Goal: Task Accomplishment & Management: Complete application form

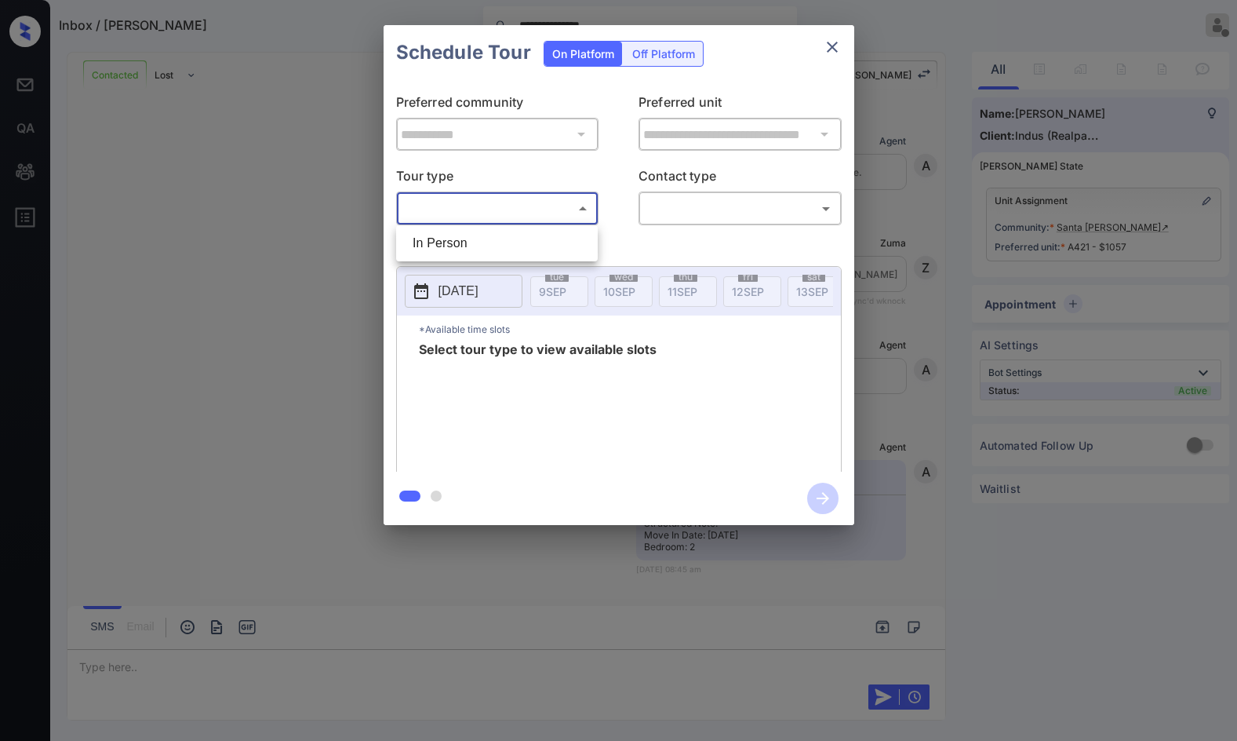
click at [548, 217] on body "**********" at bounding box center [618, 370] width 1237 height 741
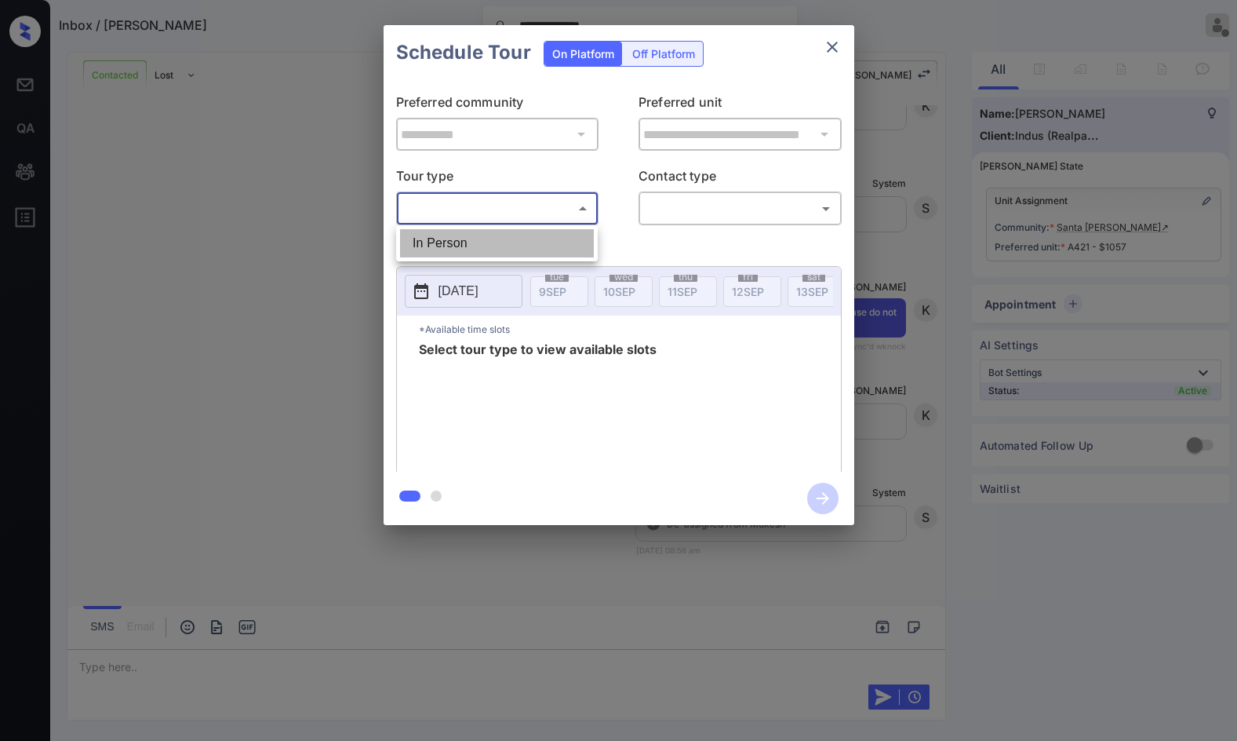
click at [545, 235] on li "In Person" at bounding box center [497, 243] width 194 height 28
type input "********"
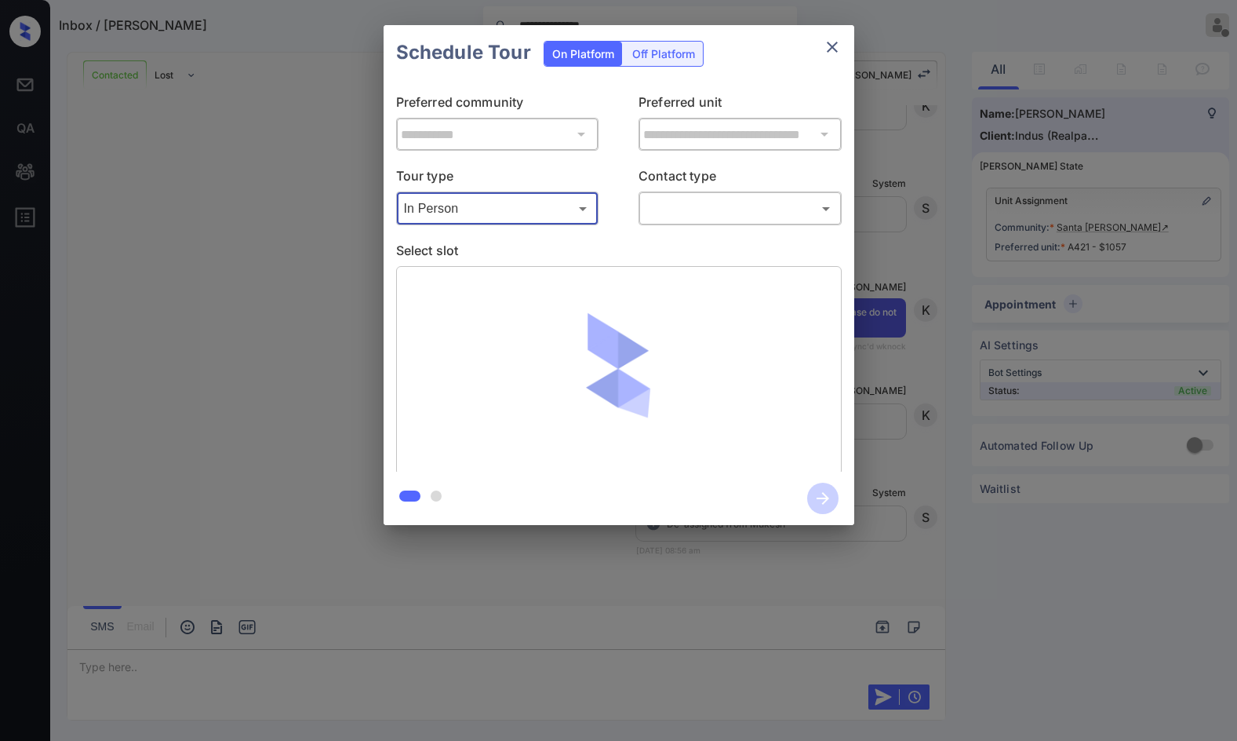
click at [673, 212] on body "**********" at bounding box center [618, 370] width 1237 height 741
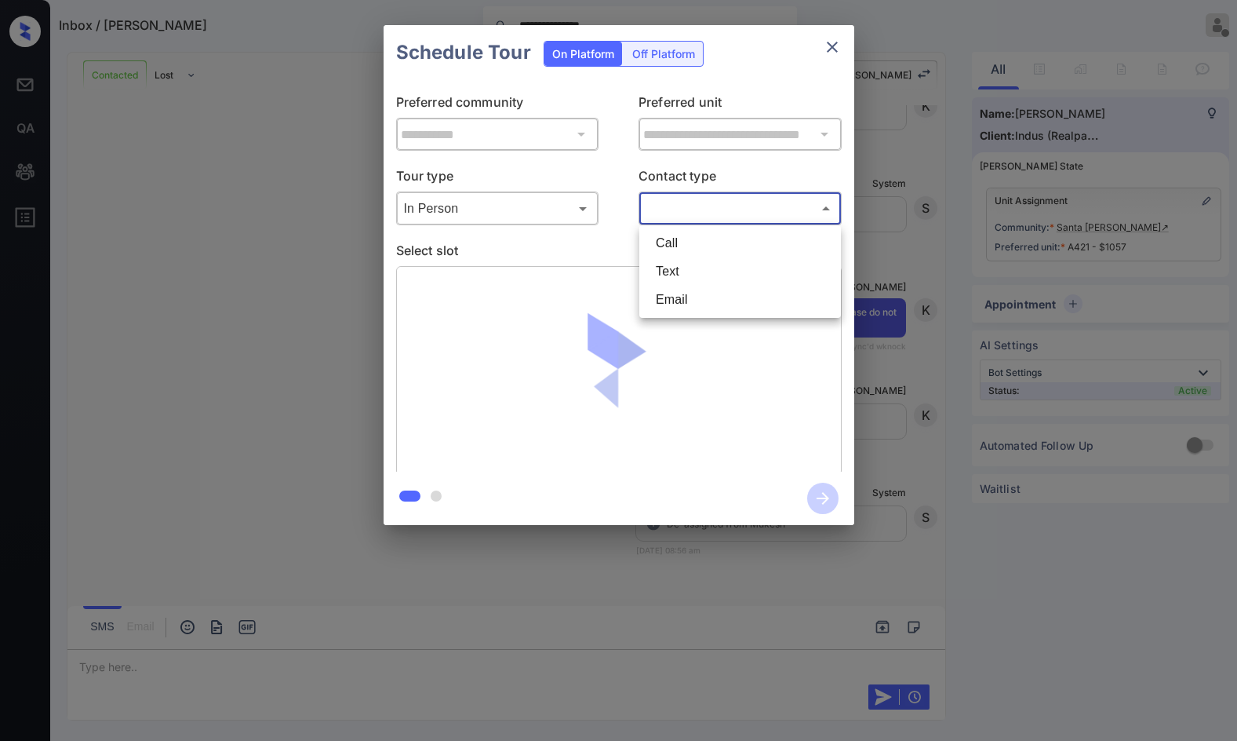
click at [720, 275] on li "Text" at bounding box center [740, 271] width 194 height 28
type input "****"
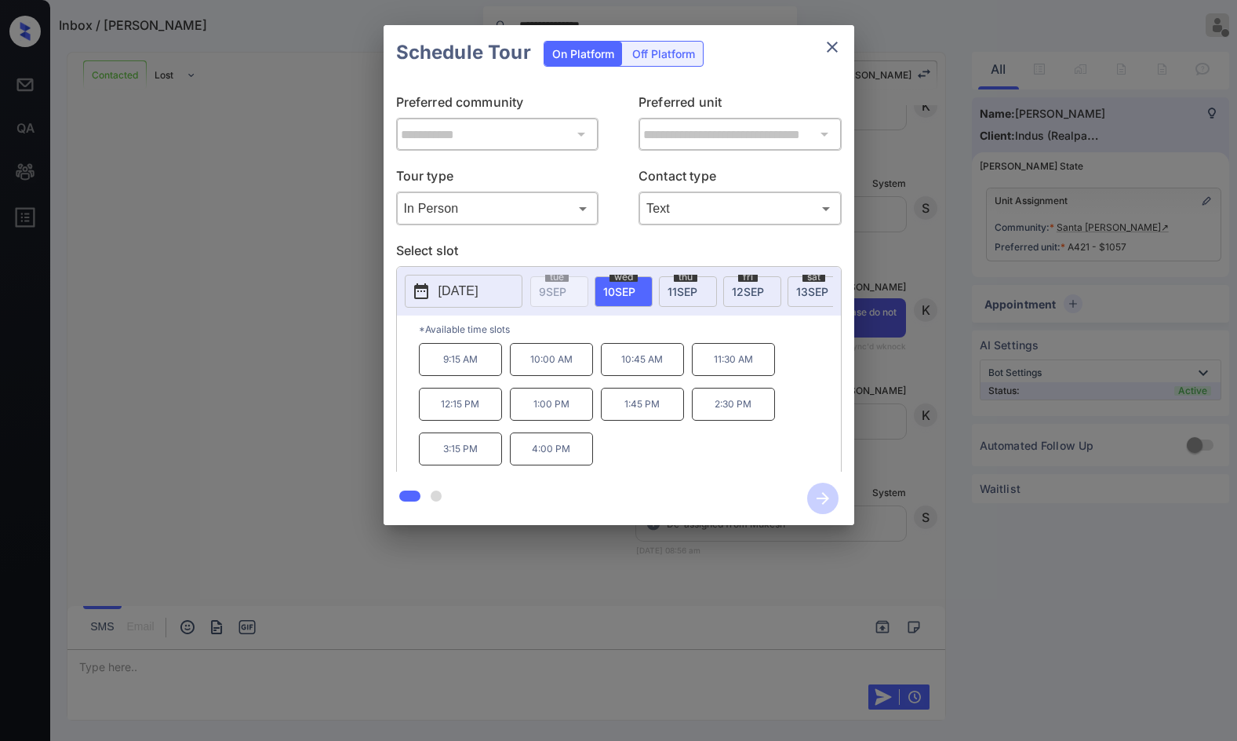
click at [333, 326] on div "**********" at bounding box center [618, 275] width 1237 height 550
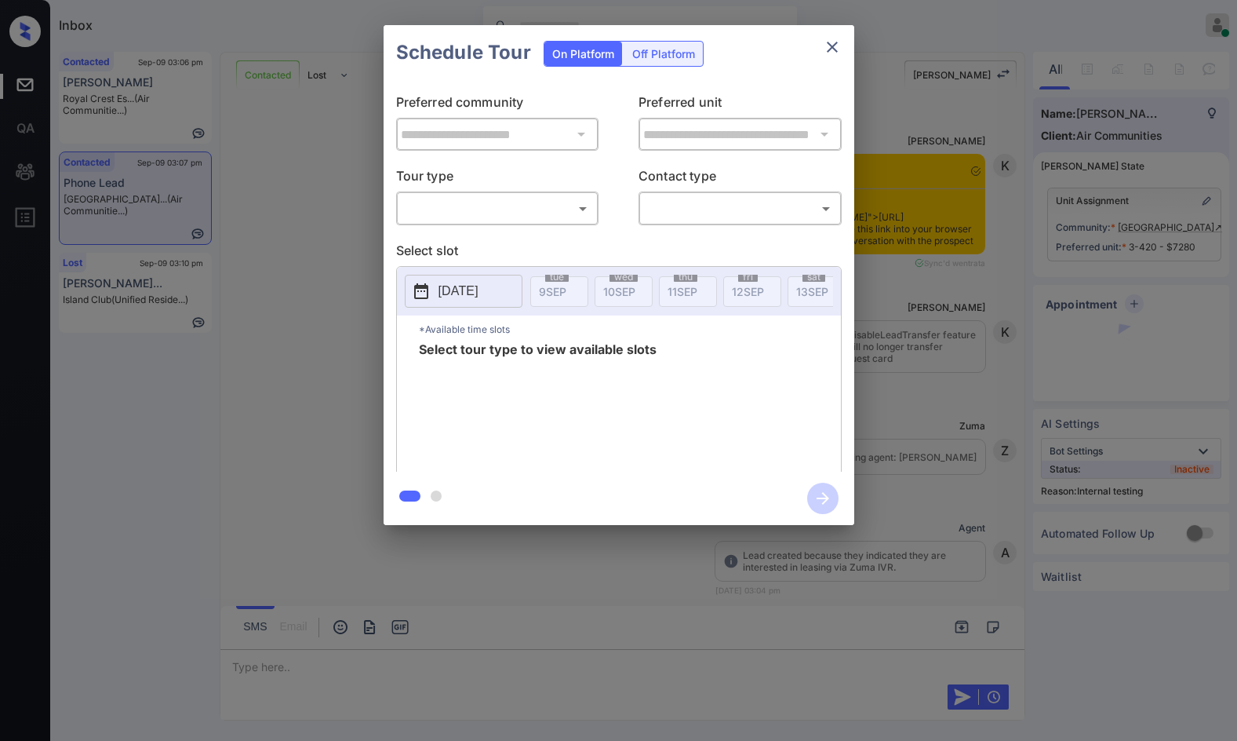
scroll to position [2865, 0]
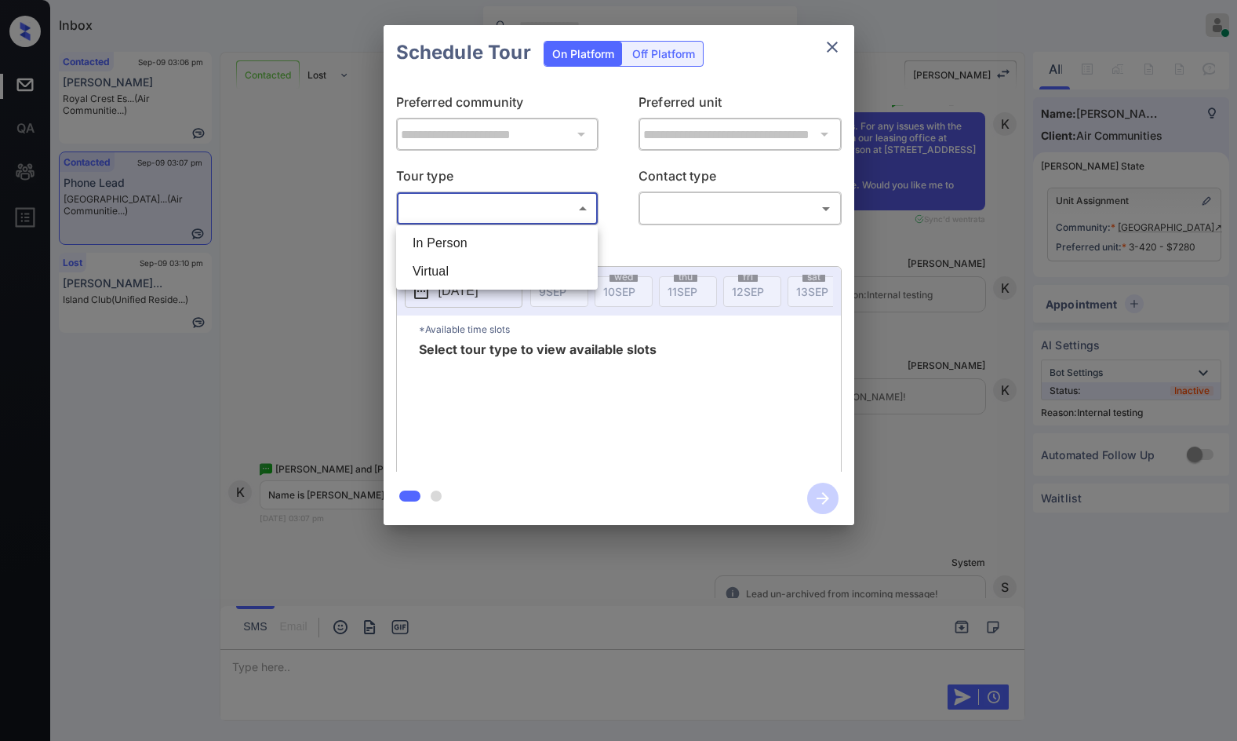
click at [445, 211] on body "Inbox Jezcil Usanastre Online Set yourself offline Set yourself on break Profil…" at bounding box center [618, 370] width 1237 height 741
click at [455, 233] on li "In Person" at bounding box center [497, 243] width 194 height 28
type input "********"
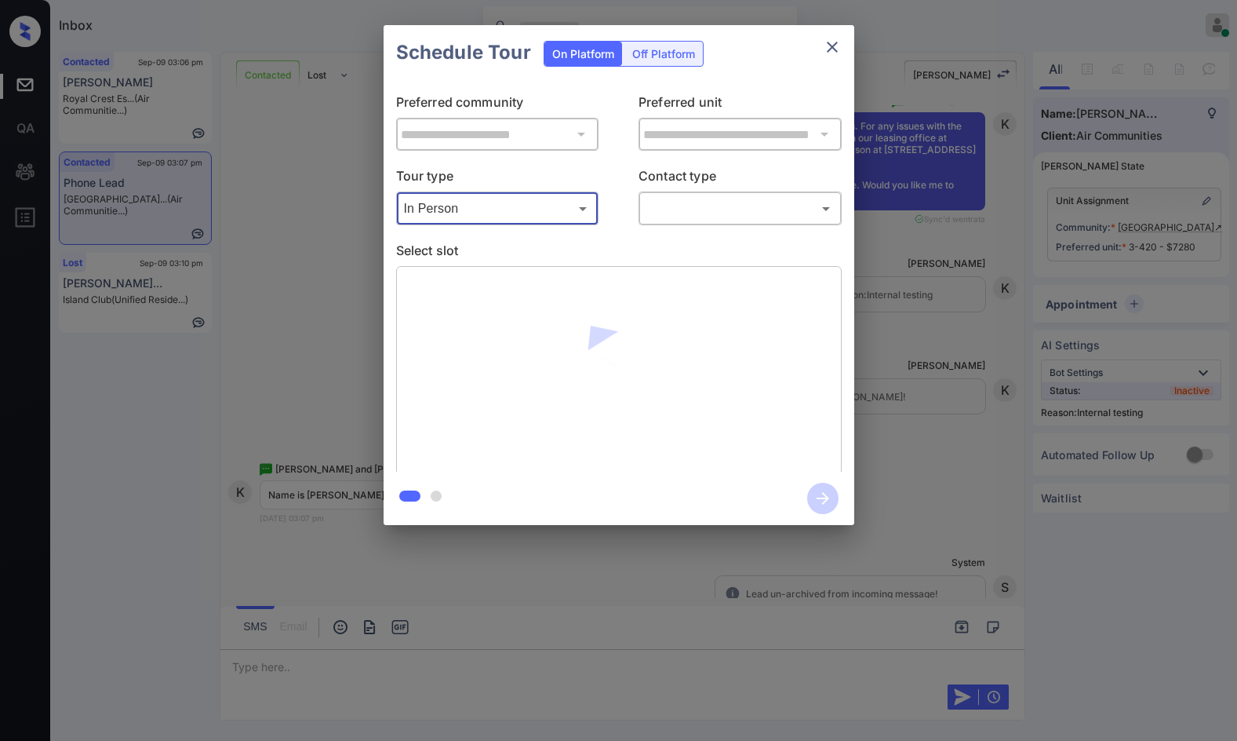
click at [643, 199] on body "Inbox Jezcil Usanastre Online Set yourself offline Set yourself on break Profil…" at bounding box center [618, 370] width 1237 height 741
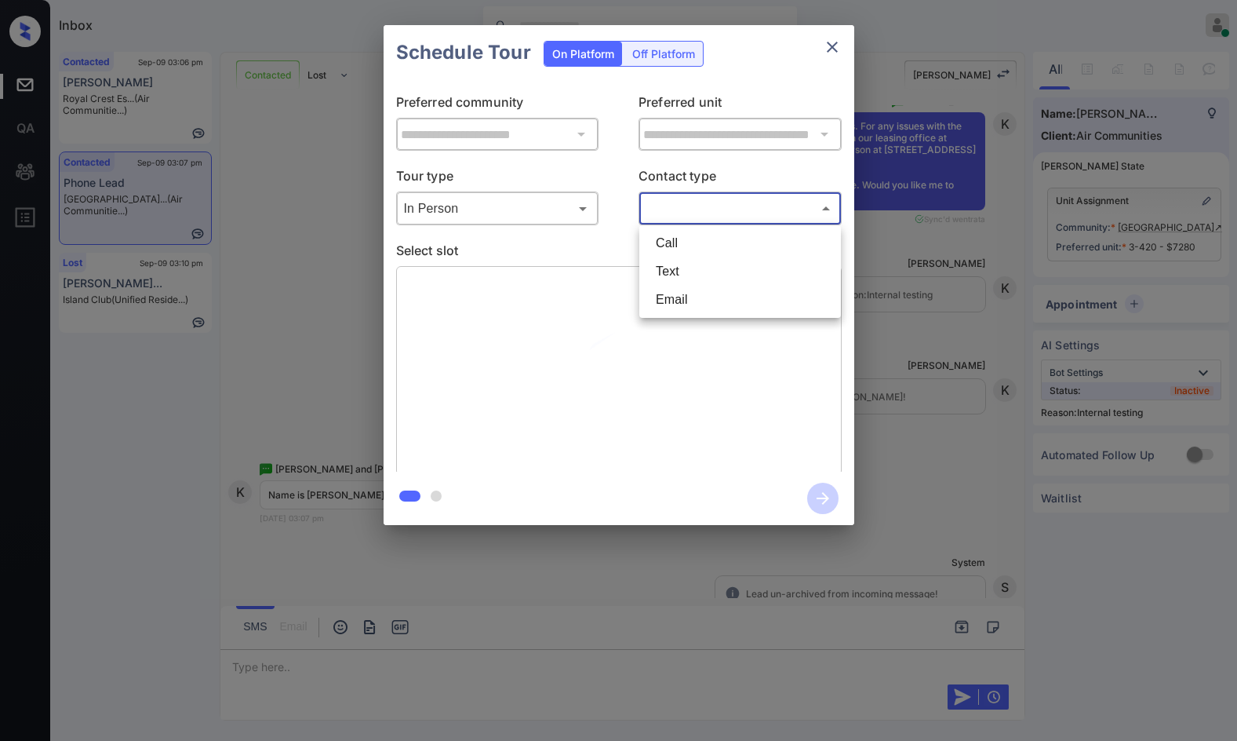
click at [695, 282] on li "Text" at bounding box center [740, 271] width 194 height 28
type input "****"
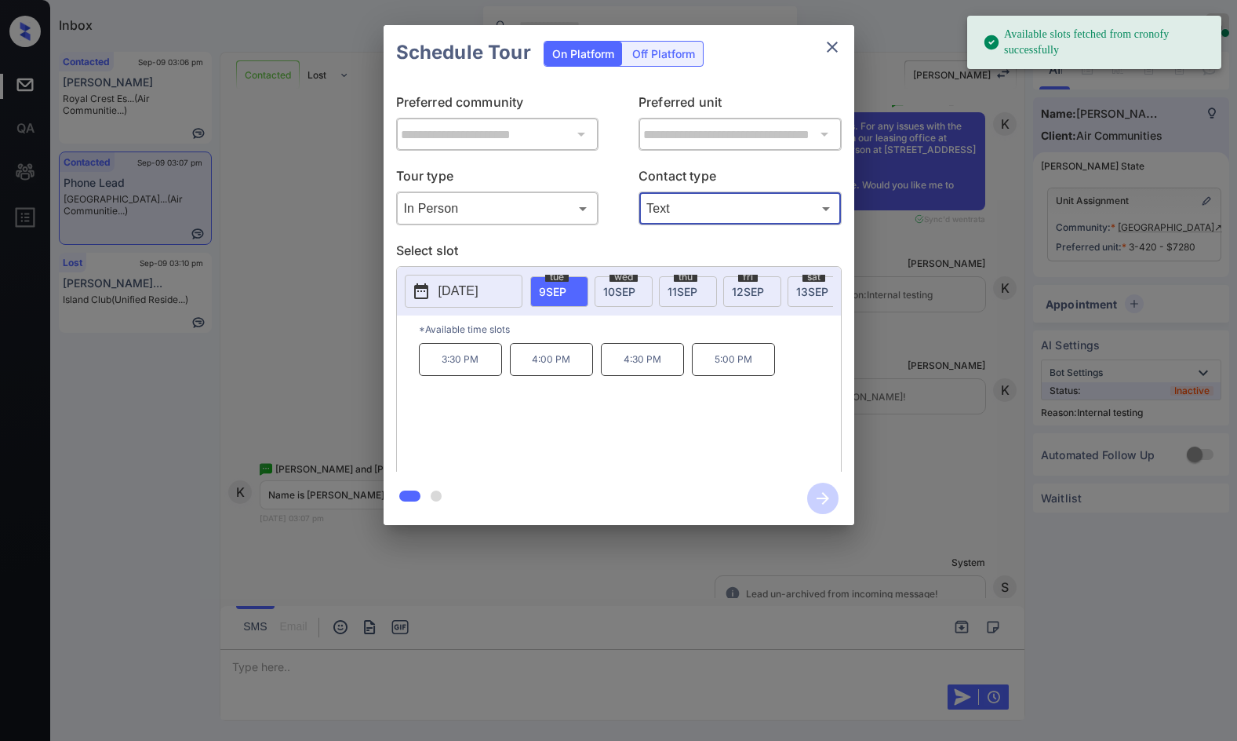
click at [805, 288] on span "13 SEP" at bounding box center [812, 291] width 32 height 13
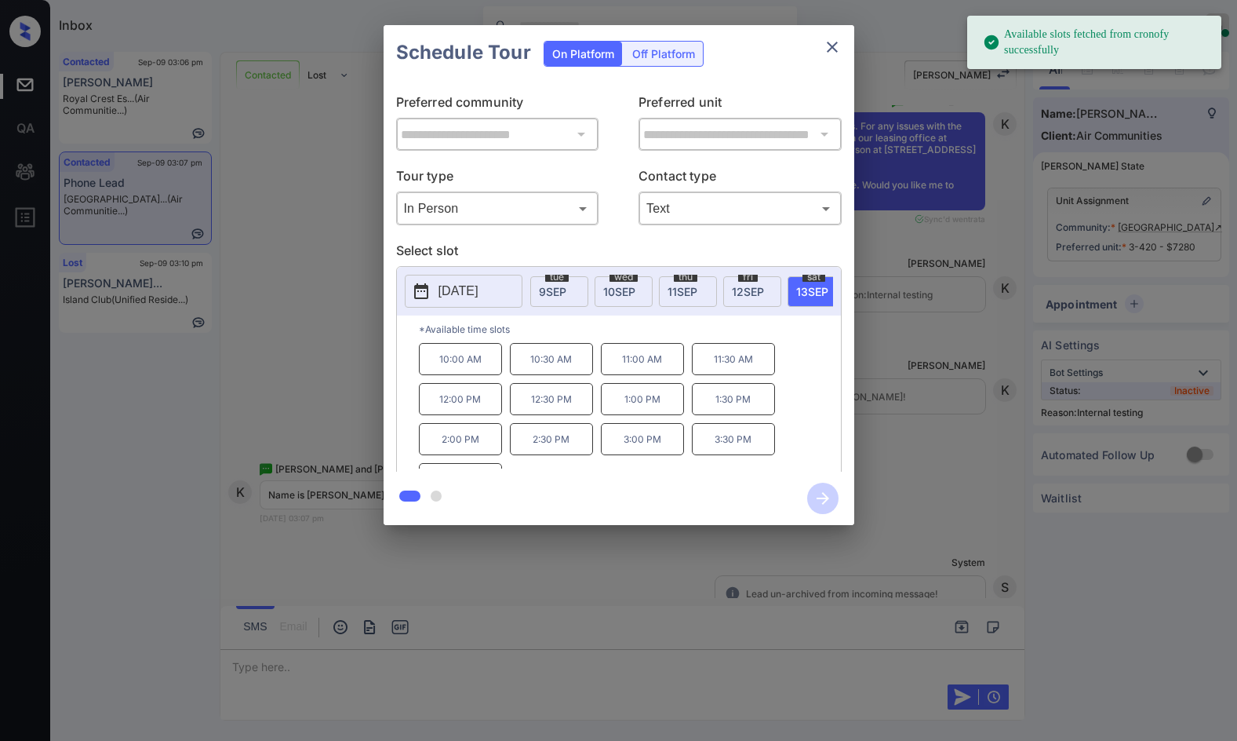
click at [268, 326] on div "**********" at bounding box center [618, 275] width 1237 height 550
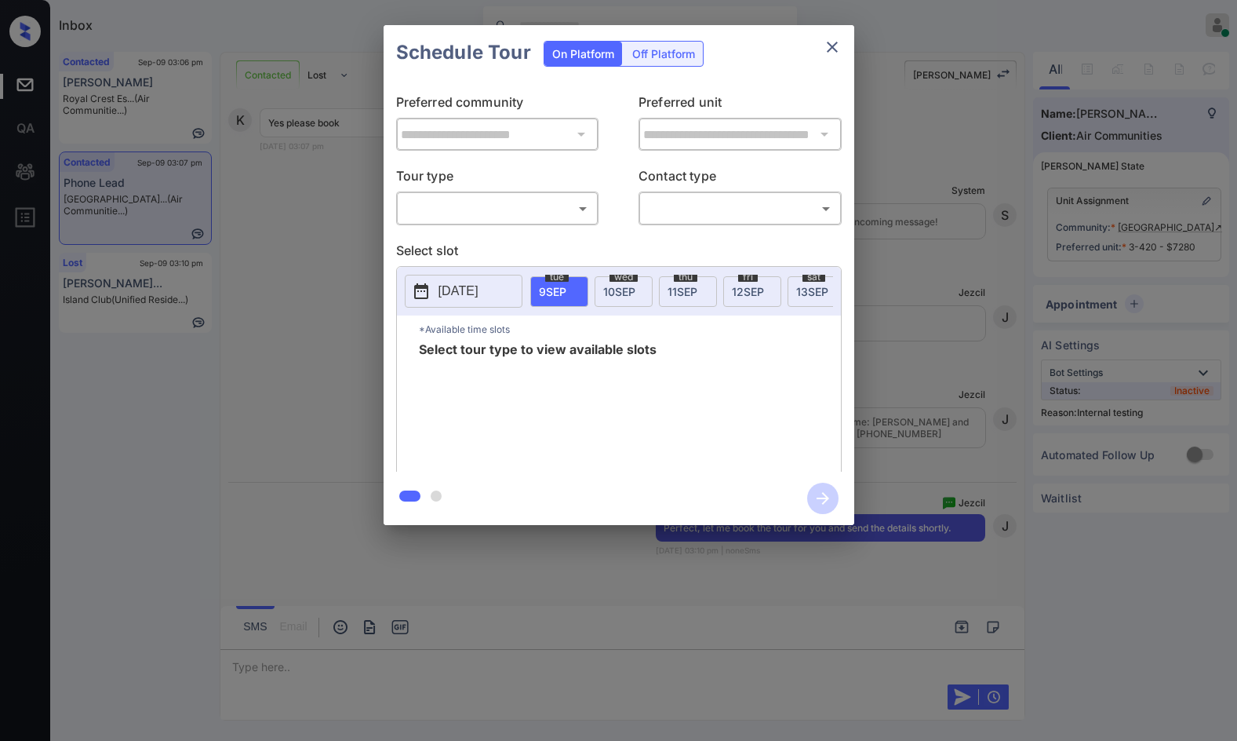
scroll to position [3457, 0]
click at [552, 208] on body "Inbox Jezcil Usanastre Online Set yourself offline Set yourself on break Profil…" at bounding box center [618, 370] width 1237 height 741
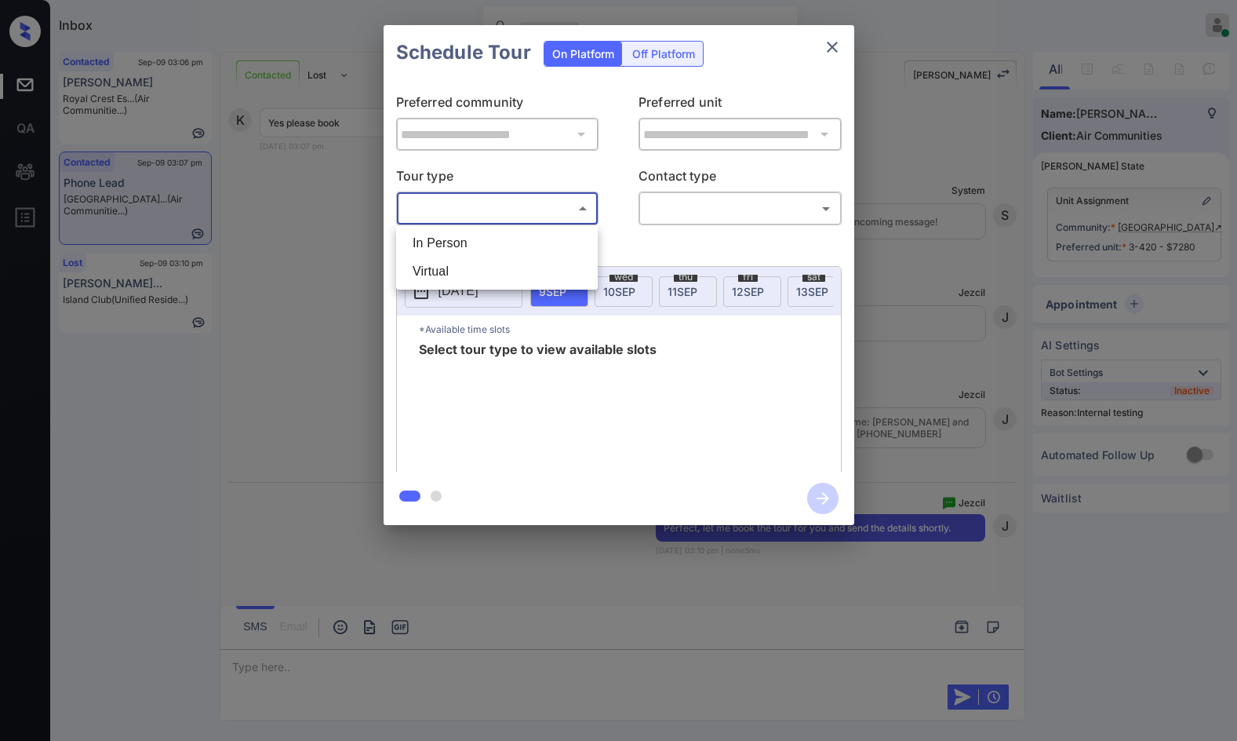
click at [536, 240] on li "In Person" at bounding box center [497, 243] width 194 height 28
type input "********"
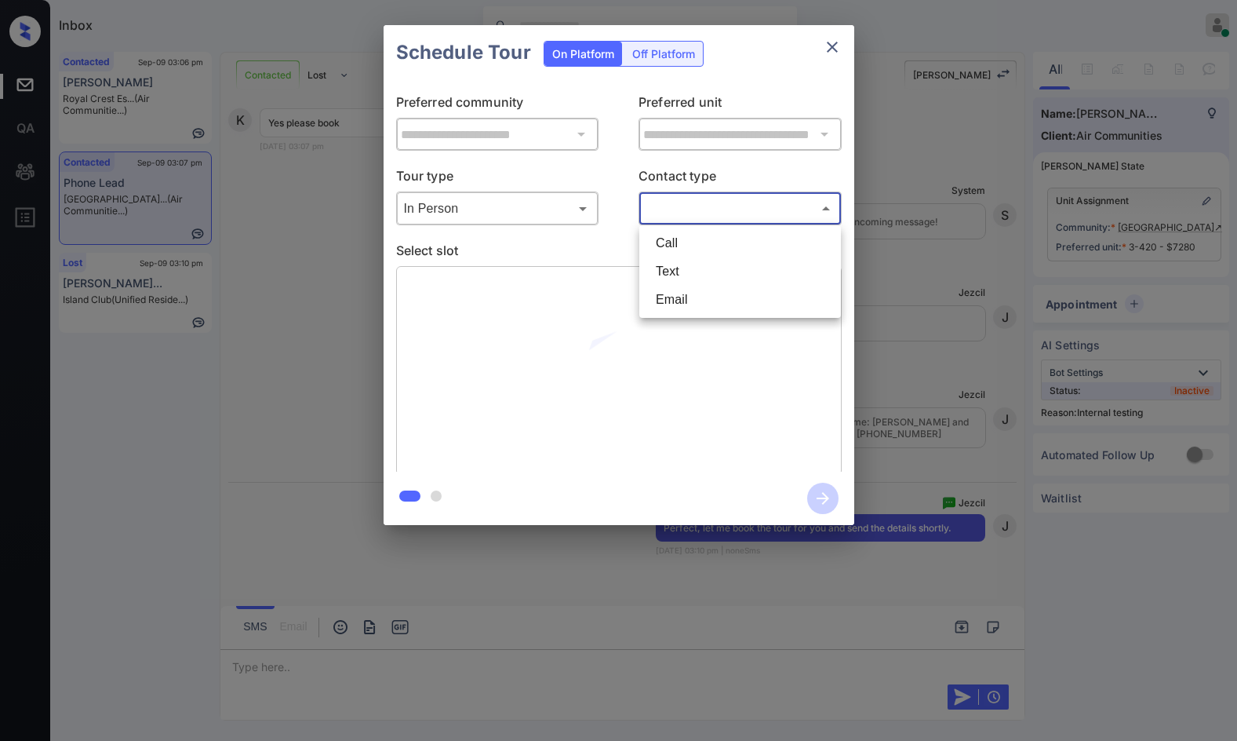
click at [654, 210] on body "Inbox Jezcil Usanastre Online Set yourself offline Set yourself on break Profil…" at bounding box center [618, 370] width 1237 height 741
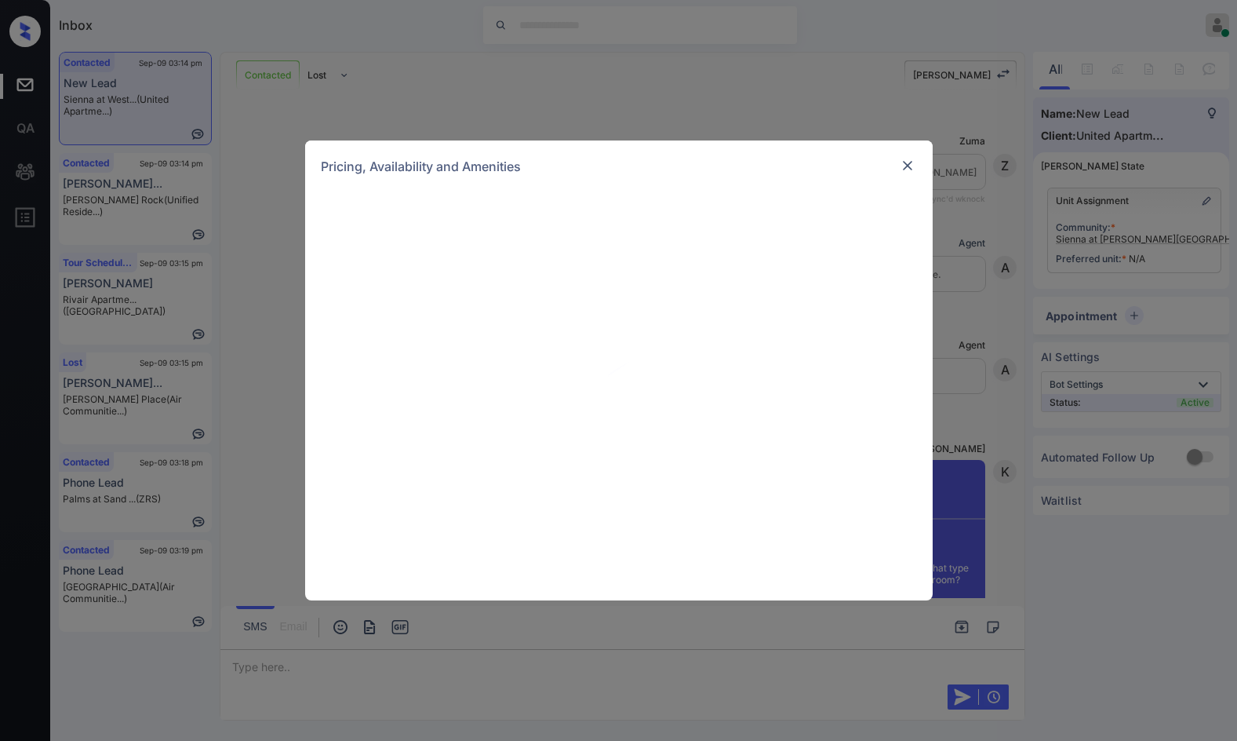
scroll to position [694, 0]
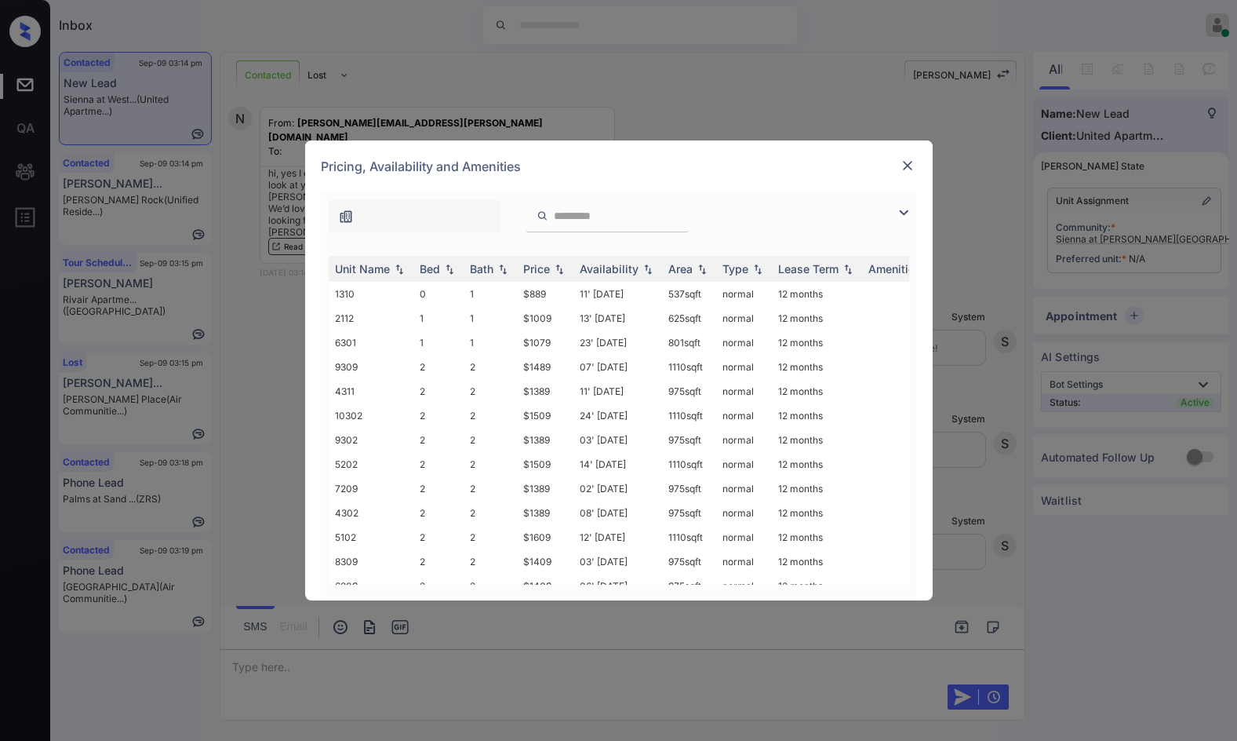
click at [906, 211] on img at bounding box center [904, 212] width 19 height 19
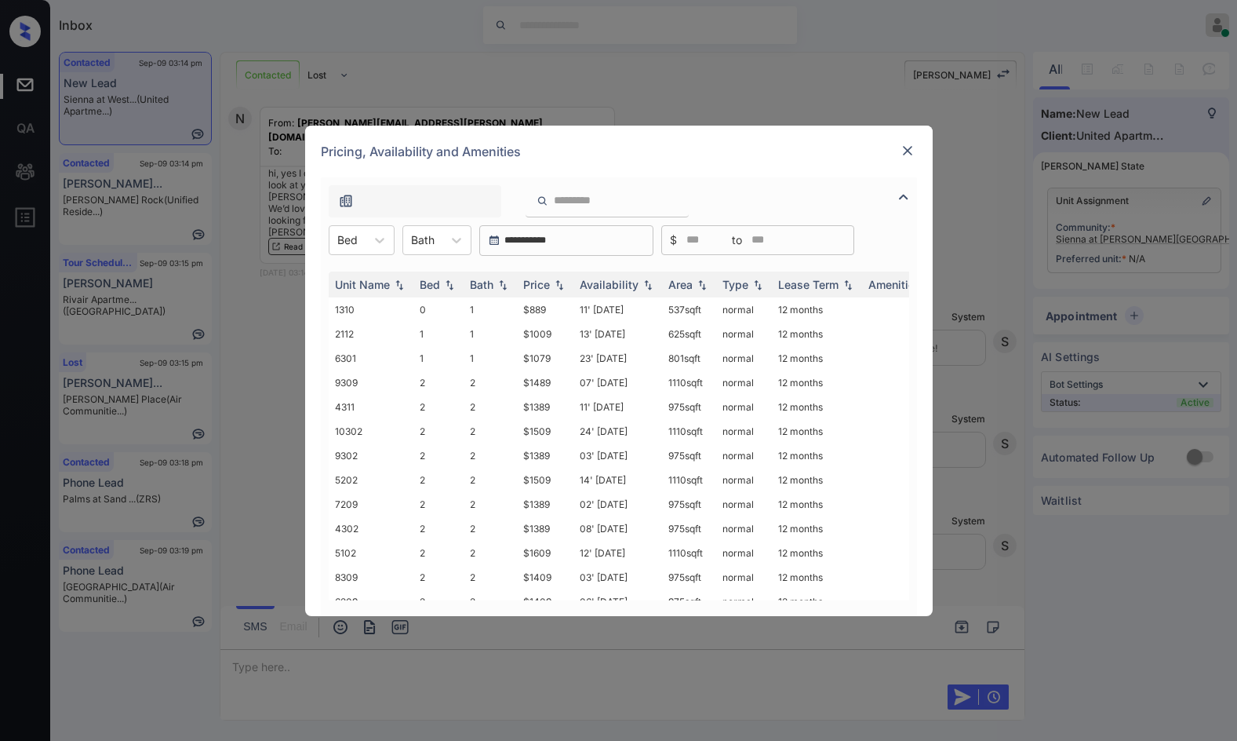
click at [395, 239] on div "**********" at bounding box center [619, 240] width 596 height 31
click at [380, 240] on icon at bounding box center [380, 240] width 16 height 16
click at [374, 280] on div "0" at bounding box center [362, 278] width 66 height 28
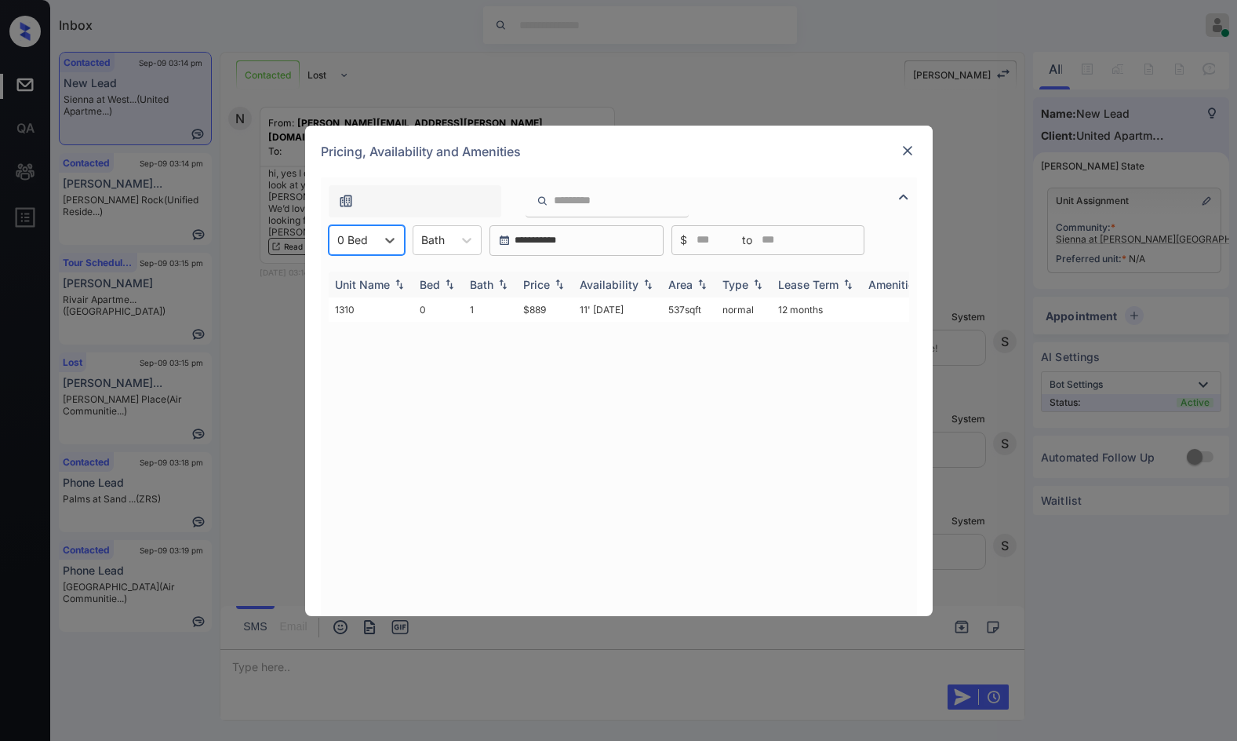
click at [557, 278] on div "Price" at bounding box center [545, 284] width 44 height 13
drag, startPoint x: 518, startPoint y: 310, endPoint x: 547, endPoint y: 307, distance: 29.2
click at [547, 307] on td "$889" at bounding box center [545, 309] width 56 height 24
click at [548, 307] on td "$889" at bounding box center [545, 309] width 56 height 24
copy td "$889"
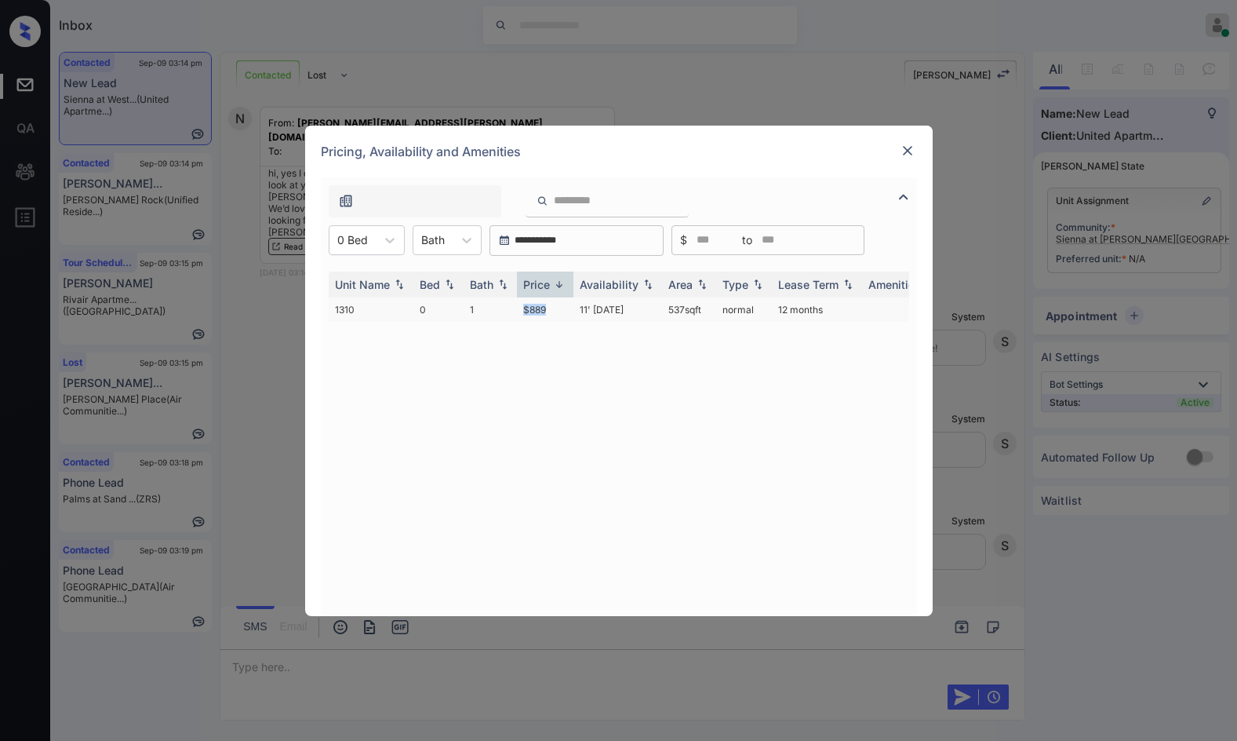
click at [548, 307] on td "$889" at bounding box center [545, 309] width 56 height 24
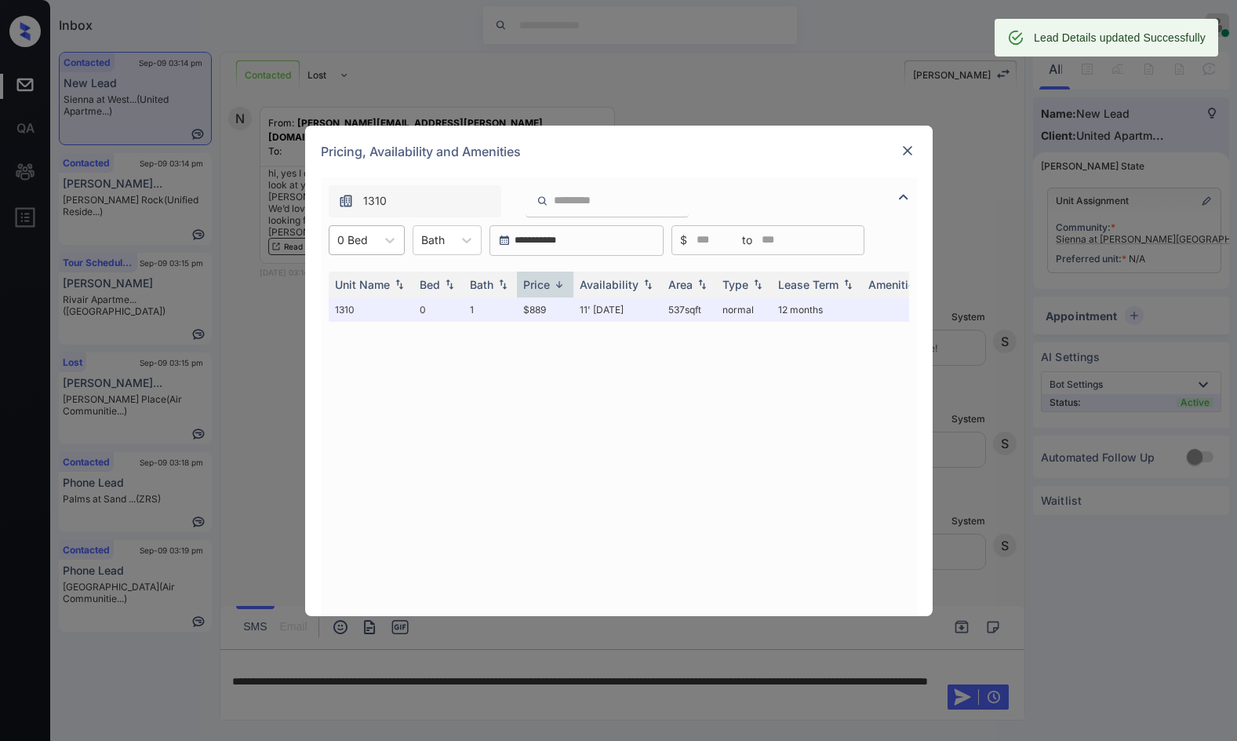
click at [355, 241] on div at bounding box center [352, 239] width 31 height 16
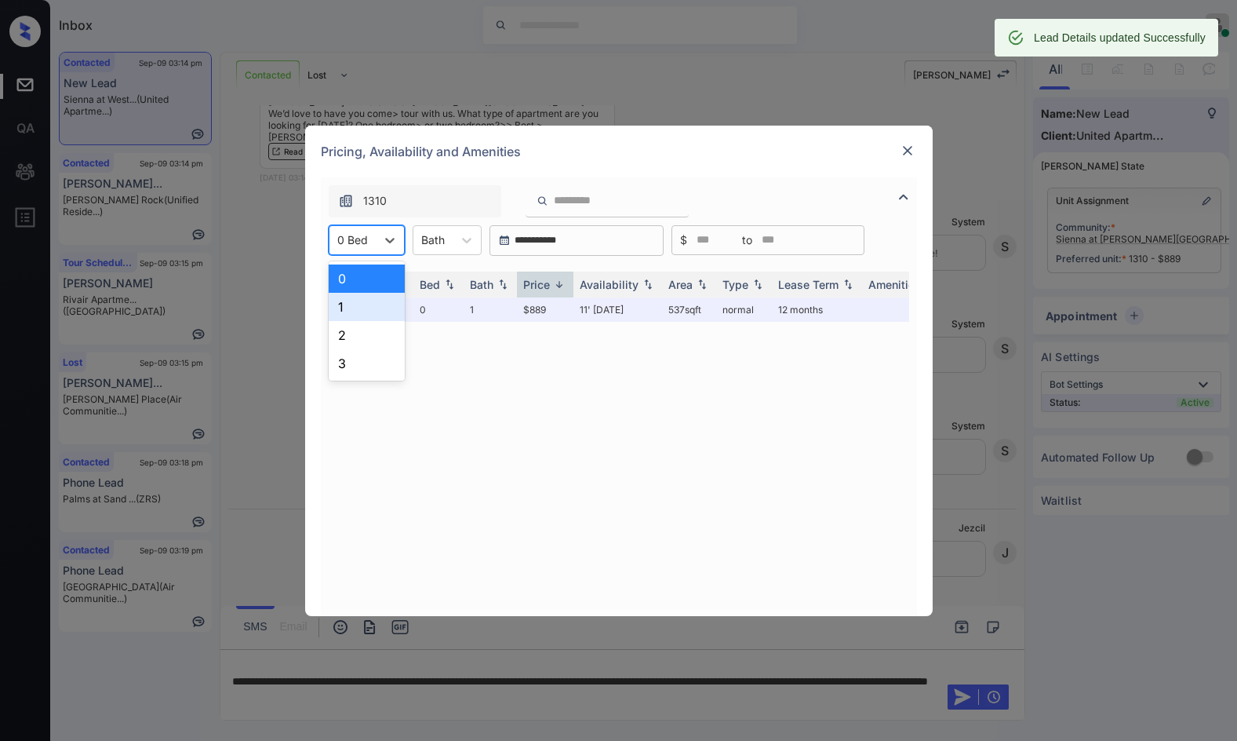
scroll to position [796, 0]
click at [363, 312] on div "1" at bounding box center [367, 307] width 76 height 28
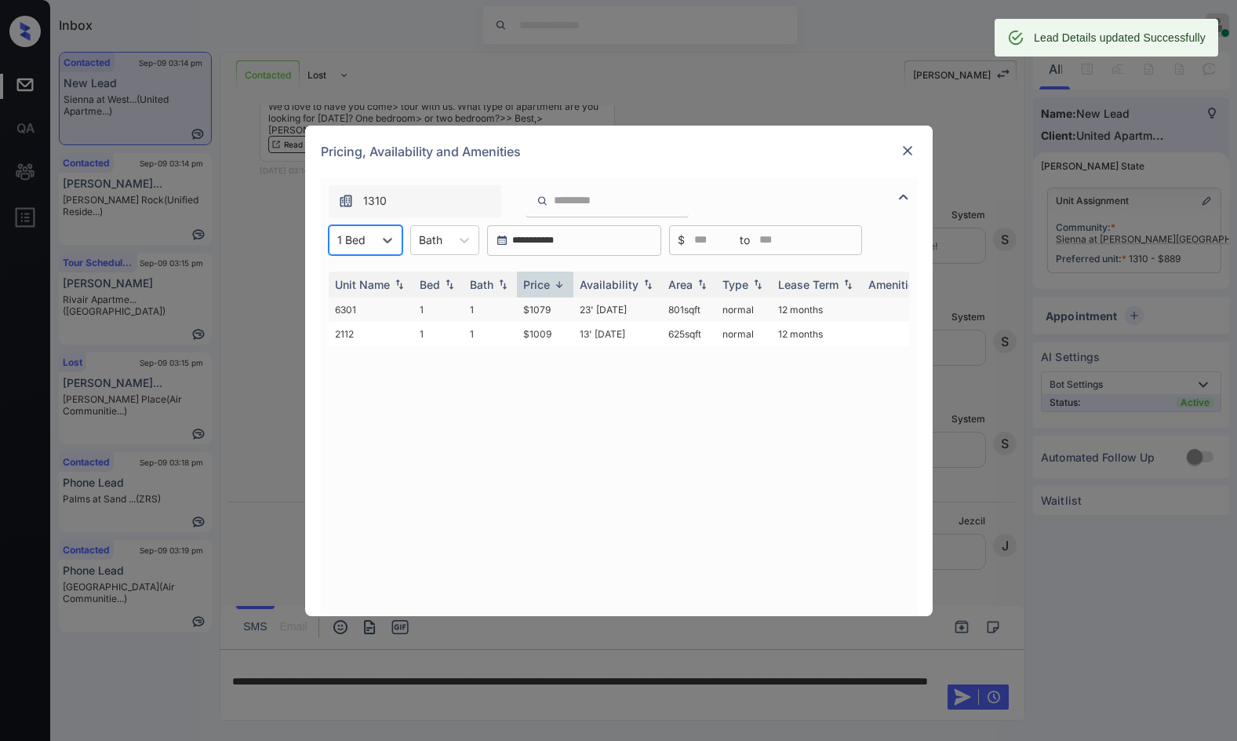
click at [548, 307] on td "$1079" at bounding box center [545, 309] width 56 height 24
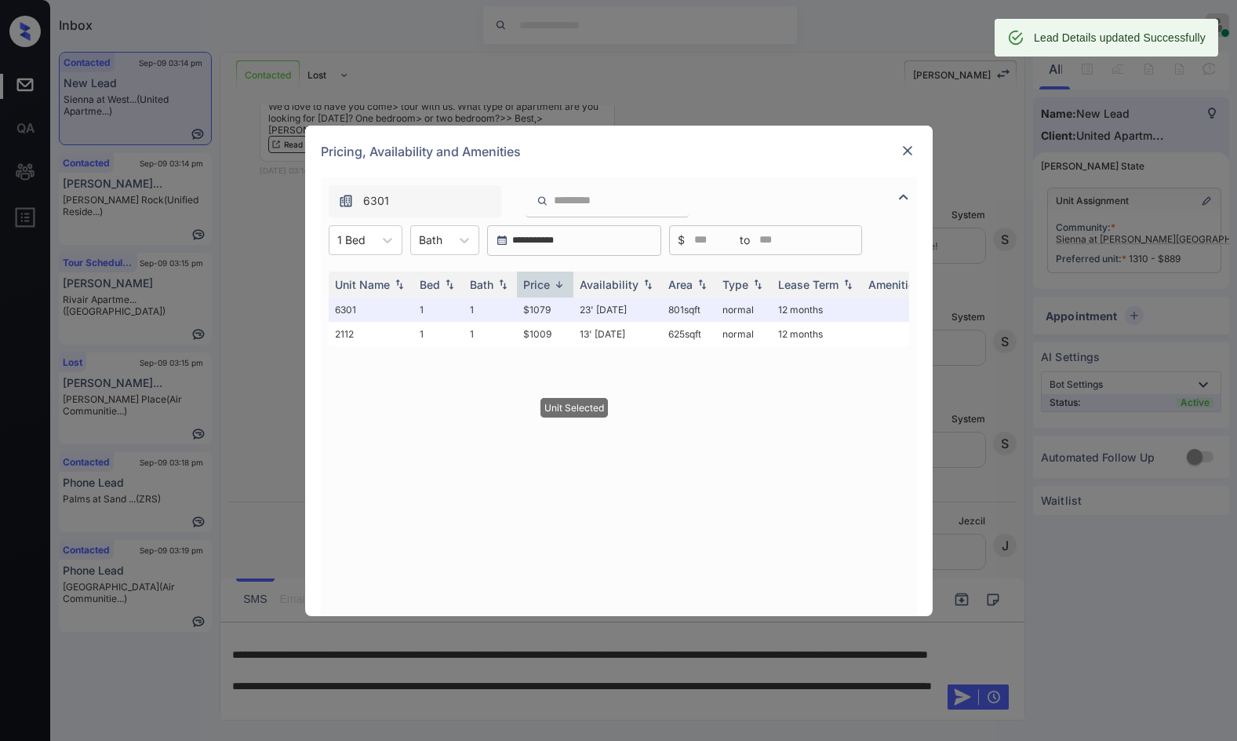
click at [910, 147] on img at bounding box center [908, 151] width 16 height 16
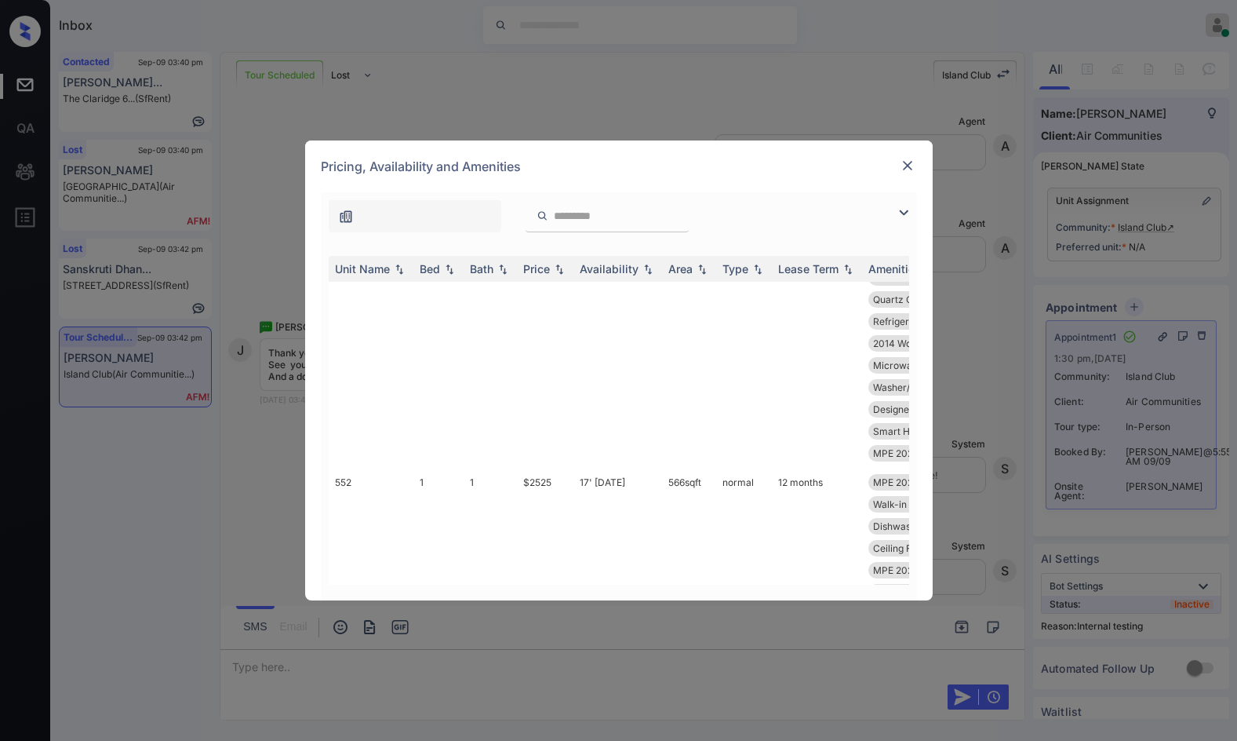
scroll to position [78, 0]
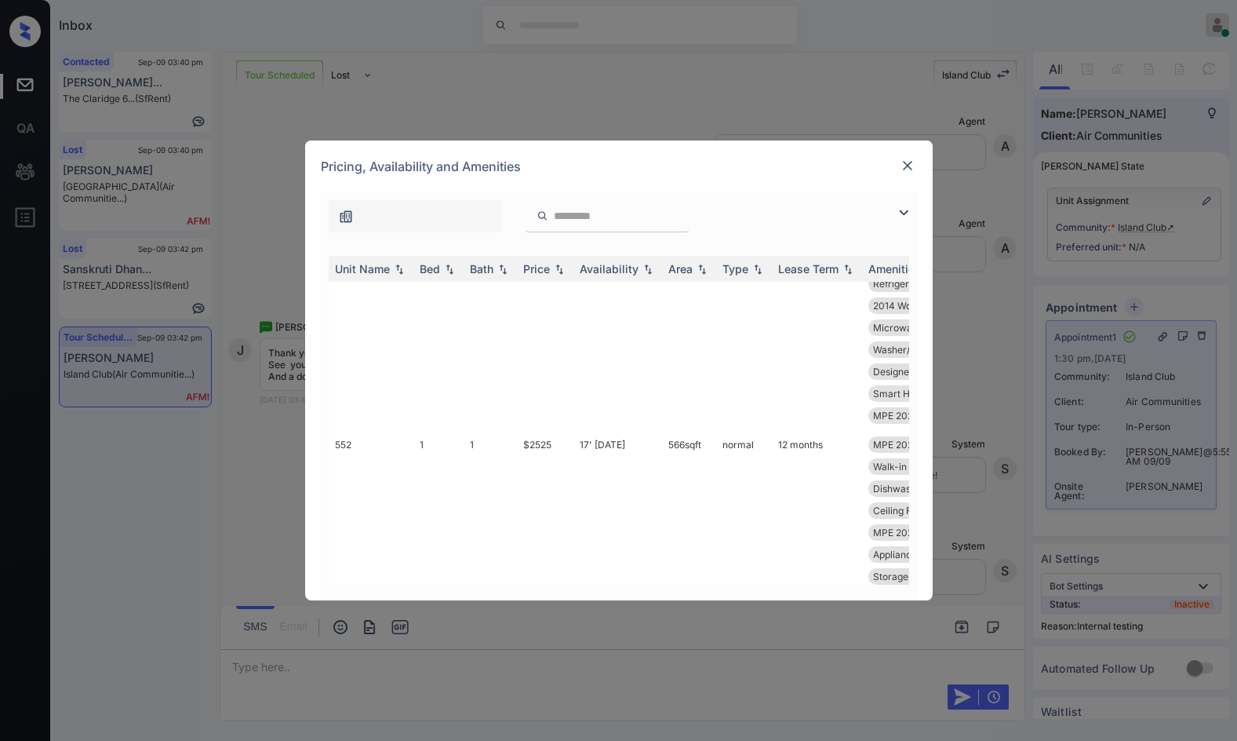
click at [901, 210] on img at bounding box center [904, 212] width 19 height 19
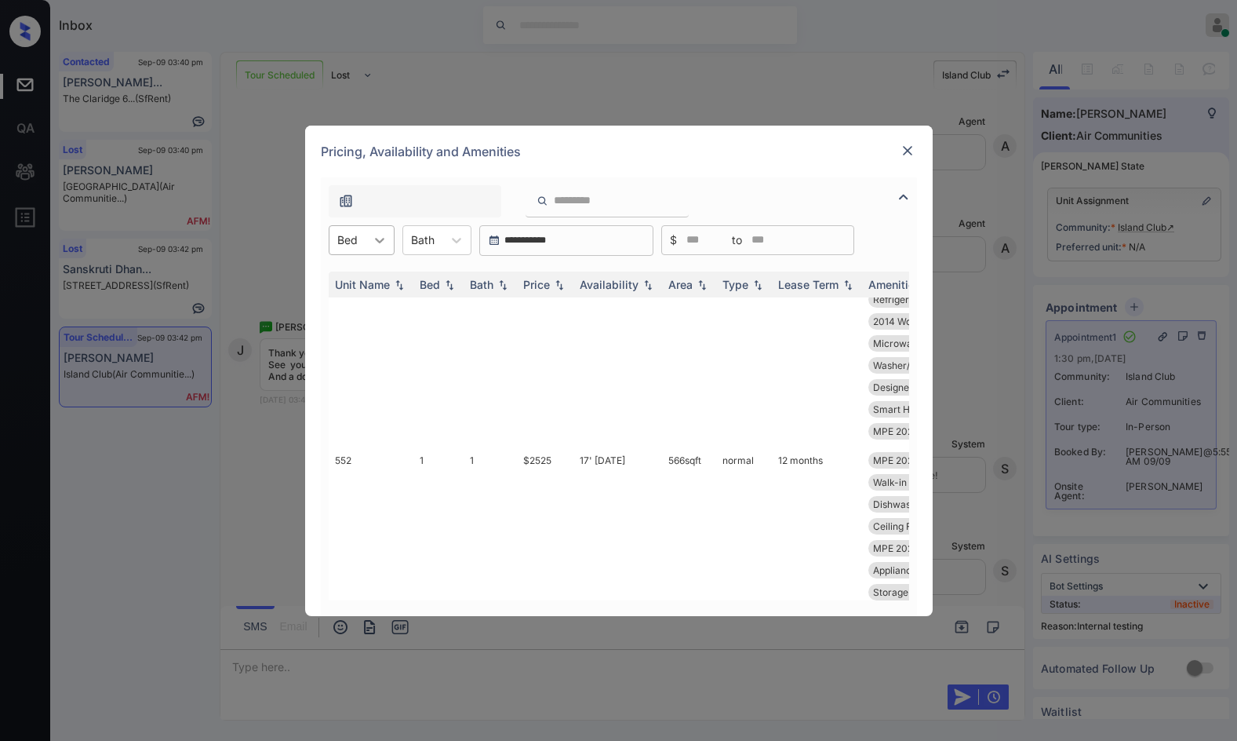
click at [384, 246] on icon at bounding box center [380, 240] width 16 height 16
click at [384, 304] on div "2" at bounding box center [362, 307] width 66 height 28
click at [606, 452] on td "11' Jul 25" at bounding box center [618, 583] width 89 height 271
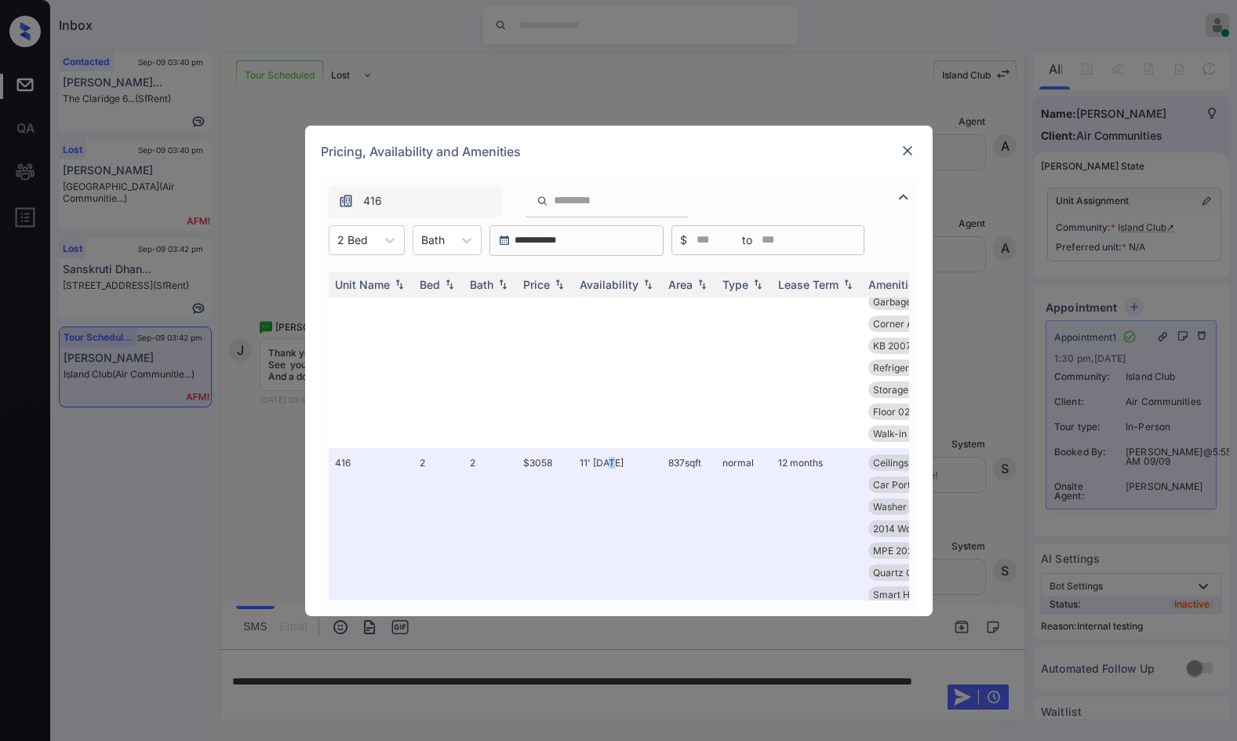
click at [906, 155] on img at bounding box center [908, 151] width 16 height 16
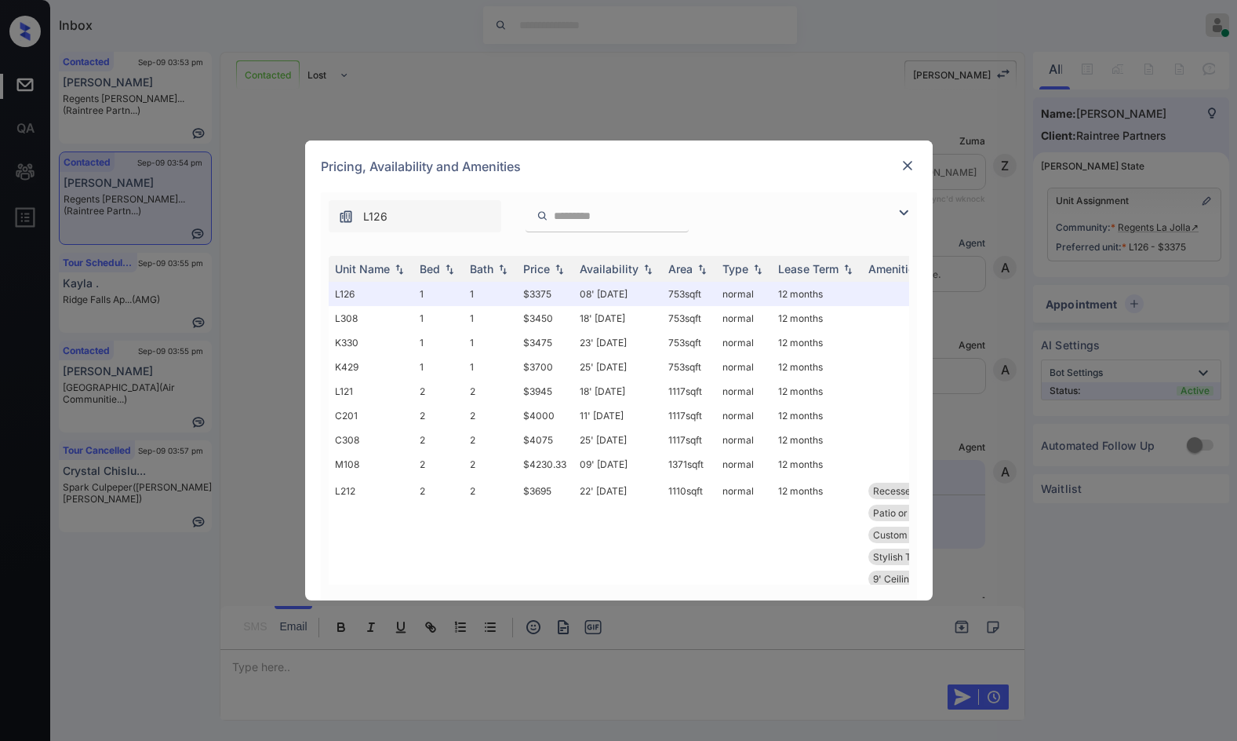
scroll to position [2751, 0]
click at [909, 161] on img at bounding box center [908, 166] width 16 height 16
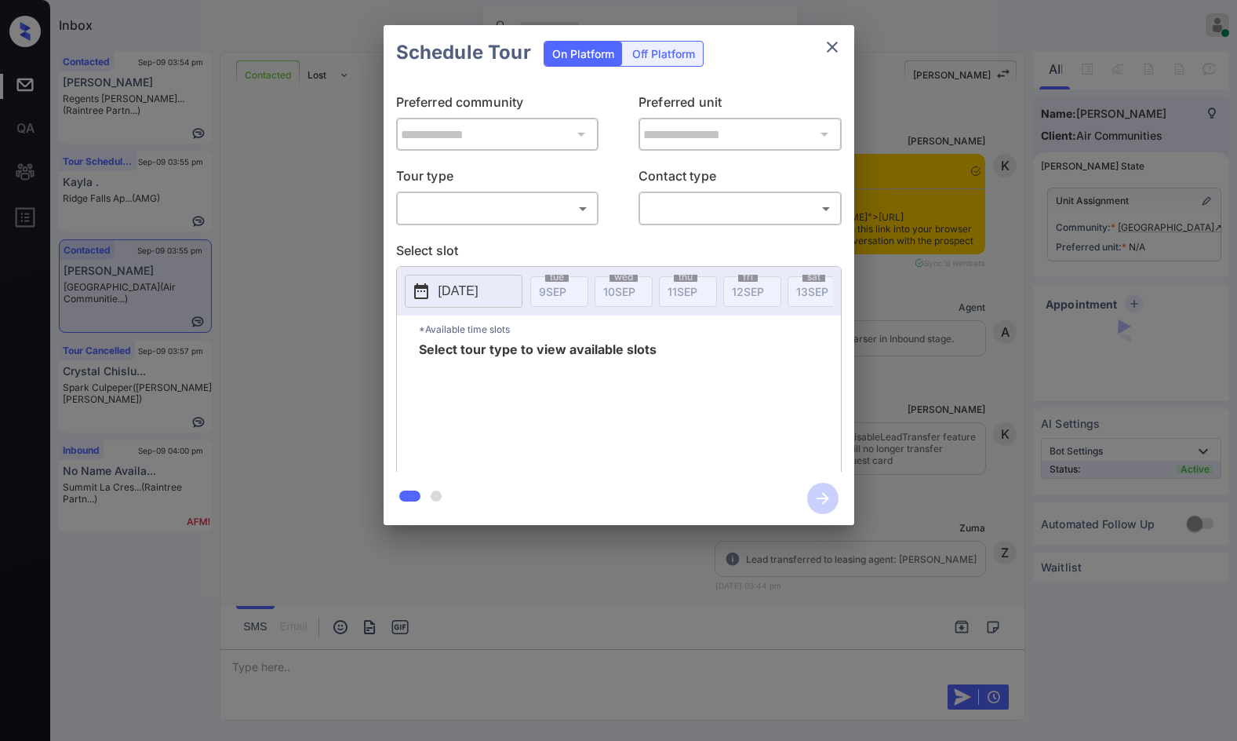
scroll to position [764, 0]
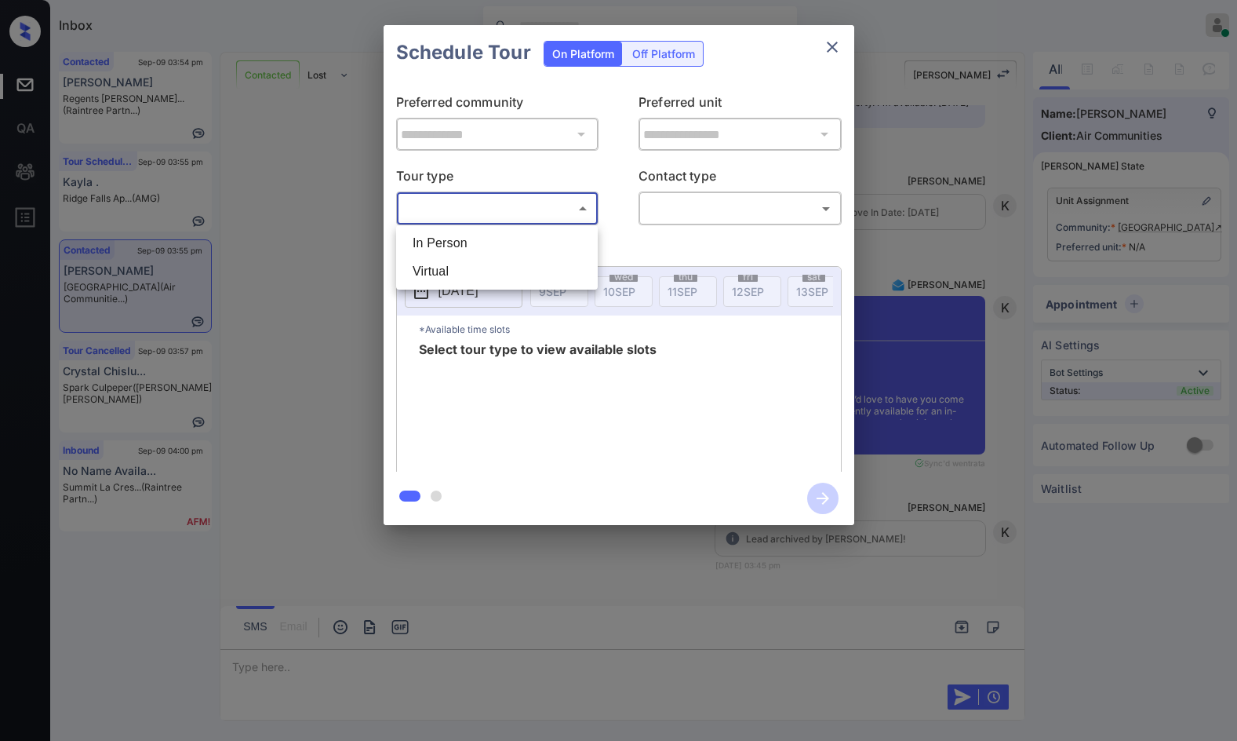
click at [511, 218] on body "Inbox Jezcil Usanastre Online Set yourself offline Set yourself on break Profil…" at bounding box center [618, 370] width 1237 height 741
click at [509, 236] on li "In Person" at bounding box center [497, 243] width 194 height 28
type input "********"
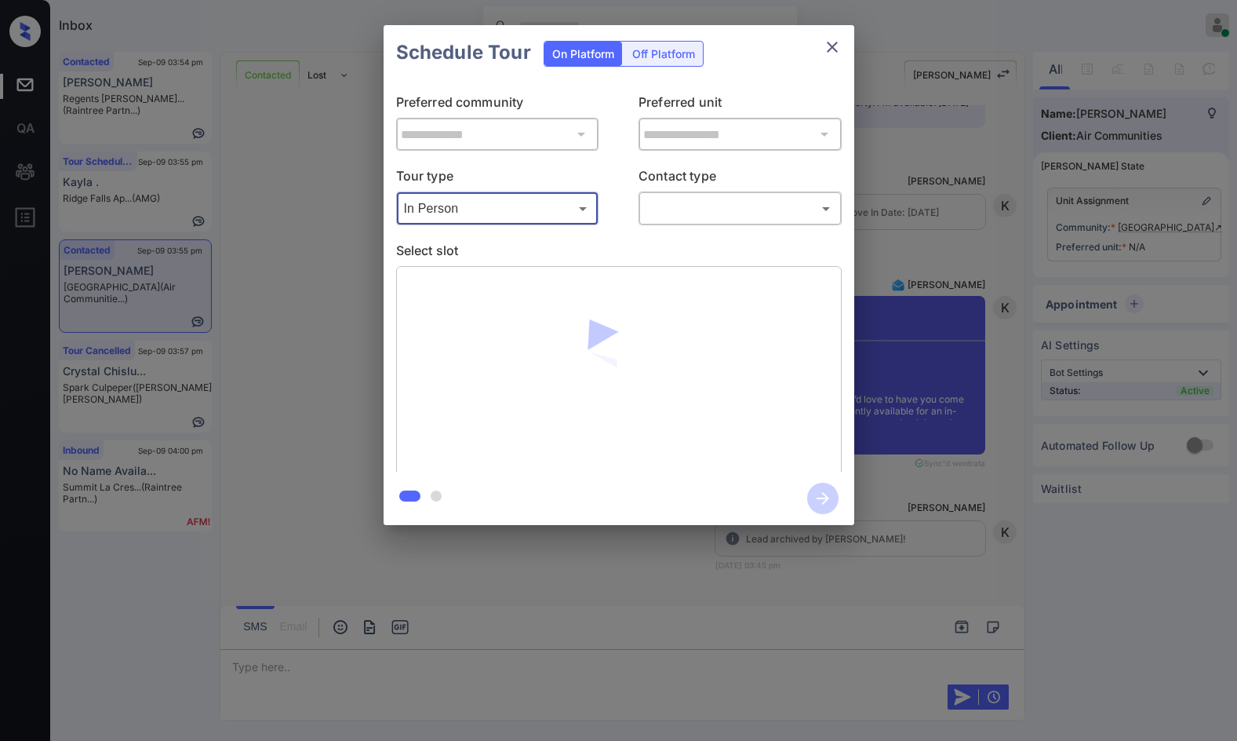
click at [716, 221] on body "Inbox Jezcil Usanastre Online Set yourself offline Set yourself on break Profil…" at bounding box center [618, 370] width 1237 height 741
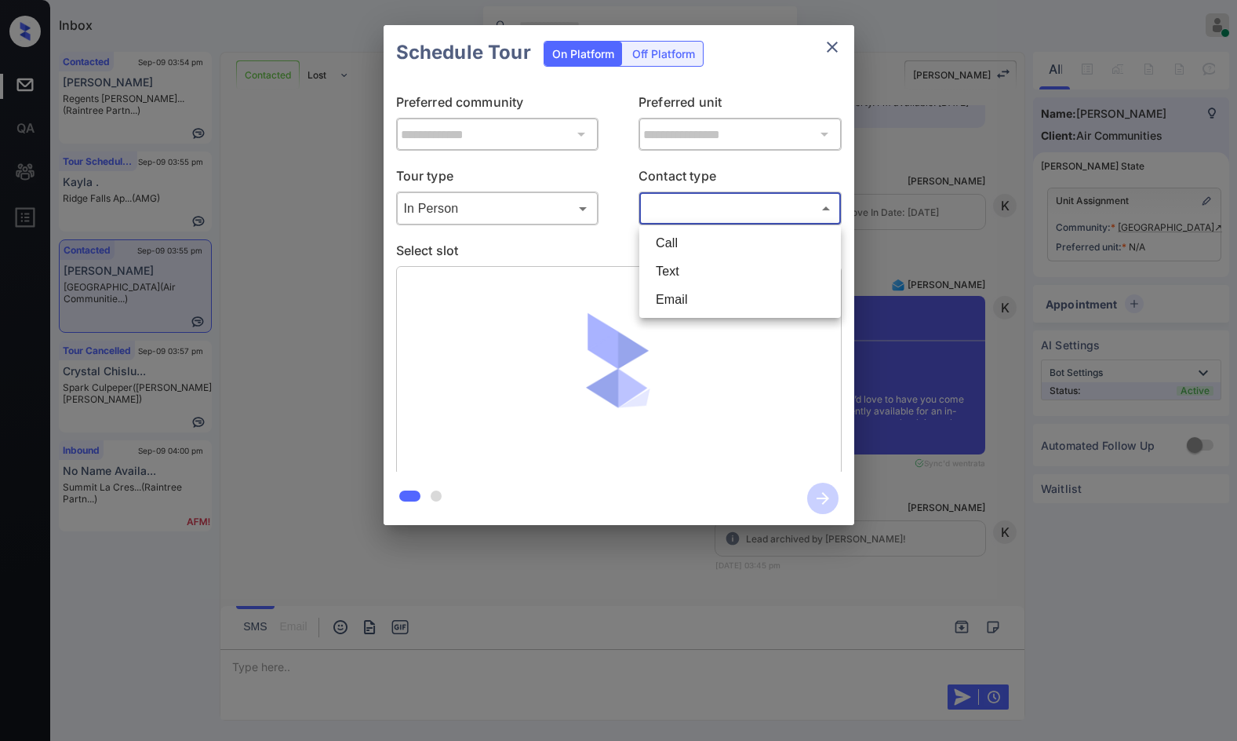
click at [699, 271] on li "Text" at bounding box center [740, 271] width 194 height 28
type input "****"
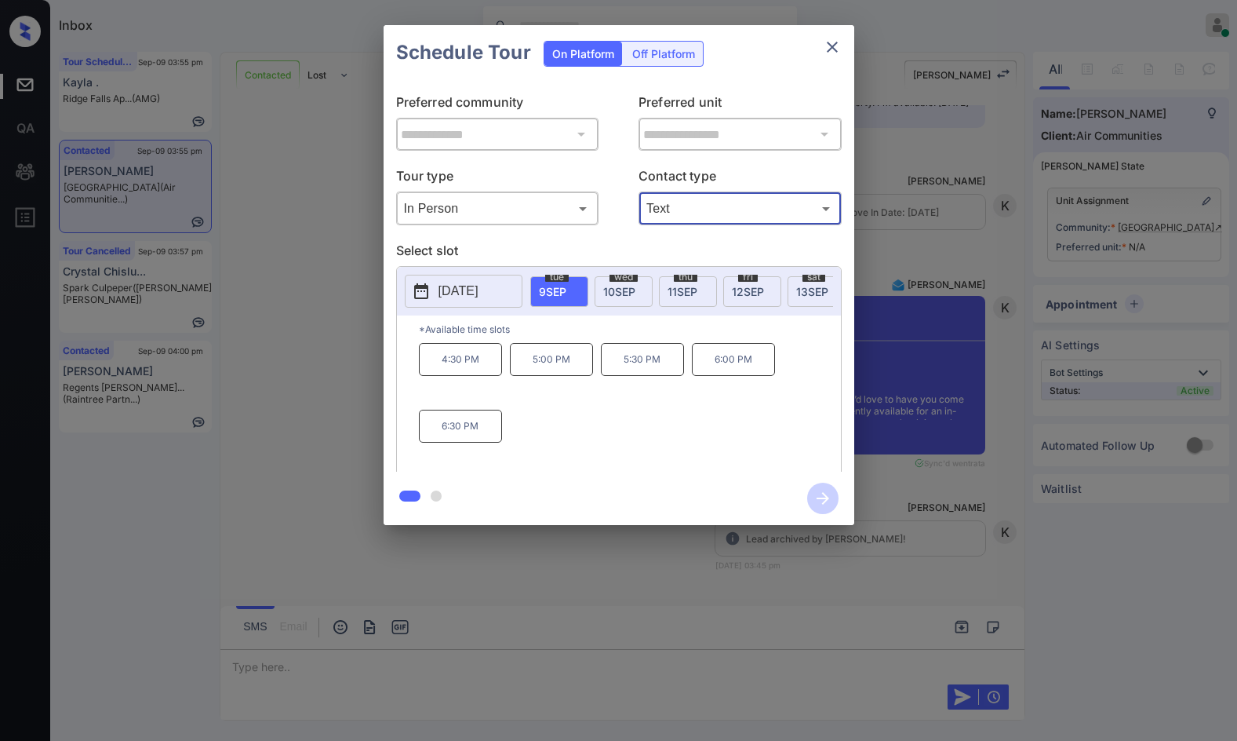
click at [335, 377] on div "**********" at bounding box center [618, 275] width 1237 height 550
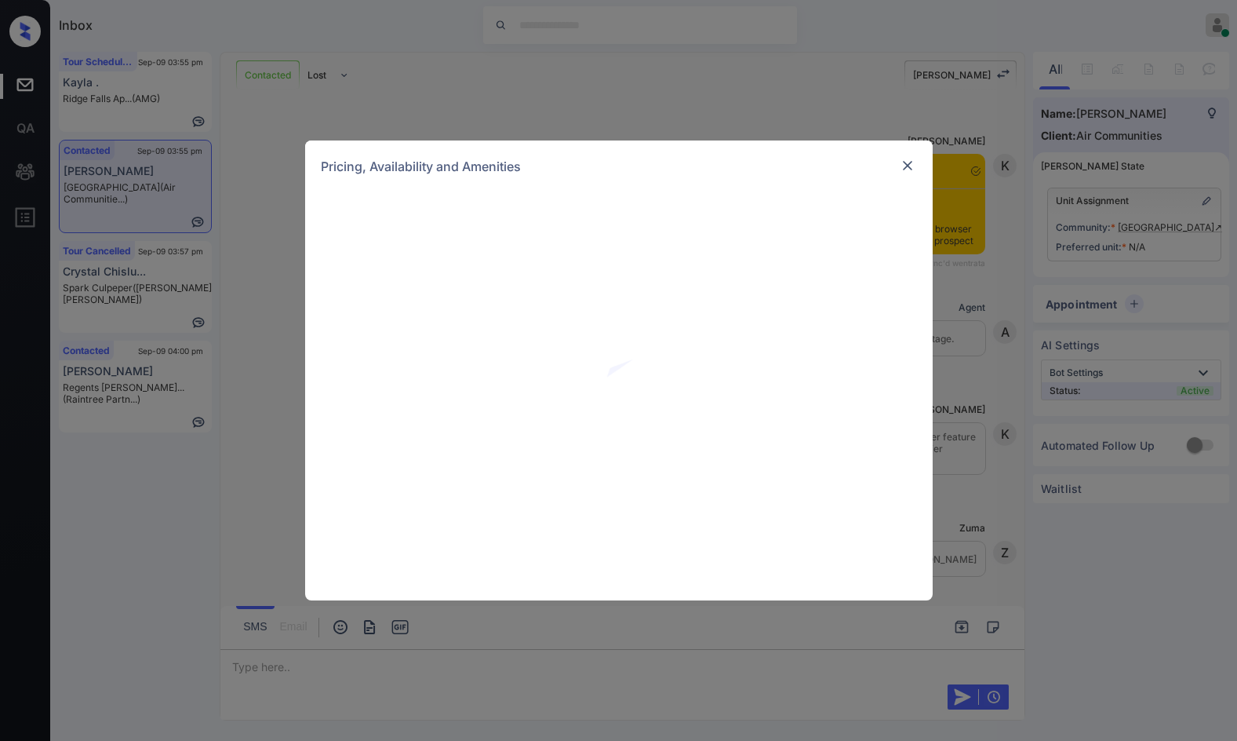
scroll to position [1013, 0]
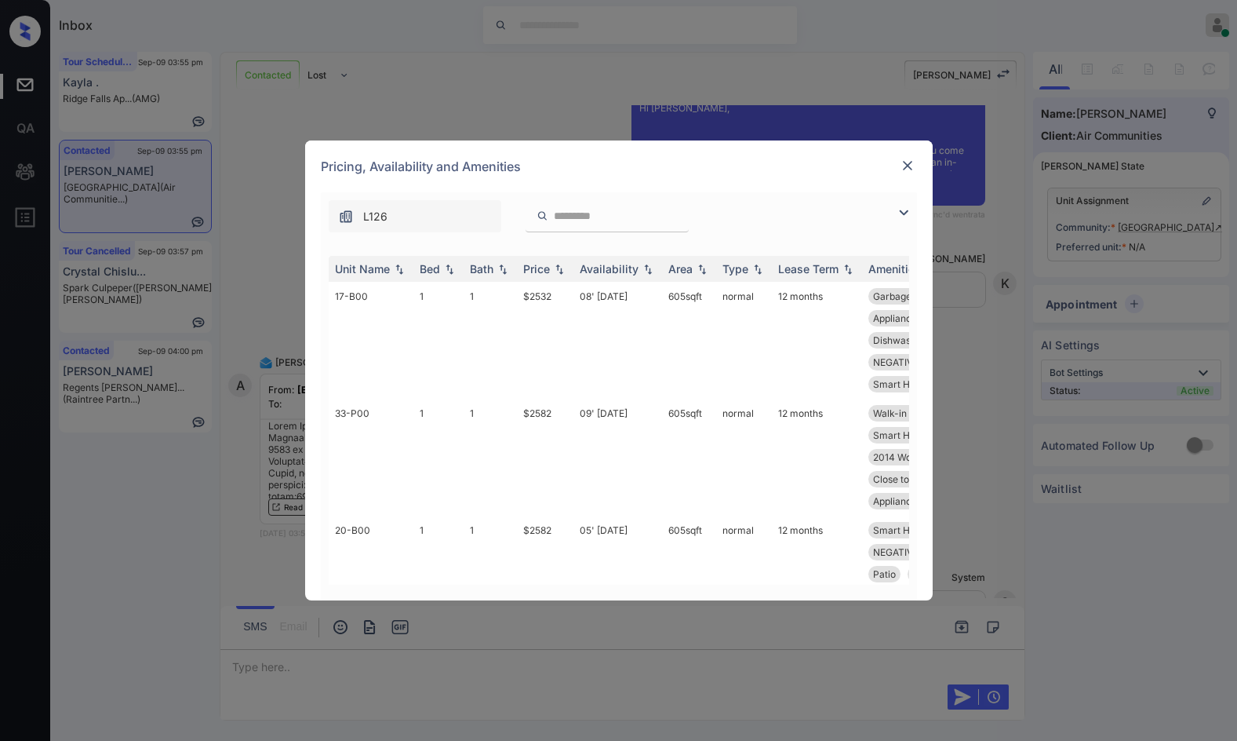
click at [903, 212] on img at bounding box center [904, 212] width 19 height 19
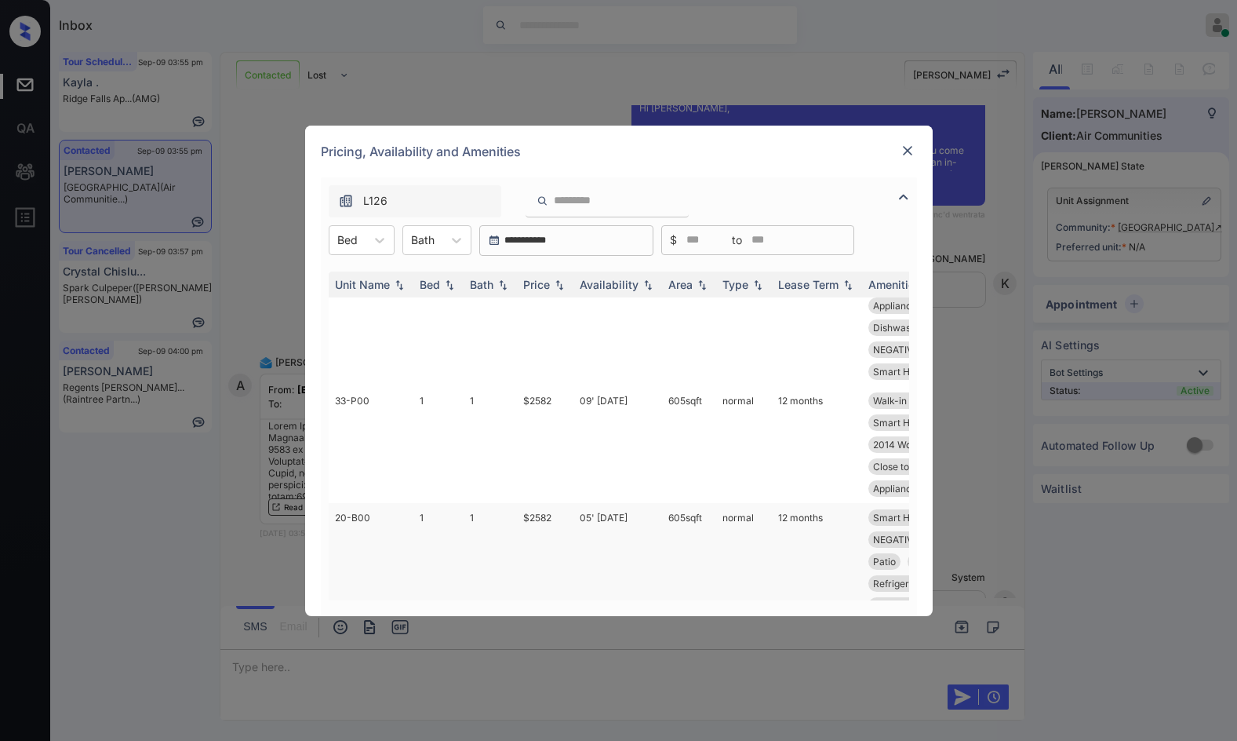
scroll to position [78, 0]
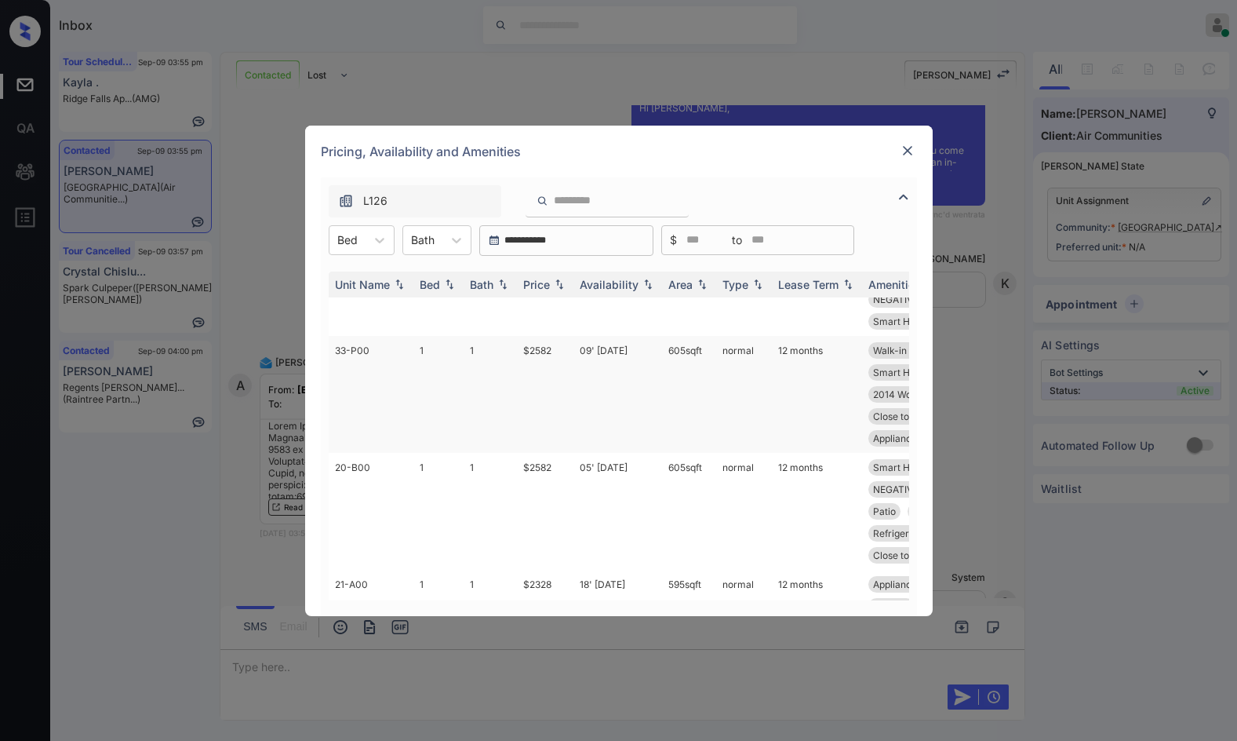
click at [551, 365] on td "$2582" at bounding box center [545, 394] width 56 height 117
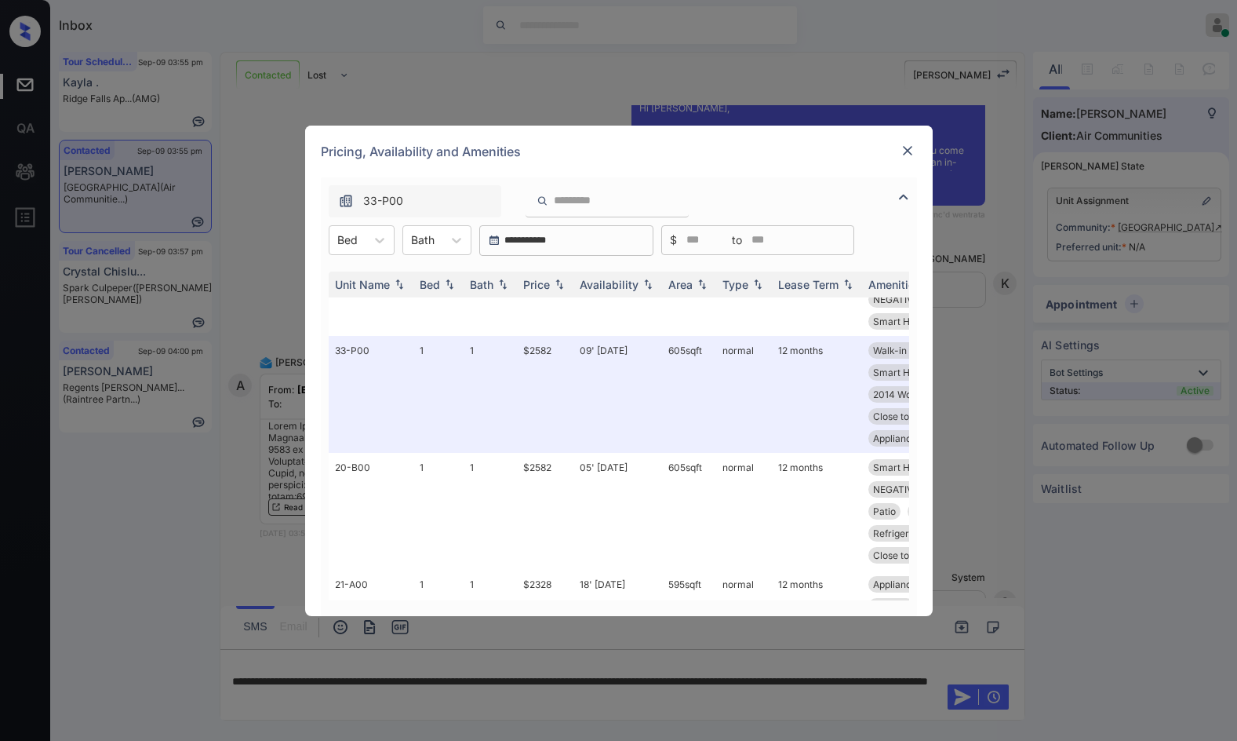
click at [898, 151] on div at bounding box center [907, 150] width 19 height 19
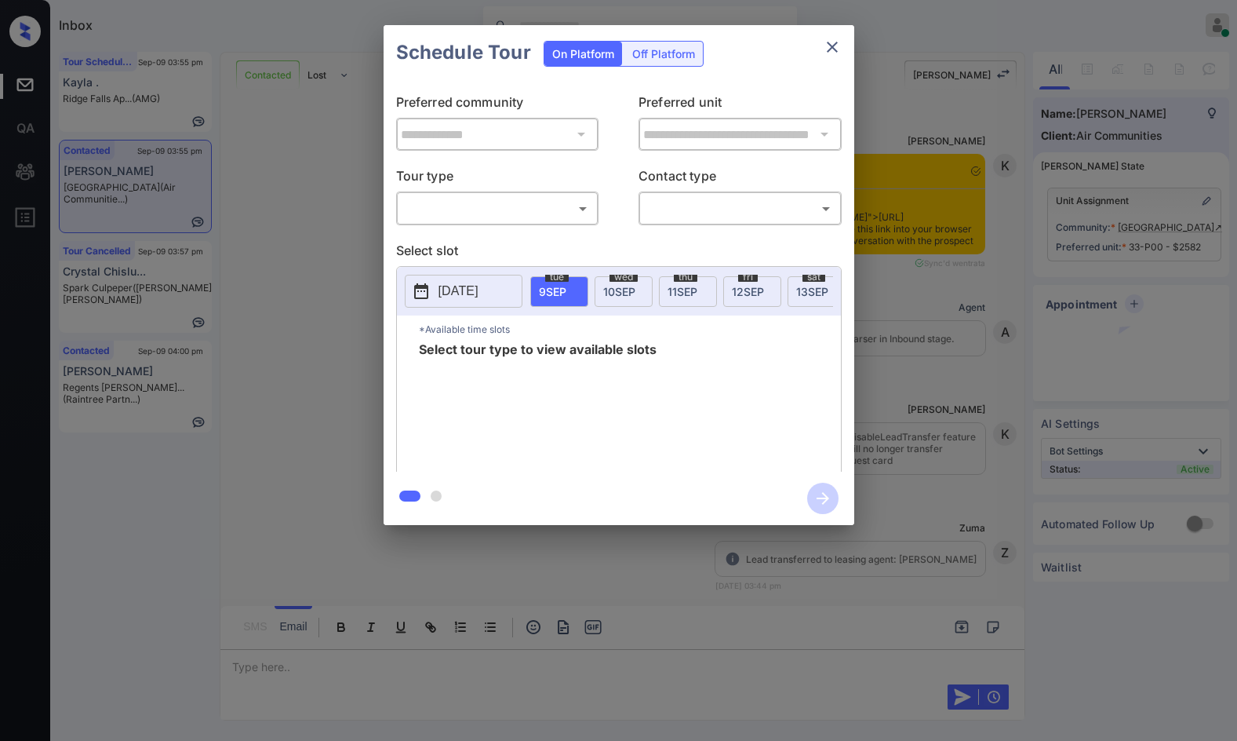
scroll to position [1508, 0]
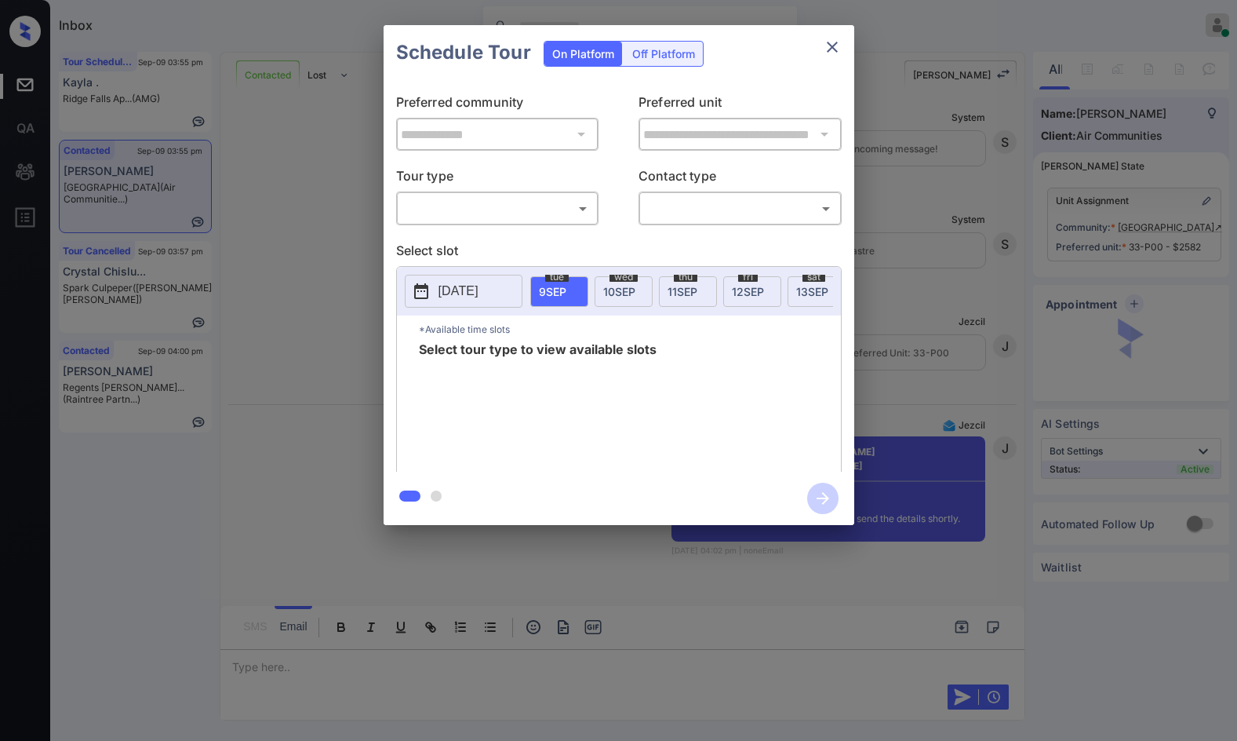
click at [555, 205] on body "Inbox Jezcil Usanastre Online Set yourself offline Set yourself on break Profil…" at bounding box center [618, 370] width 1237 height 741
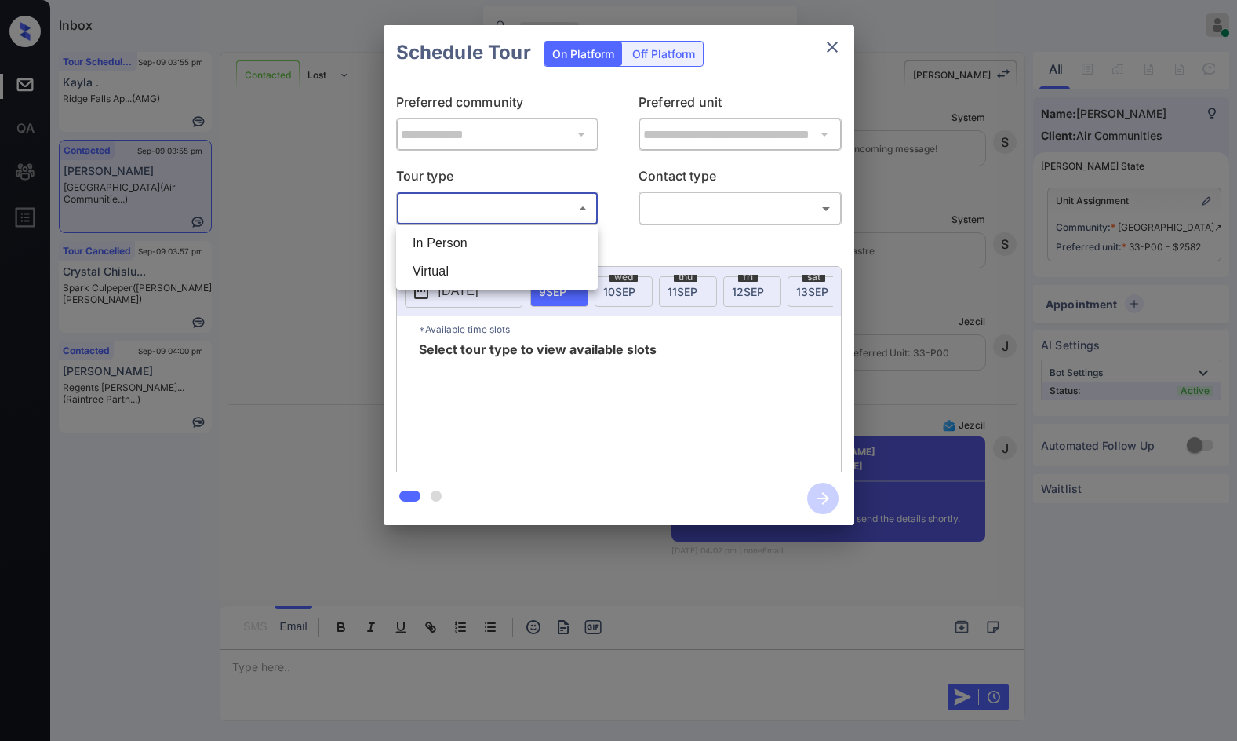
click at [526, 226] on ul "In Person Virtual" at bounding box center [497, 257] width 202 height 64
click at [589, 233] on li "In Person" at bounding box center [497, 243] width 194 height 28
type input "********"
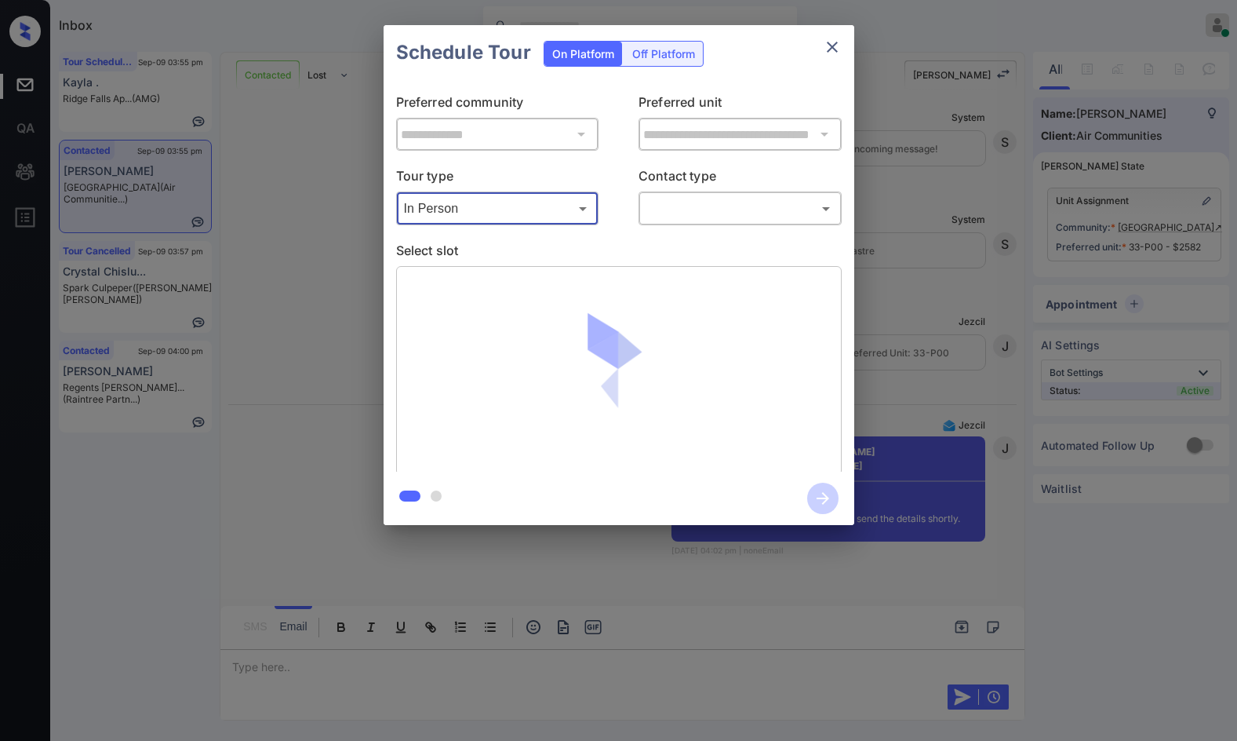
click at [687, 214] on body "Inbox Jezcil Usanastre Online Set yourself offline Set yourself on break Profil…" at bounding box center [618, 370] width 1237 height 741
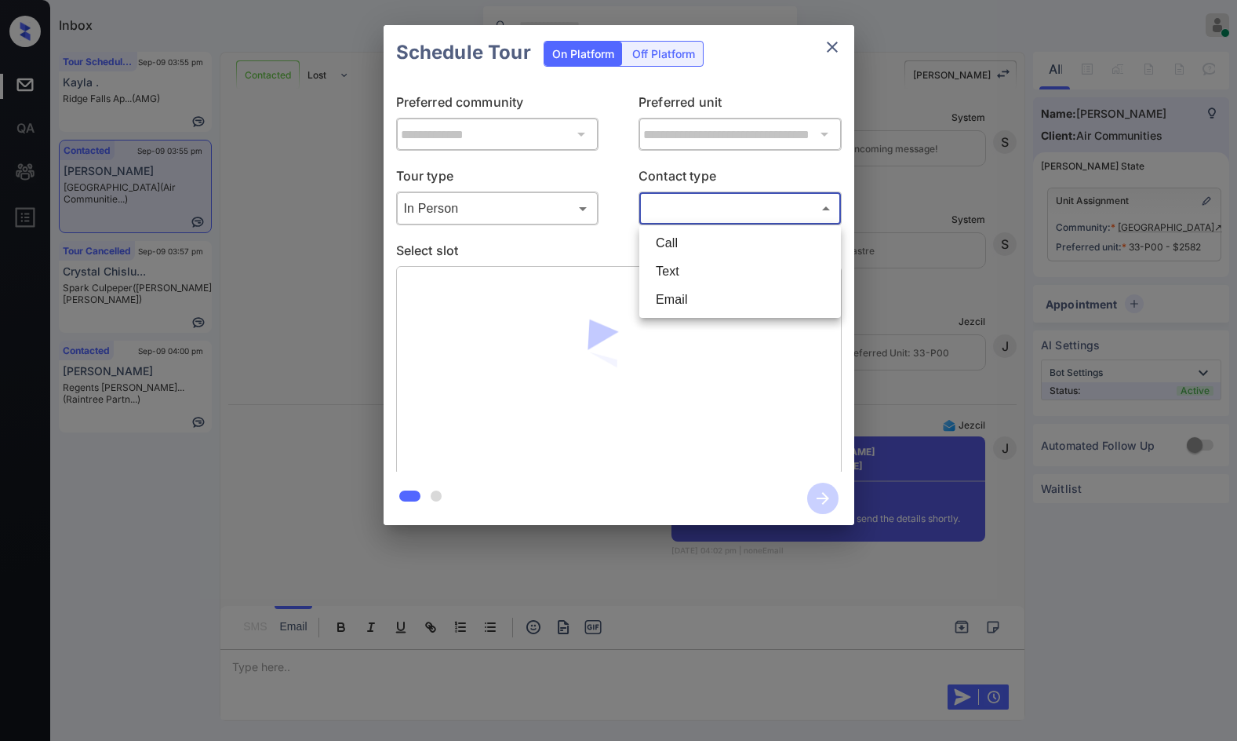
click at [694, 295] on li "Email" at bounding box center [740, 300] width 194 height 28
type input "*****"
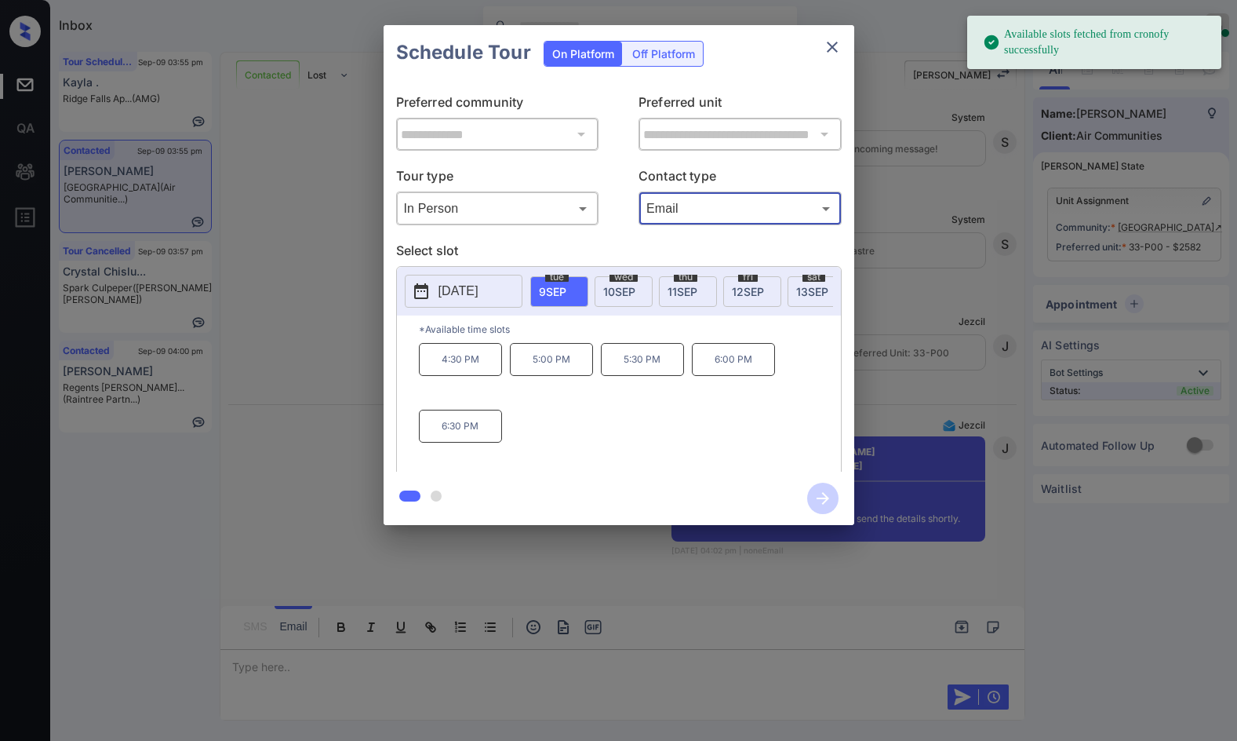
click at [750, 376] on p "6:00 PM" at bounding box center [733, 359] width 83 height 33
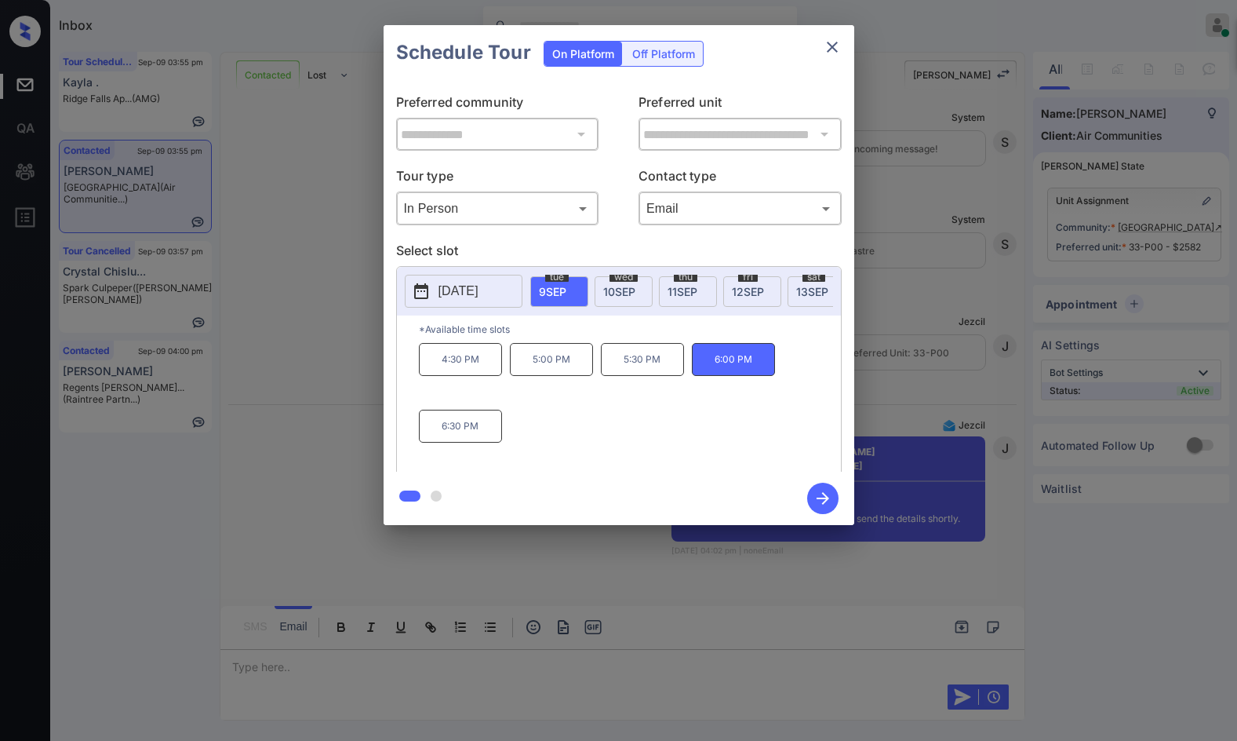
click at [827, 498] on icon "button" at bounding box center [823, 498] width 13 height 13
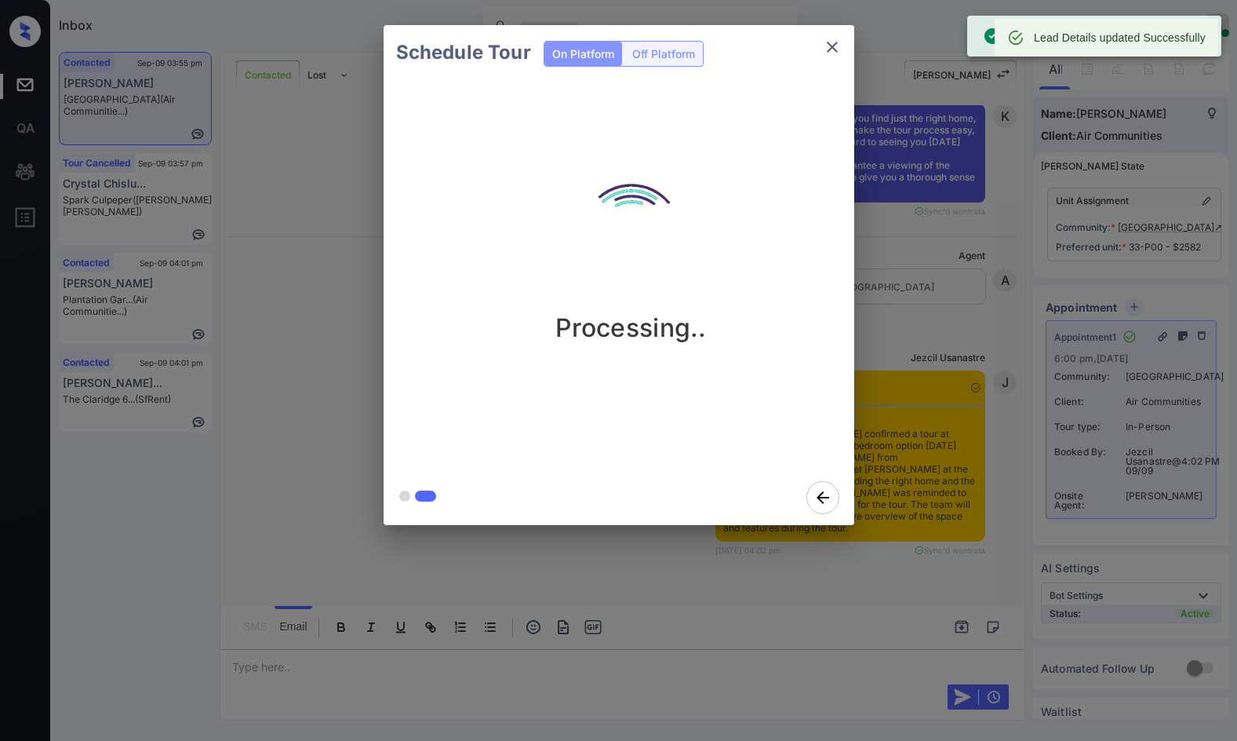
scroll to position [2373, 0]
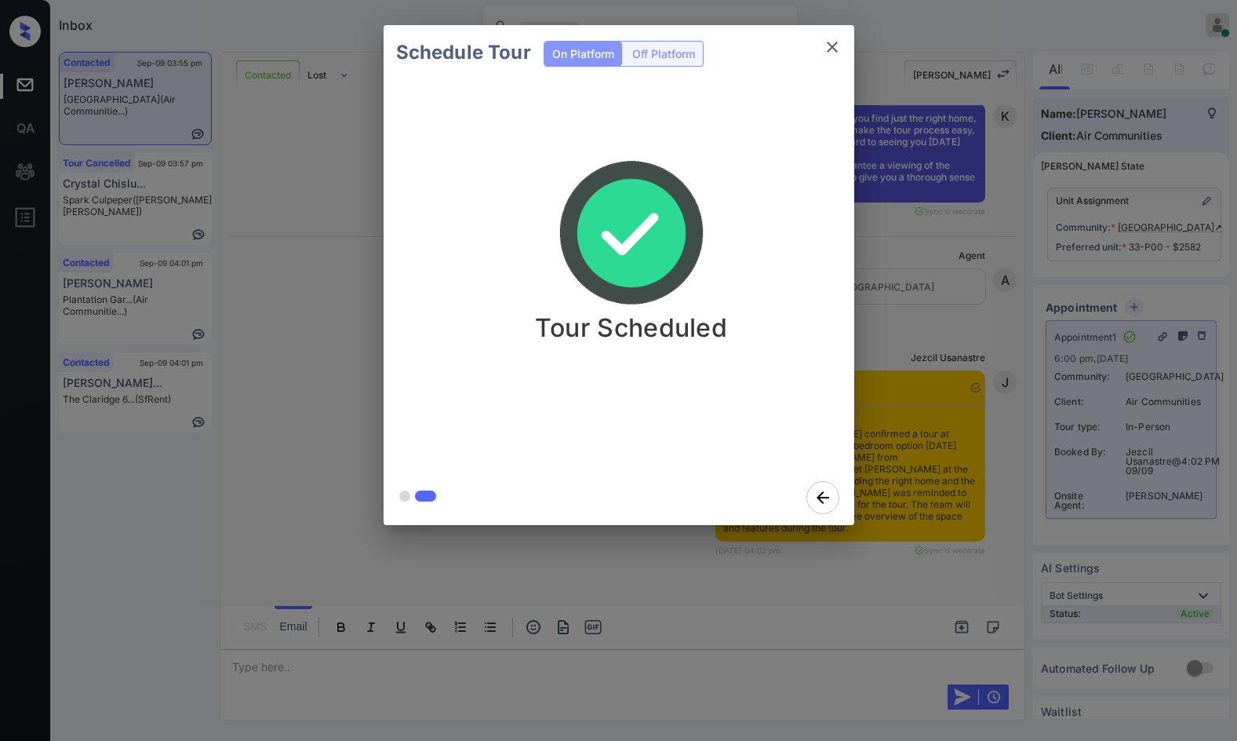
click at [973, 293] on div "Schedule Tour On Platform Off Platform Tour Scheduled" at bounding box center [618, 275] width 1237 height 550
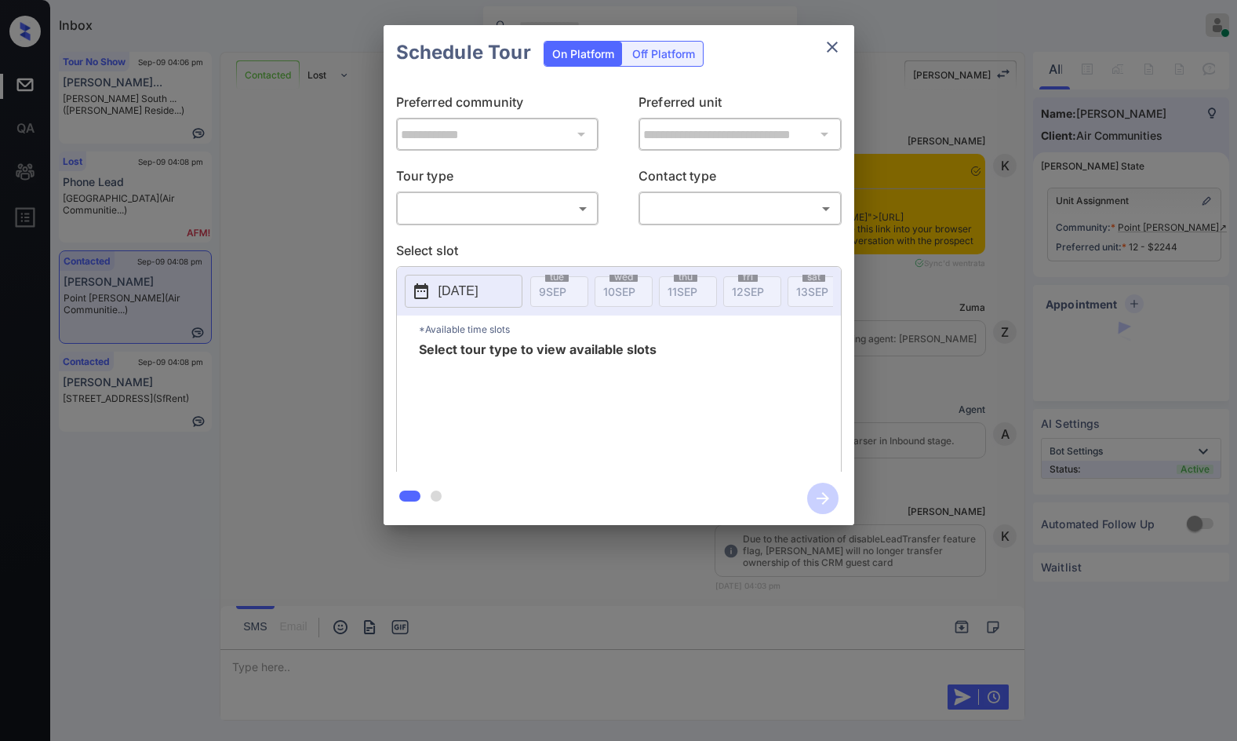
scroll to position [990, 0]
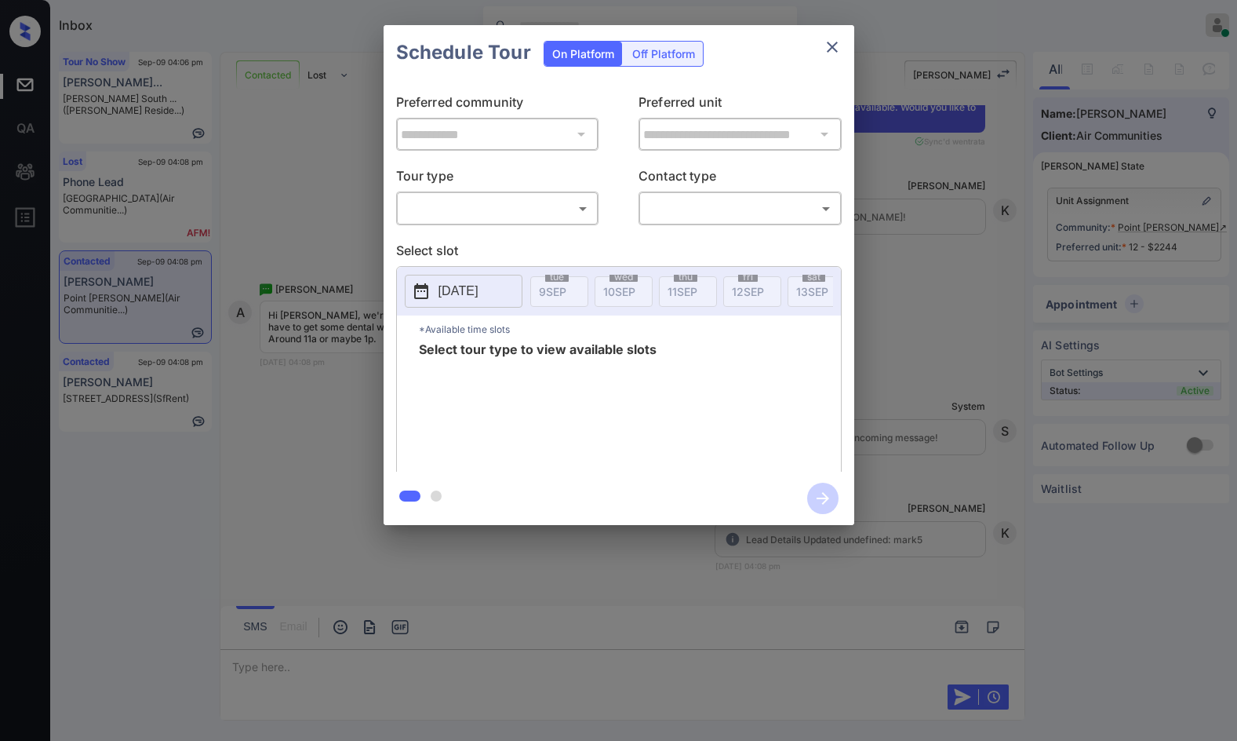
click at [546, 220] on body "Inbox Jezcil Usanastre Online Set yourself offline Set yourself on break Profil…" at bounding box center [618, 370] width 1237 height 741
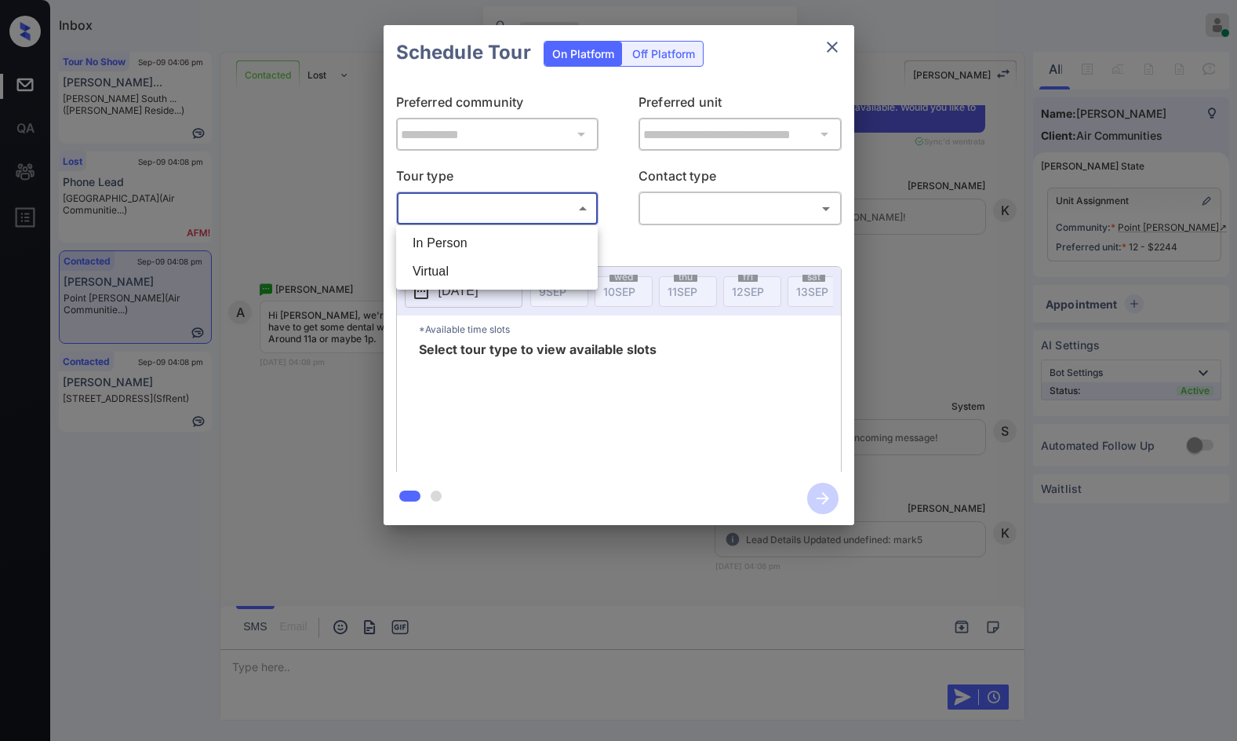
click at [546, 244] on li "In Person" at bounding box center [497, 243] width 194 height 28
type input "********"
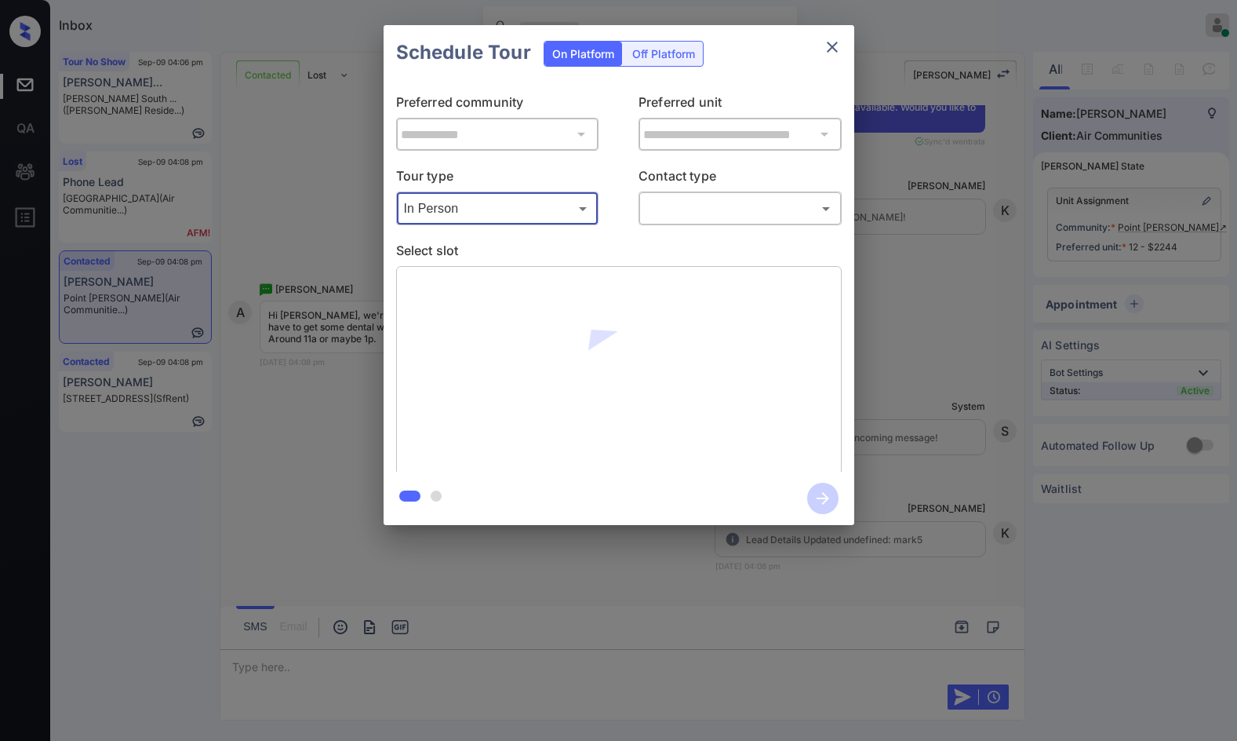
click at [649, 222] on div "​ ​" at bounding box center [740, 208] width 203 height 34
click at [654, 217] on body "Inbox Jezcil Usanastre Online Set yourself offline Set yourself on break Profil…" at bounding box center [618, 370] width 1237 height 741
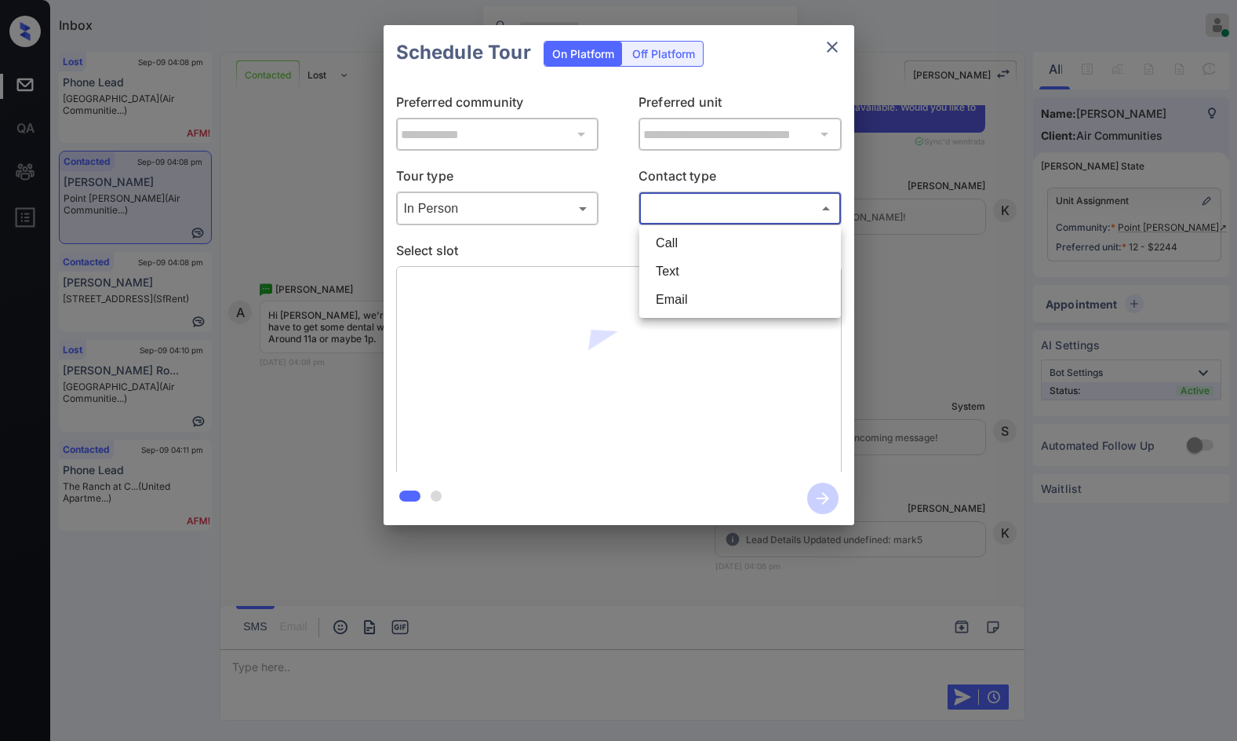
click at [676, 273] on li "Text" at bounding box center [740, 271] width 194 height 28
type input "****"
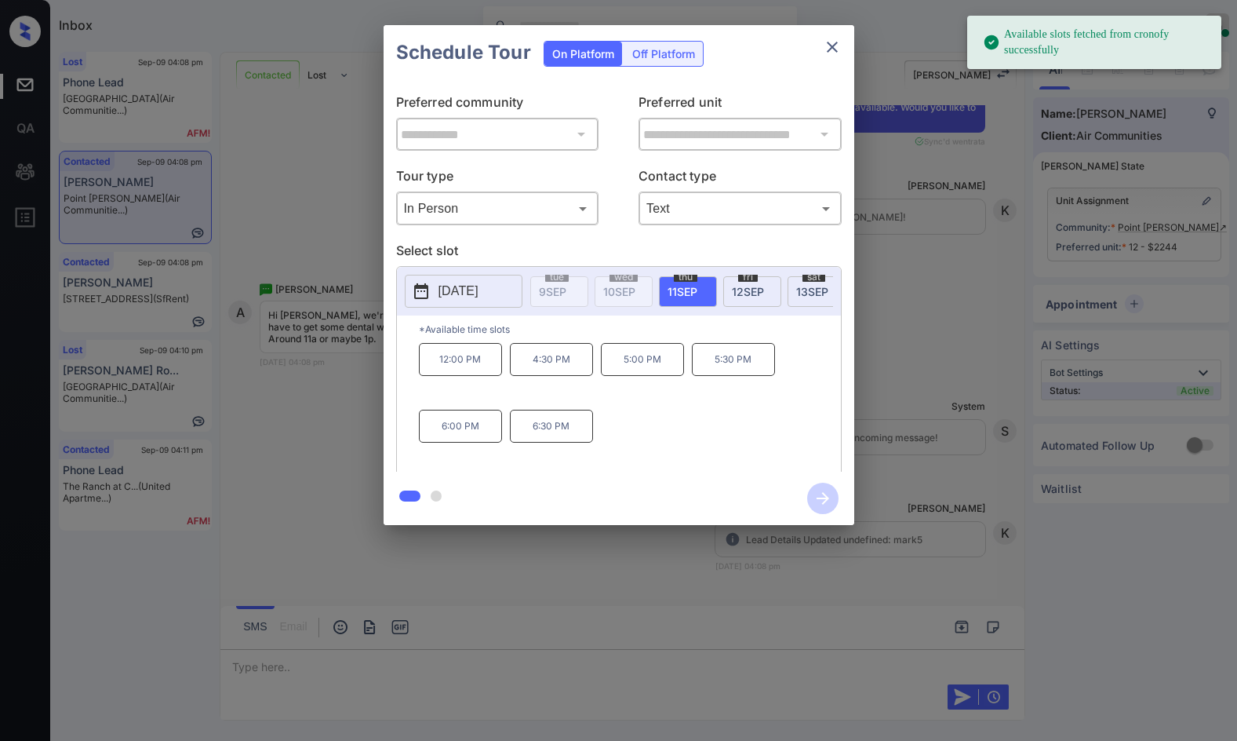
click at [479, 295] on p "[DATE]" at bounding box center [459, 291] width 40 height 19
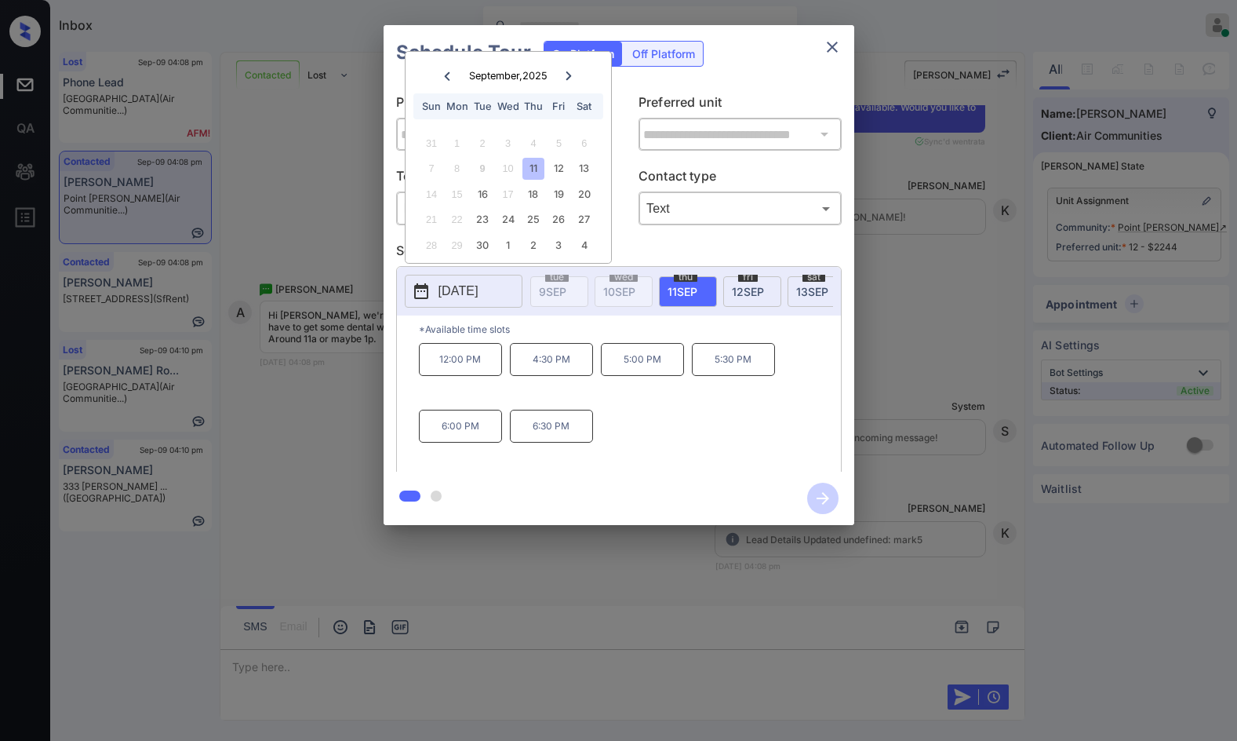
click at [242, 436] on div "**********" at bounding box center [618, 275] width 1237 height 550
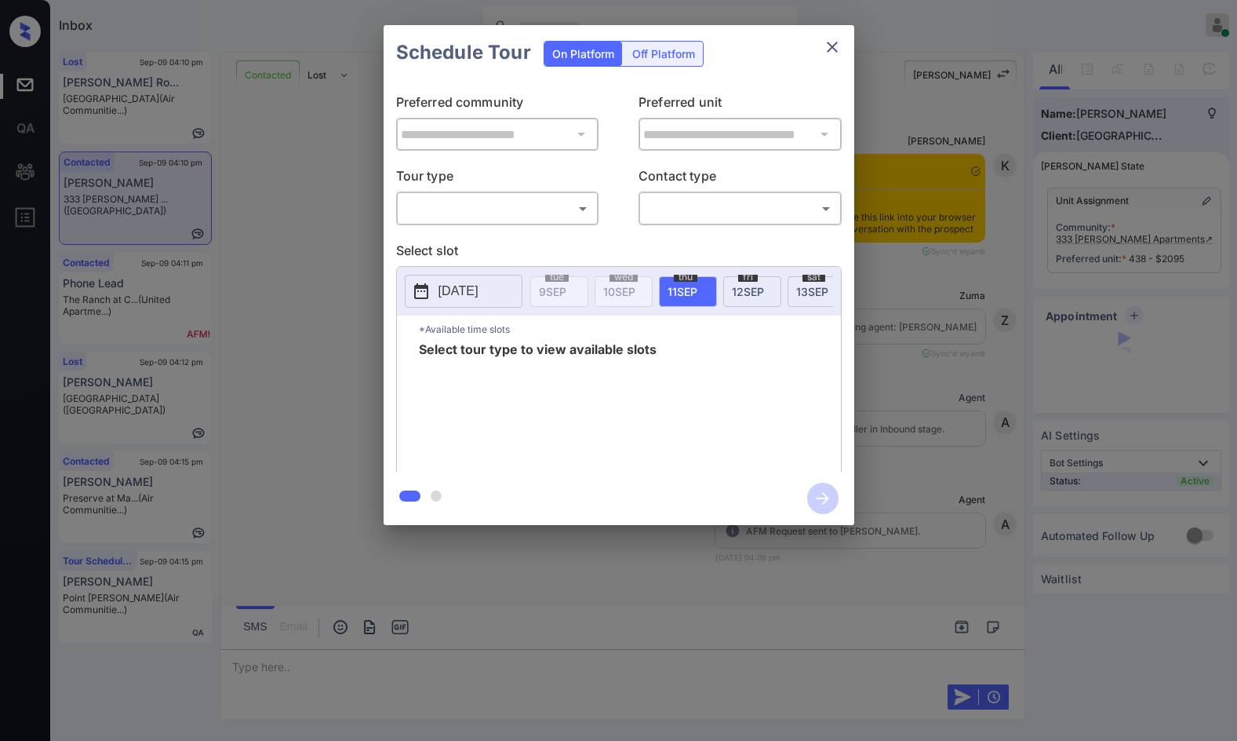
scroll to position [1630, 0]
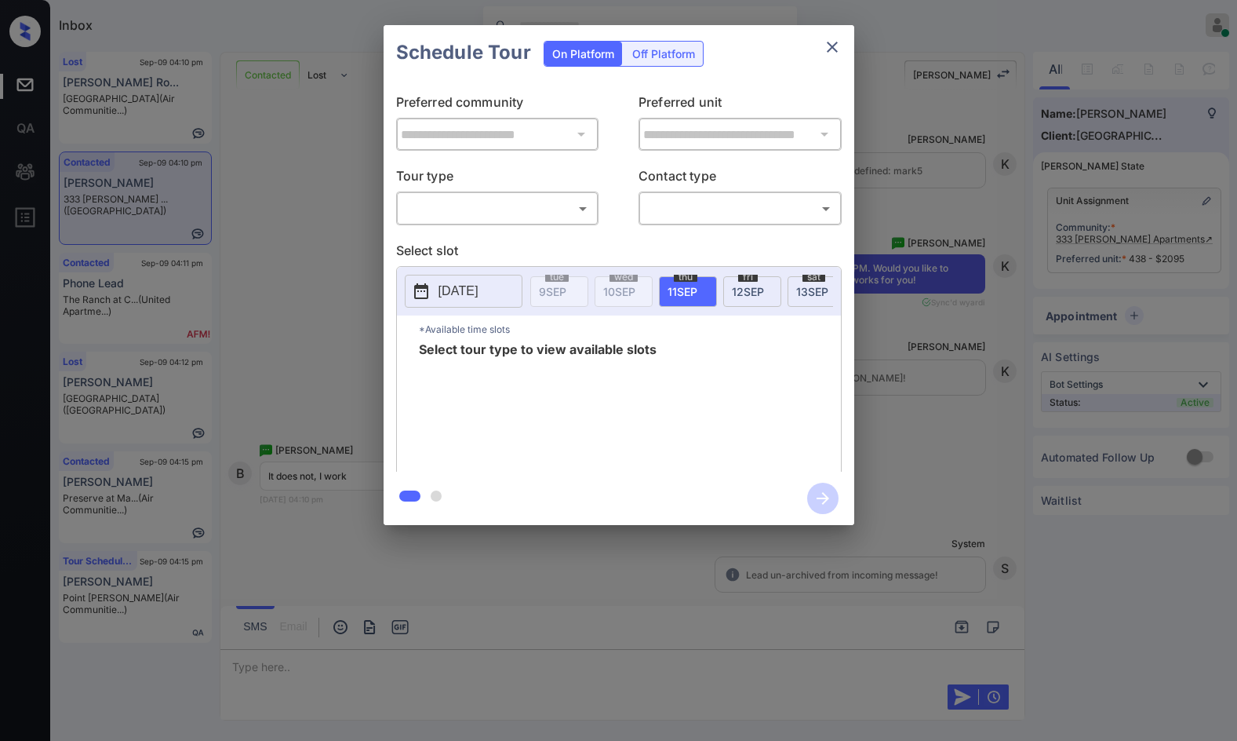
click at [522, 222] on div "​ ​" at bounding box center [497, 208] width 203 height 34
click at [523, 216] on body "Inbox Jezcil Usanastre Online Set yourself offline Set yourself on break Profil…" at bounding box center [618, 370] width 1237 height 741
click at [519, 233] on li "In Person" at bounding box center [497, 243] width 194 height 28
type input "********"
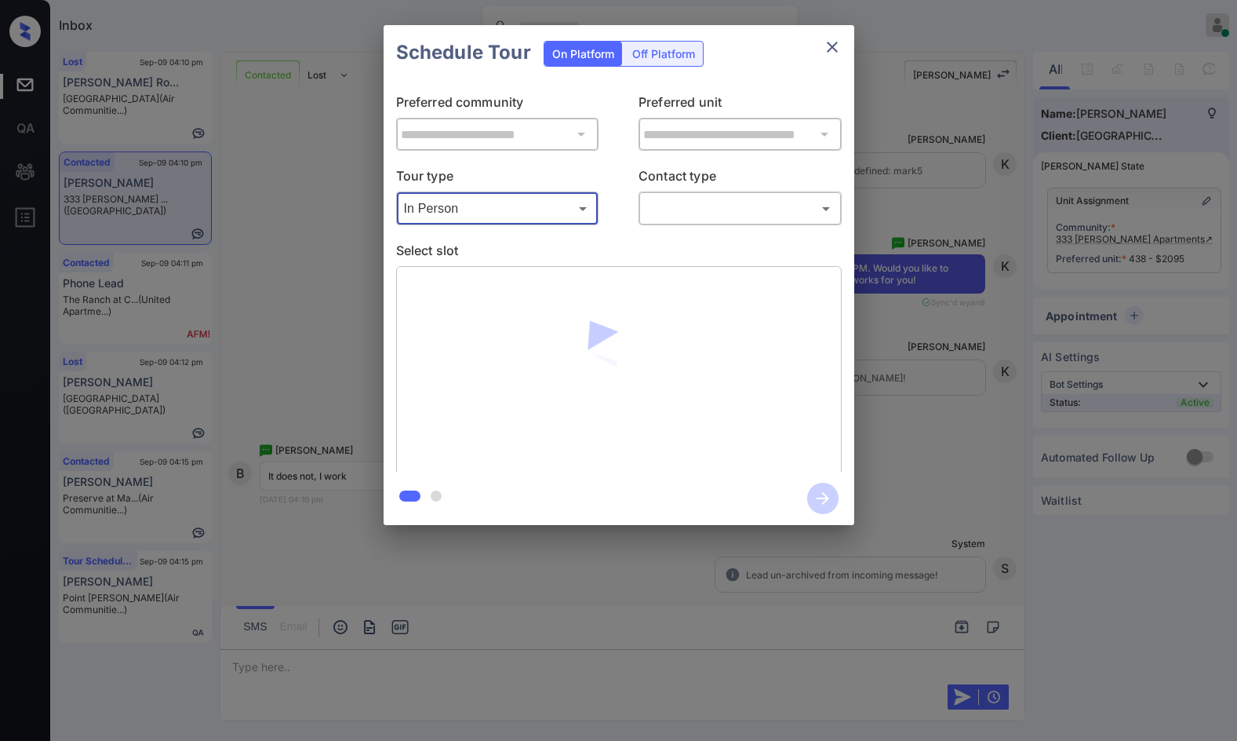
click at [661, 213] on body "Inbox Jezcil Usanastre Online Set yourself offline Set yourself on break Profil…" at bounding box center [618, 370] width 1237 height 741
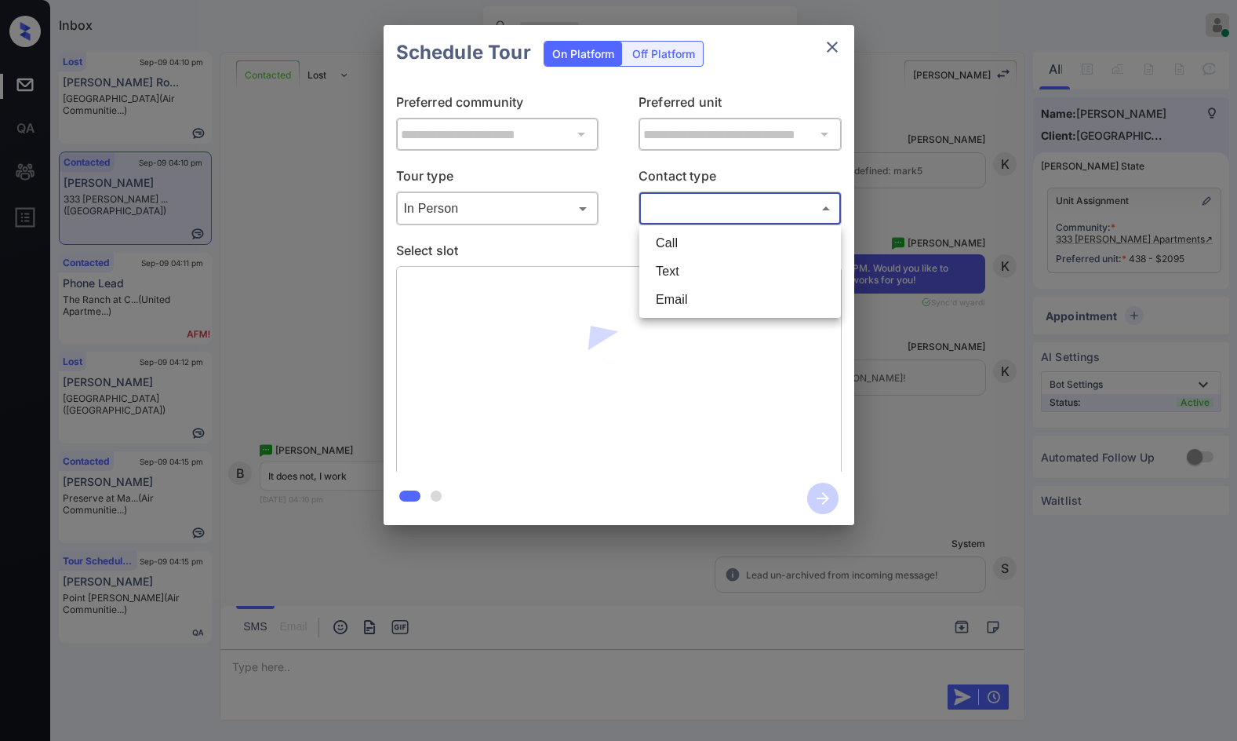
click at [672, 269] on li "Text" at bounding box center [740, 271] width 194 height 28
type input "****"
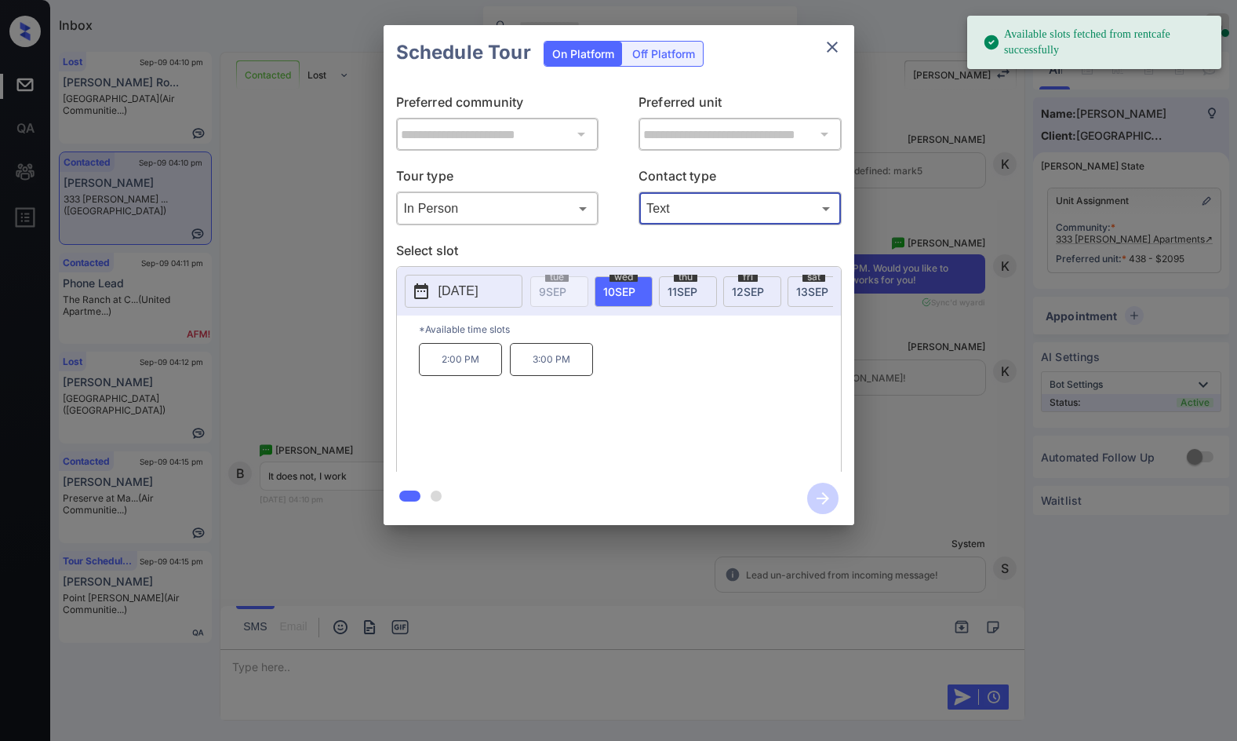
click at [793, 296] on div "sat 13 SEP" at bounding box center [817, 291] width 58 height 31
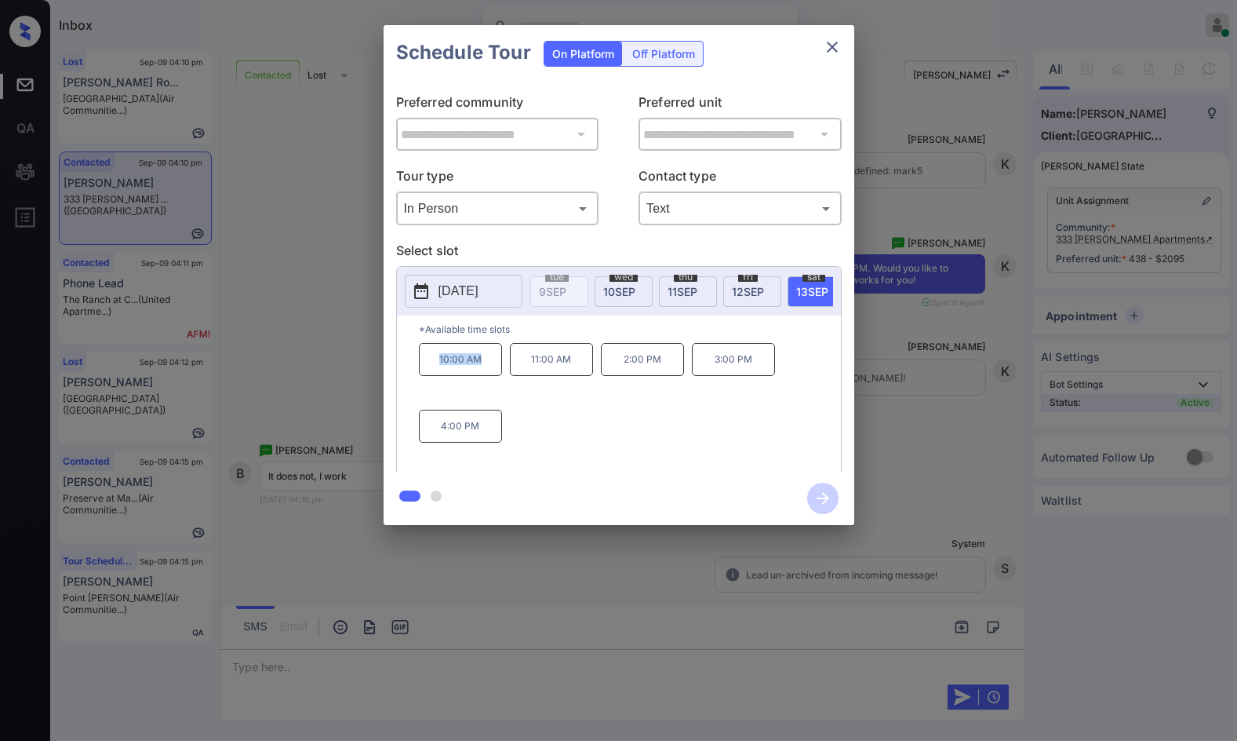
drag, startPoint x: 448, startPoint y: 369, endPoint x: 501, endPoint y: 373, distance: 53.5
click at [501, 368] on p "10:00 AM" at bounding box center [460, 359] width 83 height 33
copy p "10:00 AM"
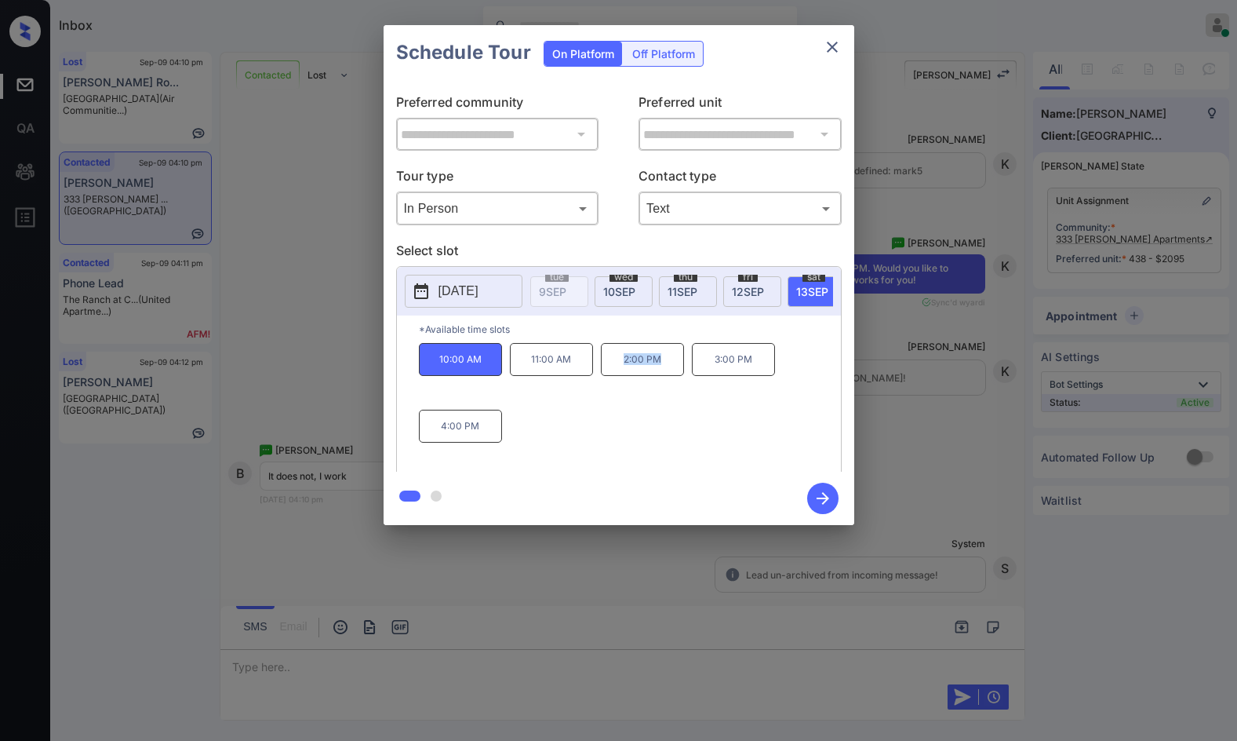
drag, startPoint x: 616, startPoint y: 379, endPoint x: 672, endPoint y: 379, distance: 56.5
click at [672, 376] on p "2:00 PM" at bounding box center [642, 359] width 83 height 33
copy p "2:00 PM"
drag, startPoint x: 436, startPoint y: 433, endPoint x: 483, endPoint y: 435, distance: 47.1
click at [483, 435] on p "4:00 PM" at bounding box center [460, 426] width 83 height 33
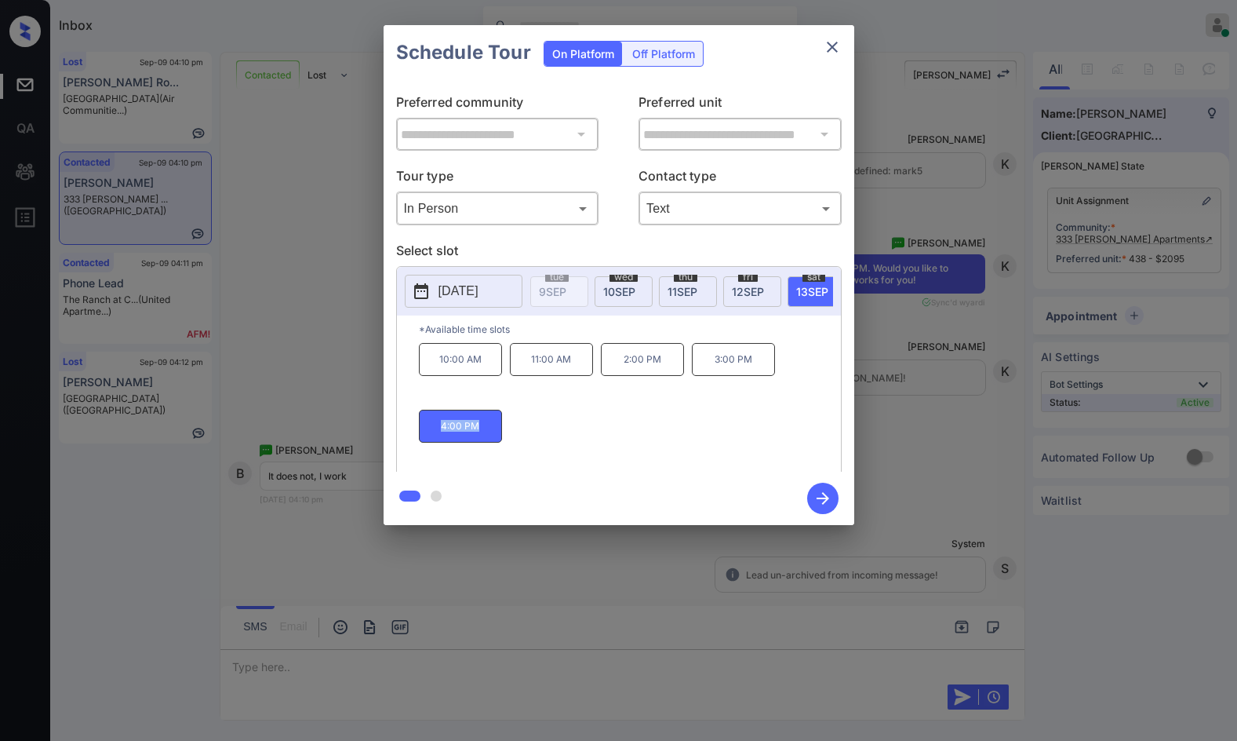
copy p "4:00 PM"
click at [282, 370] on div "**********" at bounding box center [618, 275] width 1237 height 550
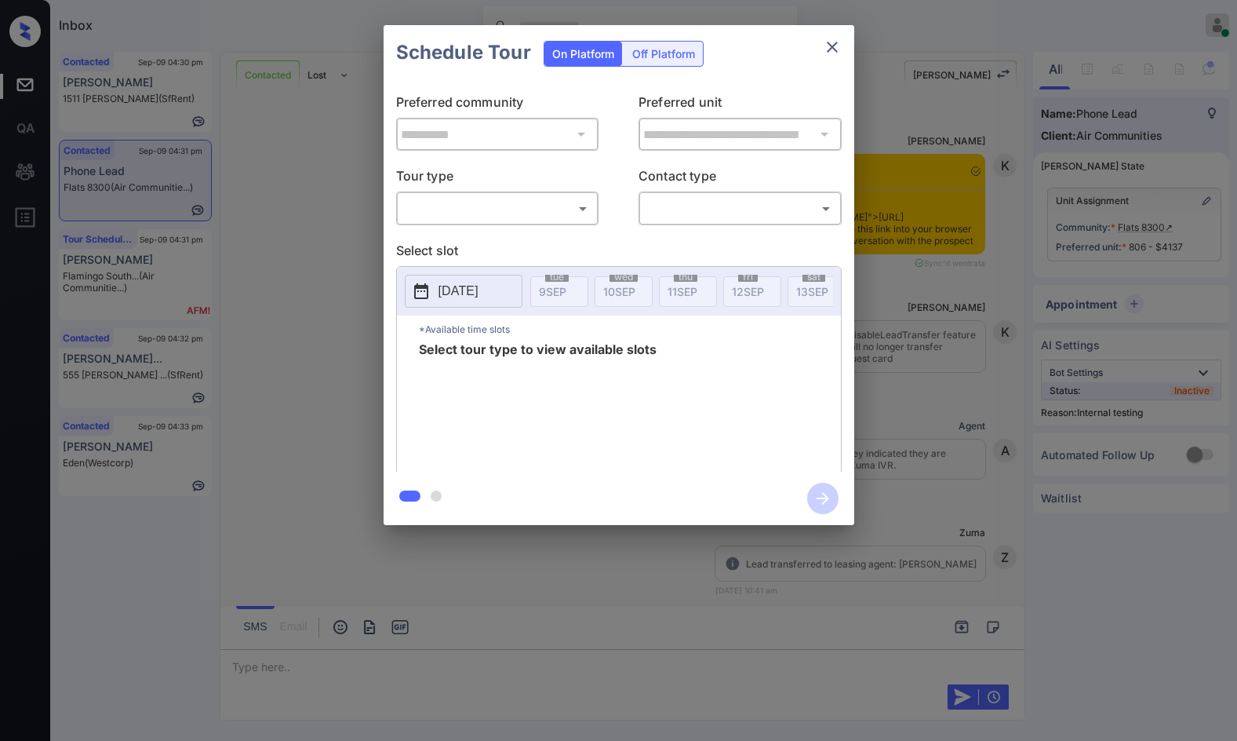
scroll to position [8587, 0]
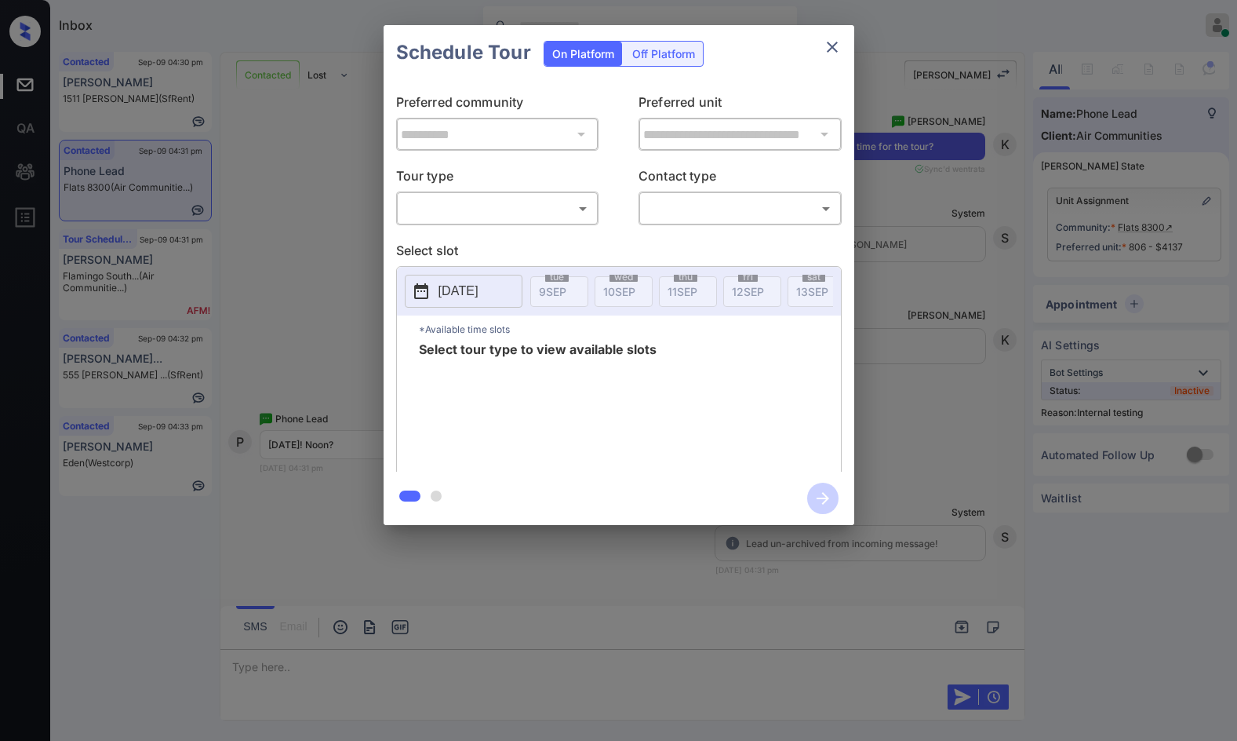
click at [473, 210] on body "Inbox Jezcil Usanastre Online Set yourself offline Set yourself on break Profil…" at bounding box center [618, 370] width 1237 height 741
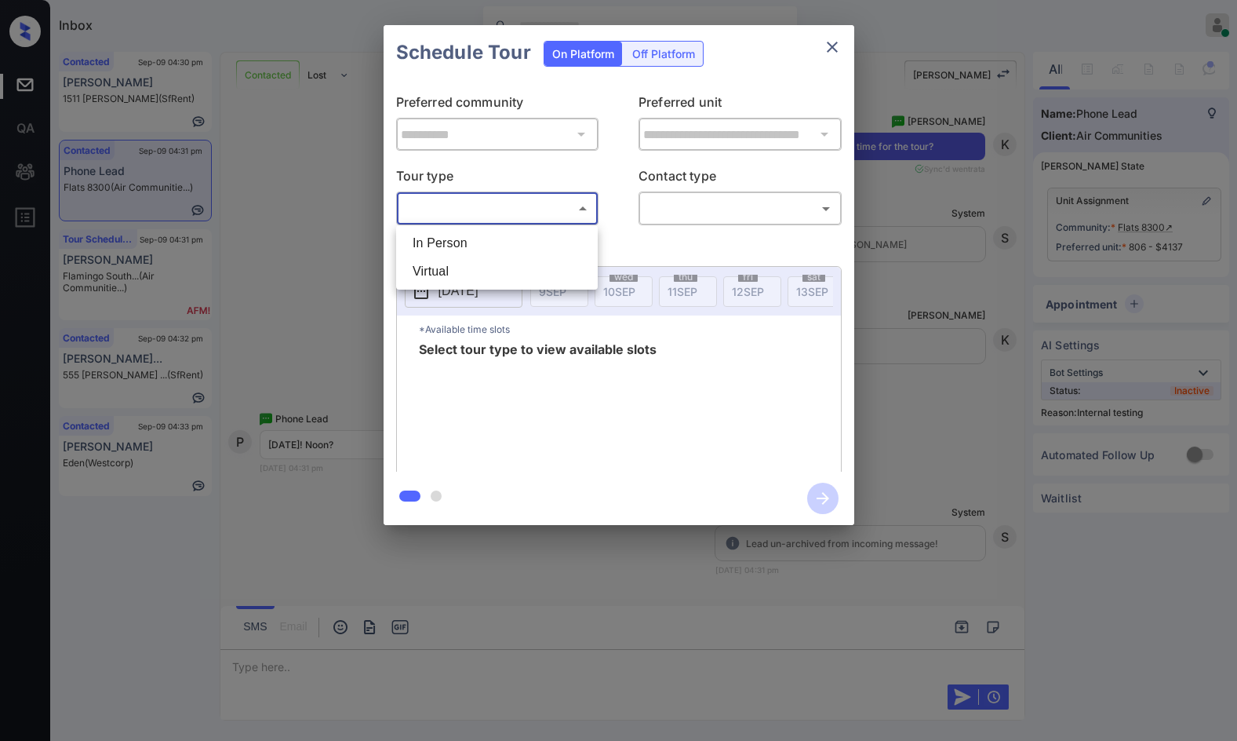
click at [476, 239] on li "In Person" at bounding box center [497, 243] width 194 height 28
type input "********"
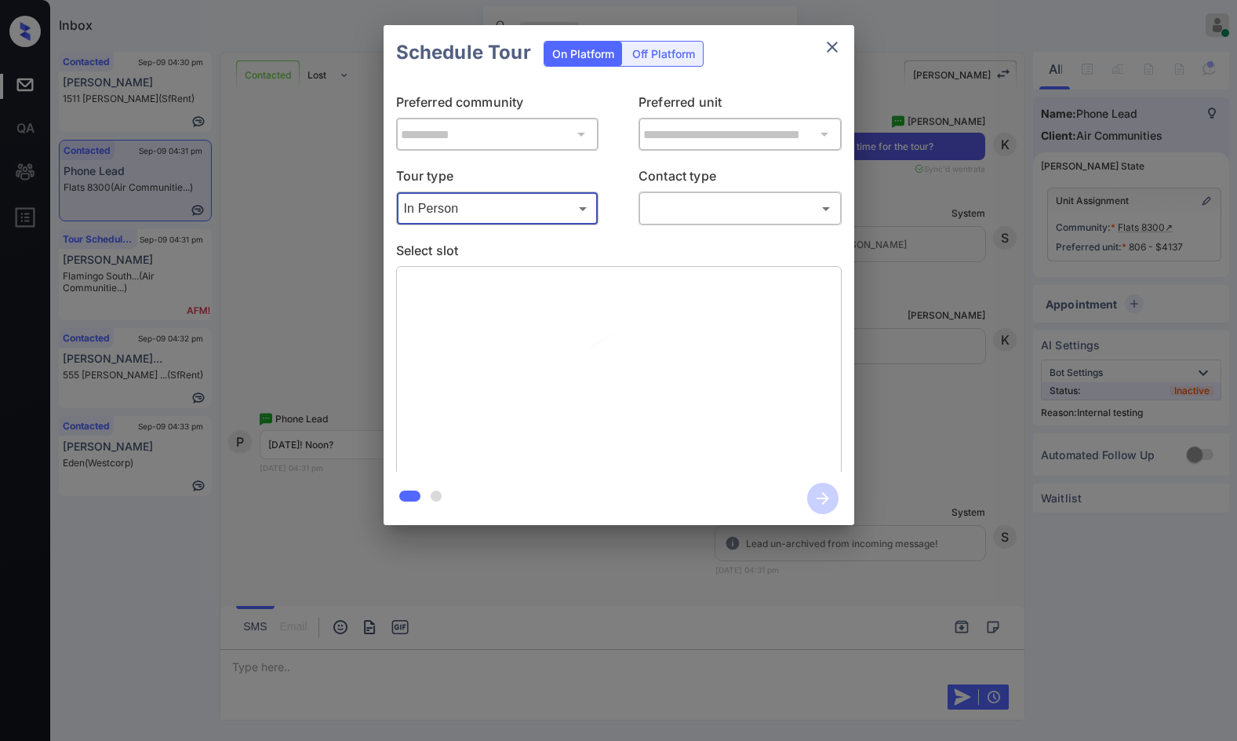
click at [659, 213] on body "Inbox Jezcil Usanastre Online Set yourself offline Set yourself on break Profil…" at bounding box center [618, 370] width 1237 height 741
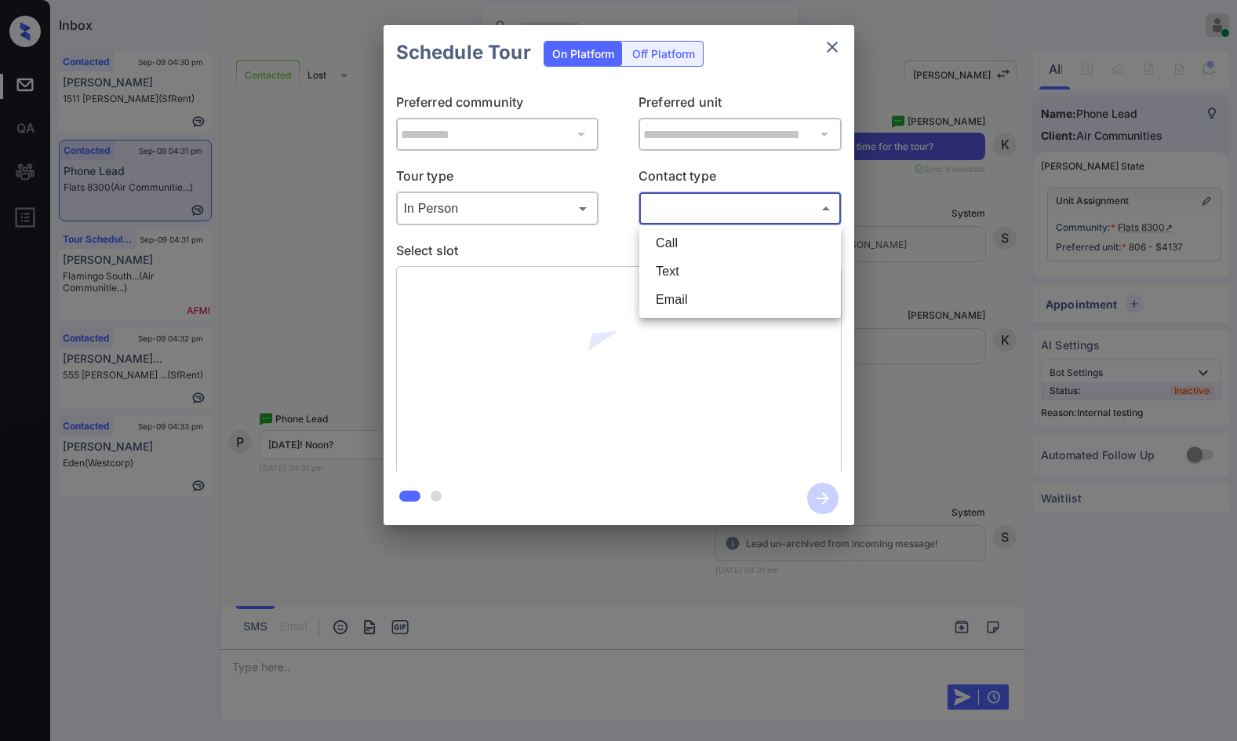
click at [680, 271] on li "Text" at bounding box center [740, 271] width 194 height 28
type input "****"
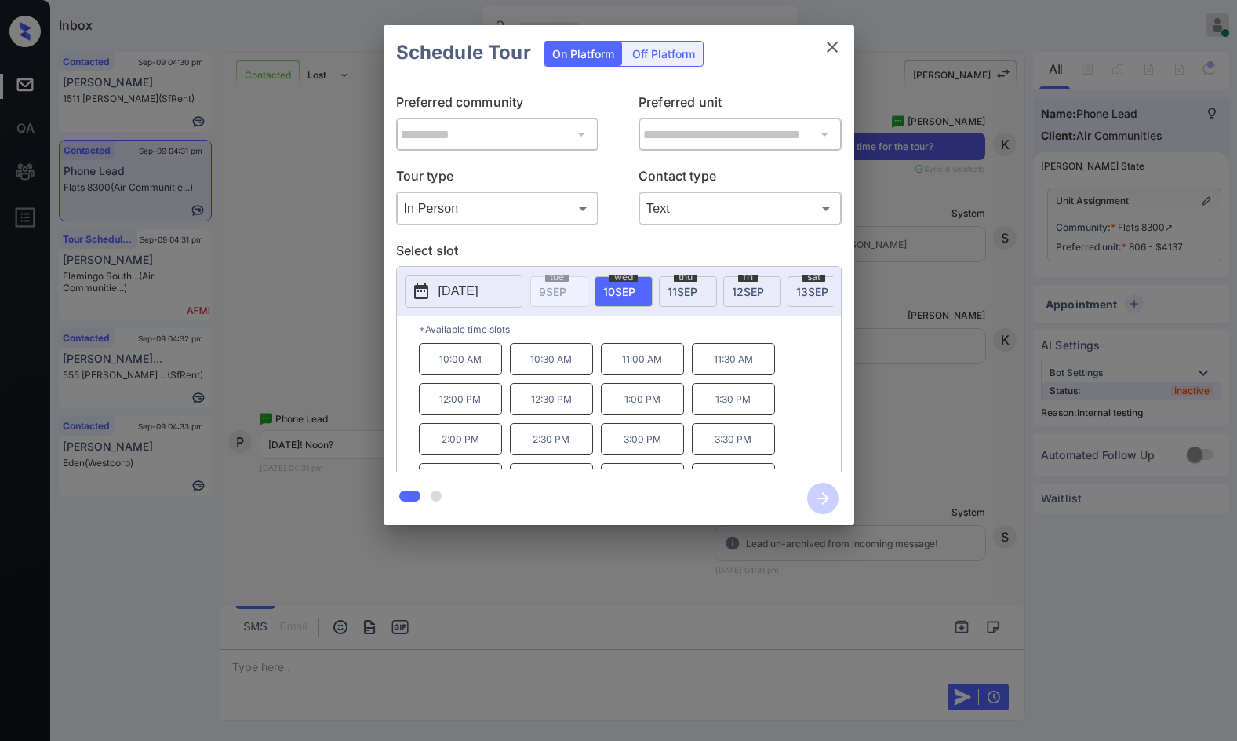
click at [357, 384] on div "**********" at bounding box center [618, 275] width 1237 height 550
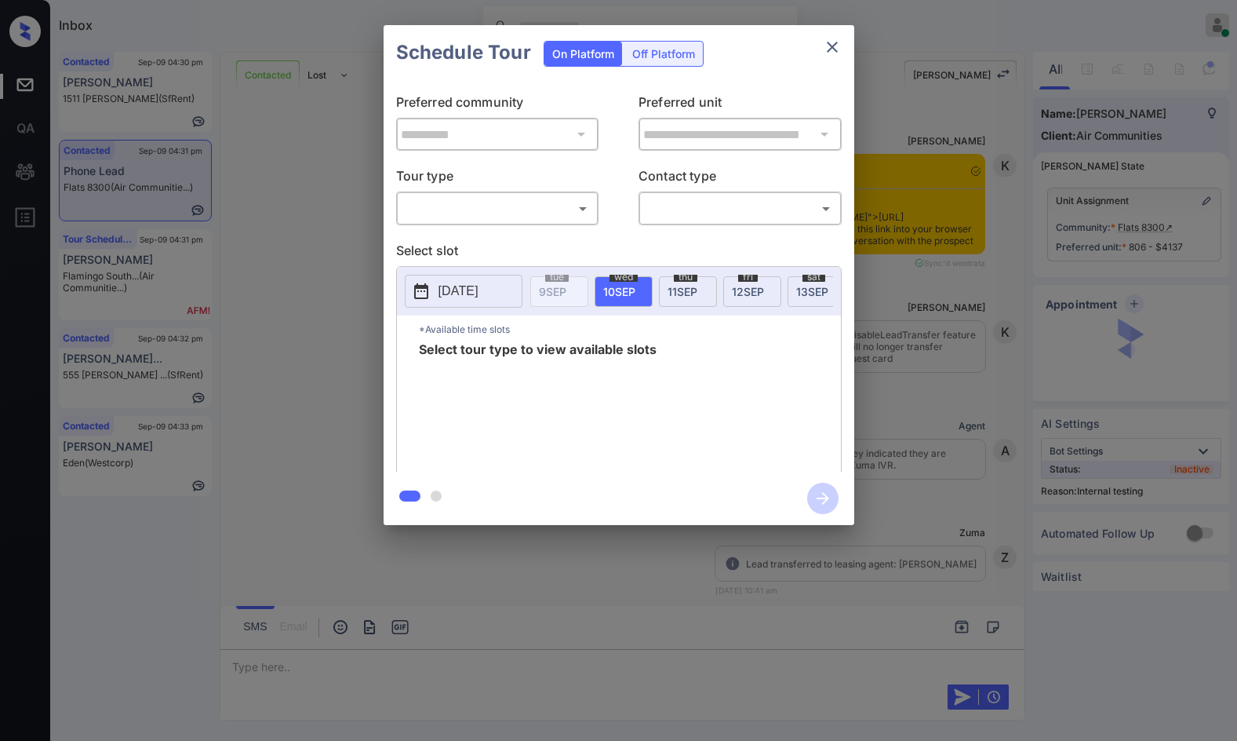
scroll to position [9046, 0]
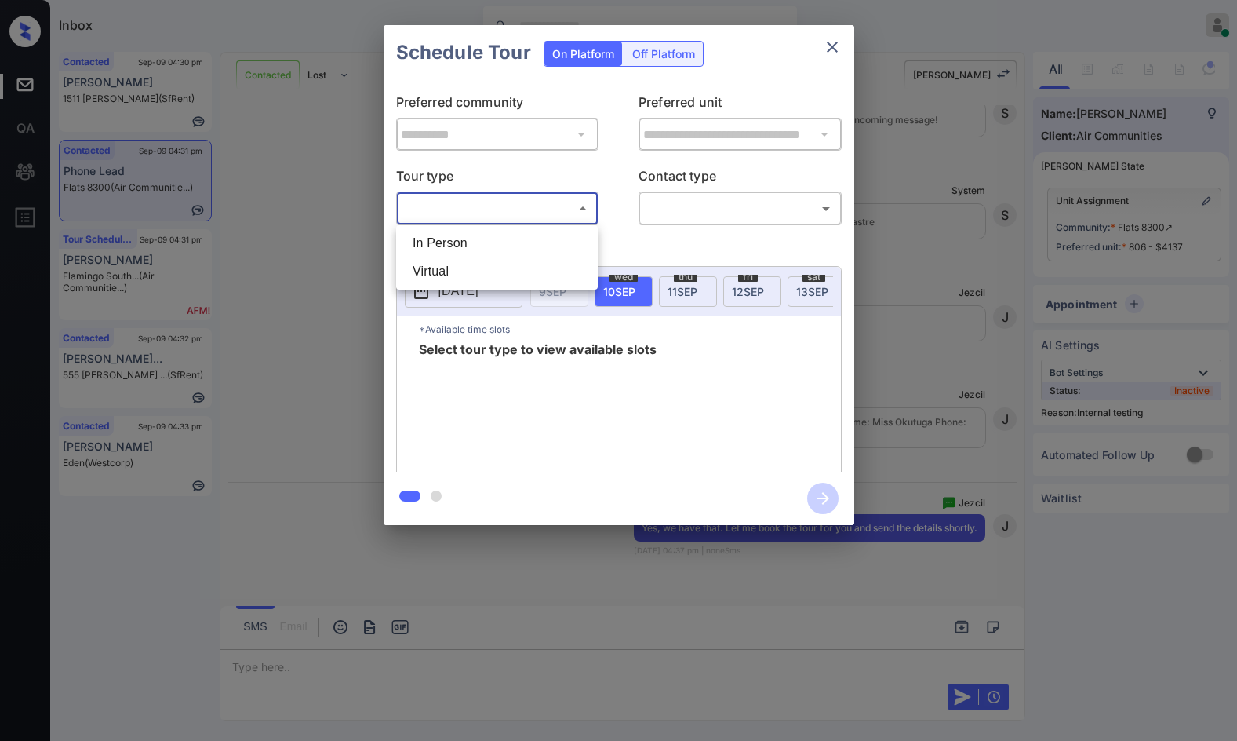
click at [523, 220] on body "Inbox Jezcil Usanastre Online Set yourself offline Set yourself on break Profil…" at bounding box center [618, 370] width 1237 height 741
click at [522, 235] on li "In Person" at bounding box center [497, 243] width 194 height 28
type input "********"
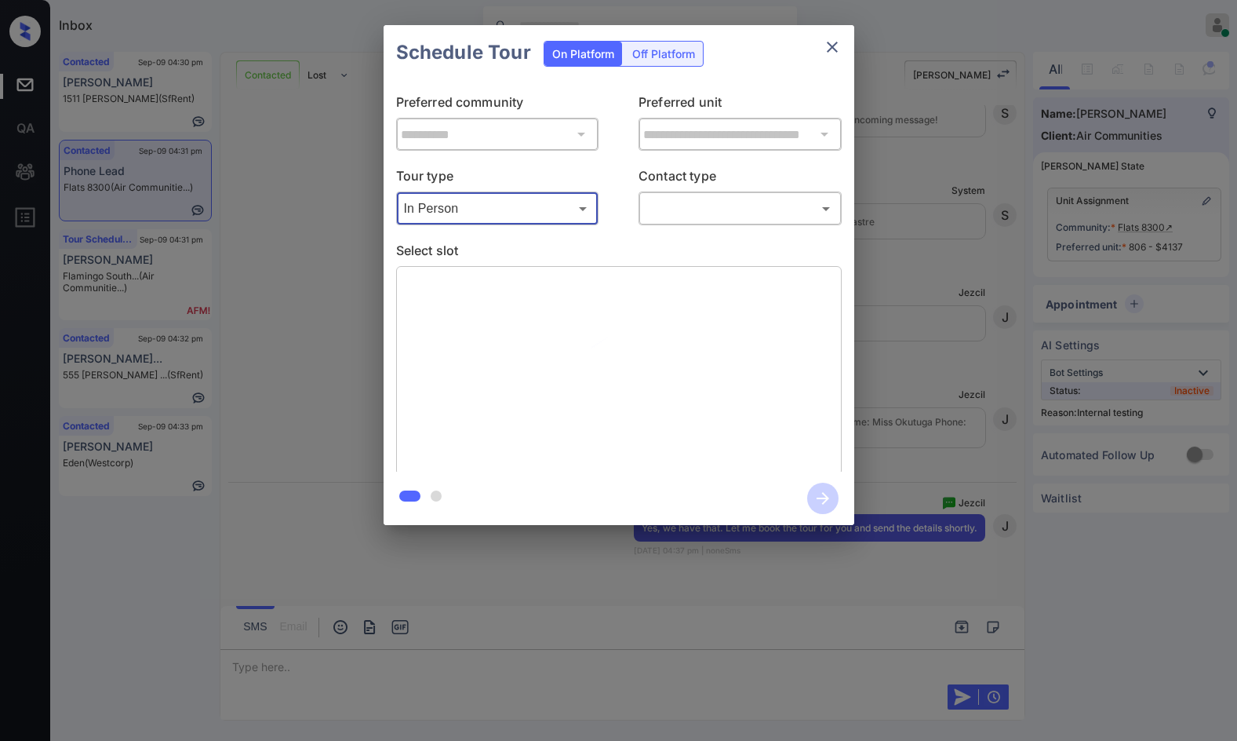
click at [665, 218] on body "Inbox Jezcil Usanastre Online Set yourself offline Set yourself on break Profil…" at bounding box center [618, 370] width 1237 height 741
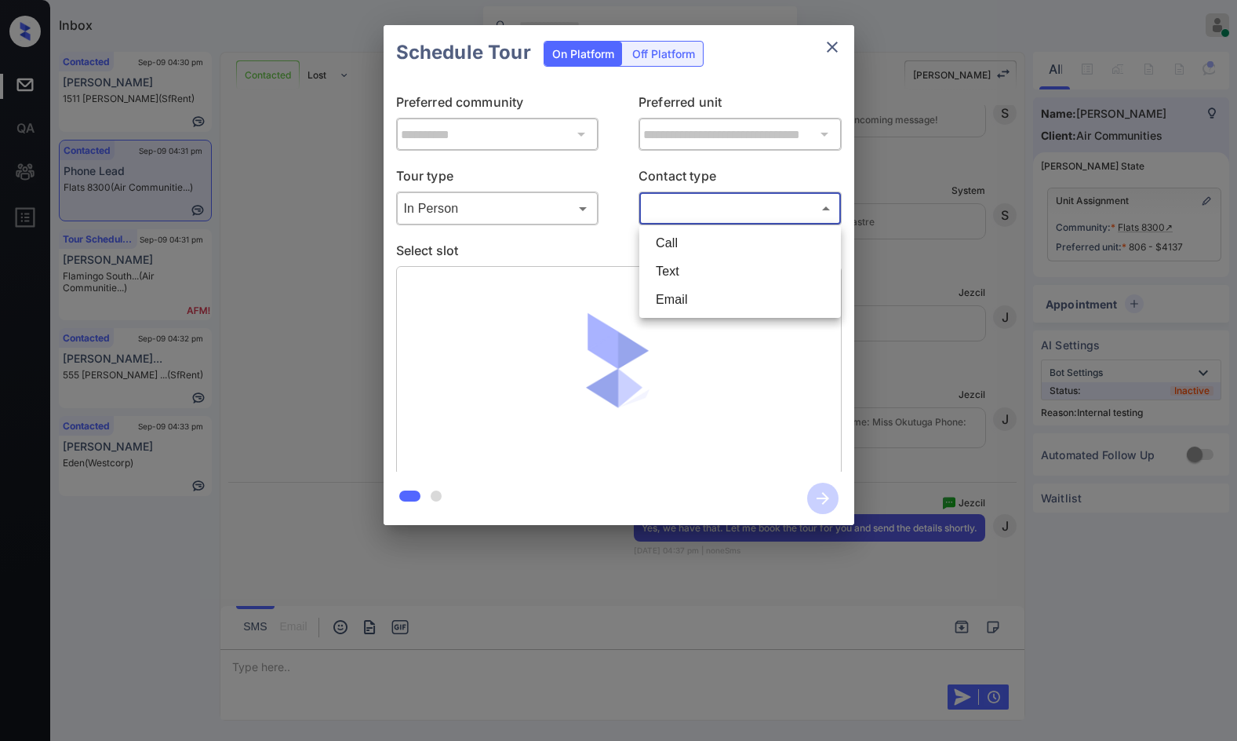
click at [669, 274] on li "Text" at bounding box center [740, 271] width 194 height 28
type input "****"
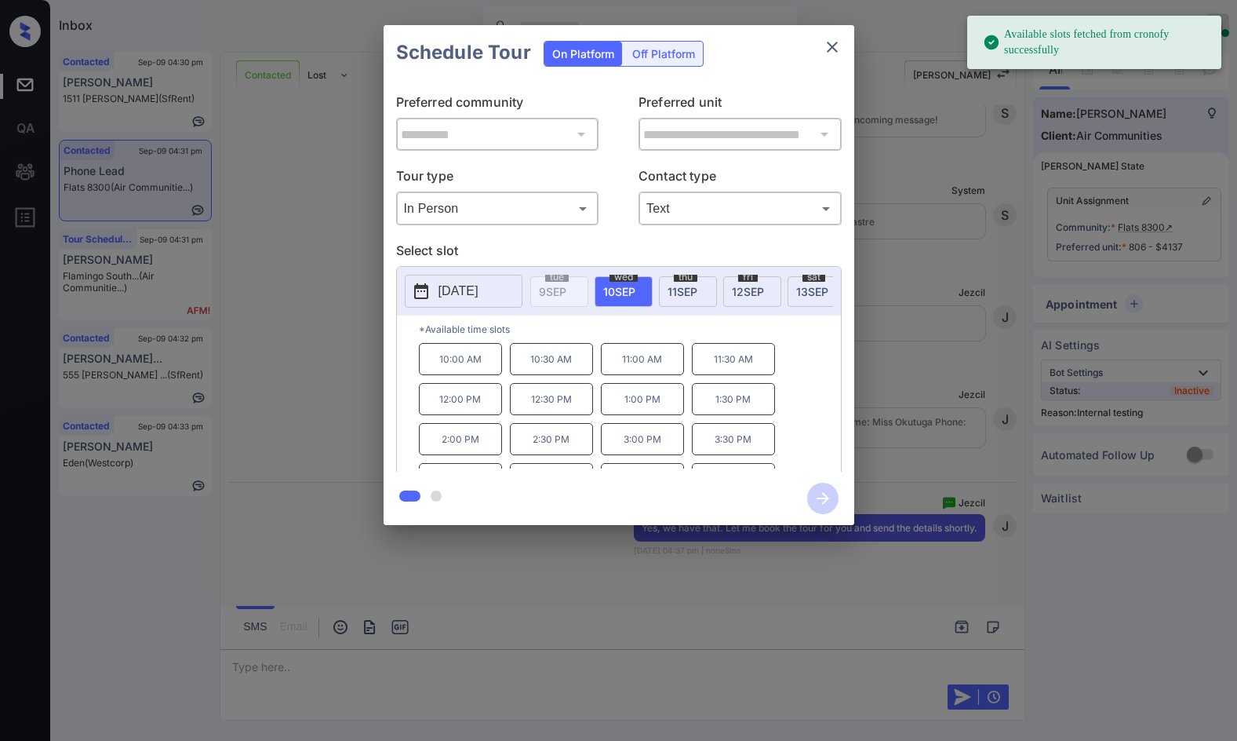
click at [485, 406] on p "12:00 PM" at bounding box center [460, 399] width 83 height 32
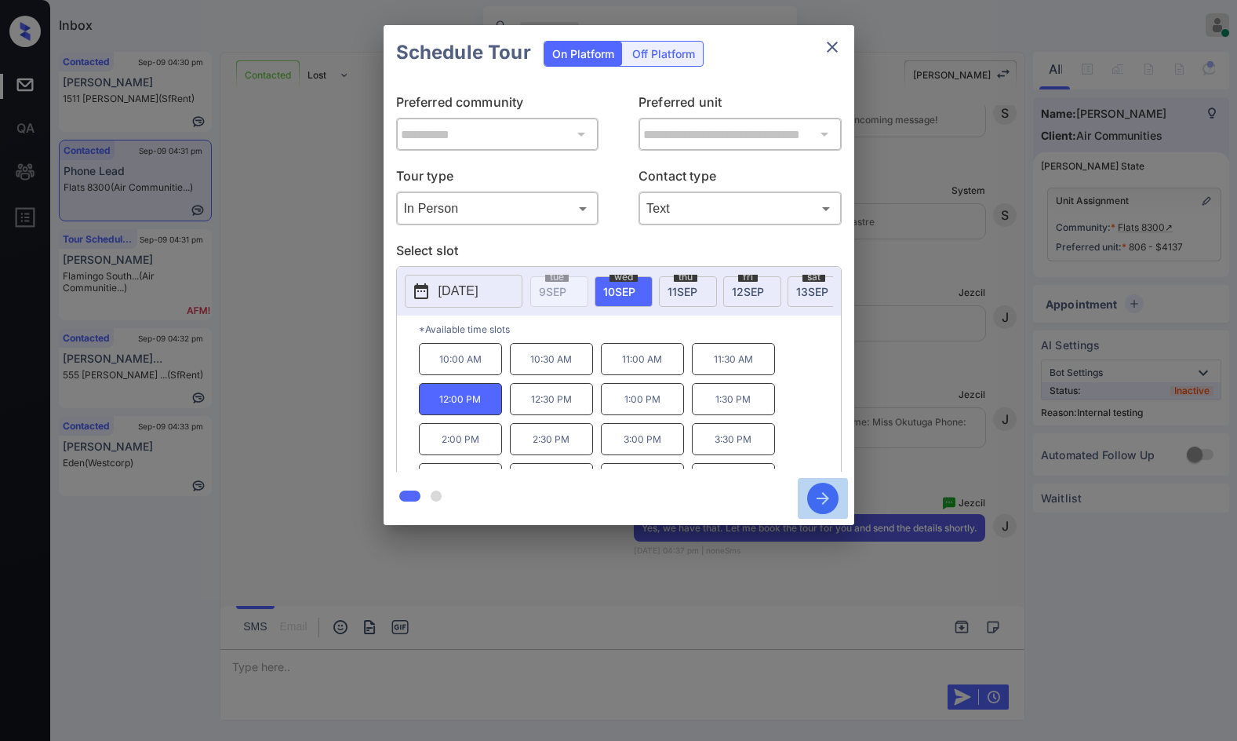
click at [830, 498] on icon "button" at bounding box center [822, 498] width 31 height 31
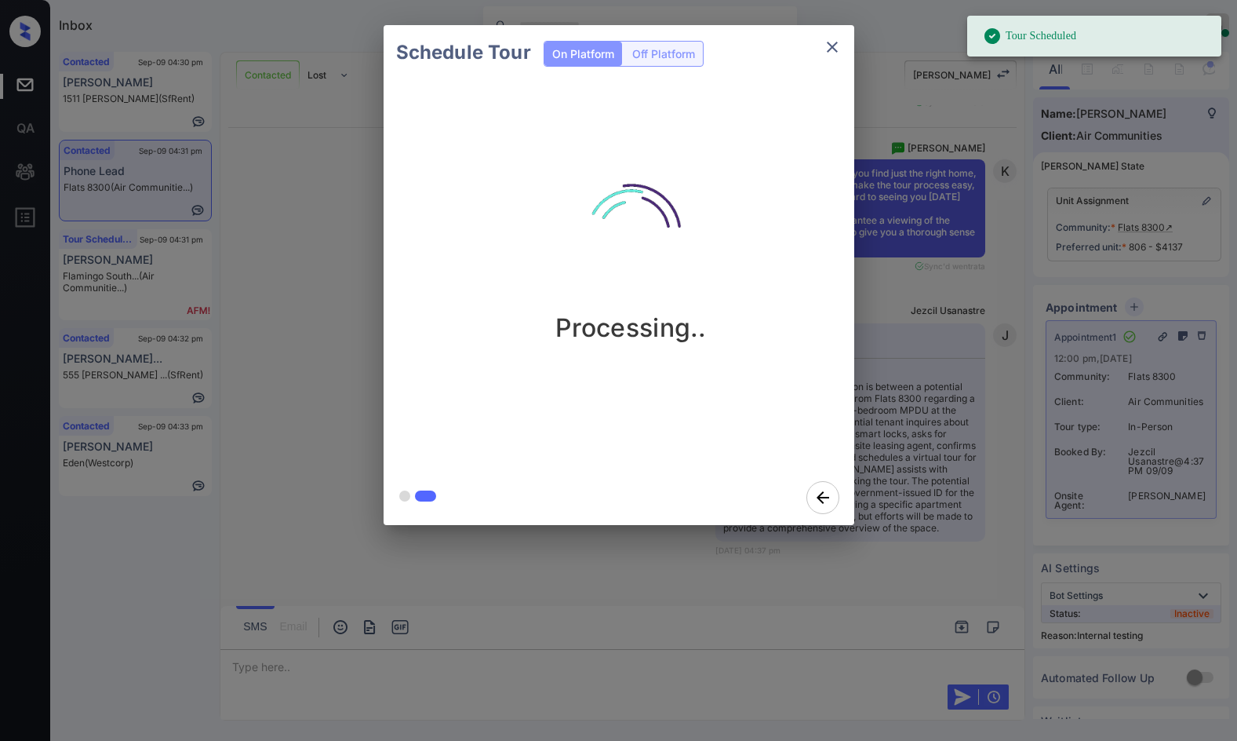
scroll to position [10052, 0]
click at [309, 326] on div "Schedule Tour On Platform Off Platform Processing.." at bounding box center [618, 275] width 1237 height 550
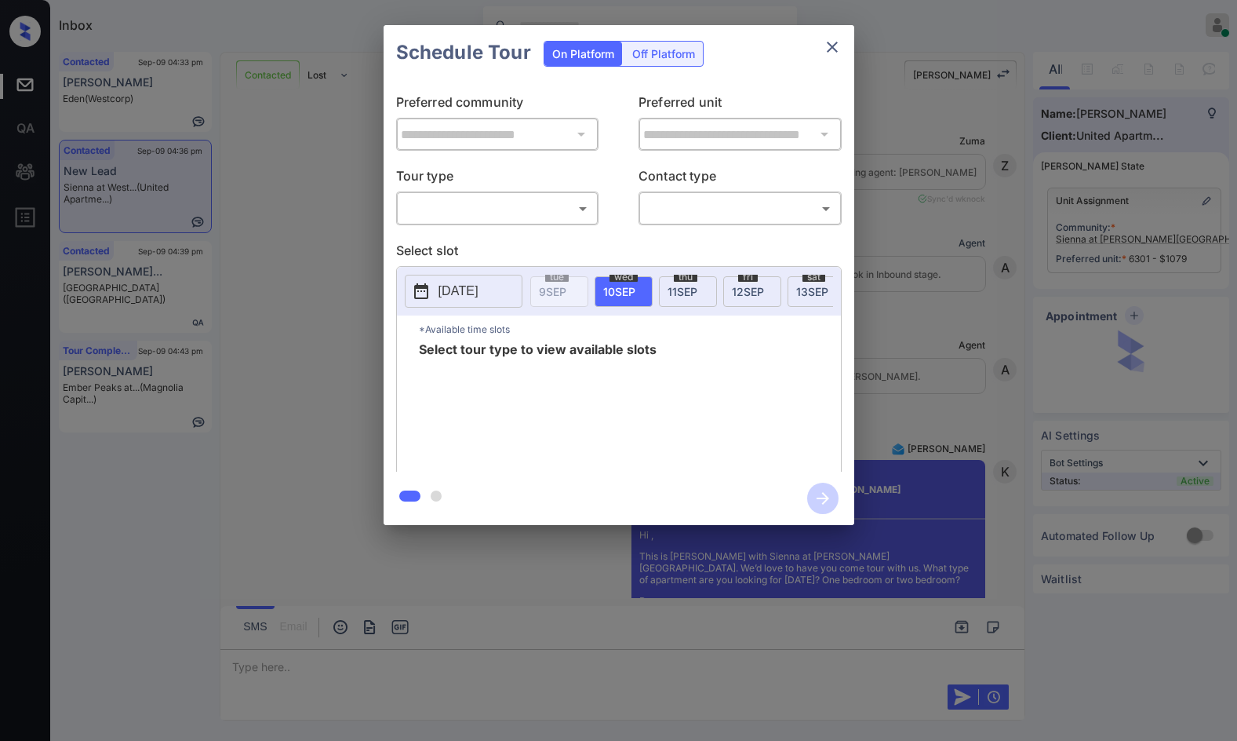
scroll to position [5965, 0]
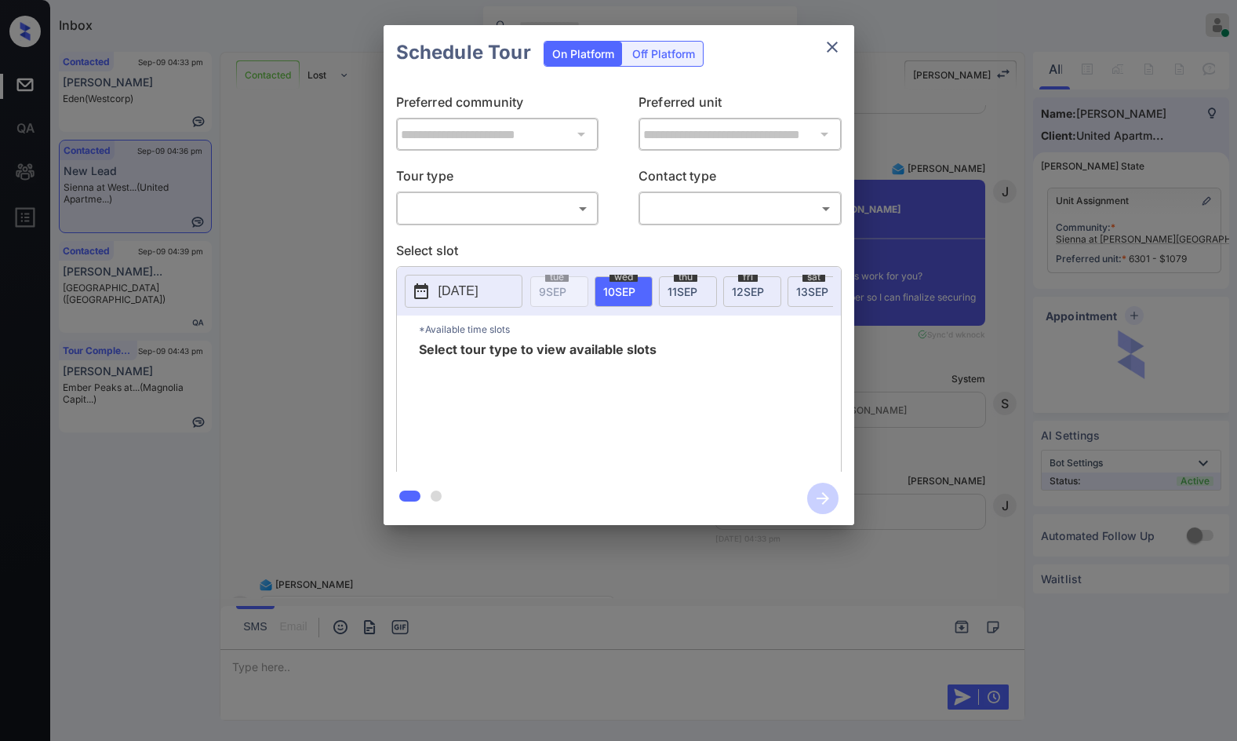
click at [483, 214] on body "Inbox Jezcil Usanastre Online Set yourself offline Set yourself on break Profil…" at bounding box center [618, 370] width 1237 height 741
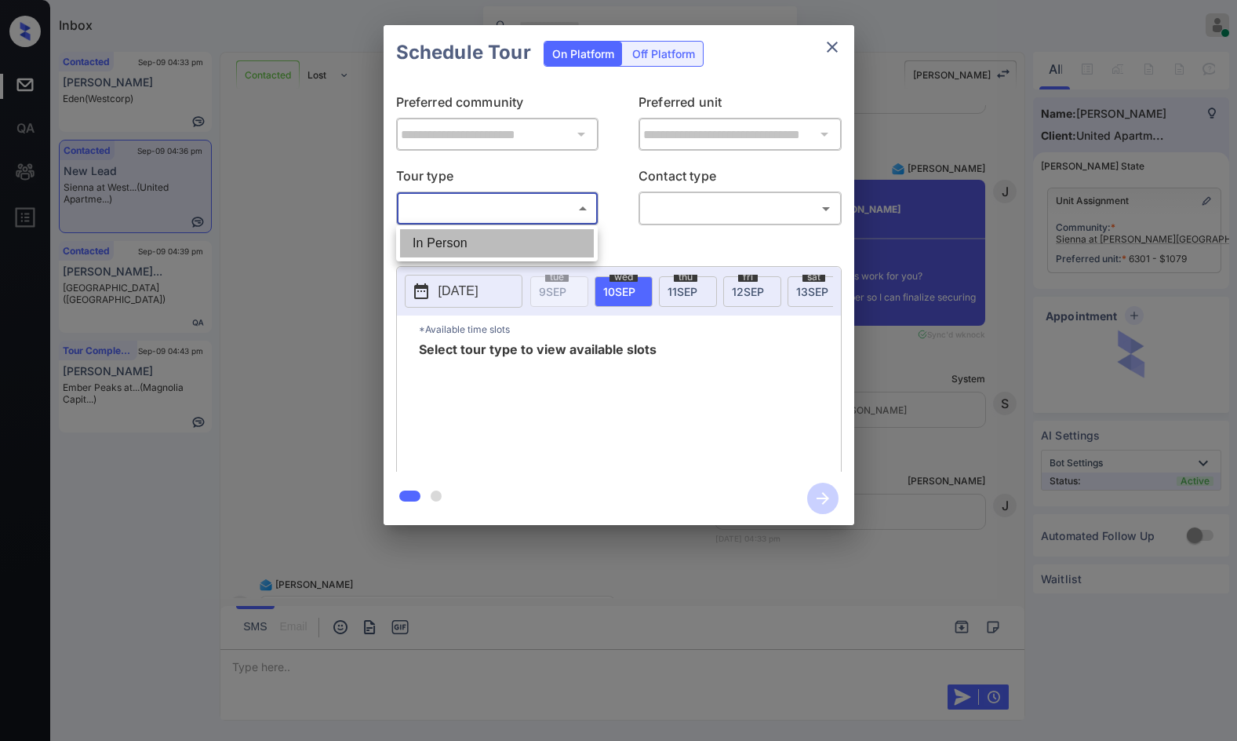
click at [483, 235] on li "In Person" at bounding box center [497, 243] width 194 height 28
type input "********"
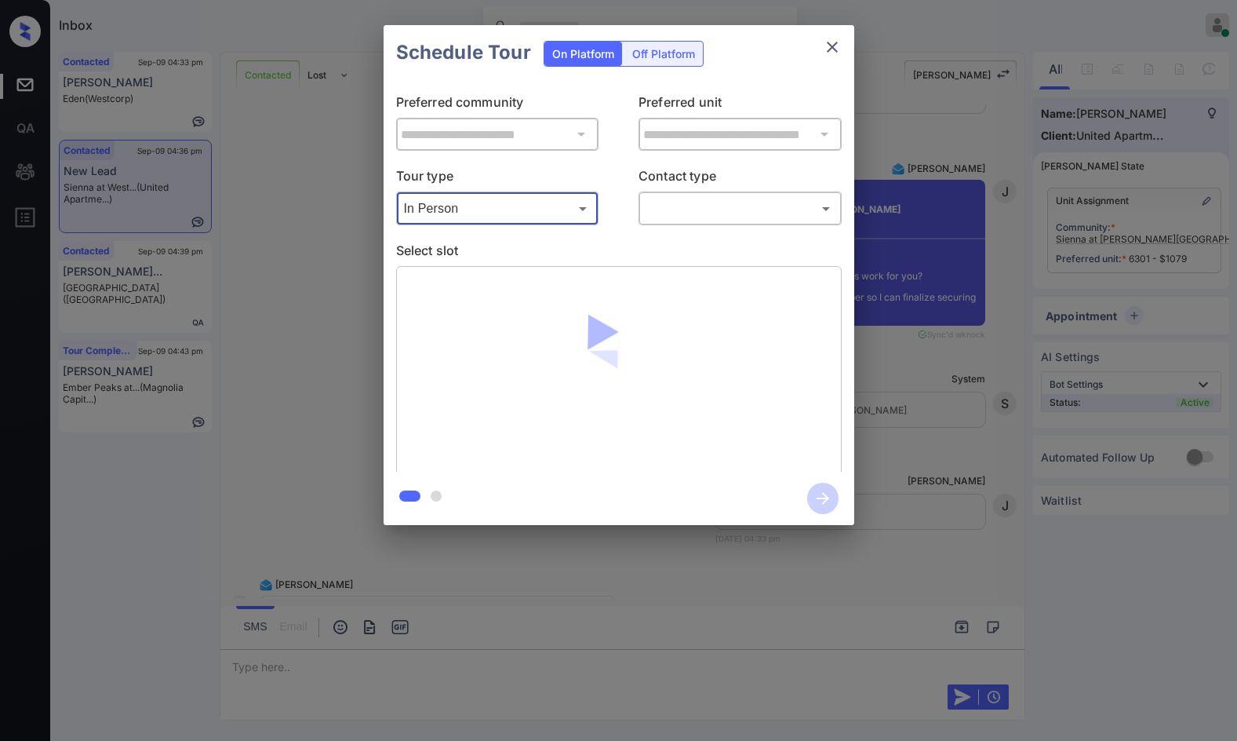
click at [669, 225] on div "​ ​" at bounding box center [740, 208] width 203 height 34
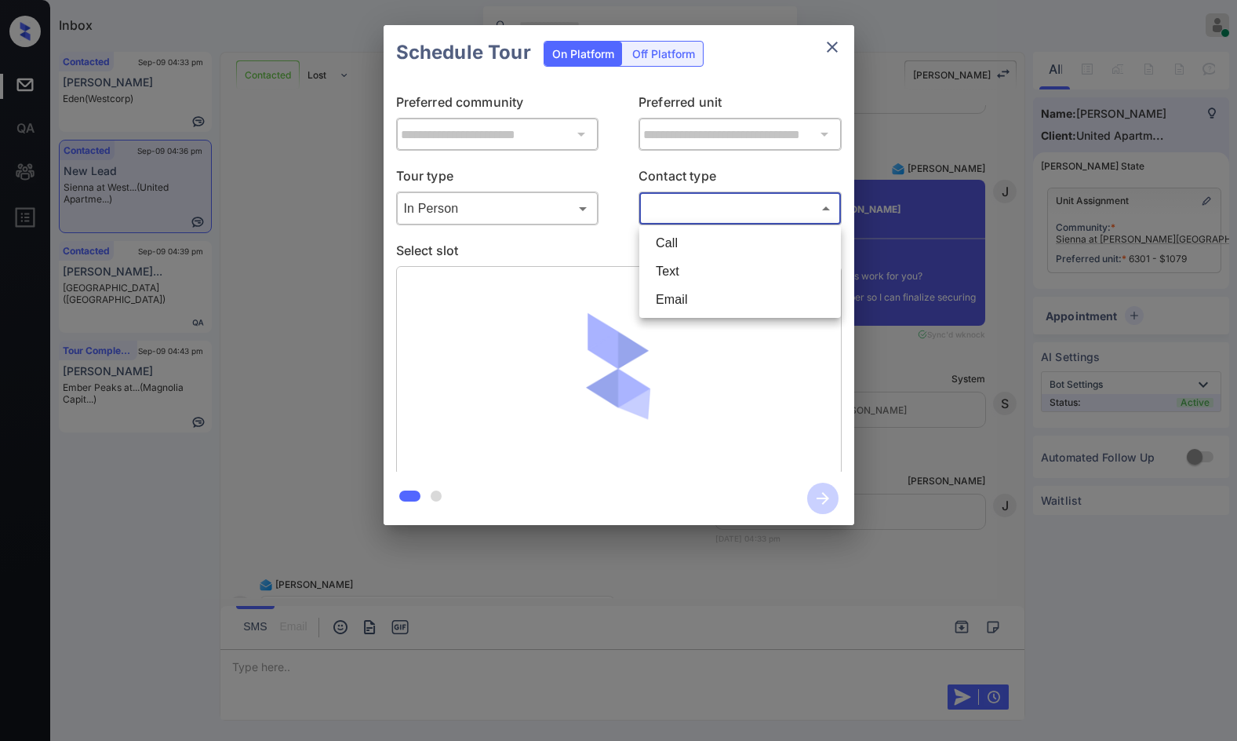
click at [670, 220] on body "Inbox Jezcil Usanastre Online Set yourself offline Set yourself on break Profil…" at bounding box center [618, 370] width 1237 height 741
click at [682, 278] on li "Text" at bounding box center [740, 271] width 194 height 28
type input "****"
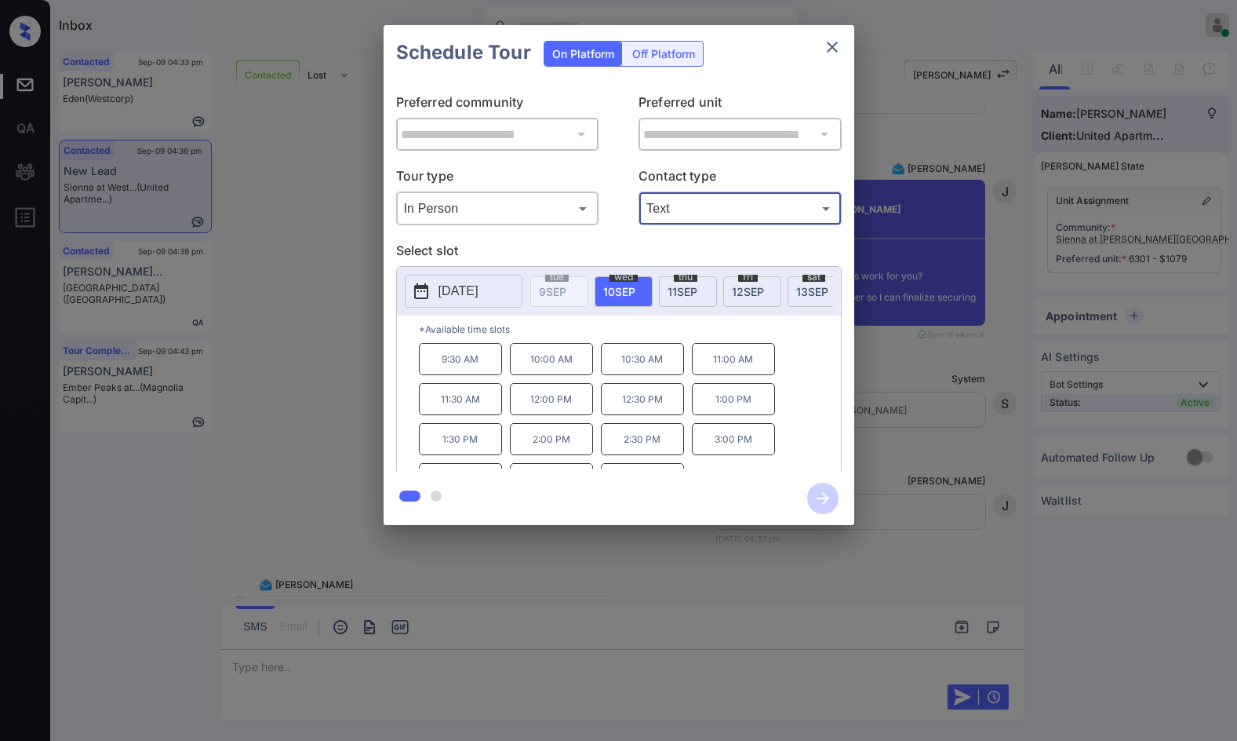
click at [876, 347] on div "**********" at bounding box center [618, 275] width 1237 height 550
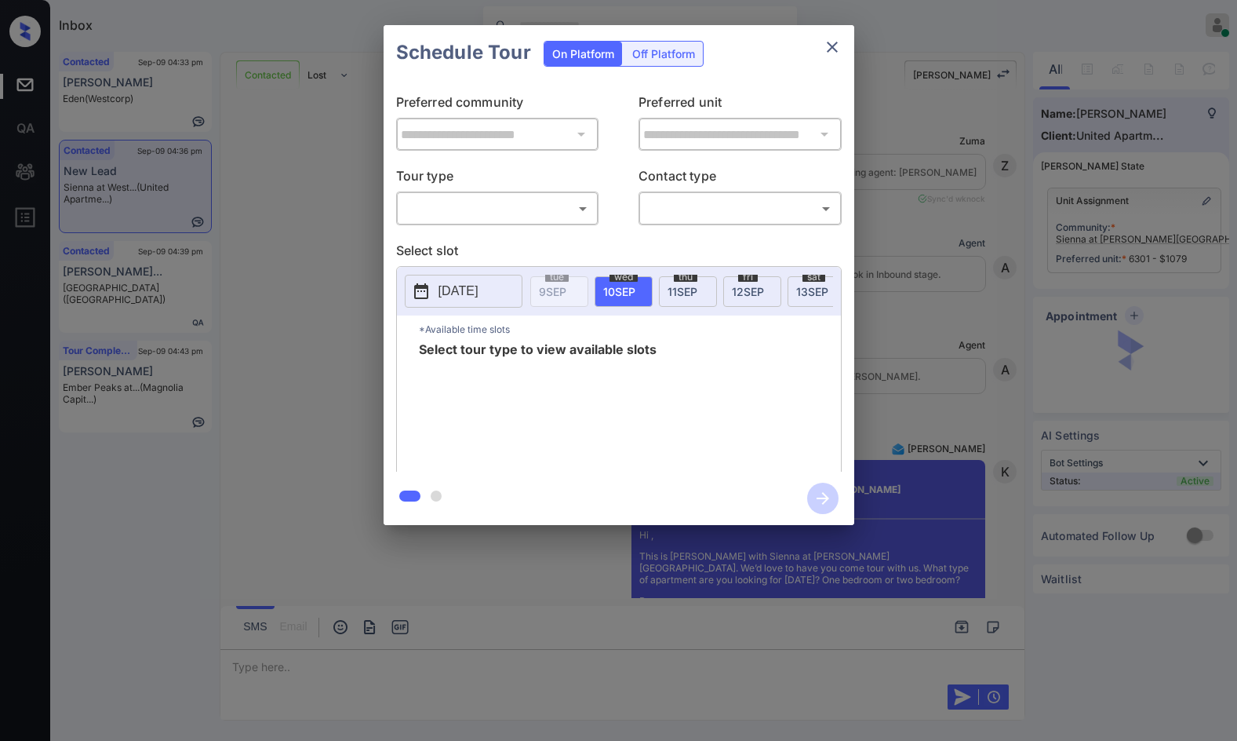
scroll to position [6200, 0]
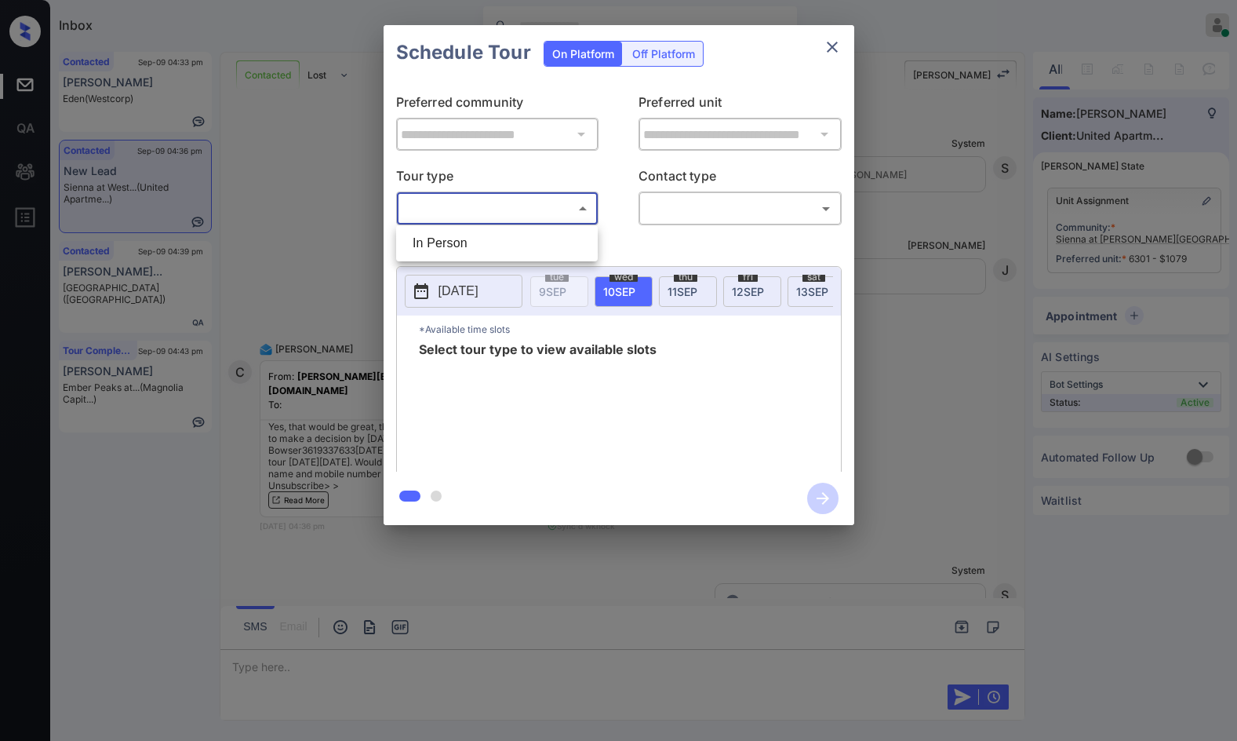
click at [444, 209] on body "Inbox Jezcil Usanastre Online Set yourself offline Set yourself on break Profil…" at bounding box center [618, 370] width 1237 height 741
click at [444, 232] on li "In Person" at bounding box center [497, 243] width 194 height 28
type input "********"
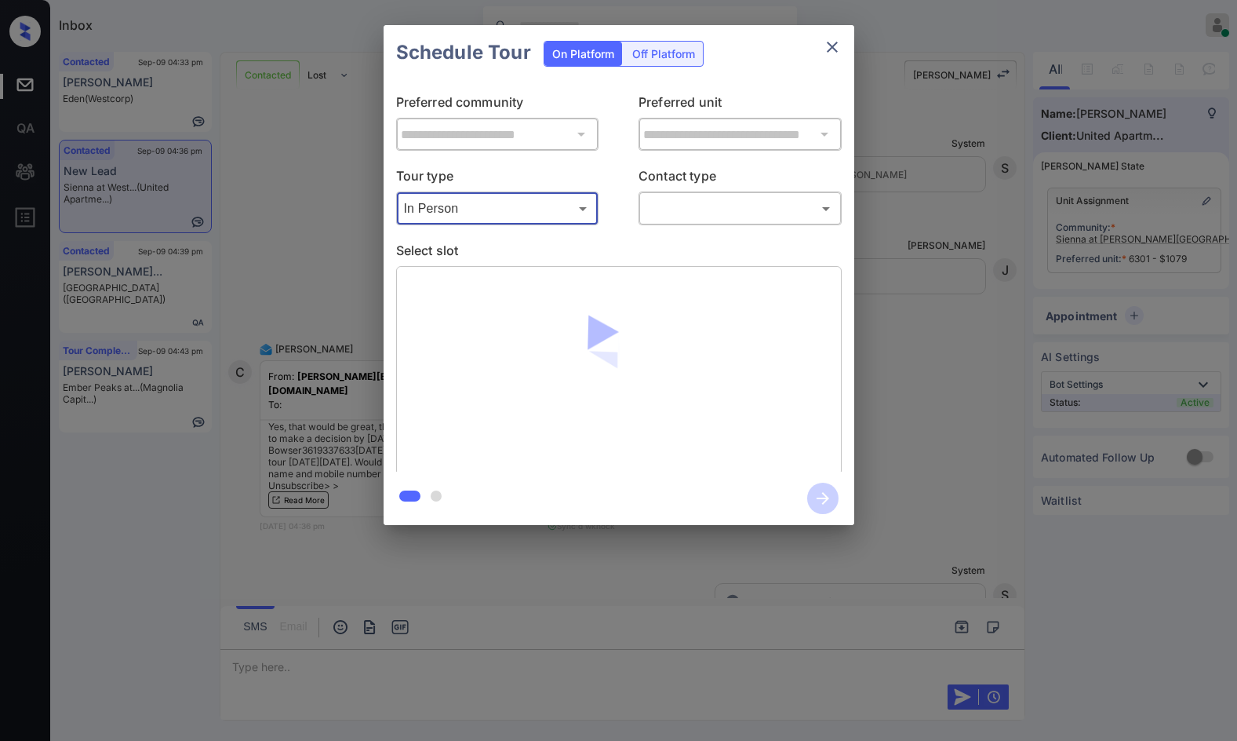
click at [662, 199] on body "Inbox Jezcil Usanastre Online Set yourself offline Set yourself on break Profil…" at bounding box center [618, 370] width 1237 height 741
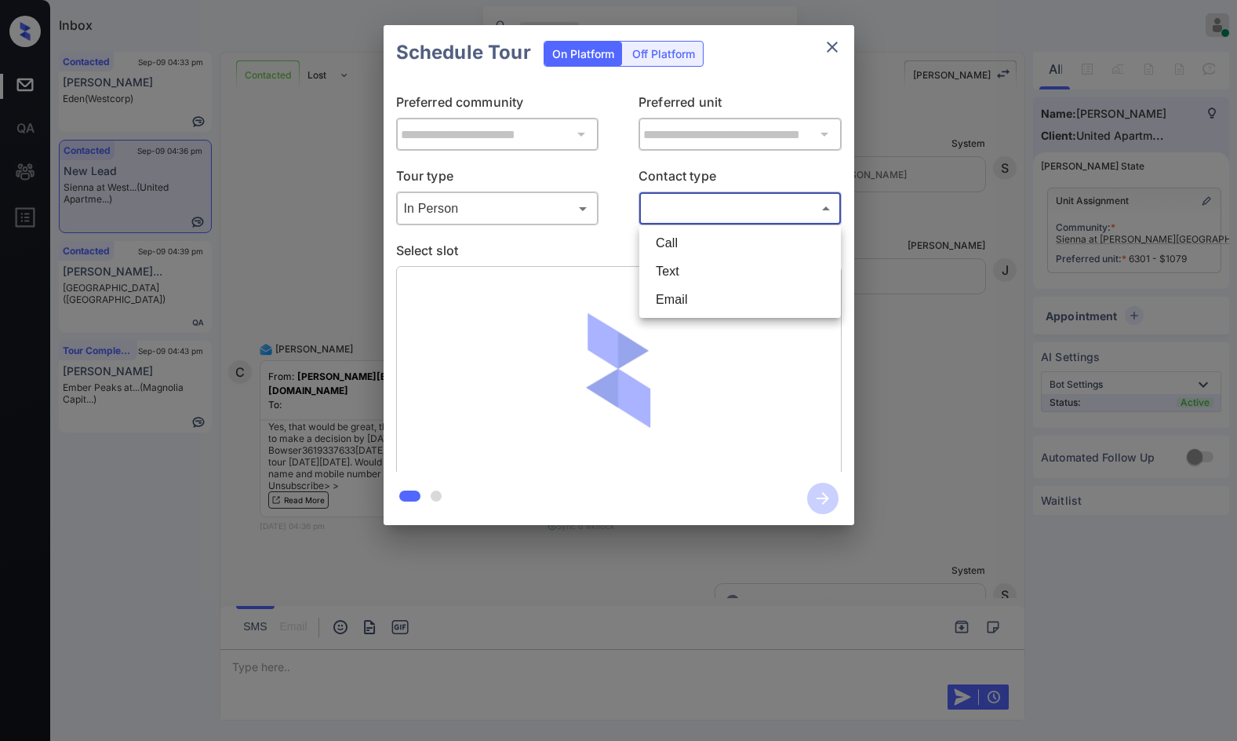
click at [671, 272] on li "Text" at bounding box center [740, 271] width 194 height 28
type input "****"
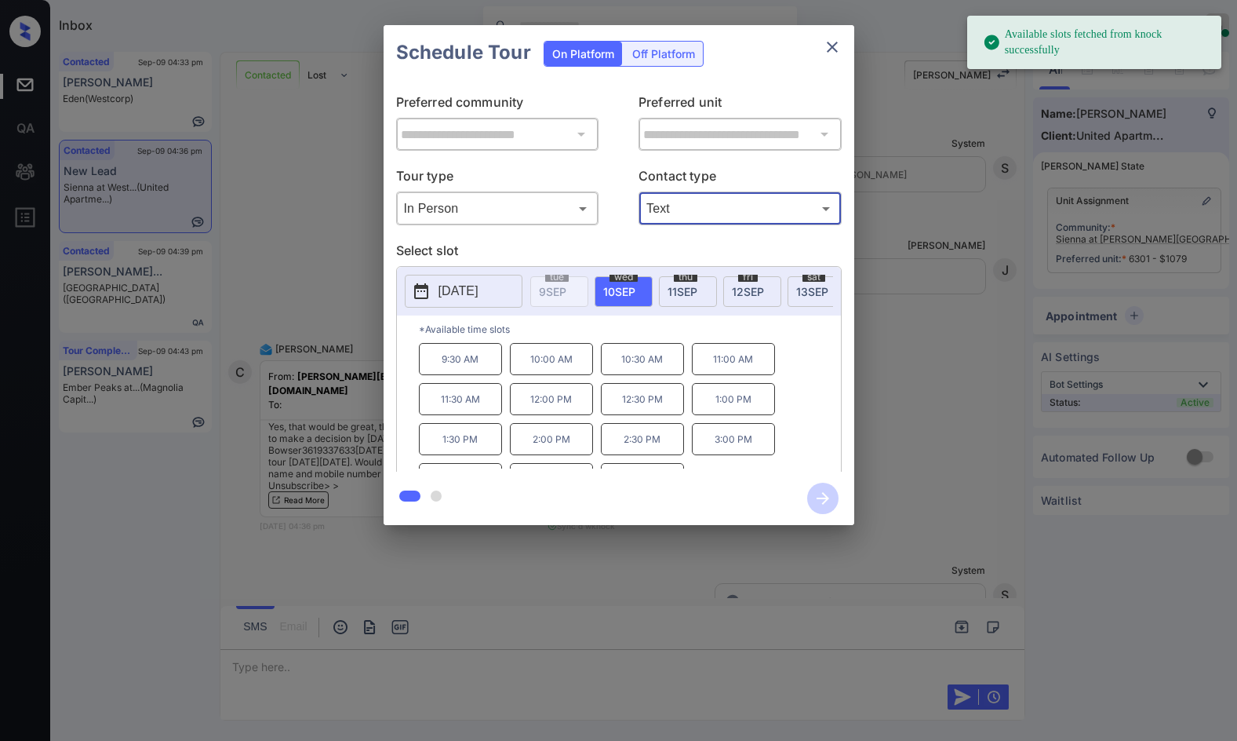
click at [665, 293] on div "thu 11 SEP" at bounding box center [688, 291] width 58 height 31
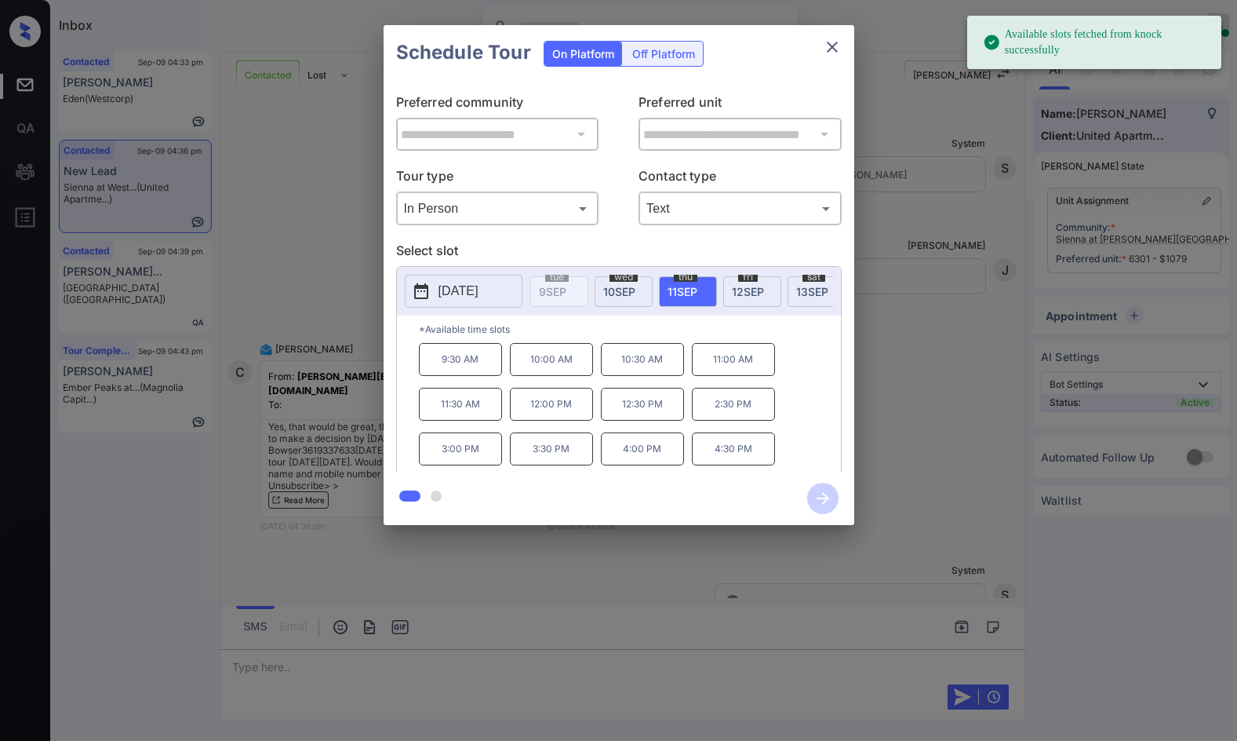
click at [256, 345] on div "**********" at bounding box center [618, 275] width 1237 height 550
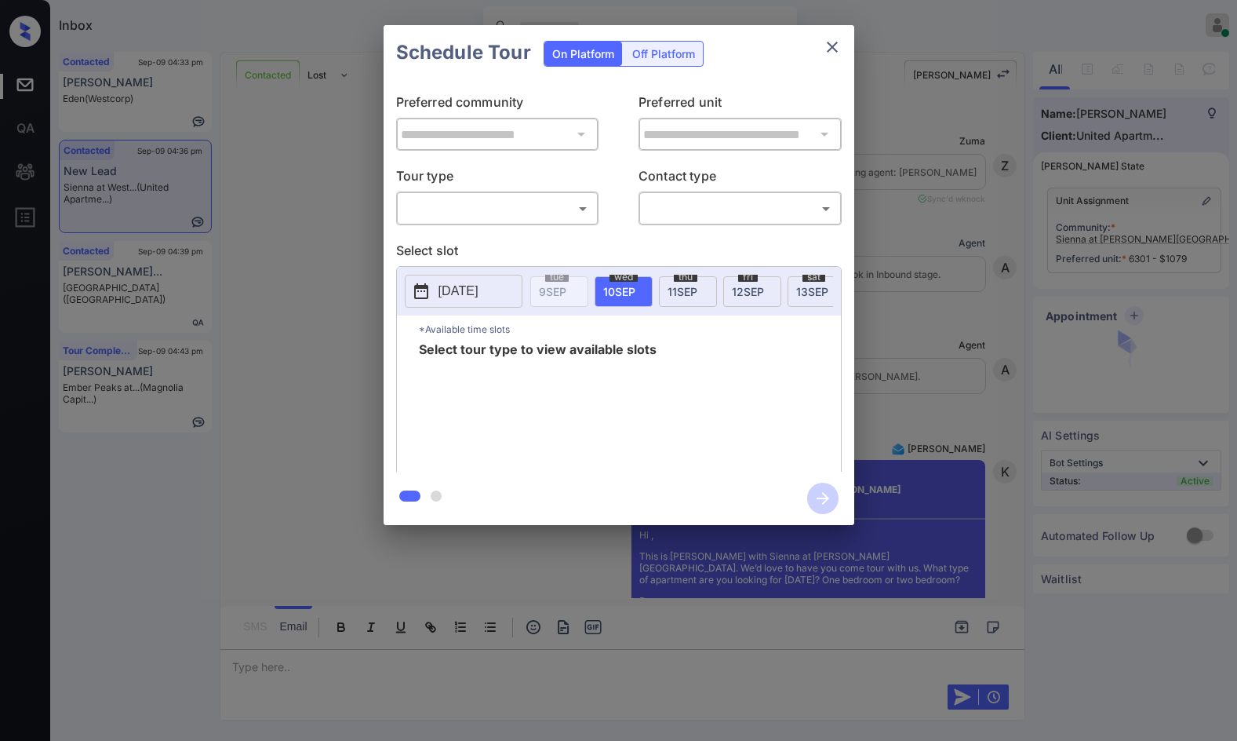
scroll to position [6621, 0]
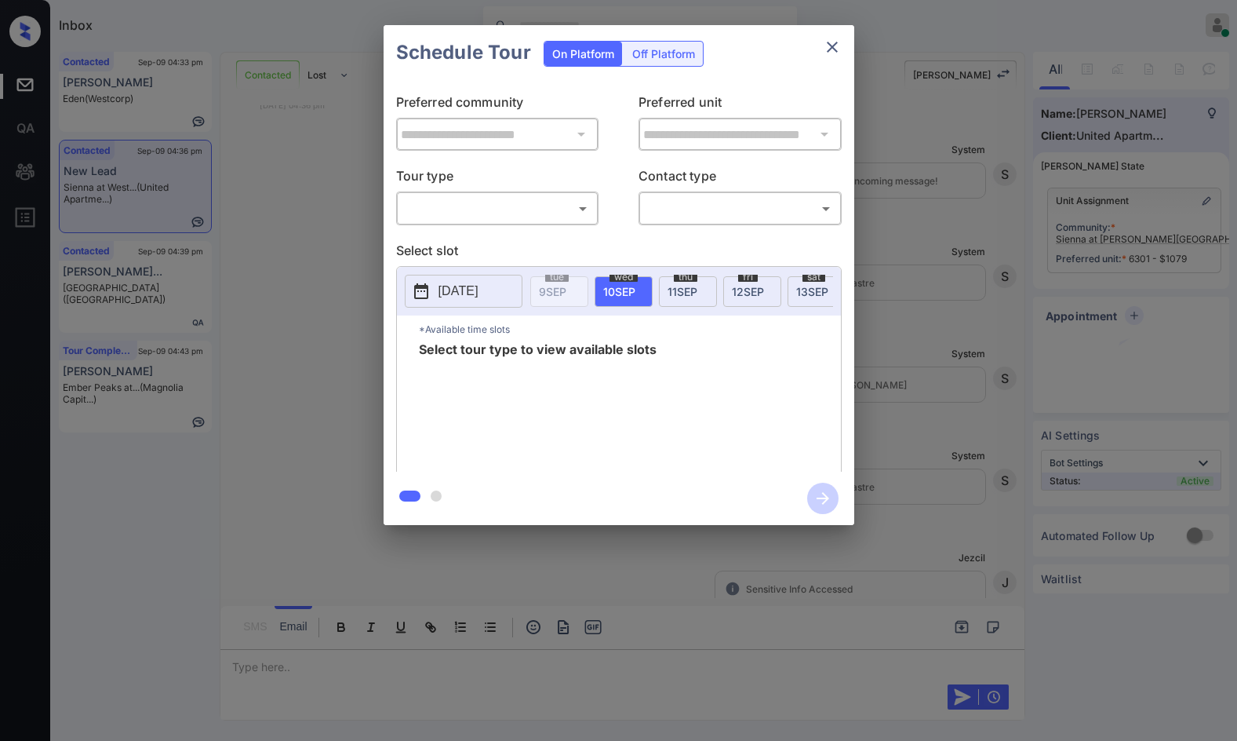
click at [480, 202] on body "Inbox Jezcil Usanastre Online Set yourself offline Set yourself on break Profil…" at bounding box center [618, 370] width 1237 height 741
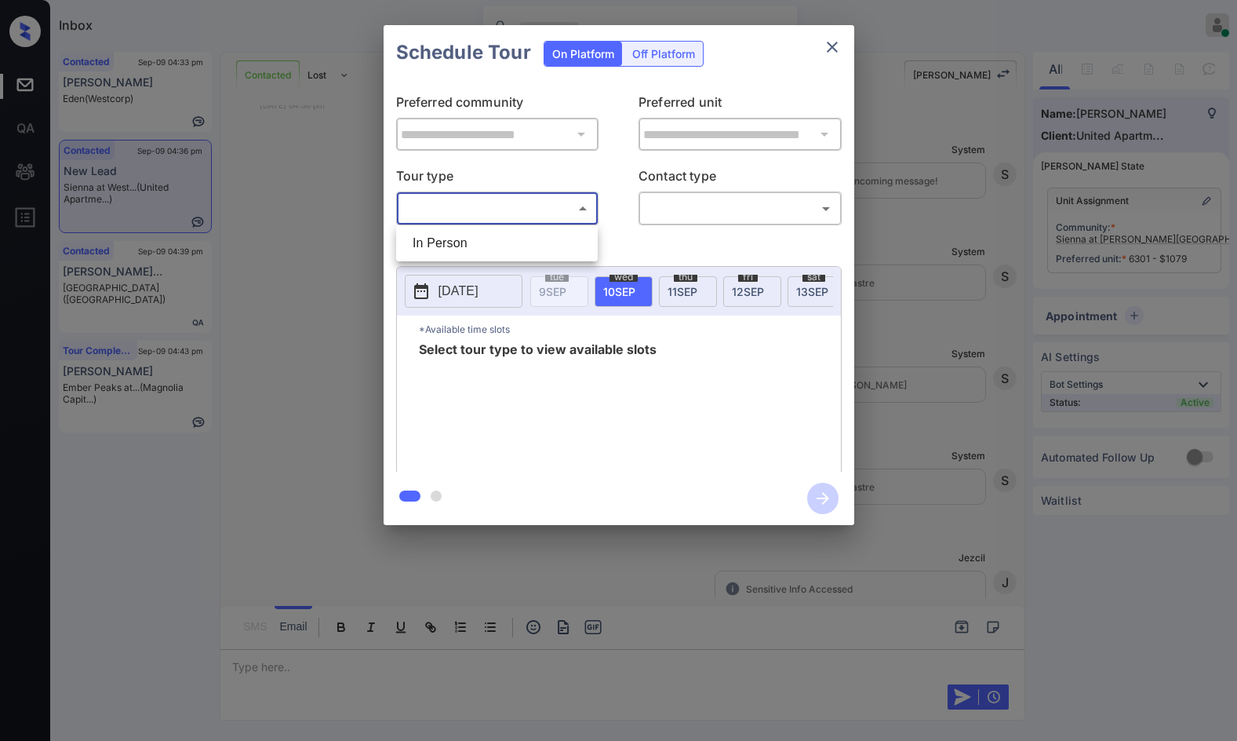
click at [470, 239] on li "In Person" at bounding box center [497, 243] width 194 height 28
type input "********"
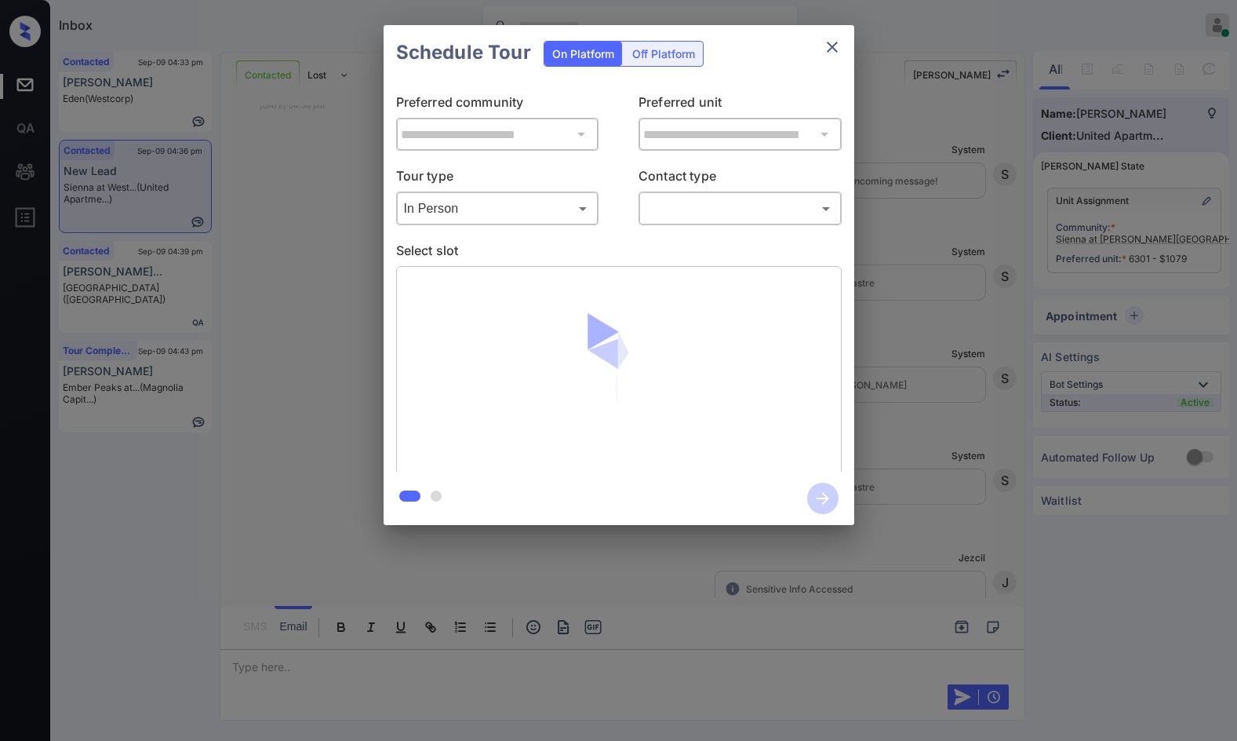
click at [661, 222] on div "​ ​" at bounding box center [740, 208] width 203 height 34
click at [666, 203] on body "Inbox Jezcil Usanastre Online Set yourself offline Set yourself on break Profil…" at bounding box center [618, 370] width 1237 height 741
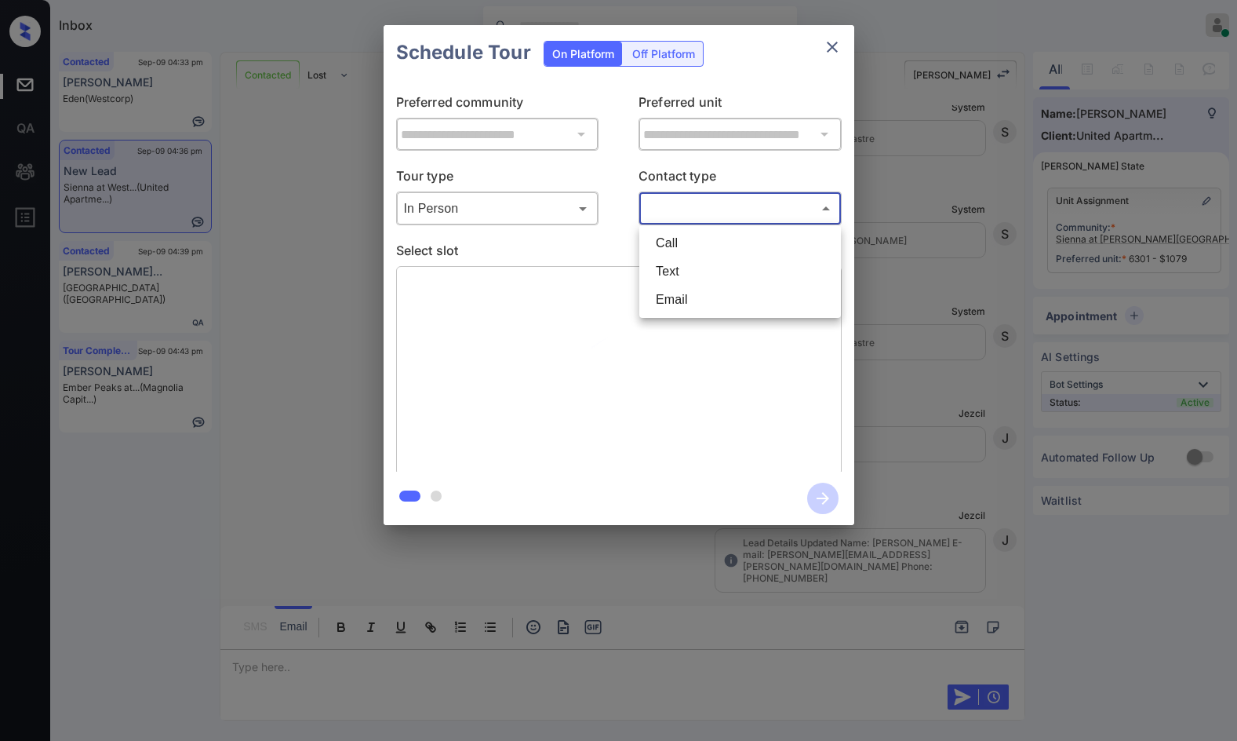
click at [676, 259] on li "Text" at bounding box center [740, 271] width 194 height 28
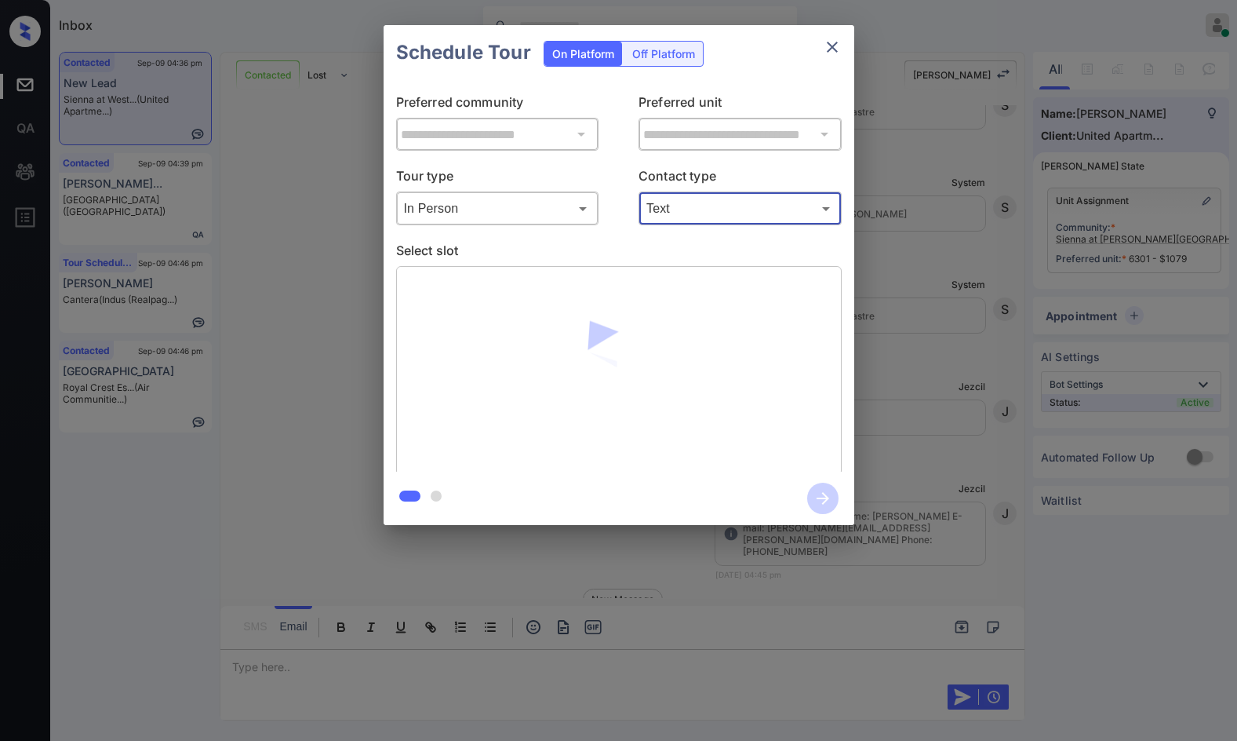
click at [670, 220] on body "Inbox Jezcil Usanastre Online Set yourself offline Set yourself on break Profil…" at bounding box center [618, 370] width 1237 height 741
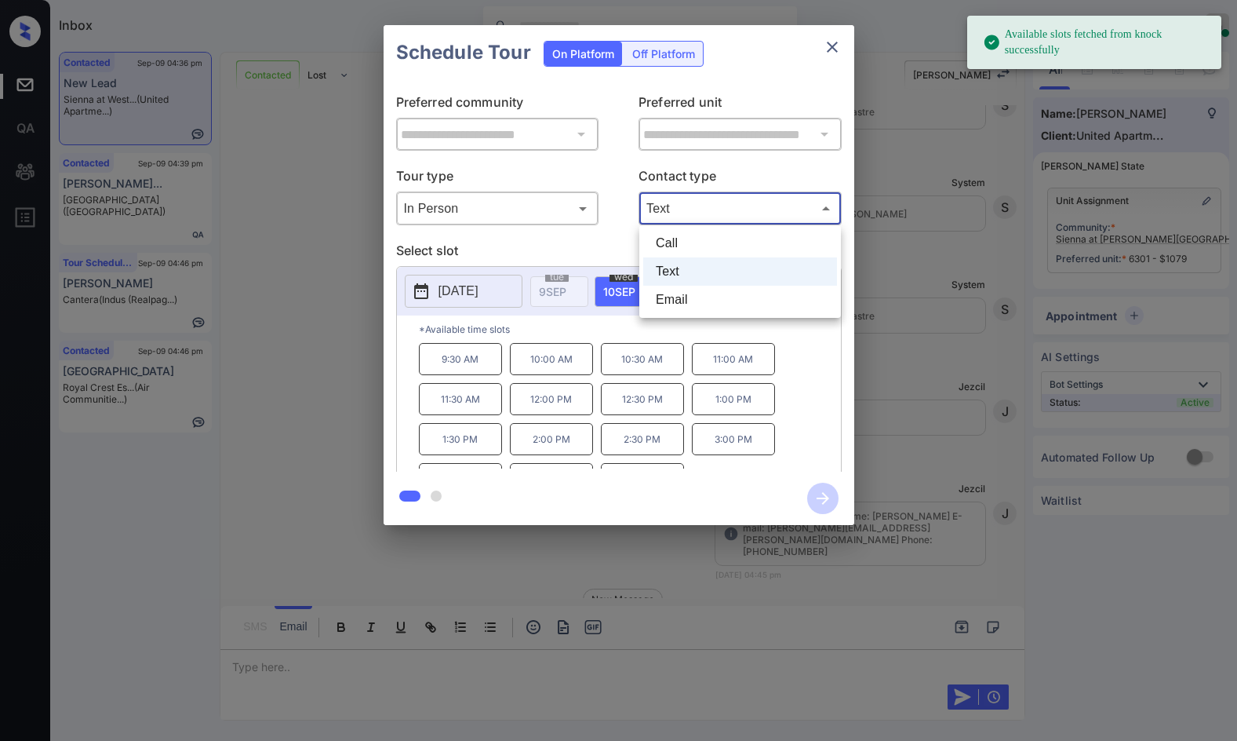
click at [691, 293] on li "Email" at bounding box center [740, 300] width 194 height 28
type input "*****"
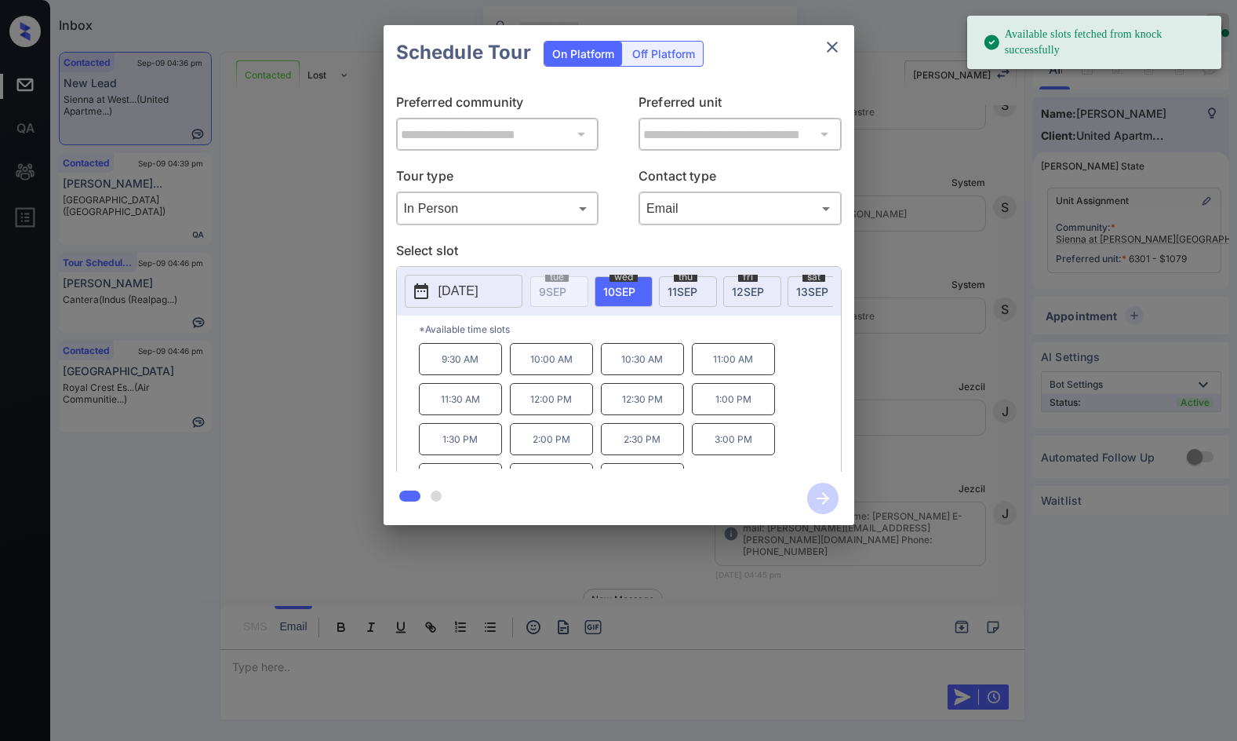
click at [705, 289] on div "[DATE]" at bounding box center [688, 291] width 58 height 31
click at [460, 372] on p "9:30 AM" at bounding box center [460, 359] width 83 height 33
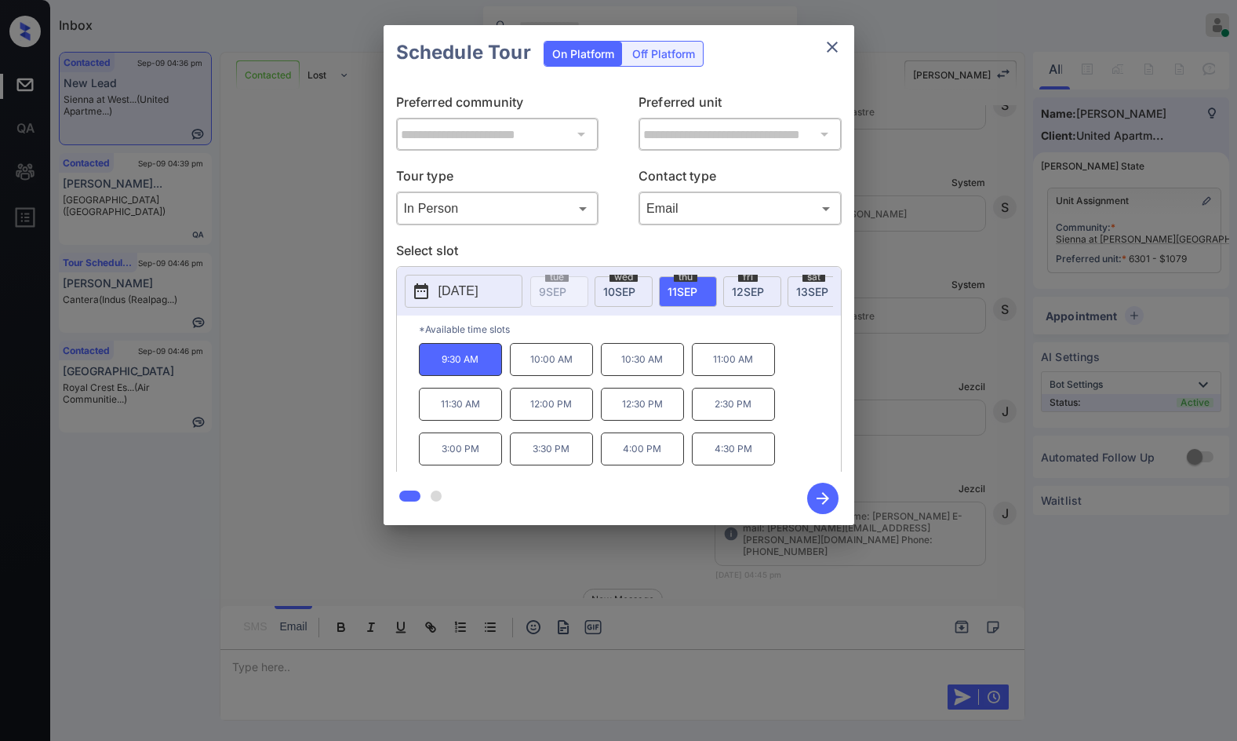
click at [826, 496] on icon "button" at bounding box center [823, 498] width 13 height 13
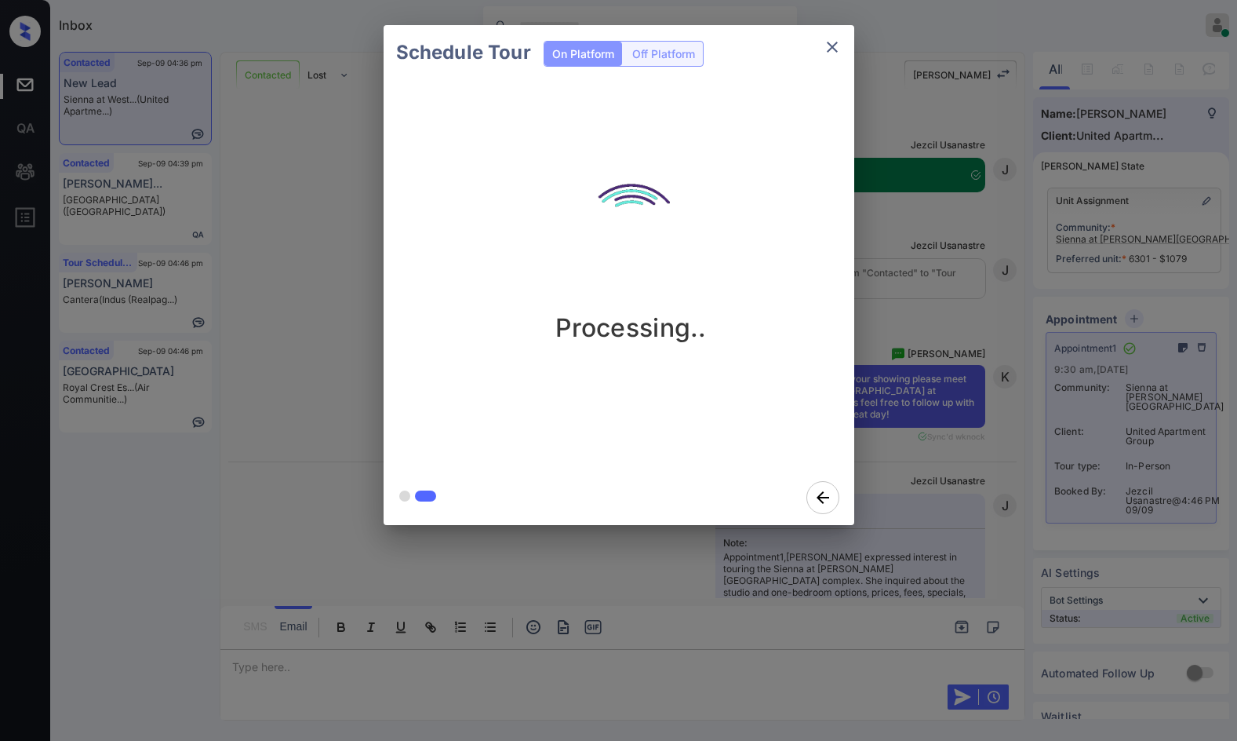
scroll to position [7467, 0]
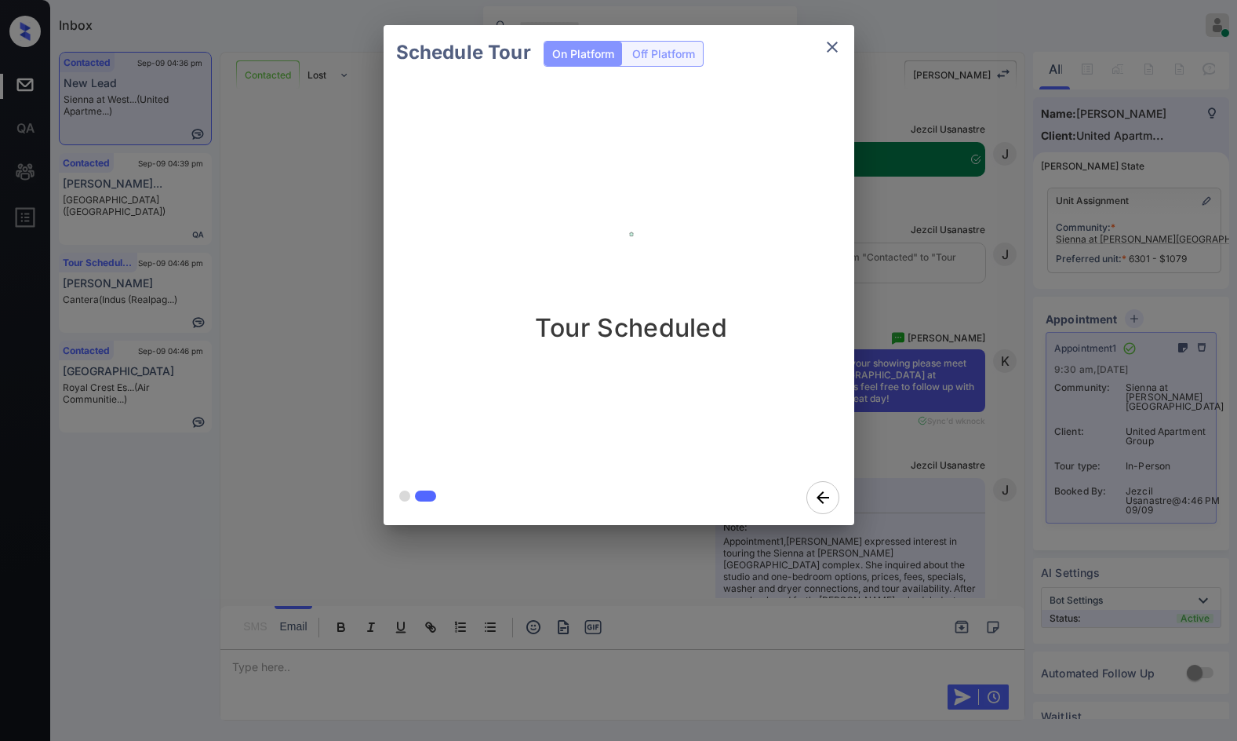
click at [321, 384] on div "Schedule Tour On Platform Off Platform Tour Scheduled" at bounding box center [618, 275] width 1237 height 550
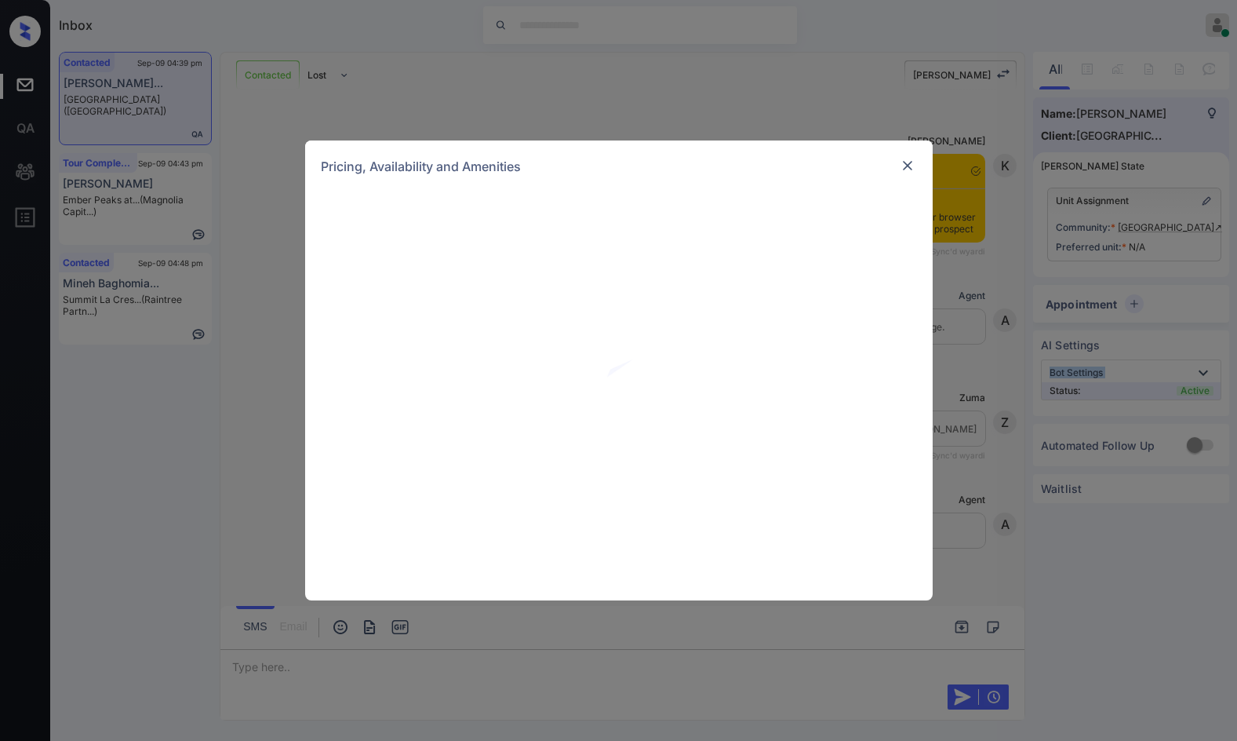
scroll to position [2786, 0]
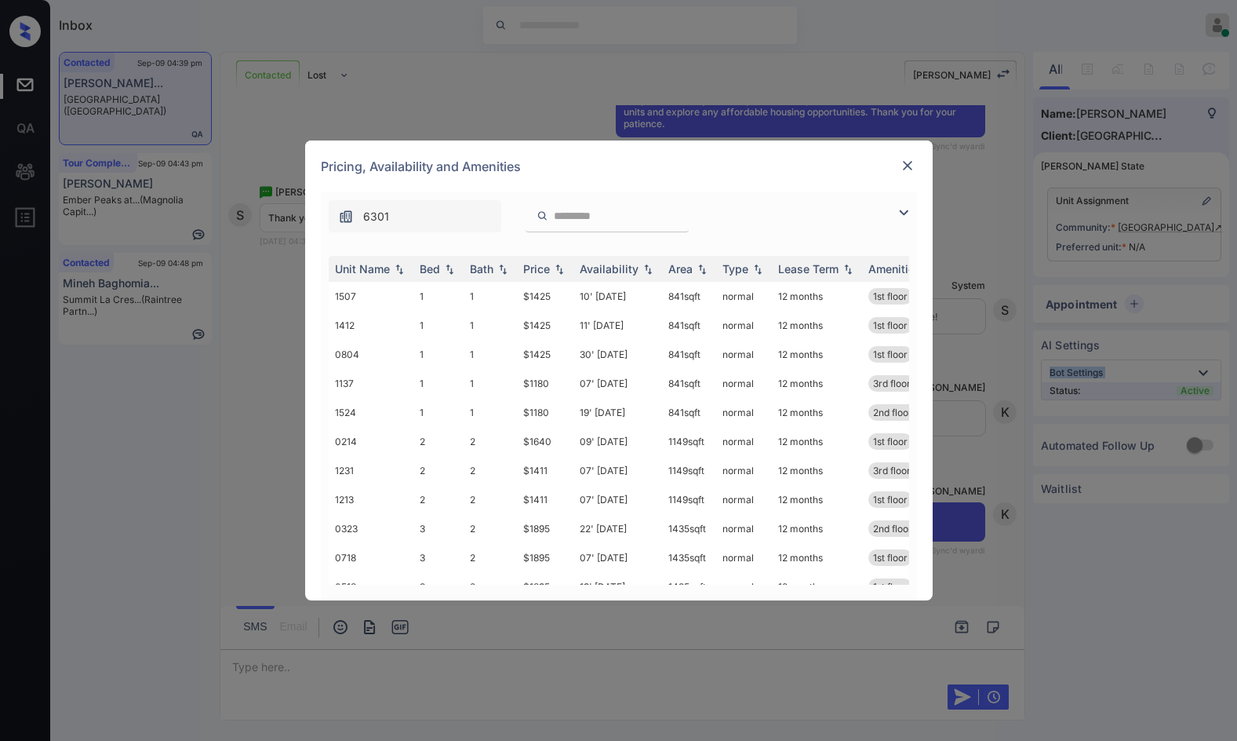
click at [901, 211] on img at bounding box center [904, 212] width 19 height 19
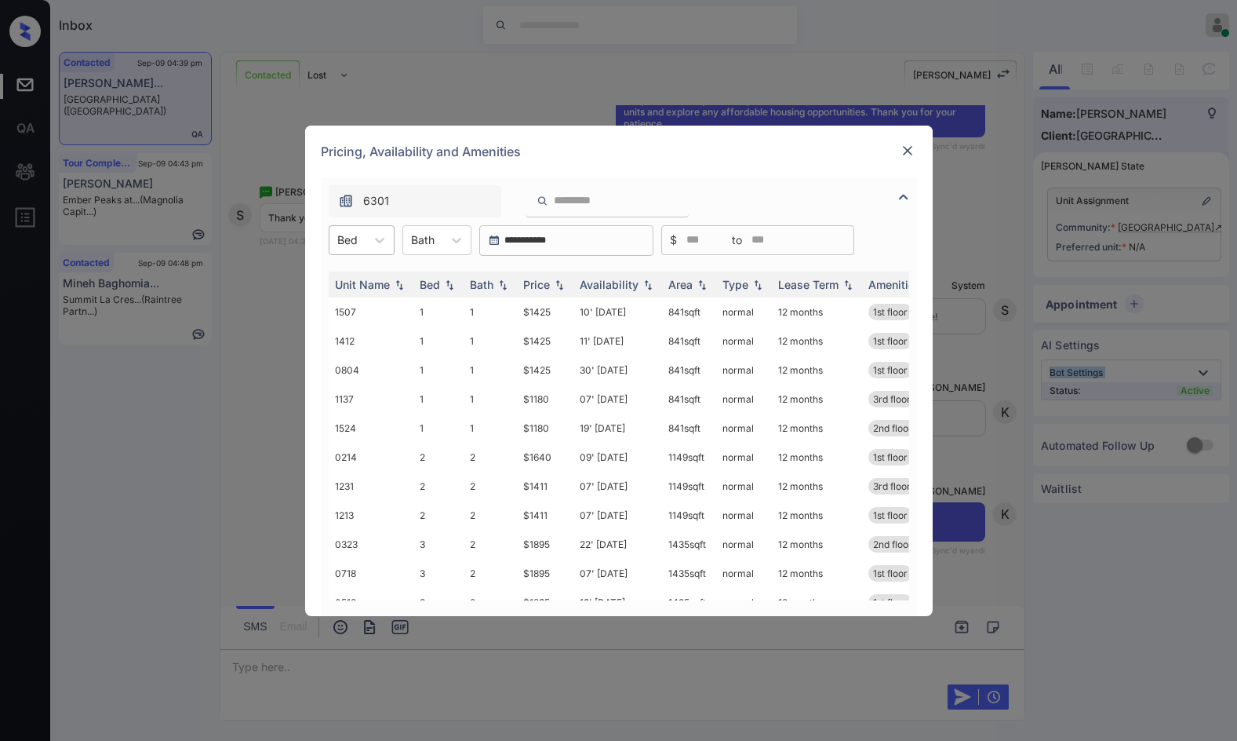
click at [394, 240] on div "Bed" at bounding box center [362, 240] width 66 height 30
click at [344, 314] on div "2" at bounding box center [362, 307] width 66 height 28
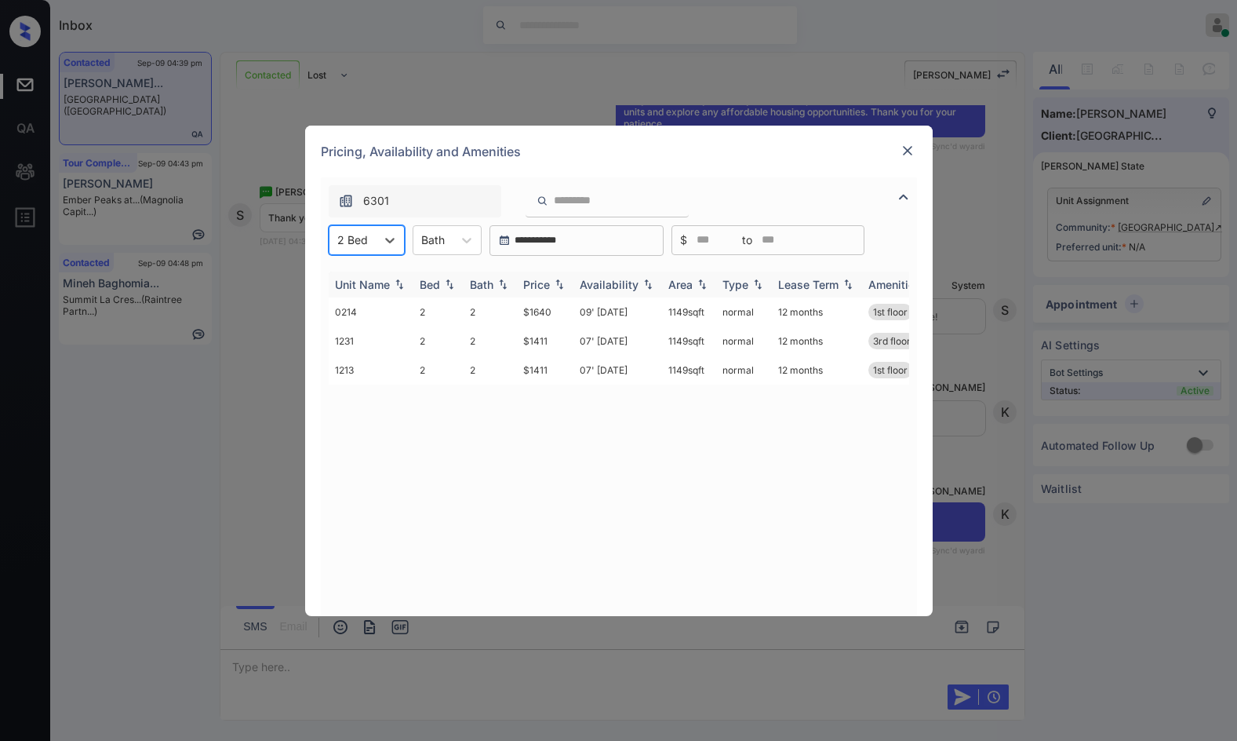
click at [552, 280] on img at bounding box center [560, 284] width 16 height 11
click at [552, 280] on img at bounding box center [560, 285] width 16 height 12
drag, startPoint x: 533, startPoint y: 319, endPoint x: 577, endPoint y: 319, distance: 43.9
click at [577, 319] on tr "1231 2 2 $1411 07' [DATE] sqft normal 12 months 3rd floor" at bounding box center [739, 311] width 820 height 29
click at [554, 370] on td "$1640" at bounding box center [545, 369] width 56 height 29
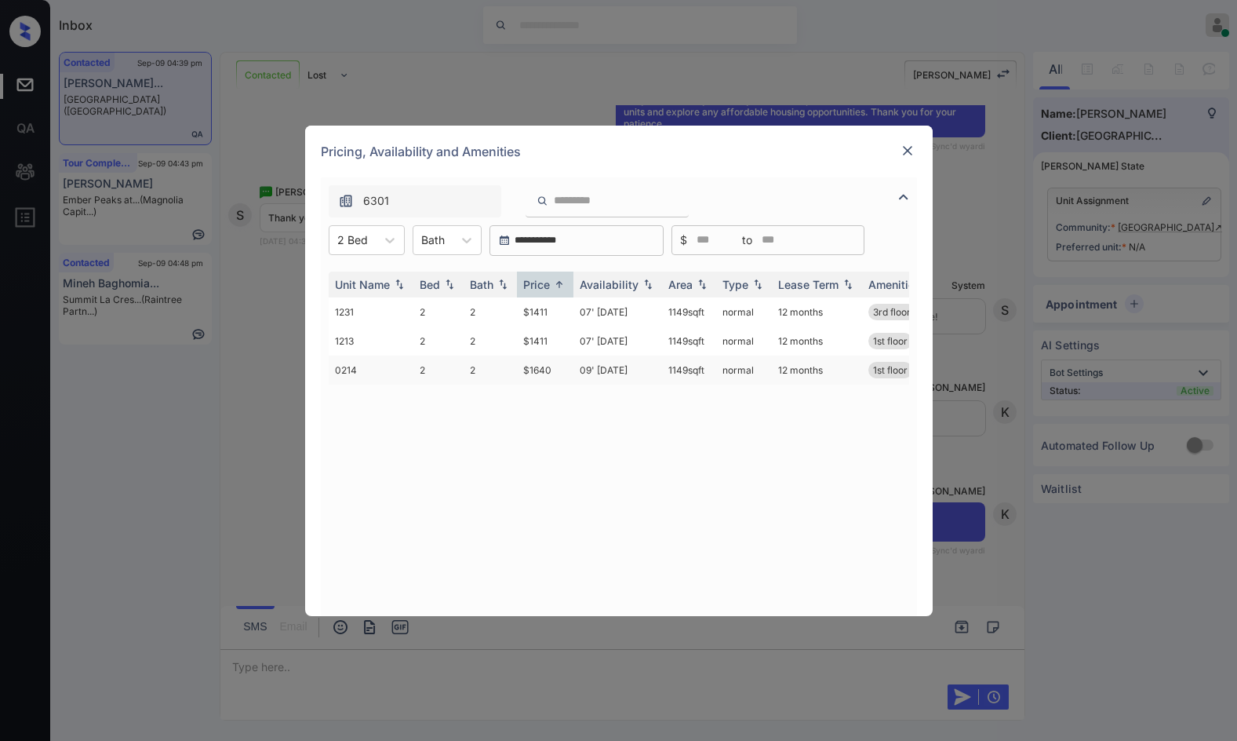
click at [554, 370] on td "$1640" at bounding box center [545, 369] width 56 height 29
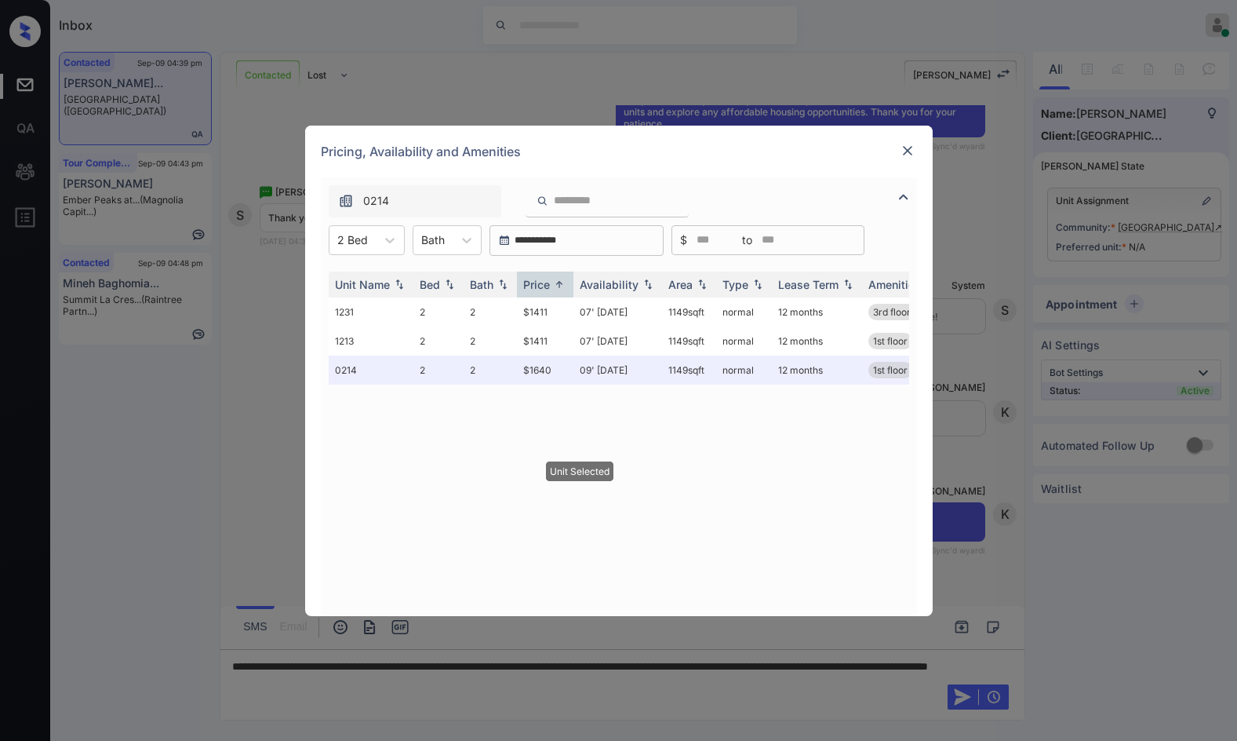
click at [907, 152] on img at bounding box center [908, 151] width 16 height 16
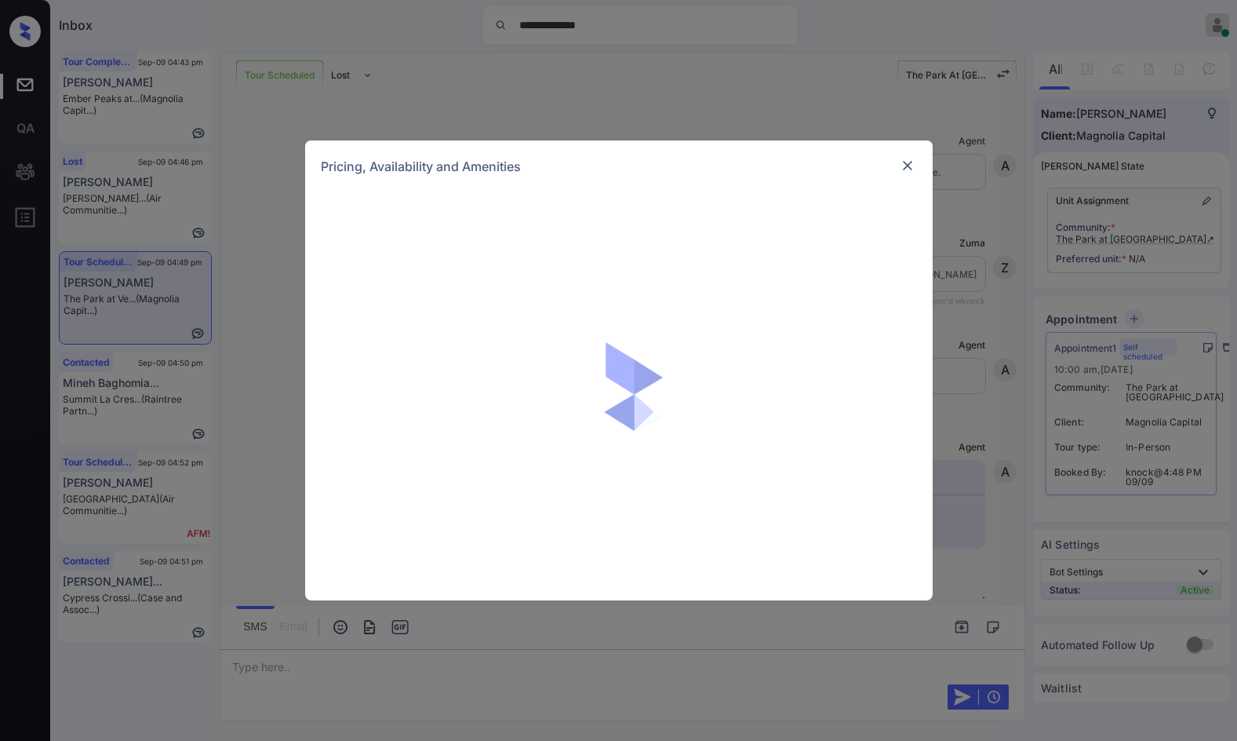
scroll to position [1540, 0]
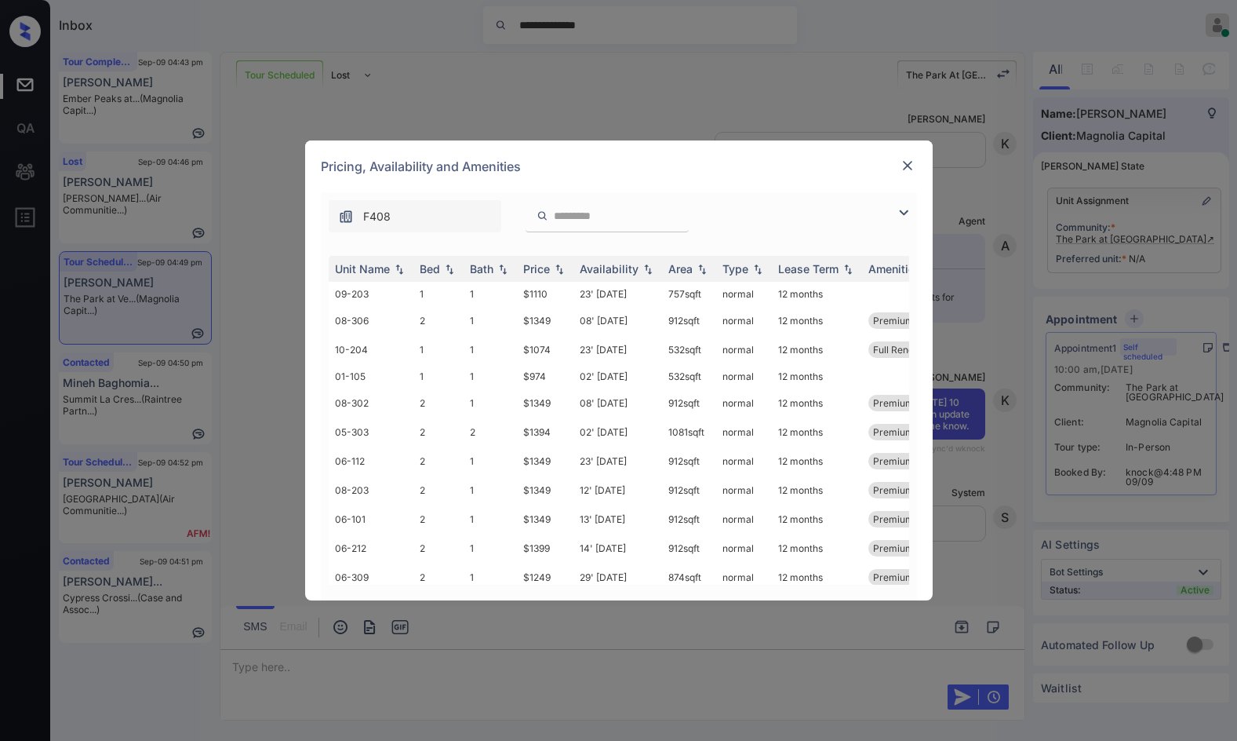
click at [906, 202] on div "F408" at bounding box center [619, 212] width 596 height 40
drag, startPoint x: 902, startPoint y: 210, endPoint x: 590, endPoint y: 202, distance: 312.4
click at [902, 210] on img at bounding box center [904, 212] width 19 height 19
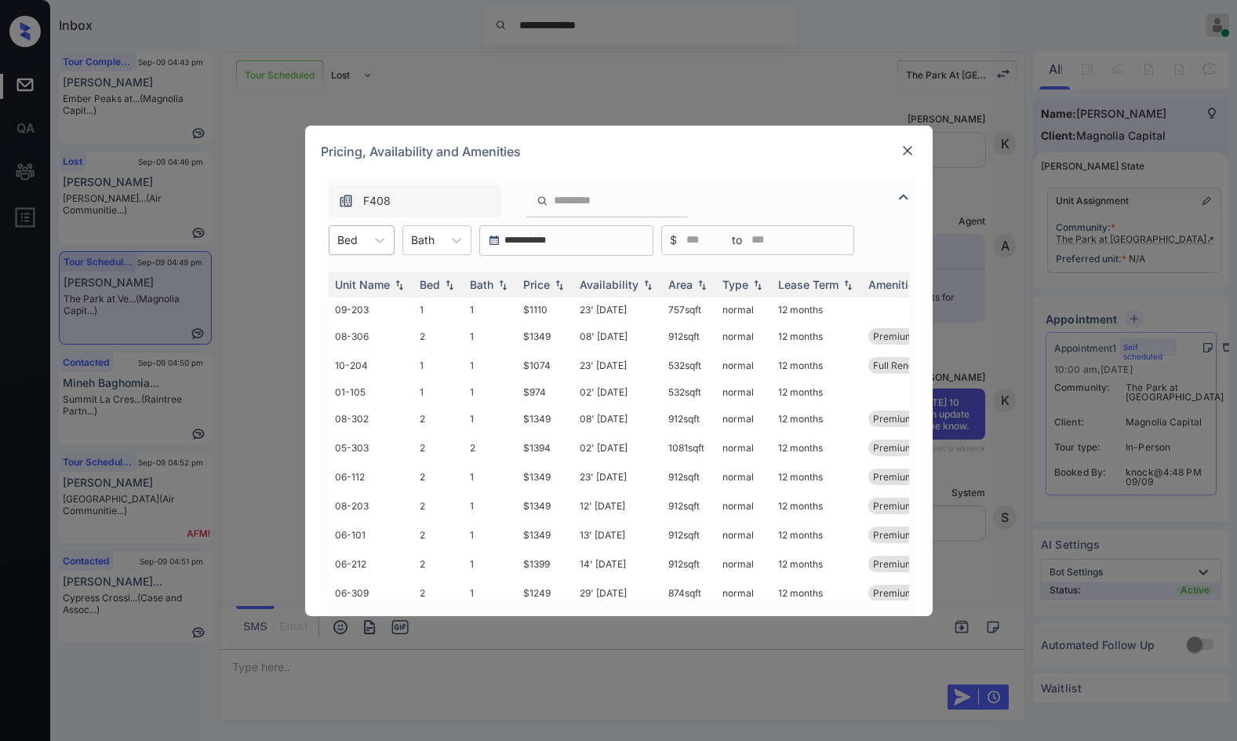
click at [347, 239] on div at bounding box center [347, 239] width 20 height 16
click at [359, 276] on div "1" at bounding box center [362, 278] width 66 height 28
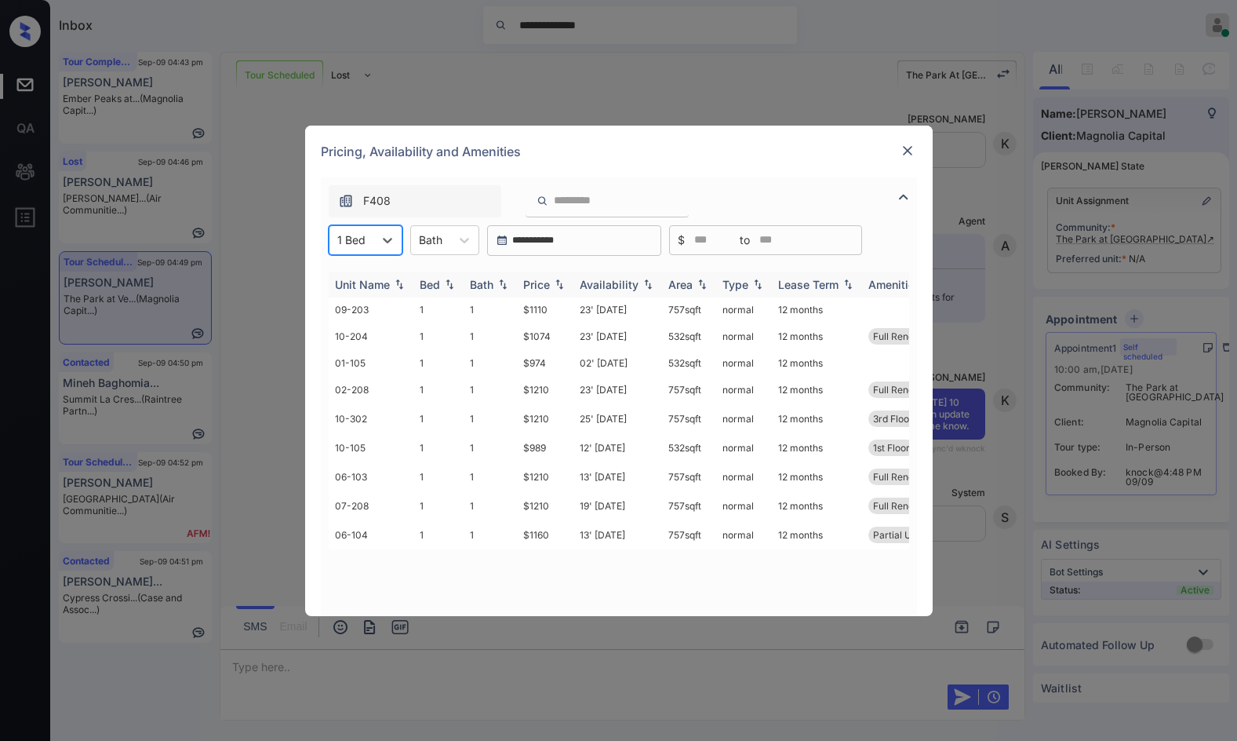
click at [559, 279] on img at bounding box center [560, 284] width 16 height 11
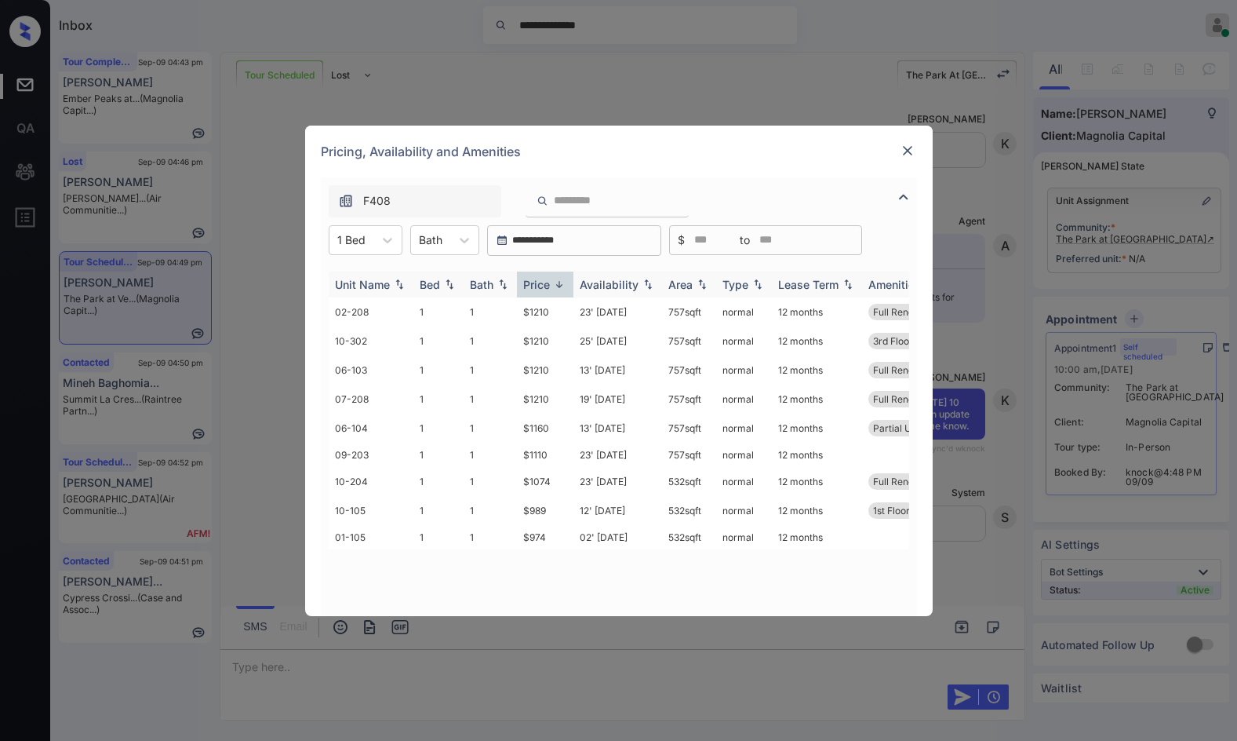
click at [559, 279] on img at bounding box center [560, 285] width 16 height 12
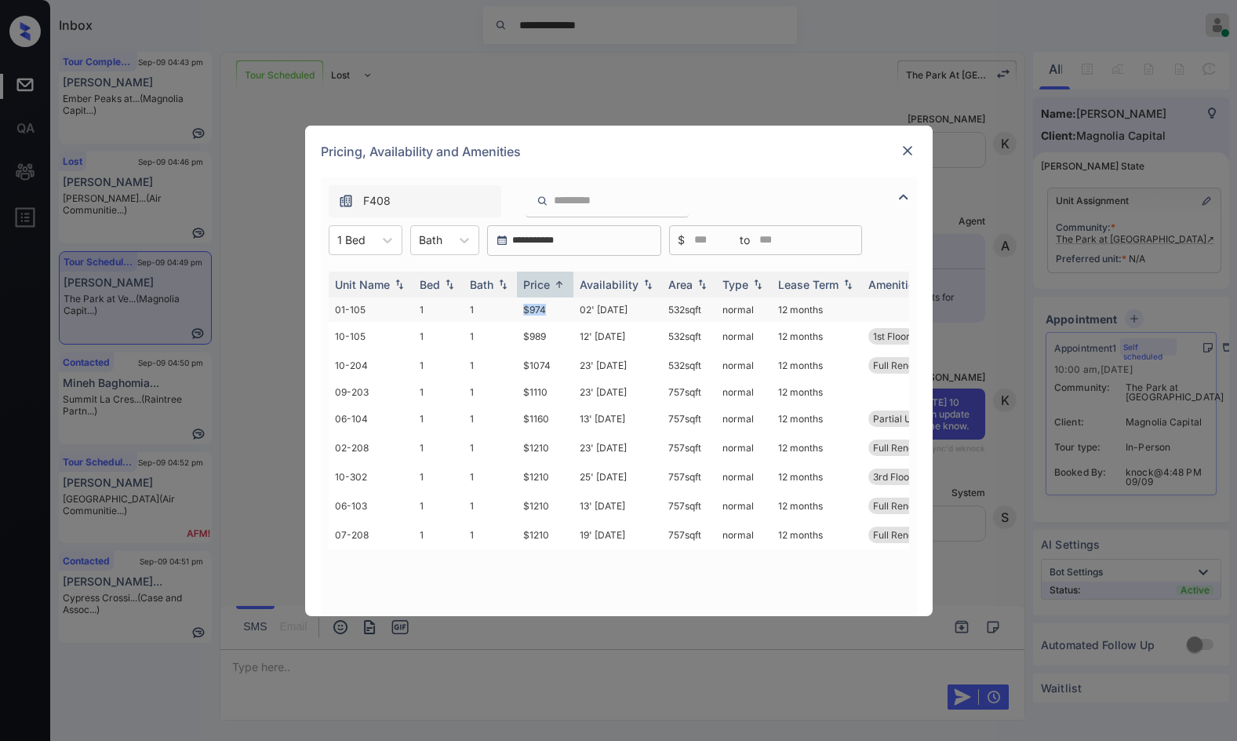
drag, startPoint x: 507, startPoint y: 310, endPoint x: 554, endPoint y: 308, distance: 47.1
click at [554, 308] on tr "01-105 1 1 $974 02' Nov 25 532 sqft normal 12 months" at bounding box center [739, 309] width 820 height 24
click at [554, 308] on td "$974" at bounding box center [545, 309] width 56 height 24
click at [548, 334] on td "$989" at bounding box center [545, 336] width 56 height 29
click at [547, 333] on td "$989" at bounding box center [545, 336] width 56 height 29
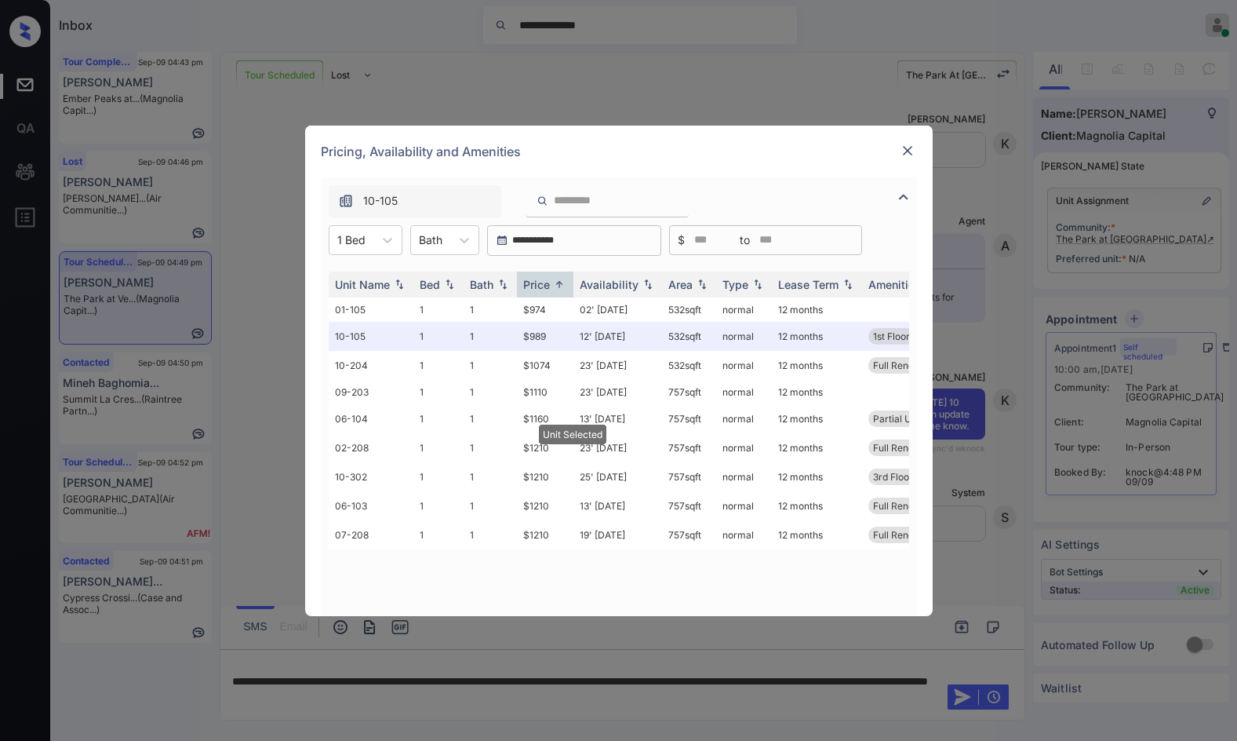
click at [913, 152] on img at bounding box center [908, 151] width 16 height 16
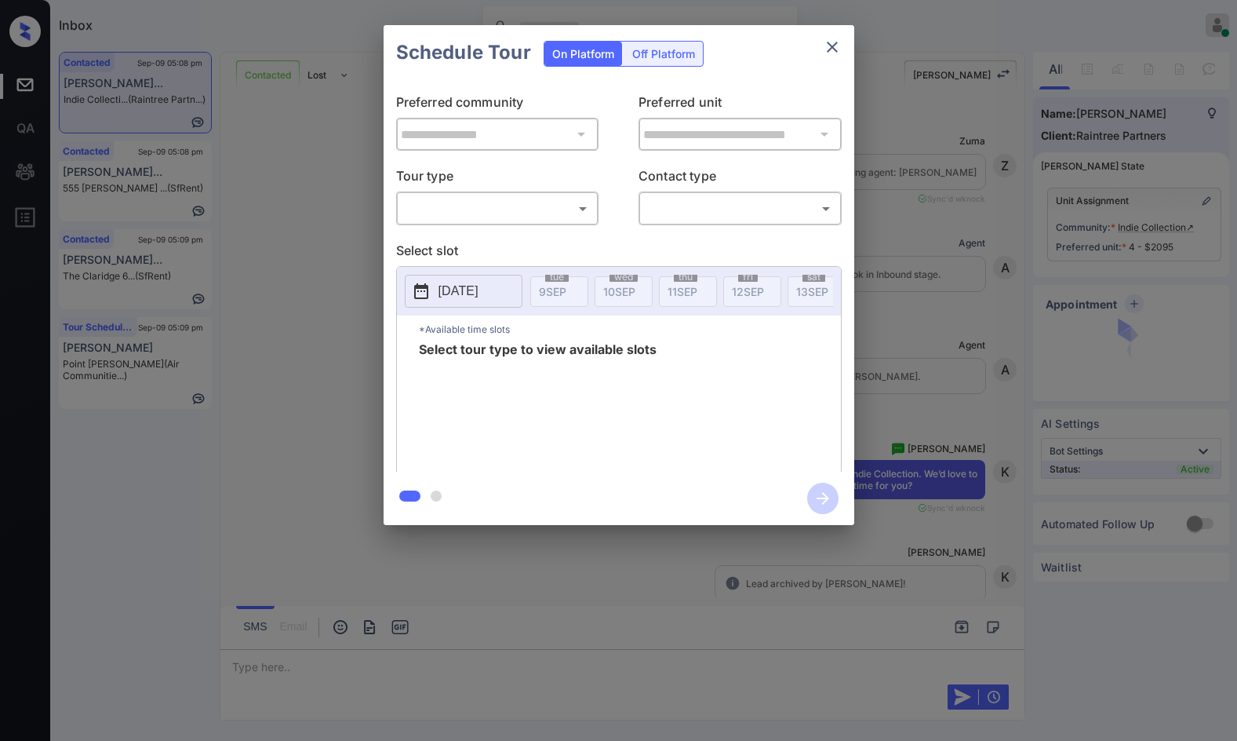
scroll to position [1106, 0]
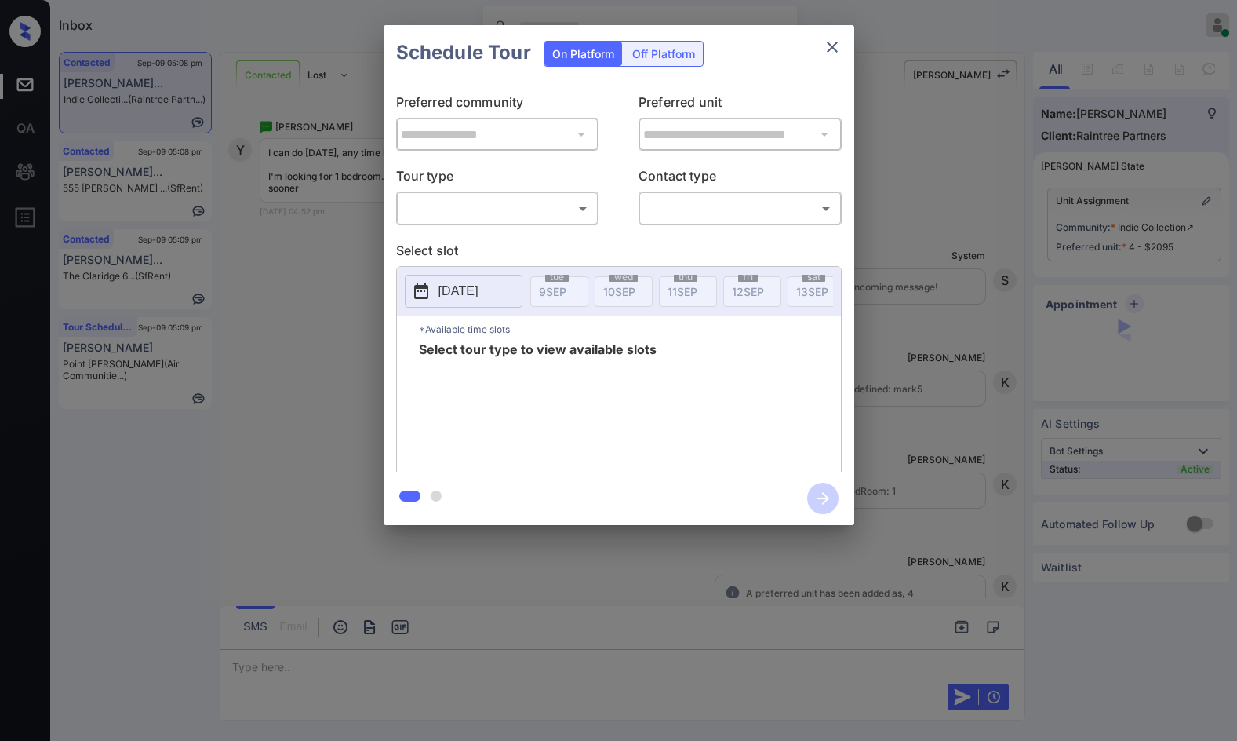
click at [457, 220] on body "Inbox Jezcil Usanastre Online Set yourself offline Set yourself on break Profil…" at bounding box center [618, 370] width 1237 height 741
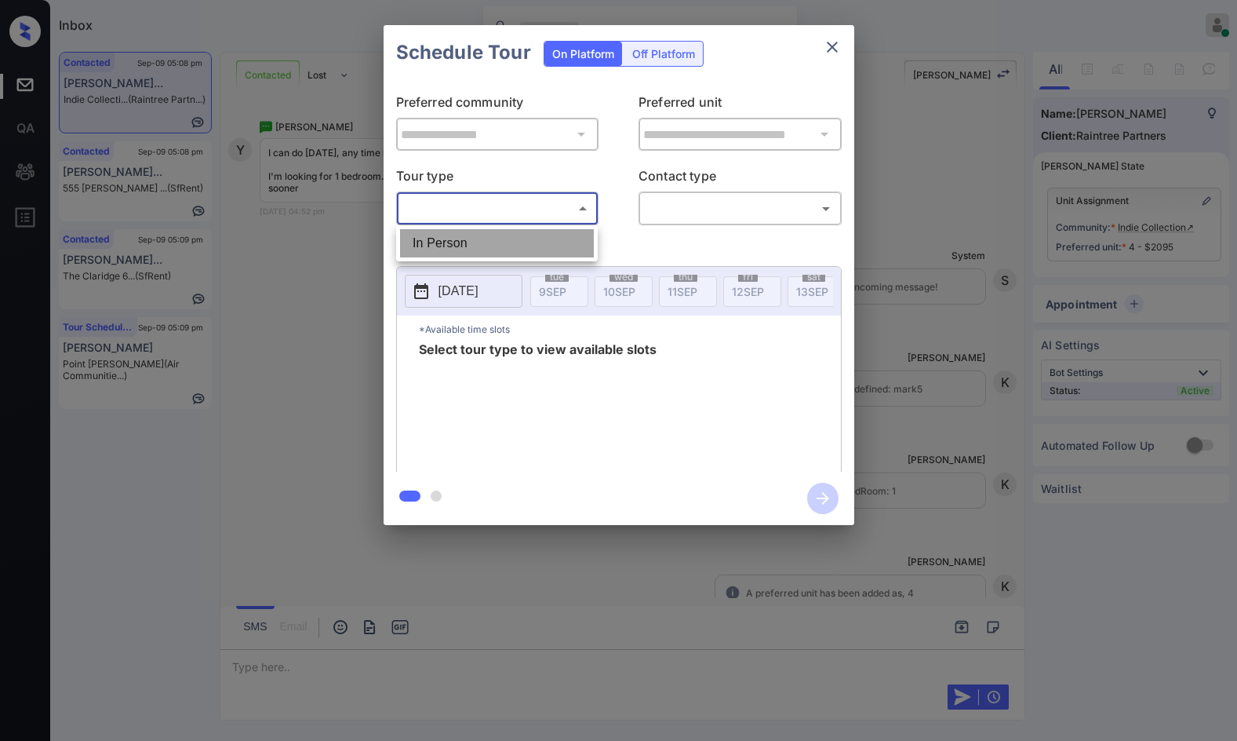
click at [464, 252] on li "In Person" at bounding box center [497, 243] width 194 height 28
type input "********"
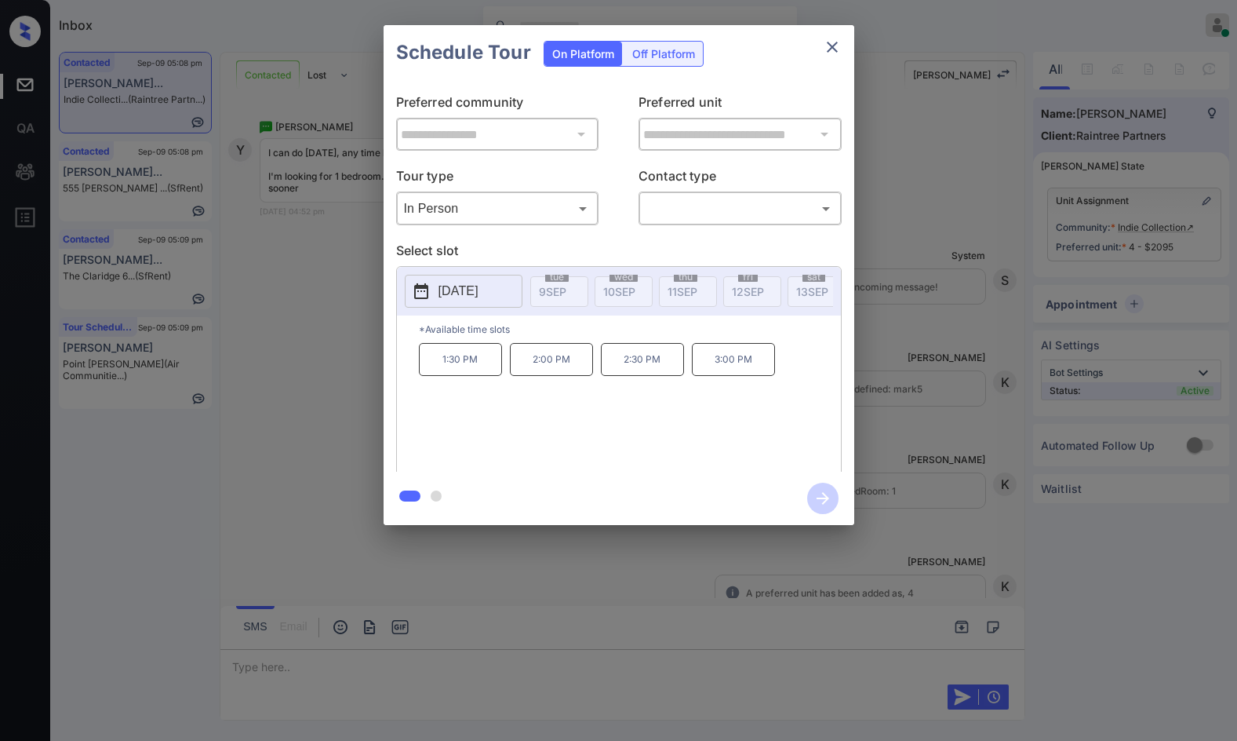
click at [479, 285] on p "[DATE]" at bounding box center [459, 291] width 40 height 19
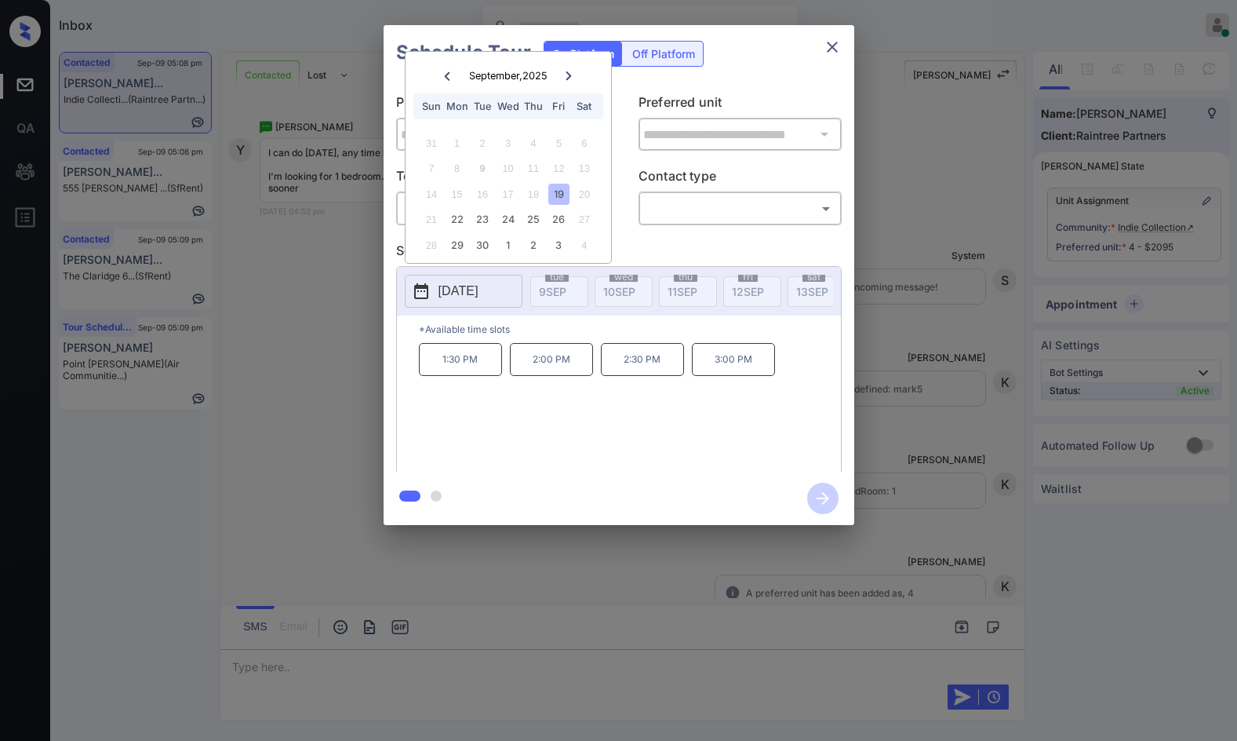
click at [280, 429] on div "**********" at bounding box center [618, 275] width 1237 height 550
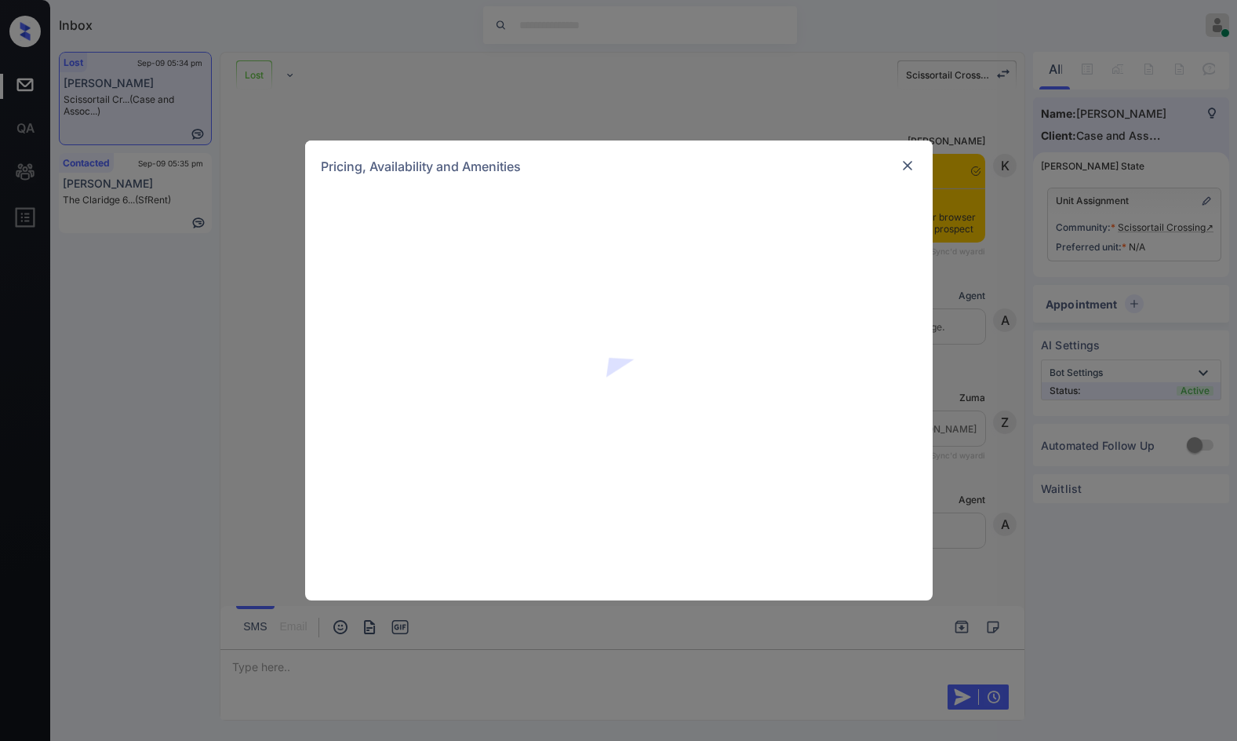
scroll to position [3777, 0]
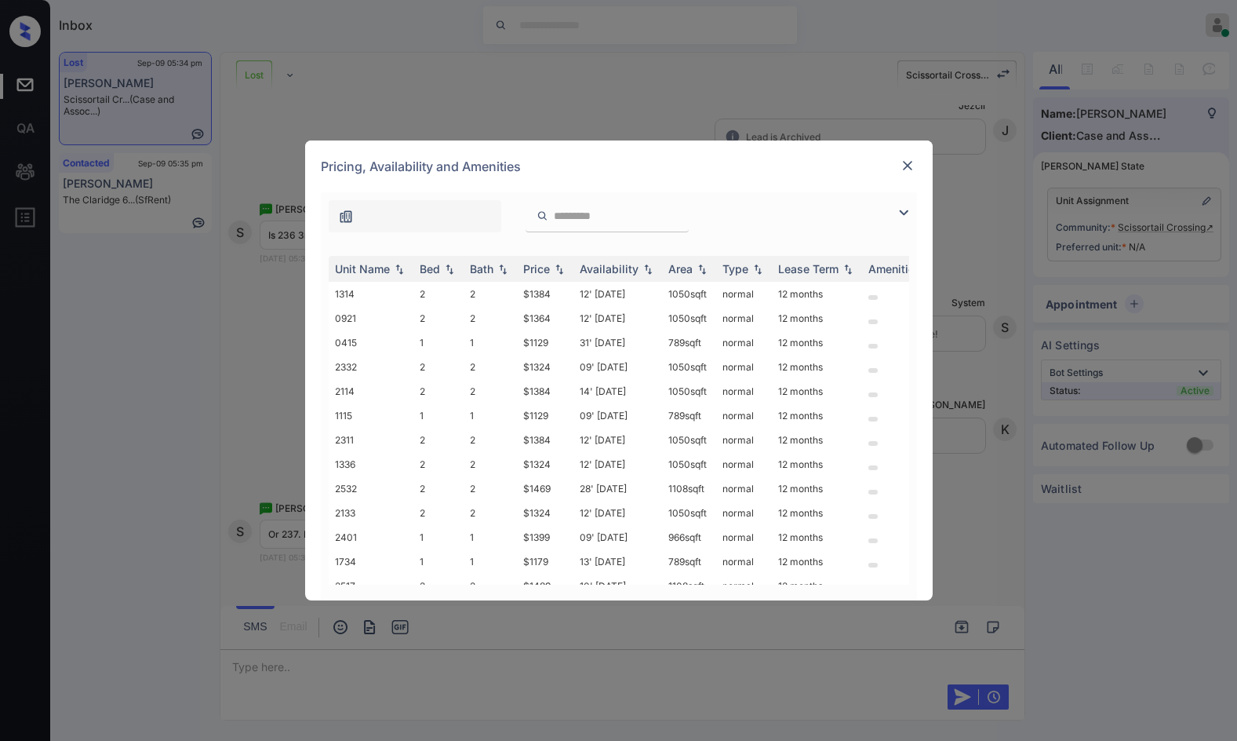
click at [585, 224] on div at bounding box center [607, 216] width 163 height 32
click at [588, 218] on input "search" at bounding box center [616, 216] width 129 height 13
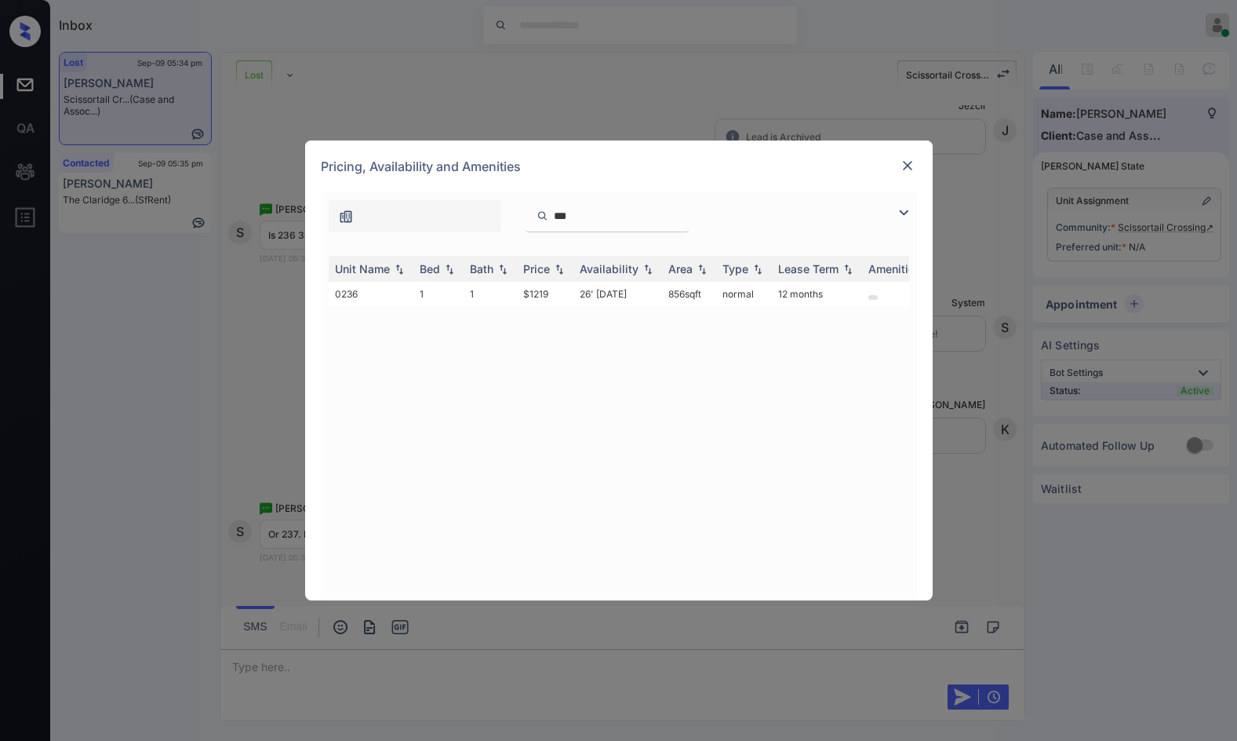
type input "***"
click at [903, 155] on div "Pricing, Availability and Amenities" at bounding box center [619, 166] width 628 height 52
click at [906, 161] on img at bounding box center [908, 166] width 16 height 16
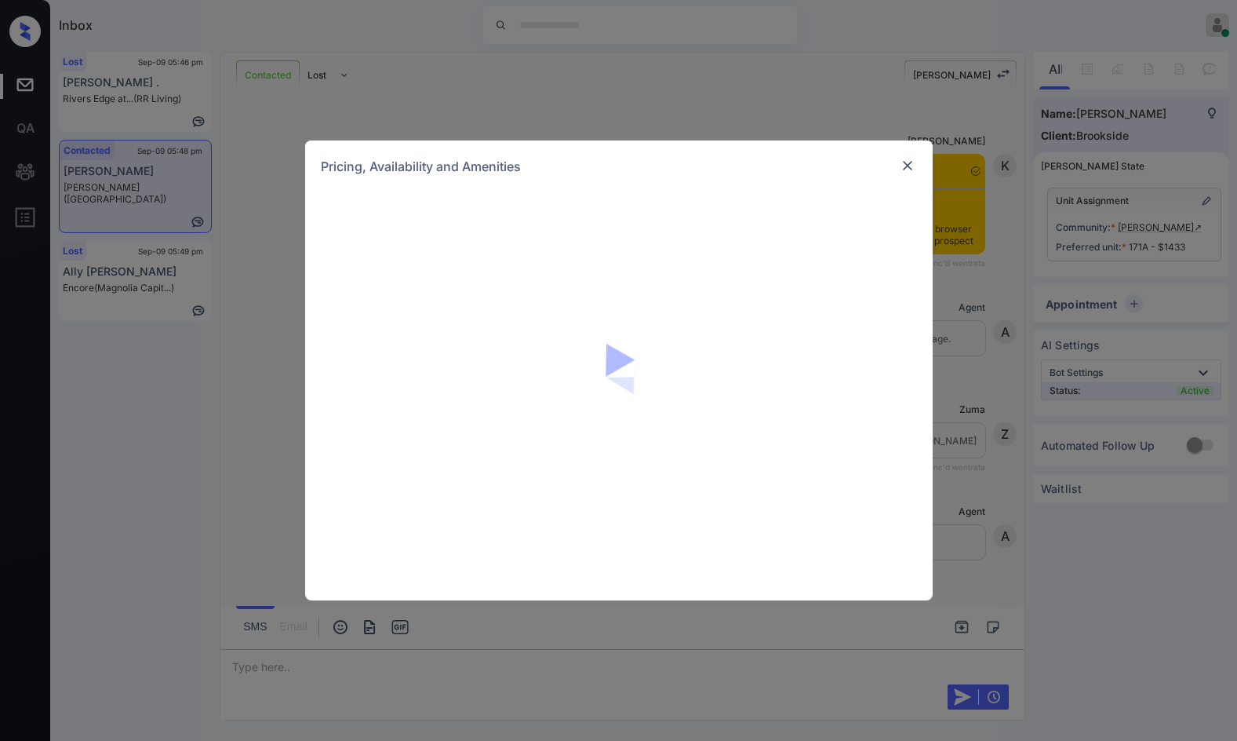
scroll to position [731, 0]
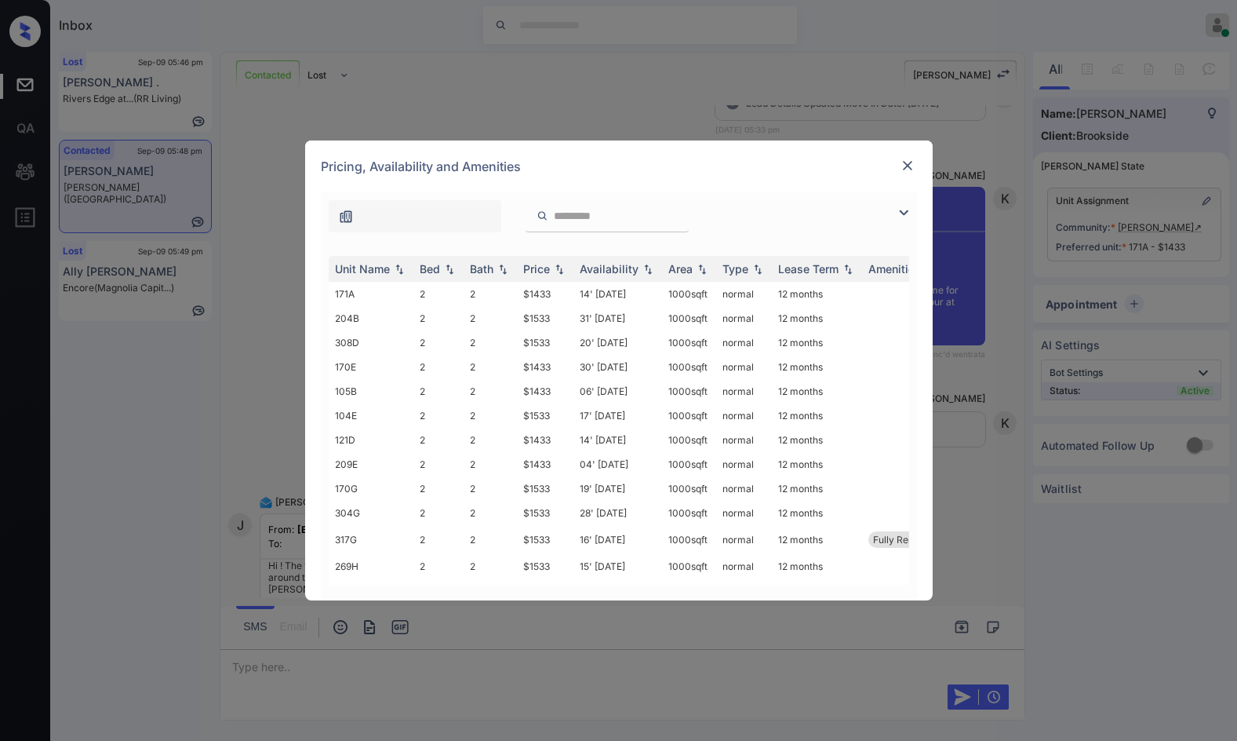
click at [902, 210] on img at bounding box center [904, 212] width 19 height 19
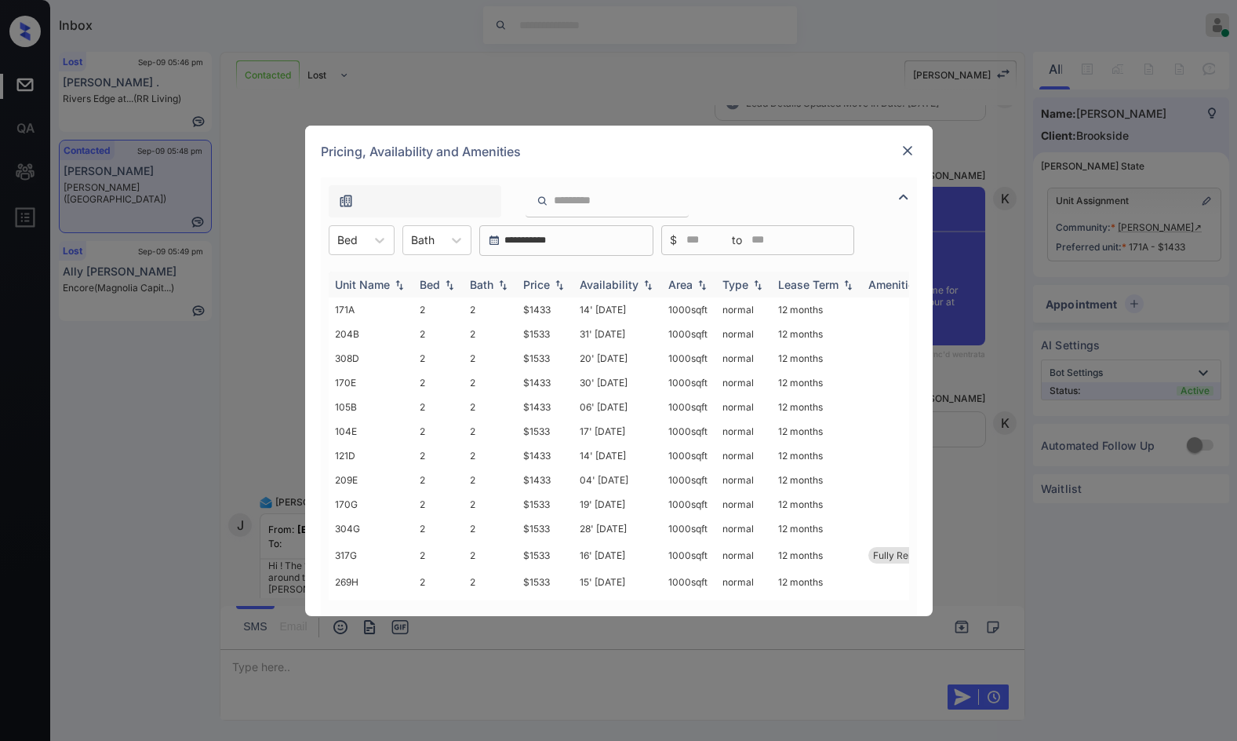
click at [647, 279] on img at bounding box center [648, 284] width 16 height 11
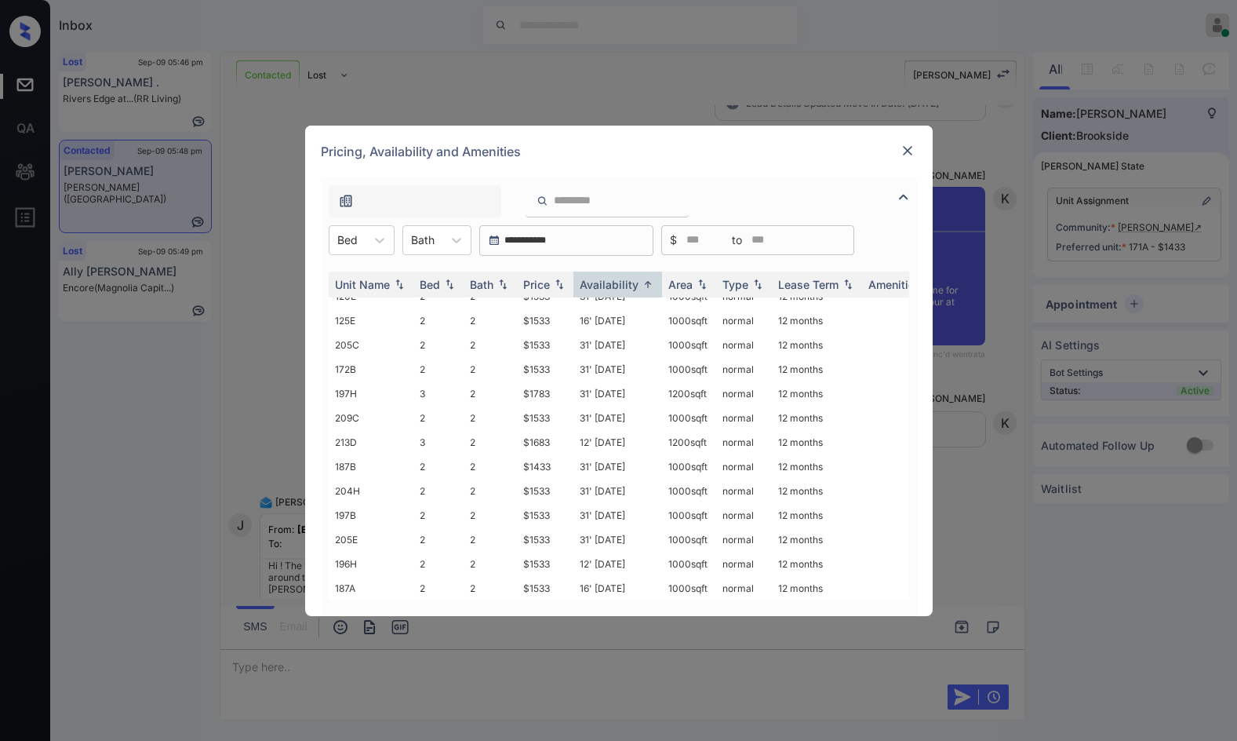
scroll to position [0, 0]
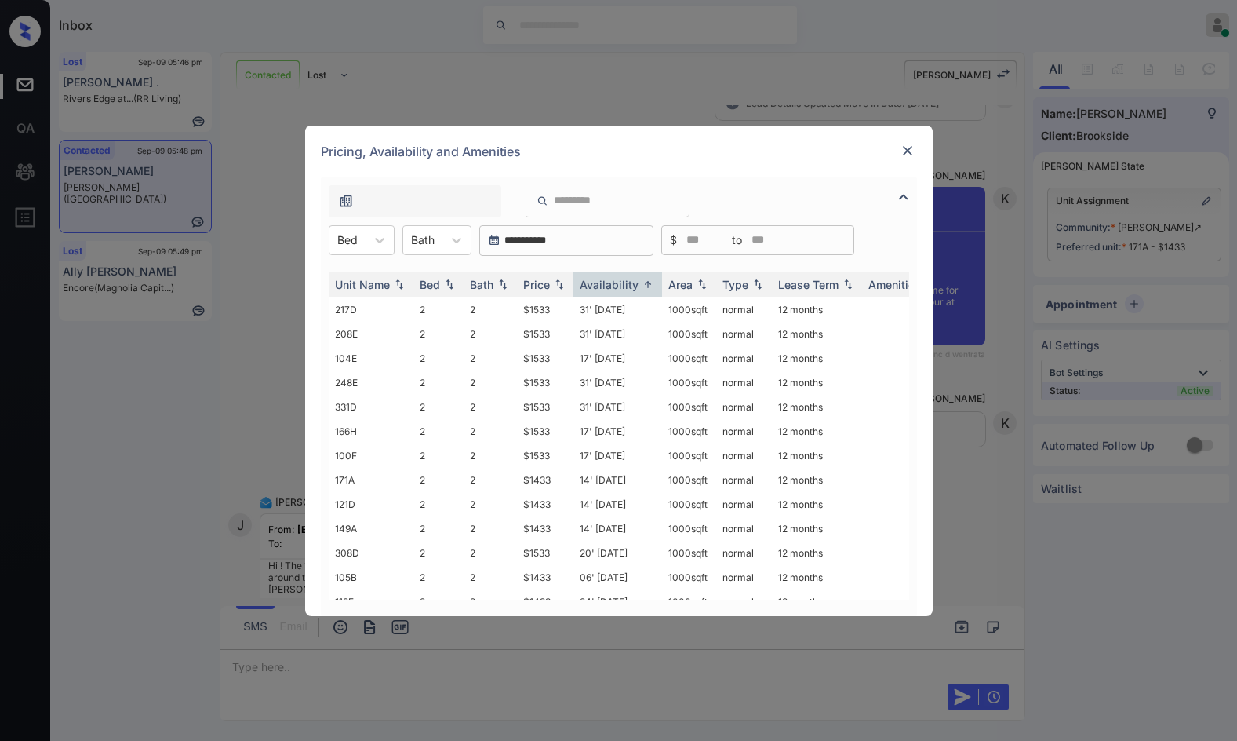
click at [909, 150] on img at bounding box center [908, 151] width 16 height 16
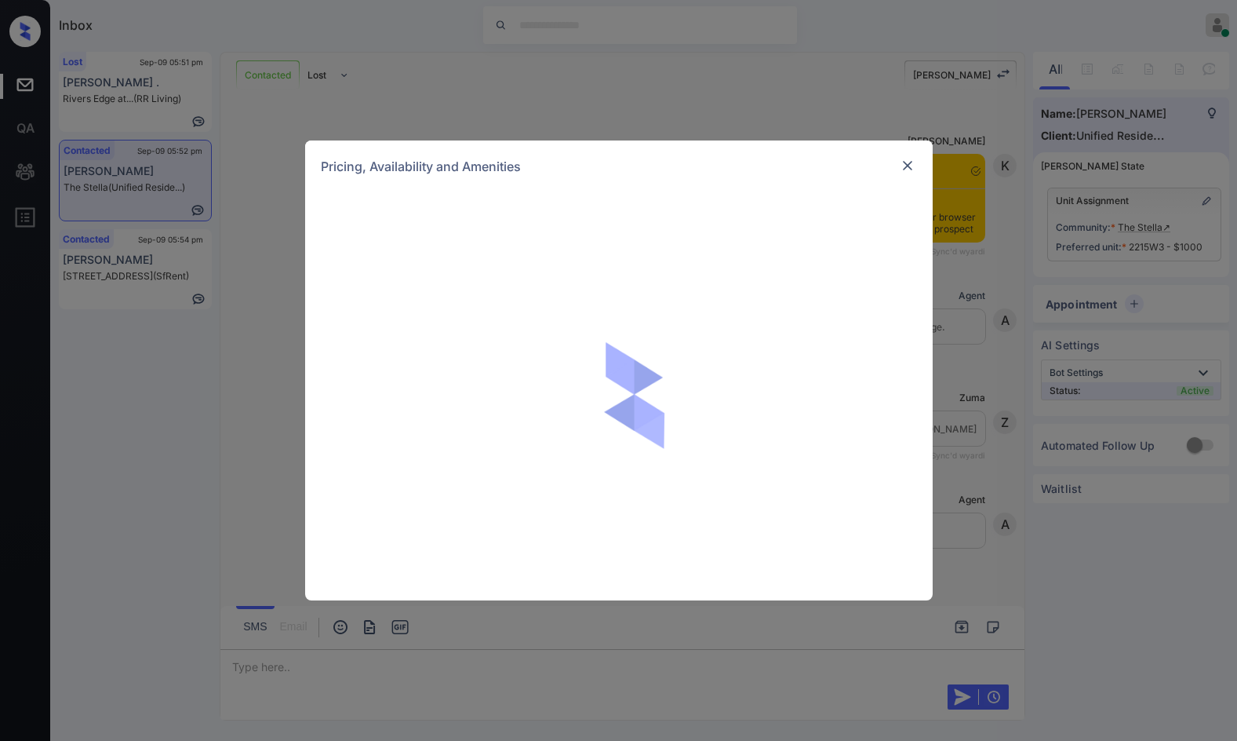
scroll to position [1769, 0]
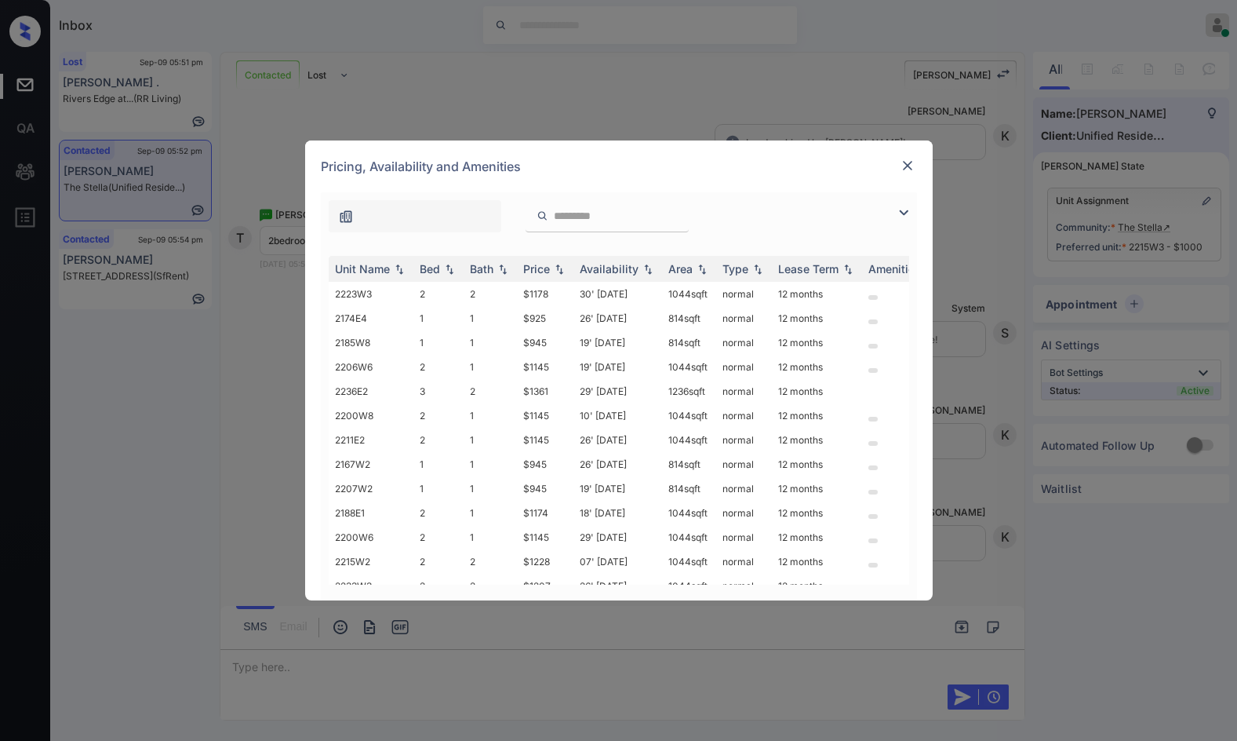
click at [901, 212] on img at bounding box center [904, 212] width 19 height 19
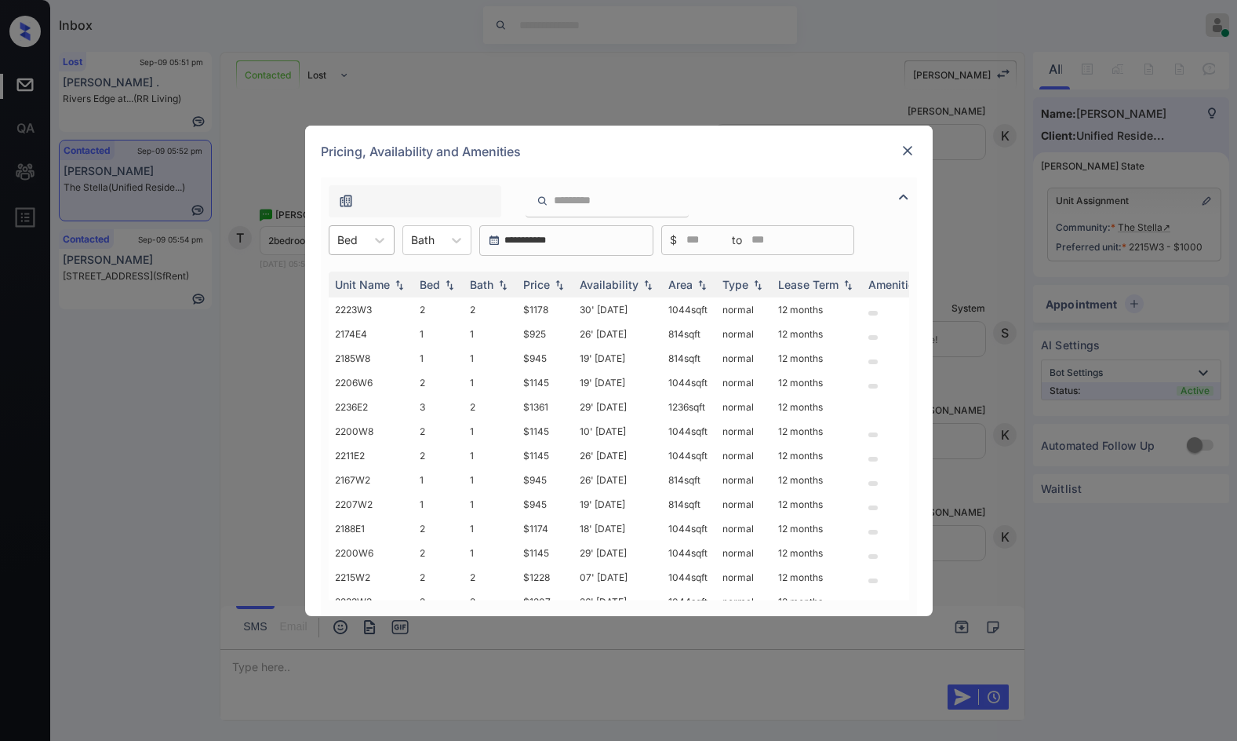
click at [339, 238] on input "text" at bounding box center [338, 239] width 3 height 13
click at [354, 302] on div "2" at bounding box center [362, 307] width 66 height 28
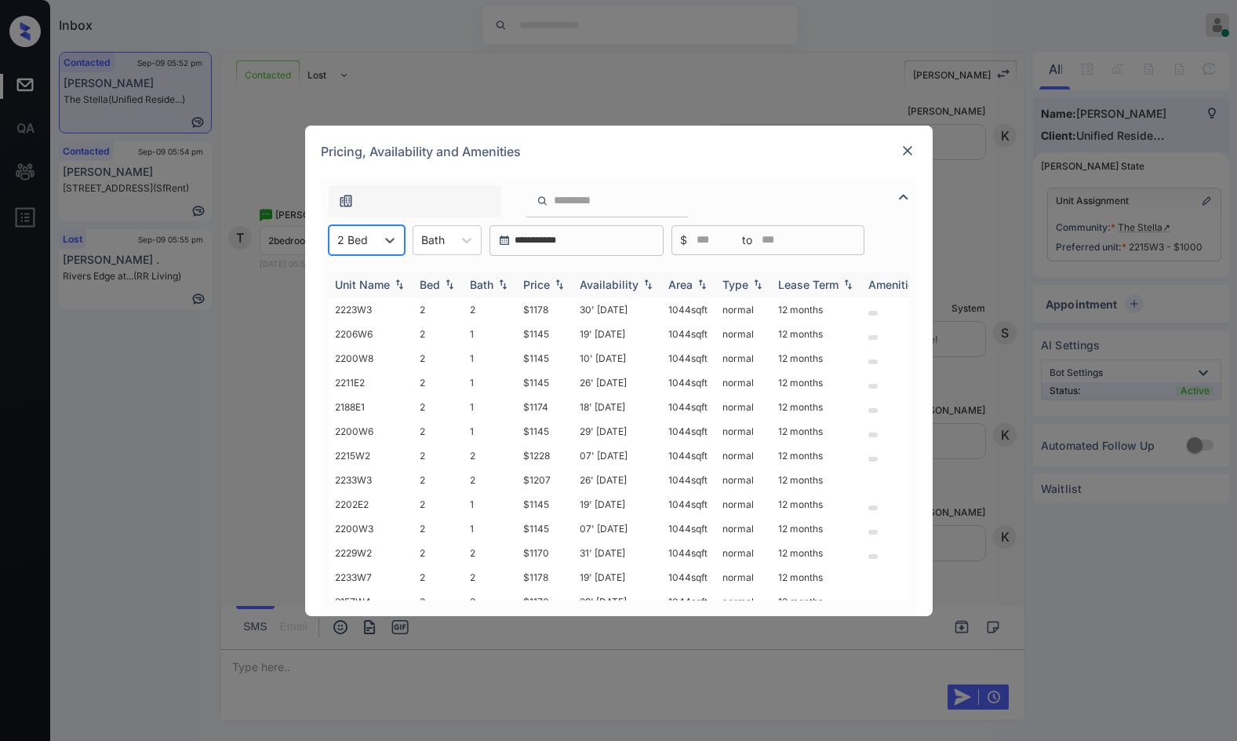
click at [554, 287] on img at bounding box center [560, 284] width 16 height 11
click at [554, 286] on img at bounding box center [560, 284] width 16 height 11
drag, startPoint x: 517, startPoint y: 304, endPoint x: 562, endPoint y: 304, distance: 44.7
click at [562, 304] on td "$1000" at bounding box center [545, 309] width 56 height 24
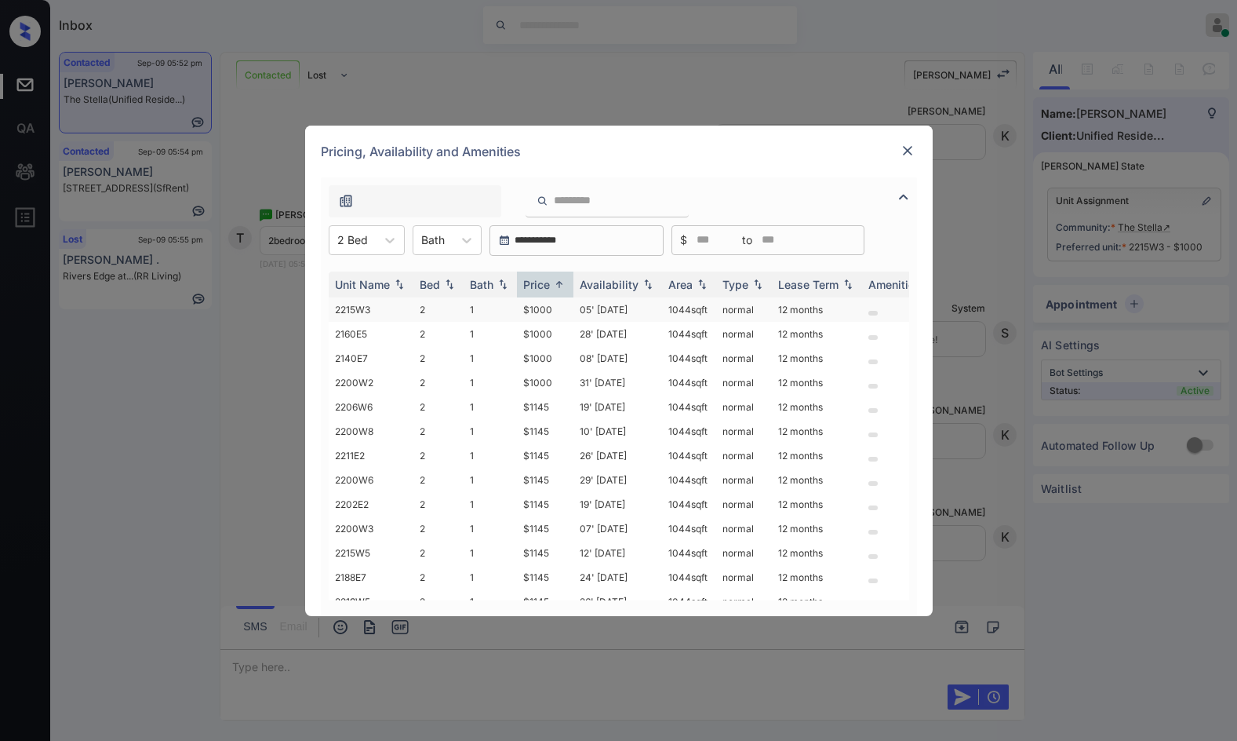
click at [562, 304] on td "$1000" at bounding box center [545, 309] width 56 height 24
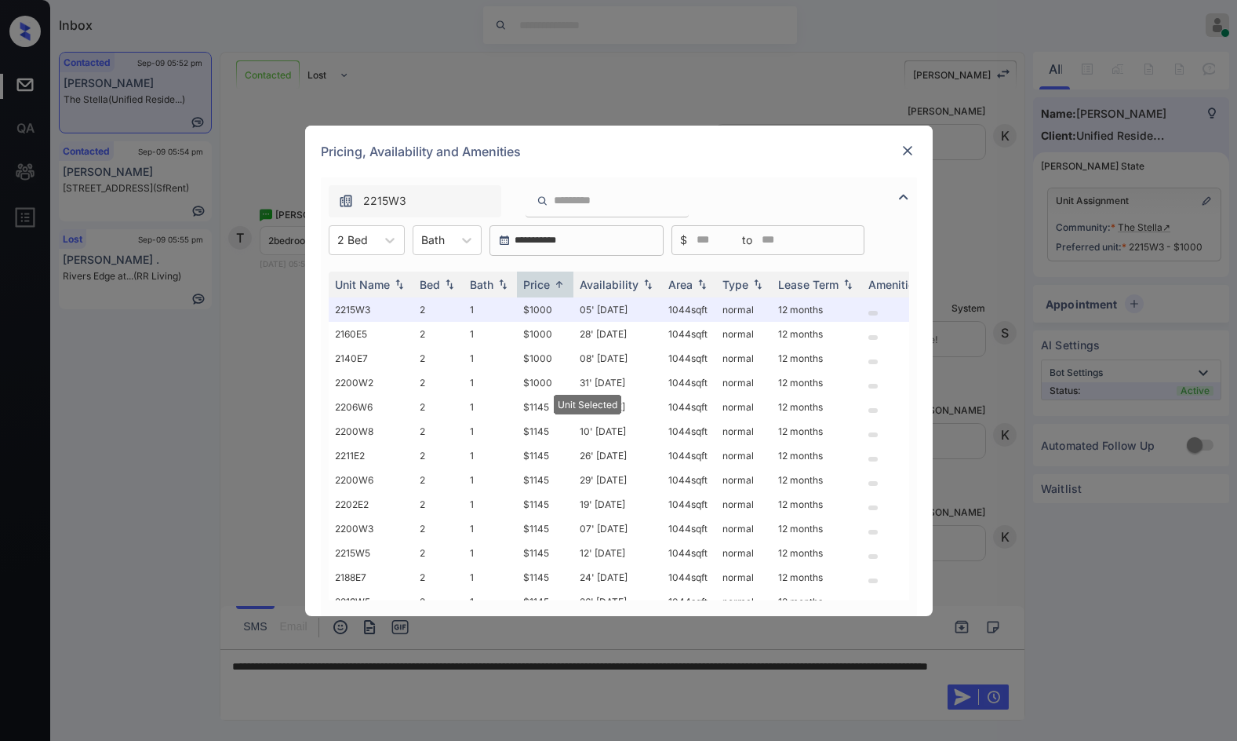
click at [915, 147] on img at bounding box center [908, 151] width 16 height 16
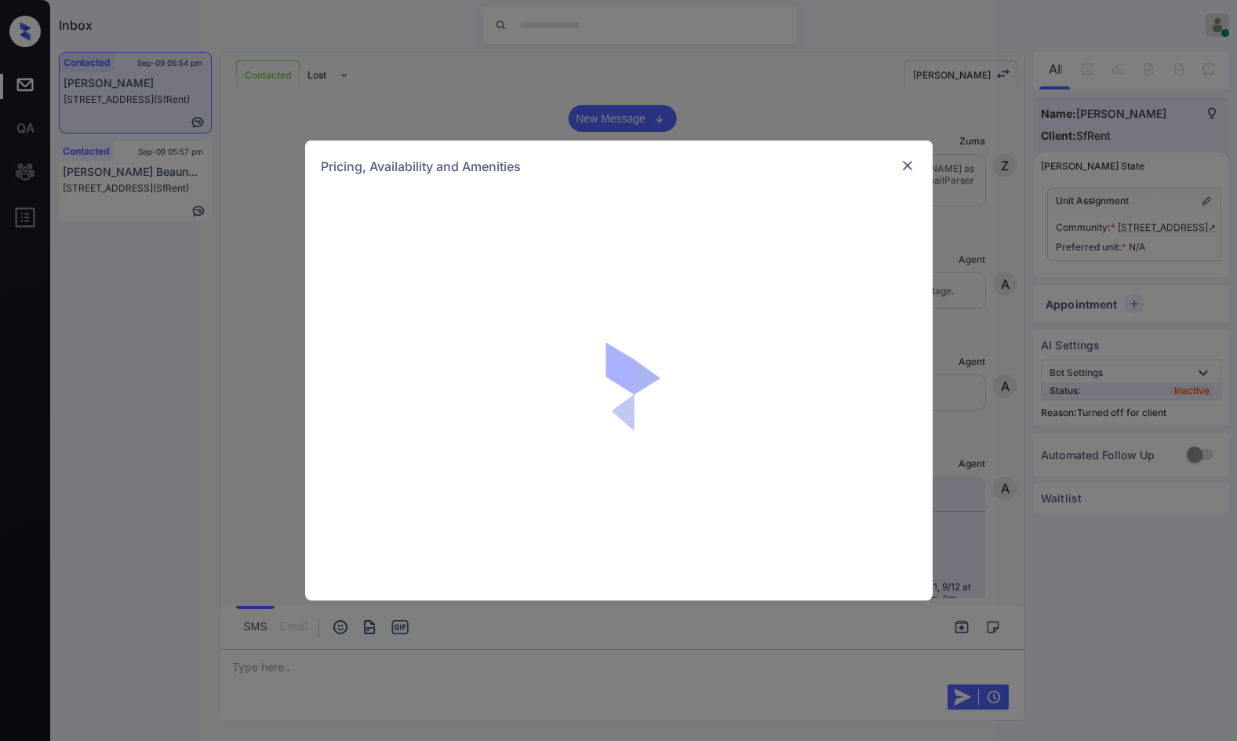
scroll to position [3267, 0]
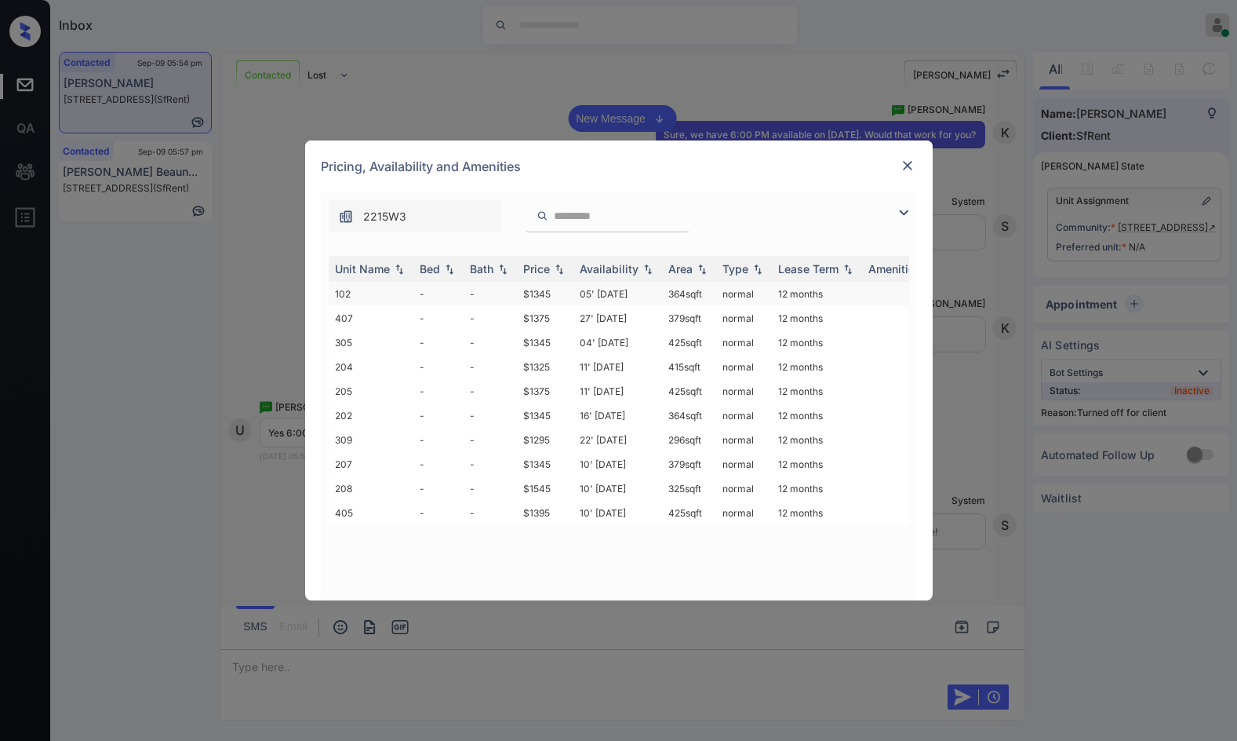
click at [501, 297] on td "-" at bounding box center [490, 294] width 53 height 24
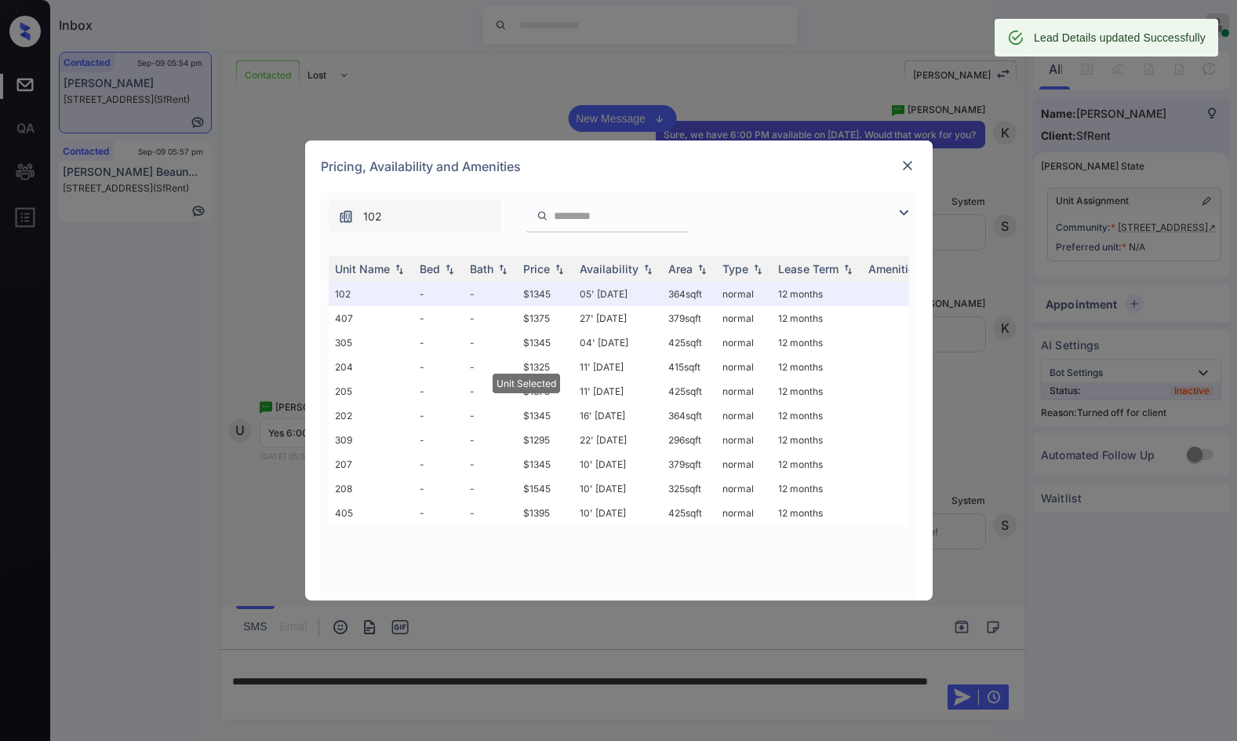
click at [898, 167] on div at bounding box center [907, 165] width 19 height 19
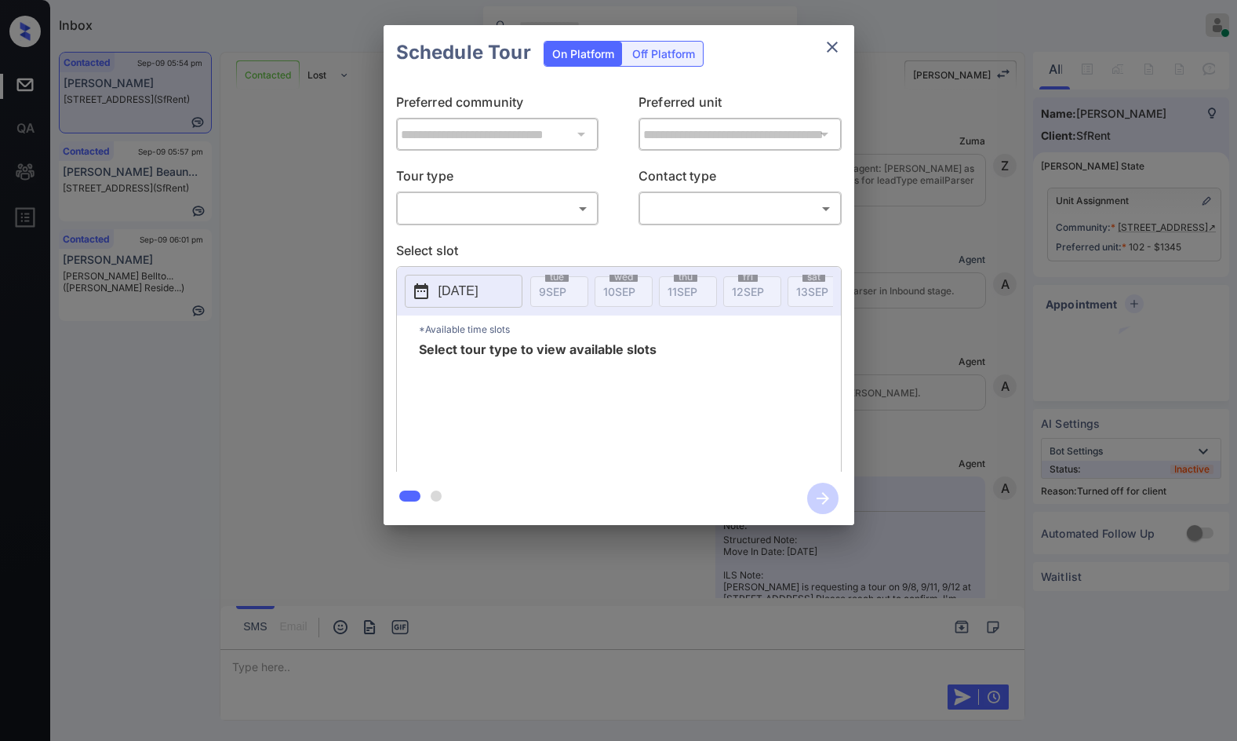
scroll to position [3698, 0]
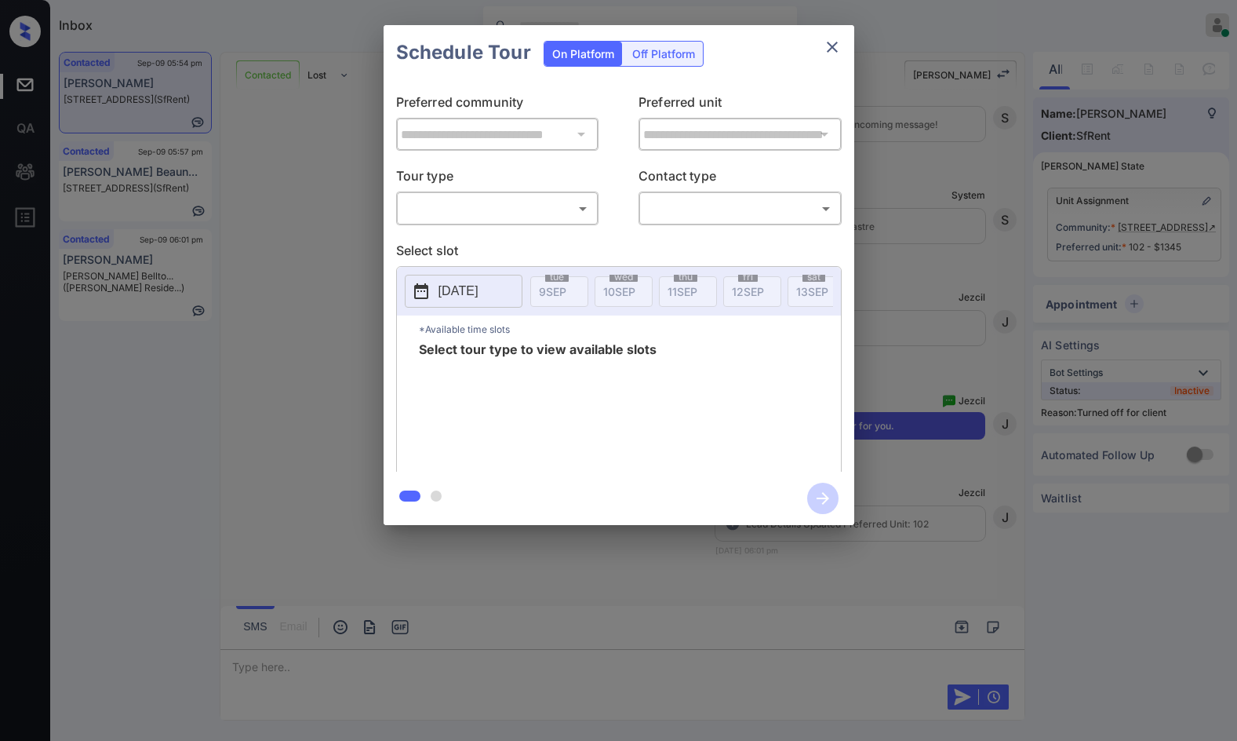
click at [681, 44] on div "Off Platform" at bounding box center [664, 54] width 78 height 24
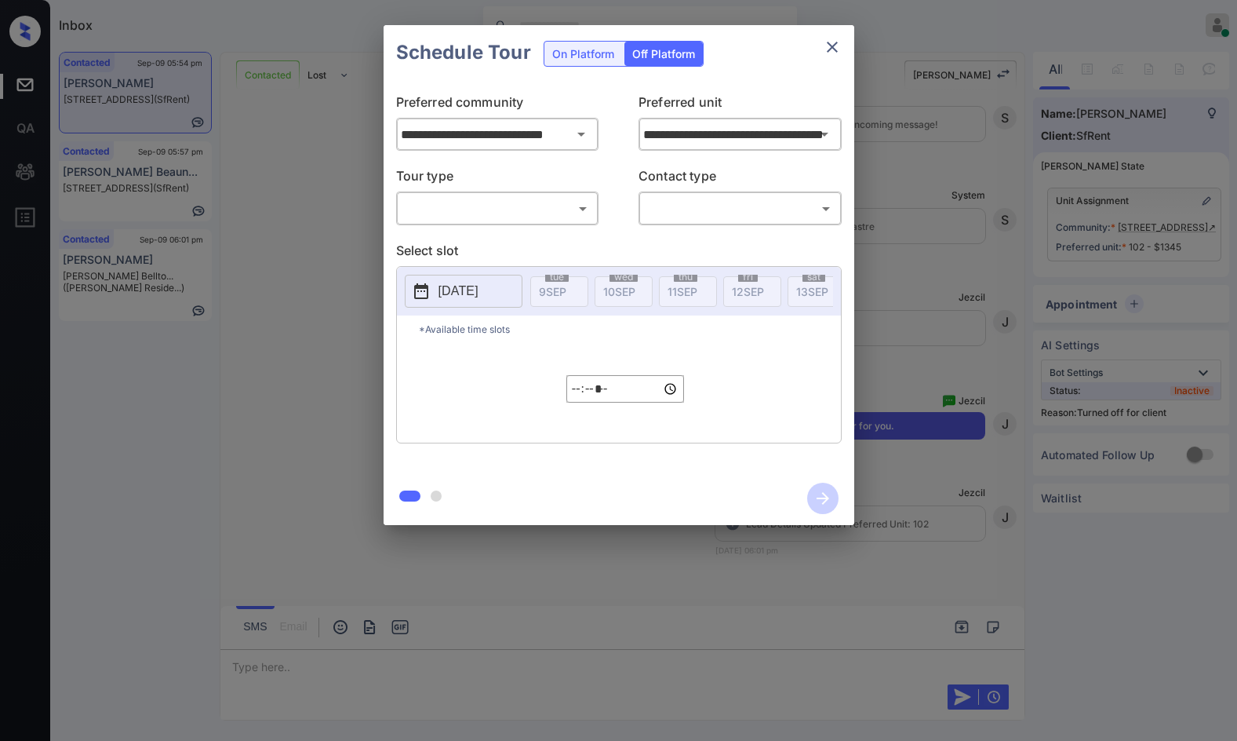
click at [516, 206] on body "Inbox Jezcil Usanastre Online Set yourself offline Set yourself on break Profil…" at bounding box center [618, 370] width 1237 height 741
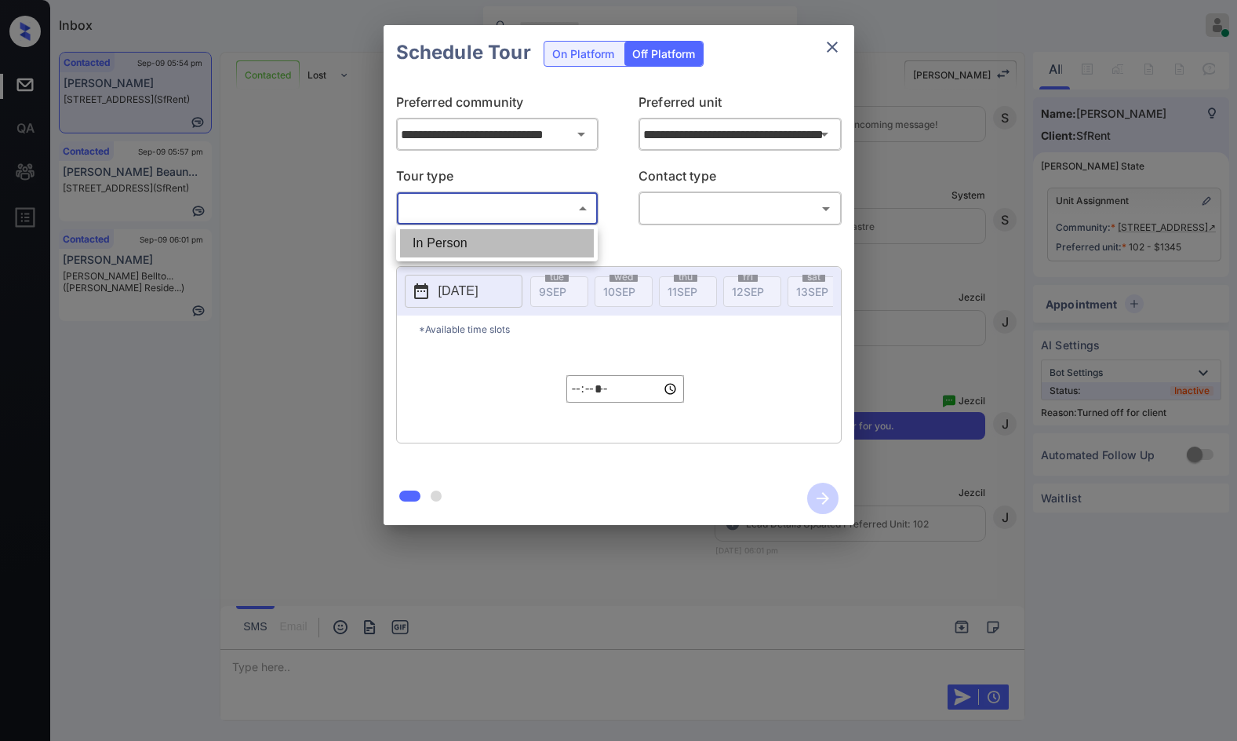
click at [505, 237] on li "In Person" at bounding box center [497, 243] width 194 height 28
type input "********"
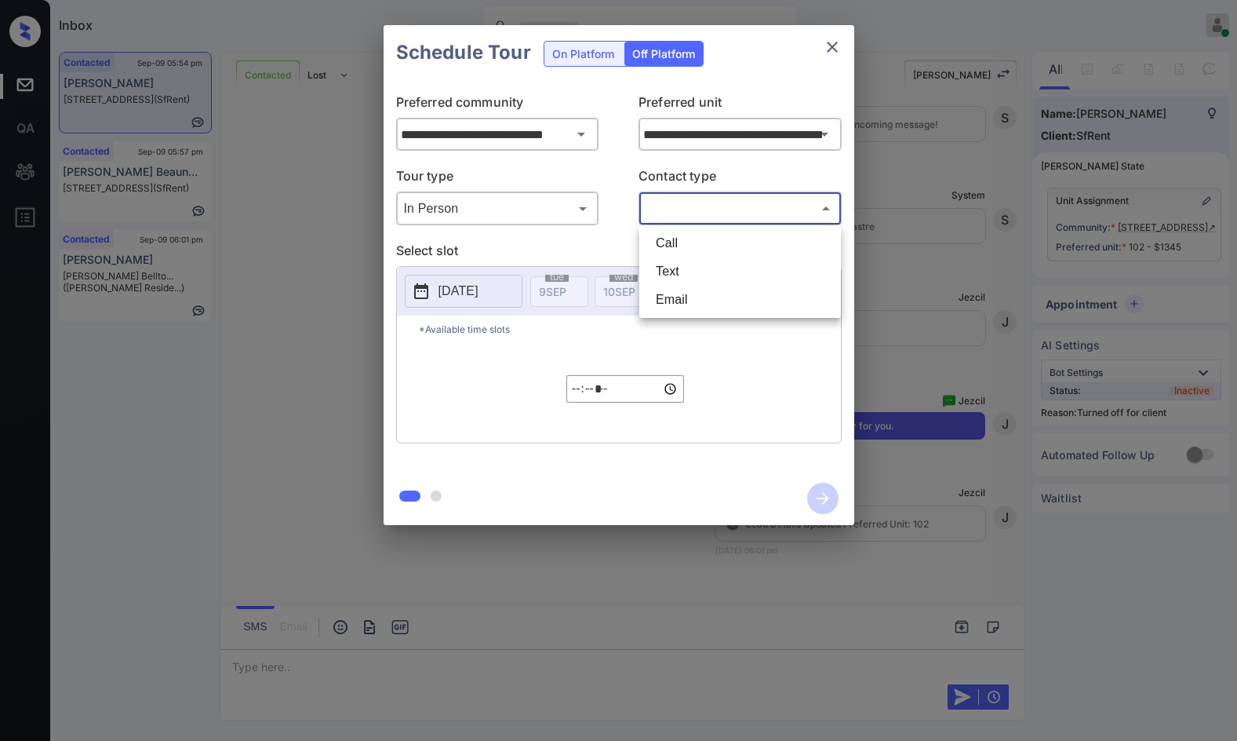
click at [709, 211] on body "Inbox Jezcil Usanastre Online Set yourself offline Set yourself on break Profil…" at bounding box center [618, 370] width 1237 height 741
click at [712, 268] on li "Text" at bounding box center [740, 271] width 194 height 28
type input "****"
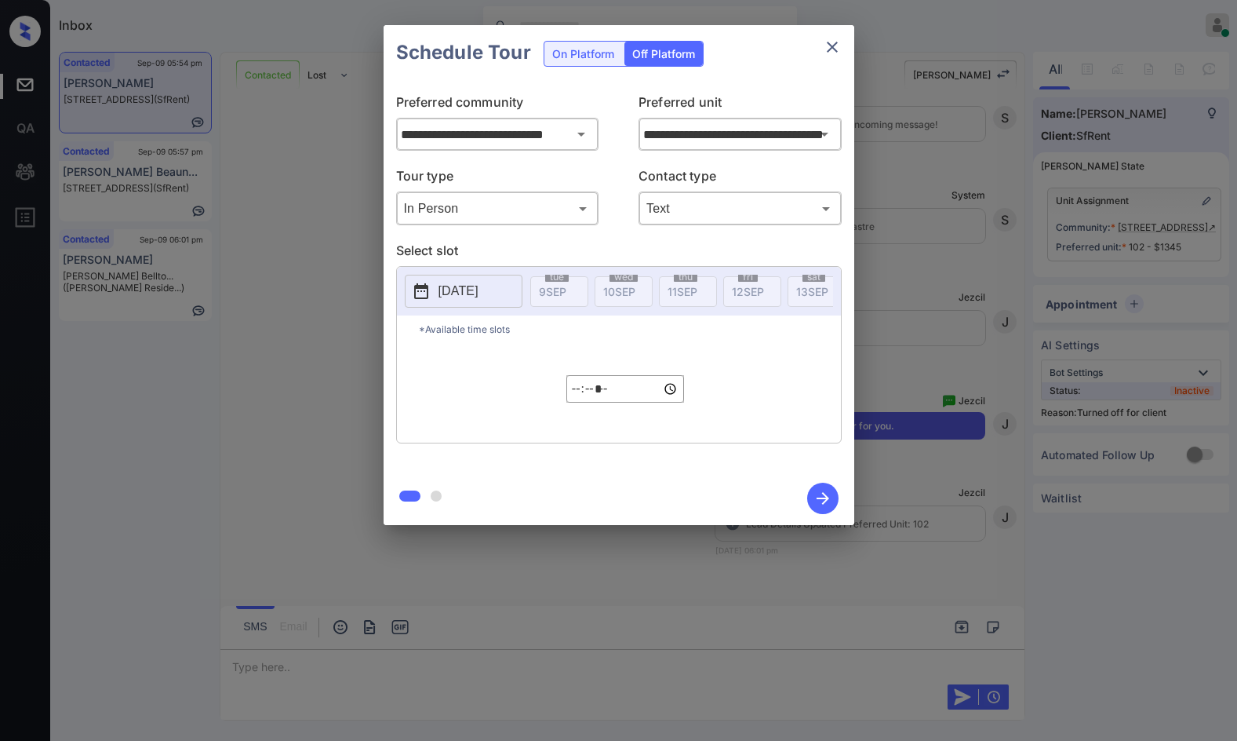
click at [469, 297] on p "[DATE]" at bounding box center [459, 291] width 40 height 19
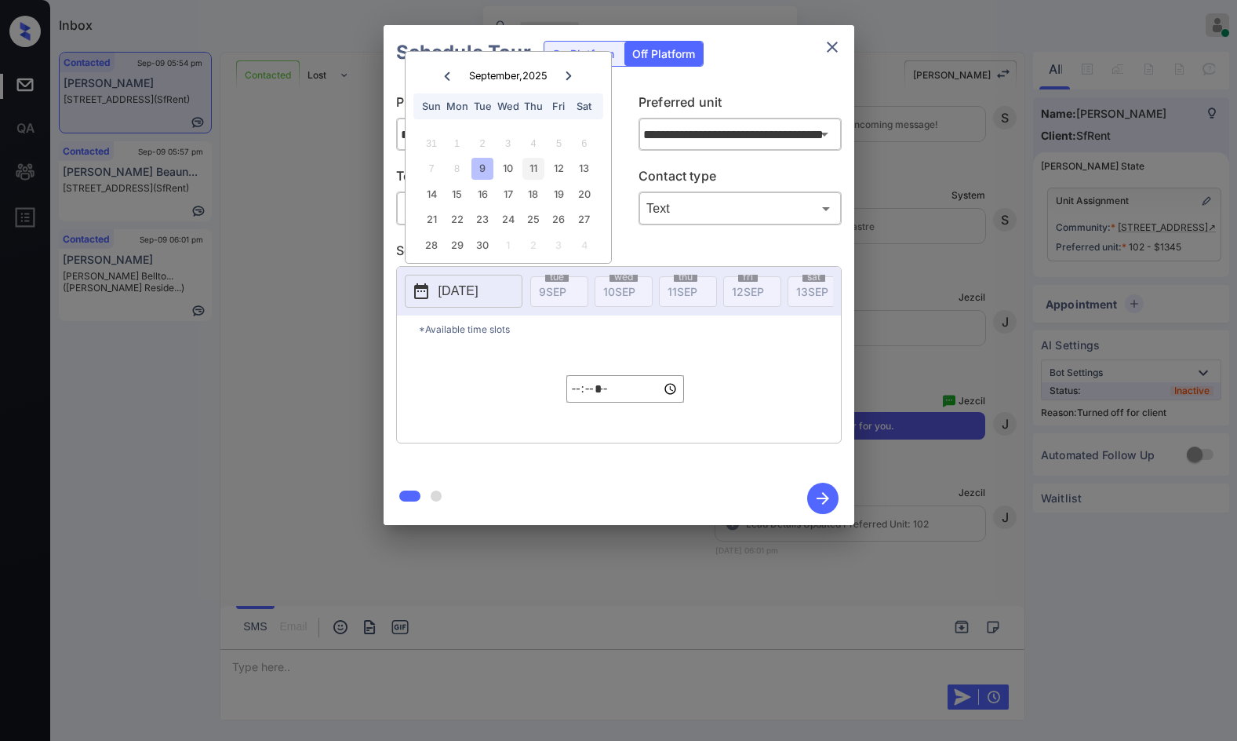
click at [540, 166] on div "11" at bounding box center [533, 168] width 21 height 21
click at [578, 401] on input "*****" at bounding box center [626, 388] width 118 height 27
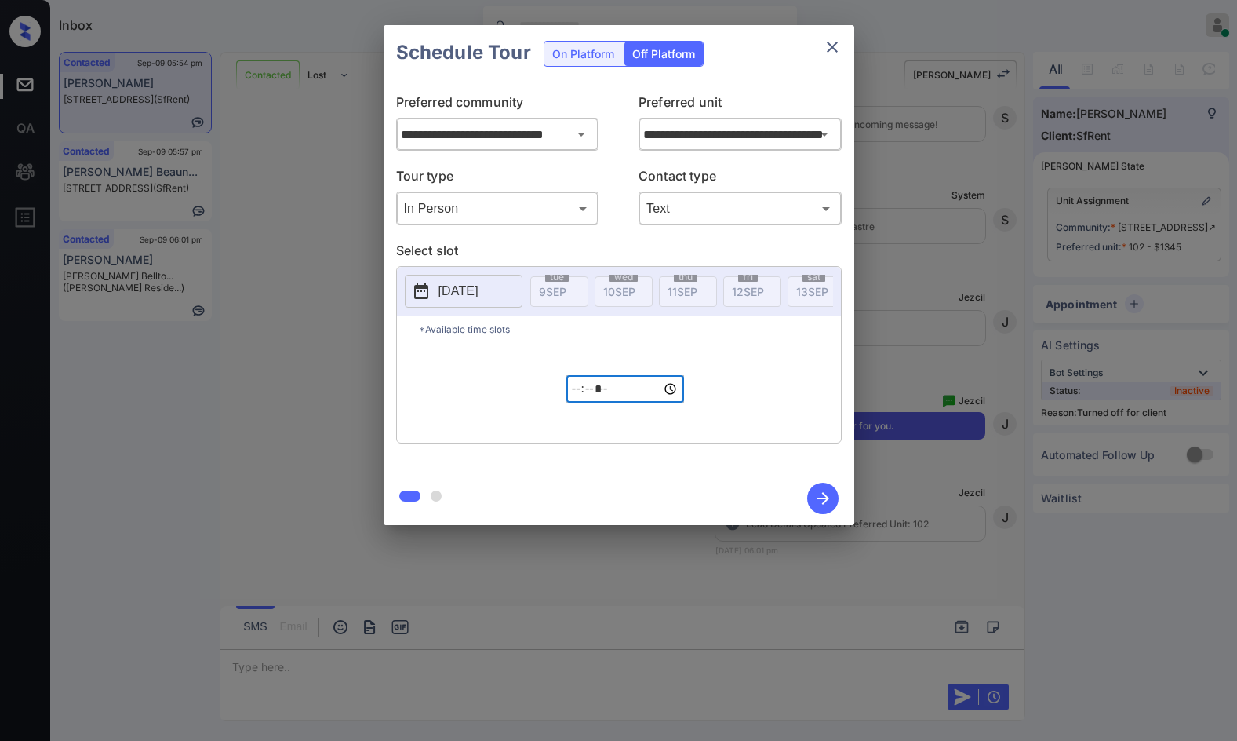
type input "*****"
click at [820, 489] on icon "button" at bounding box center [822, 498] width 31 height 31
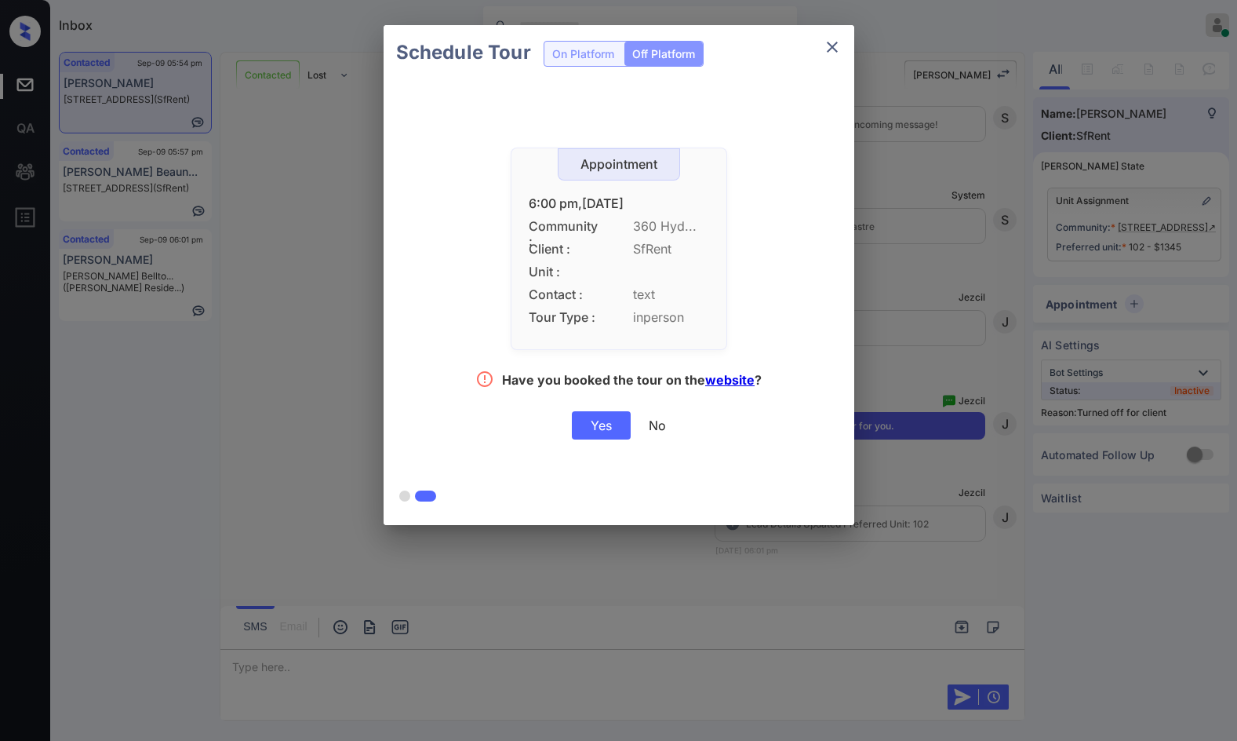
click at [612, 425] on div "Yes" at bounding box center [601, 425] width 59 height 28
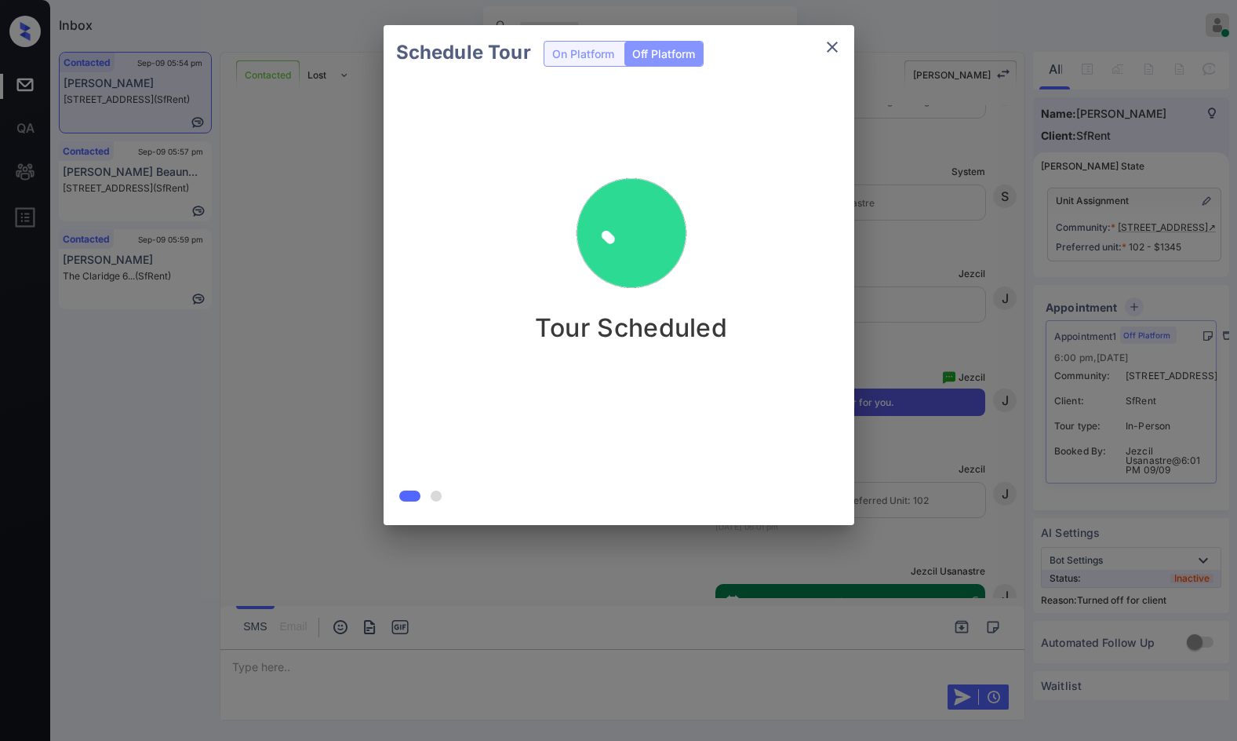
scroll to position [3799, 0]
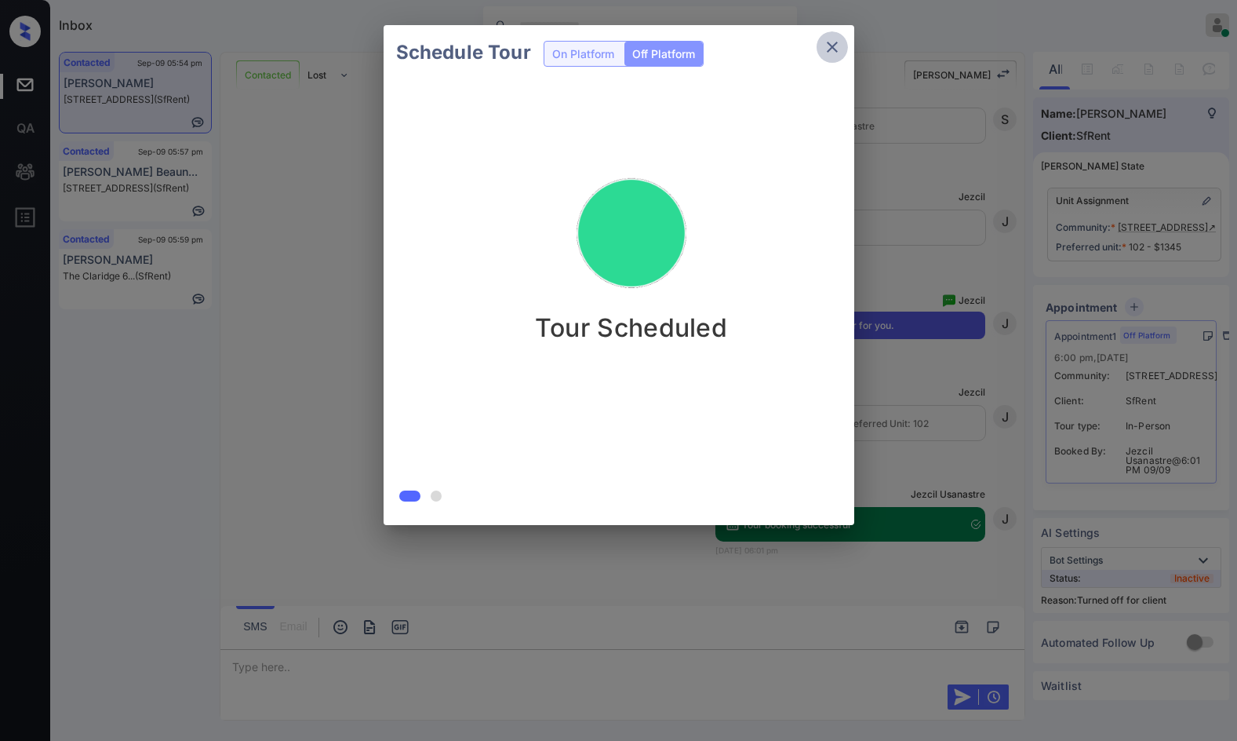
click at [840, 36] on button "close" at bounding box center [832, 46] width 31 height 31
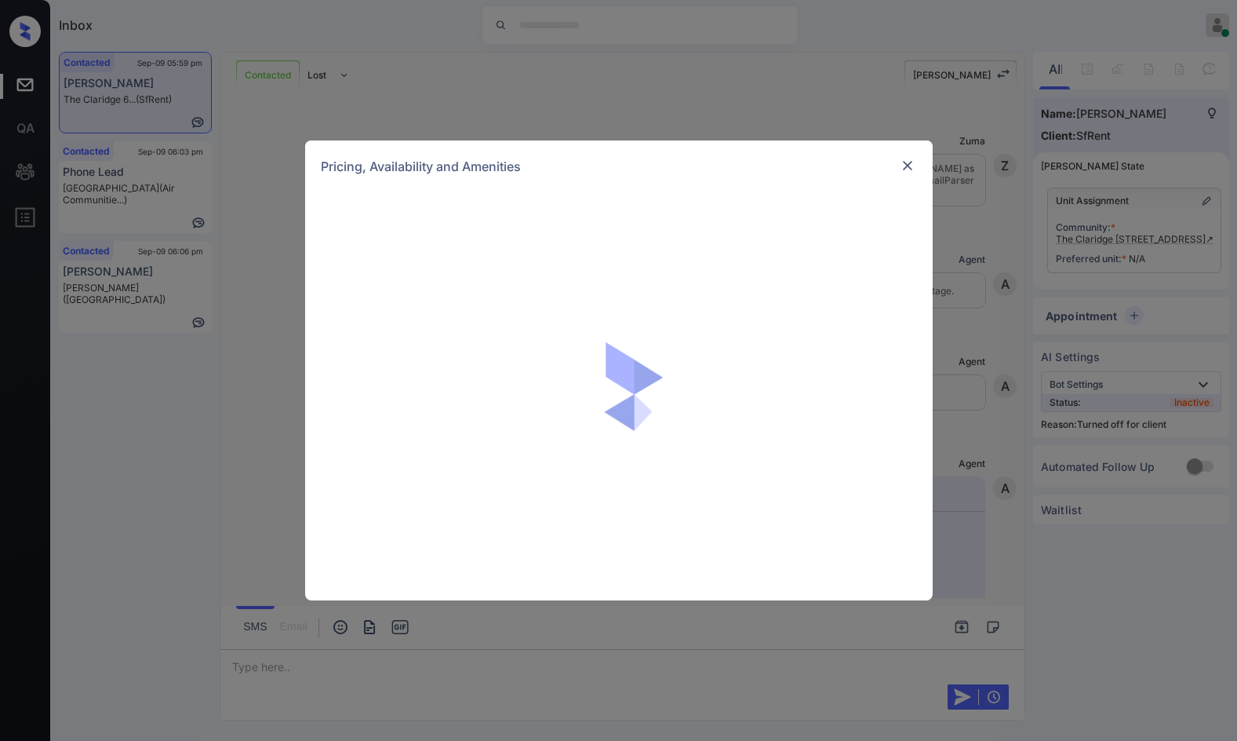
scroll to position [2993, 0]
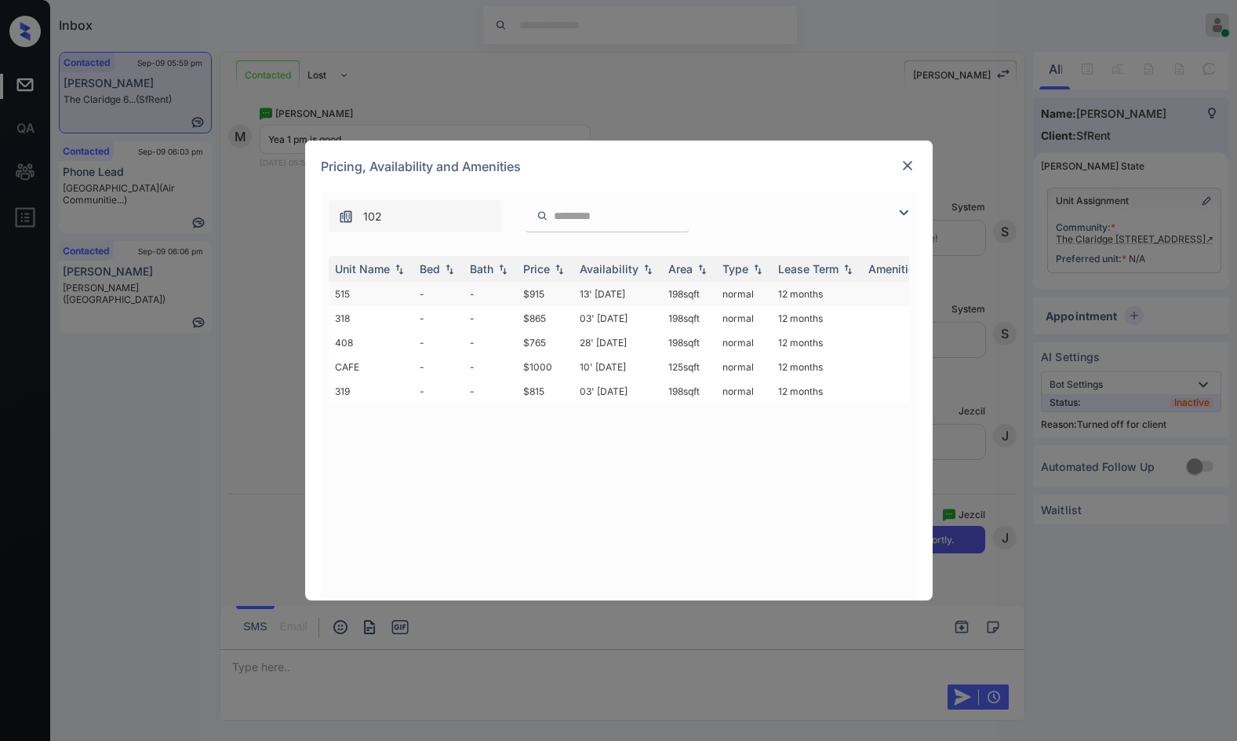
click at [501, 290] on td "-" at bounding box center [490, 294] width 53 height 24
click at [750, 302] on td "normal" at bounding box center [744, 294] width 56 height 24
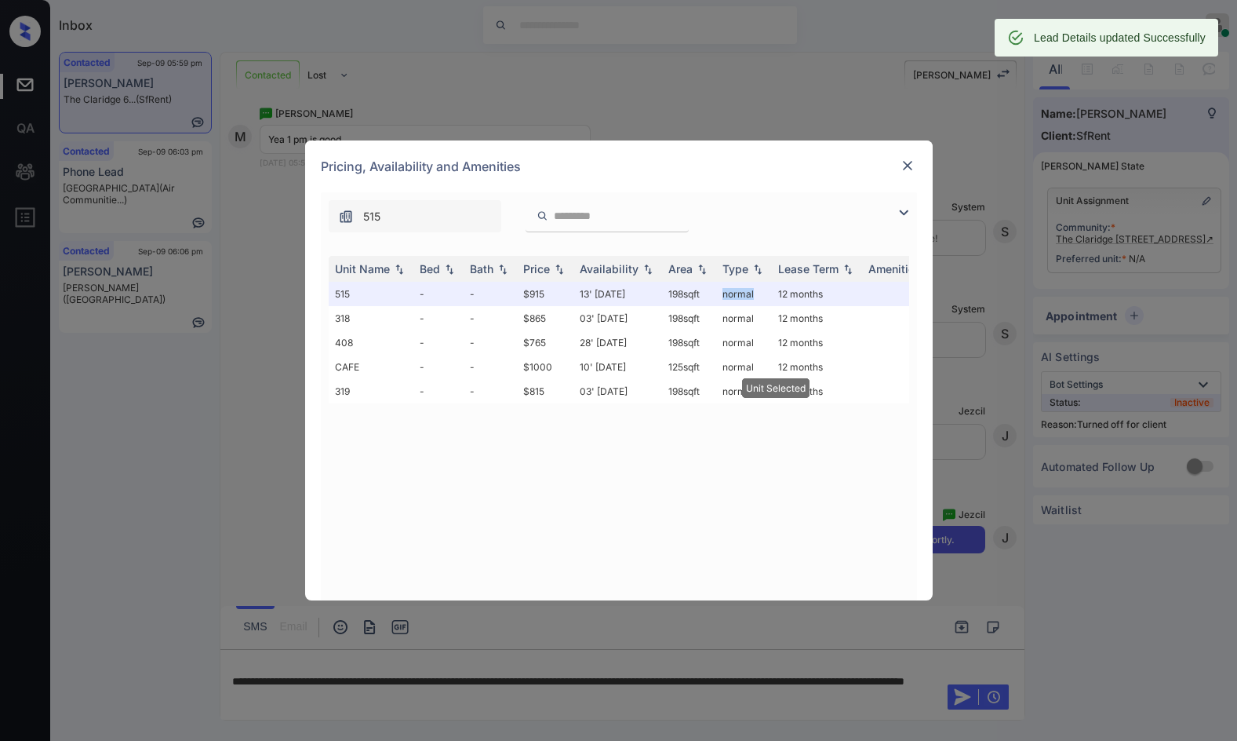
click at [910, 162] on img at bounding box center [908, 166] width 16 height 16
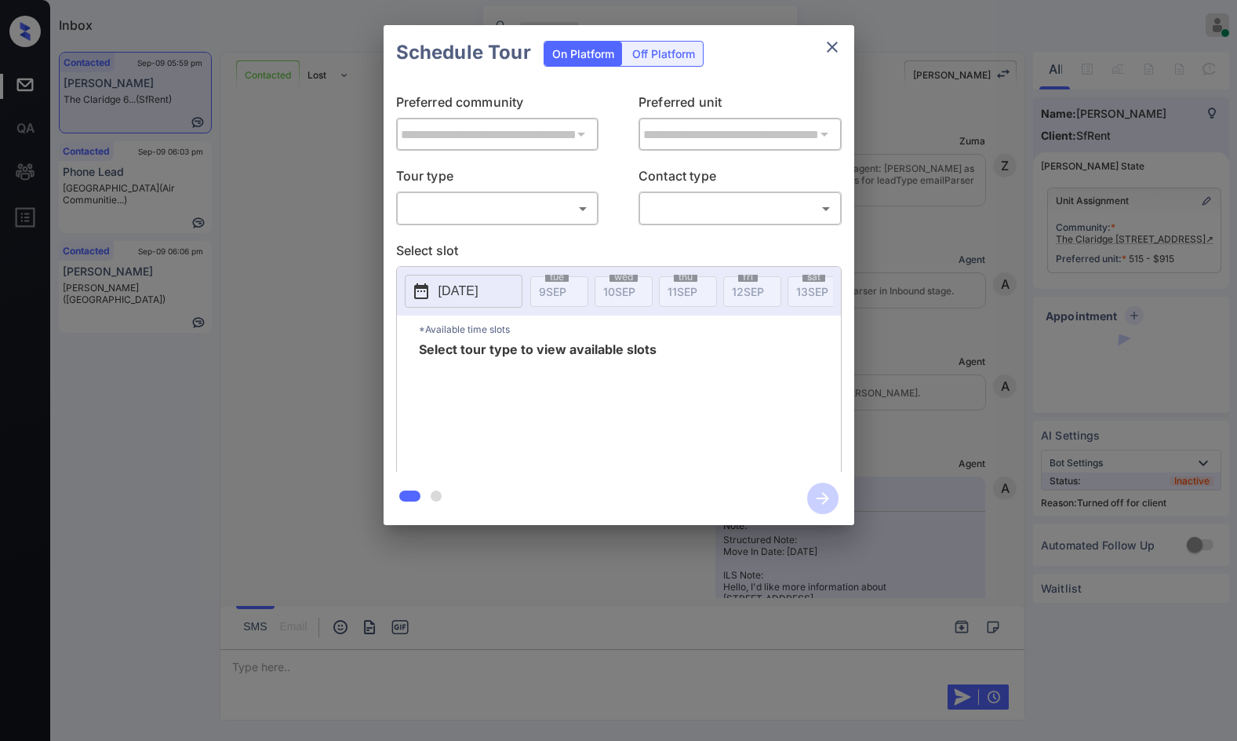
scroll to position [3095, 0]
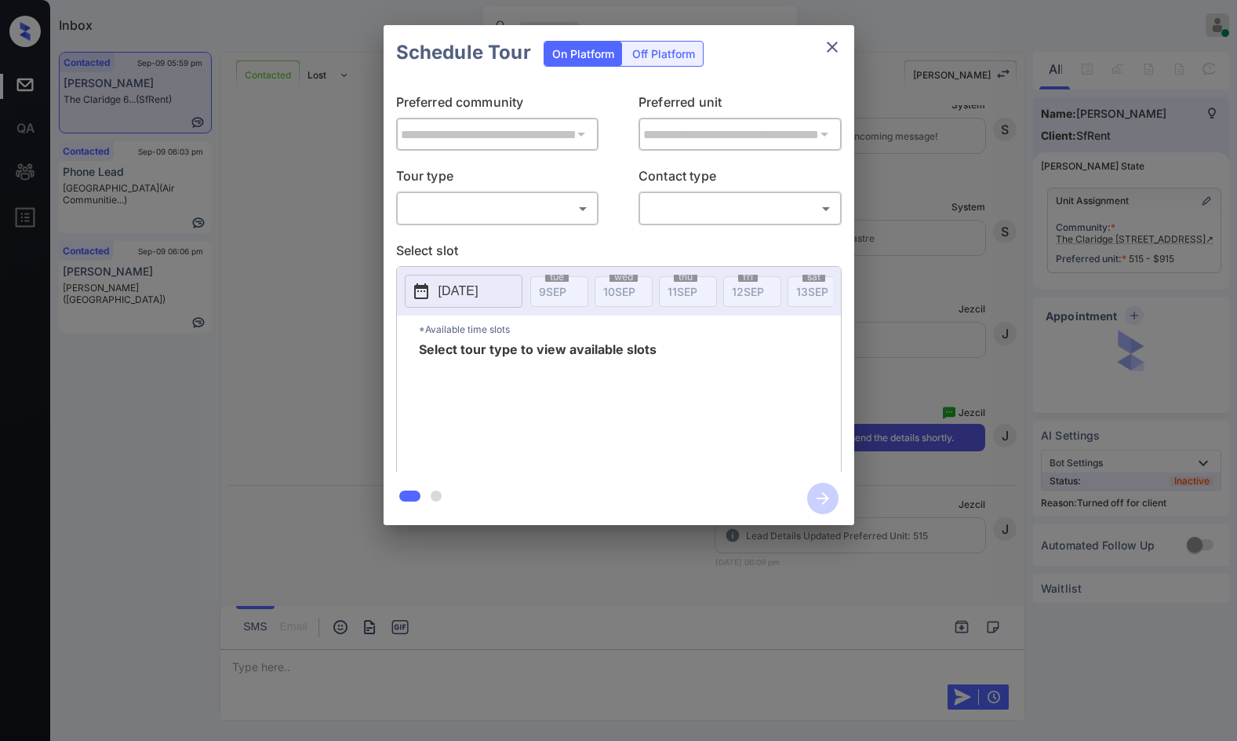
click at [692, 56] on div "Off Platform" at bounding box center [664, 54] width 78 height 24
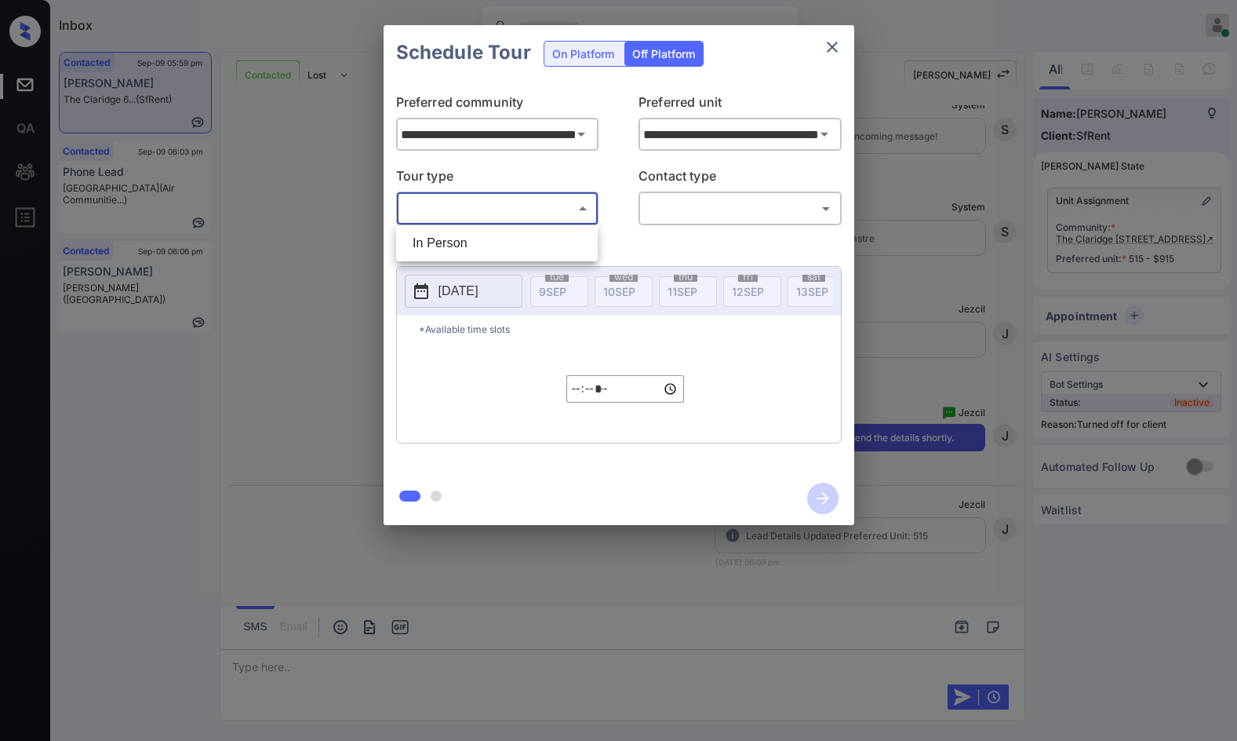
click at [579, 206] on body "Inbox Jezcil Usanastre Online Set yourself offline Set yourself on break Profil…" at bounding box center [618, 370] width 1237 height 741
click at [562, 228] on ul "In Person" at bounding box center [497, 243] width 202 height 36
click at [562, 235] on li "In Person" at bounding box center [497, 243] width 194 height 28
type input "********"
click at [700, 204] on body "Inbox Jezcil Usanastre Online Set yourself offline Set yourself on break Profil…" at bounding box center [618, 370] width 1237 height 741
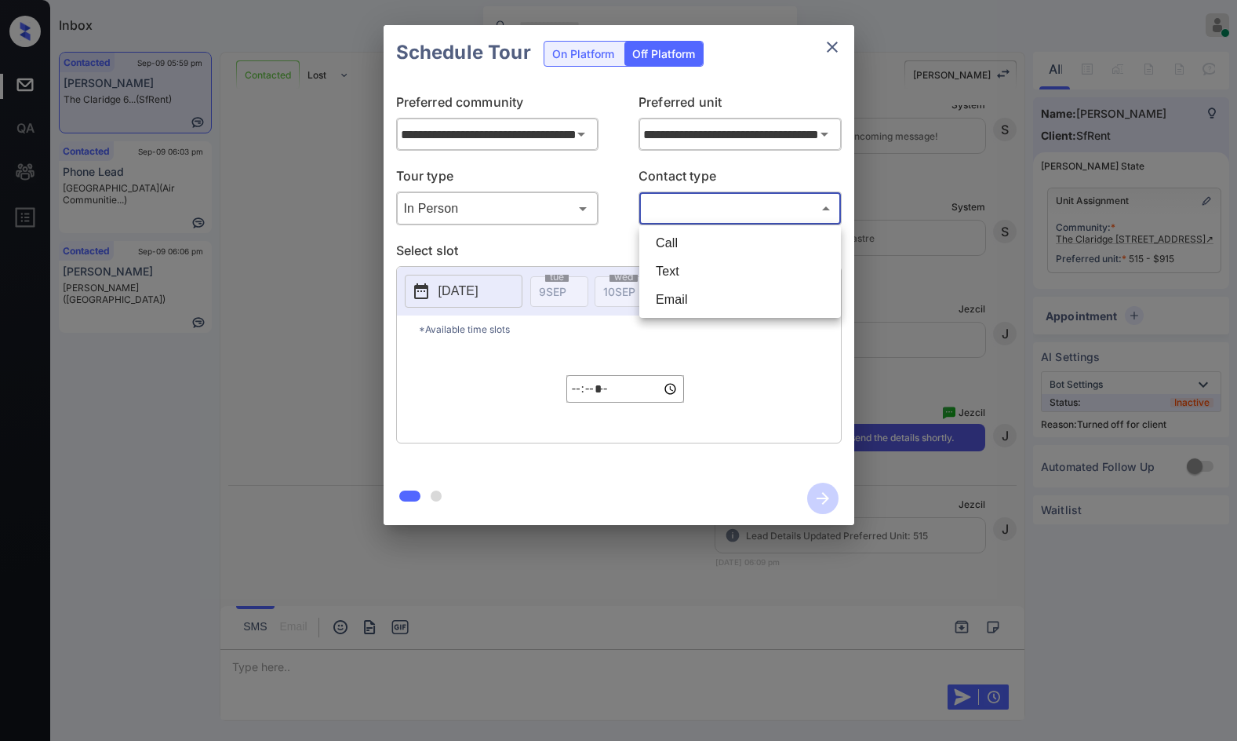
click at [702, 268] on li "Text" at bounding box center [740, 271] width 194 height 28
type input "****"
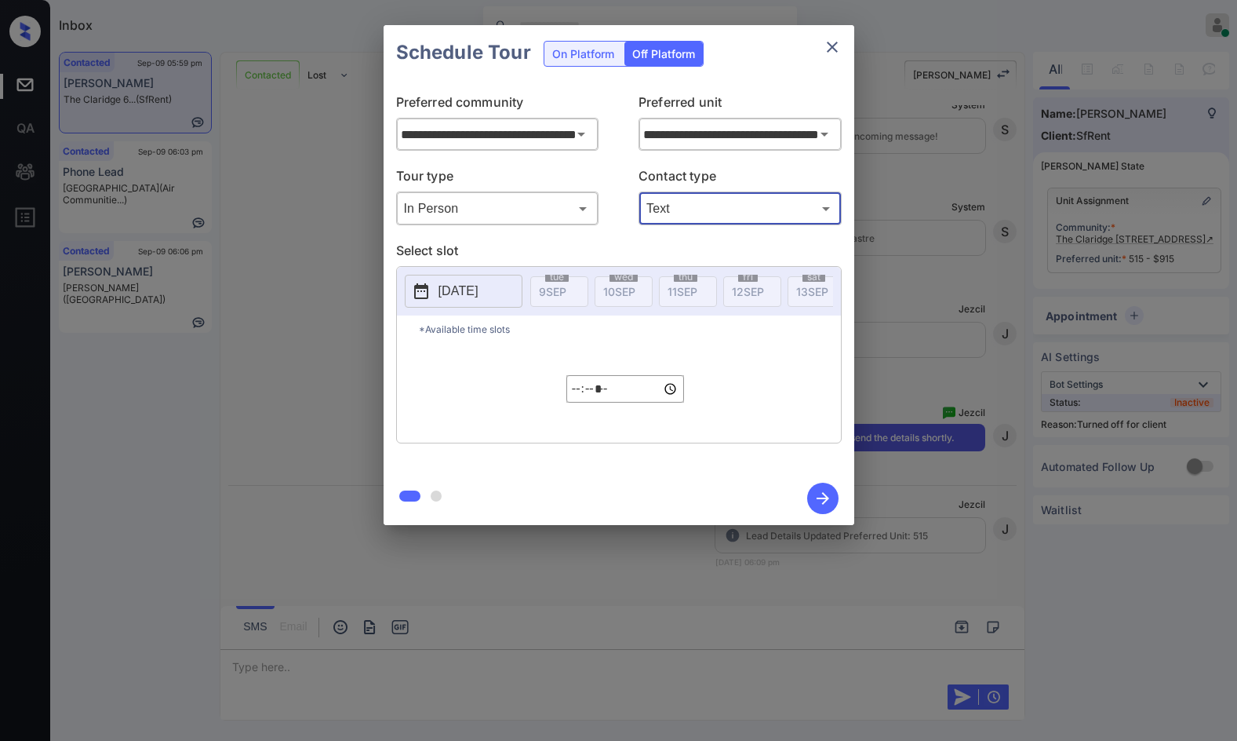
click at [504, 283] on button "[DATE]" at bounding box center [464, 291] width 118 height 33
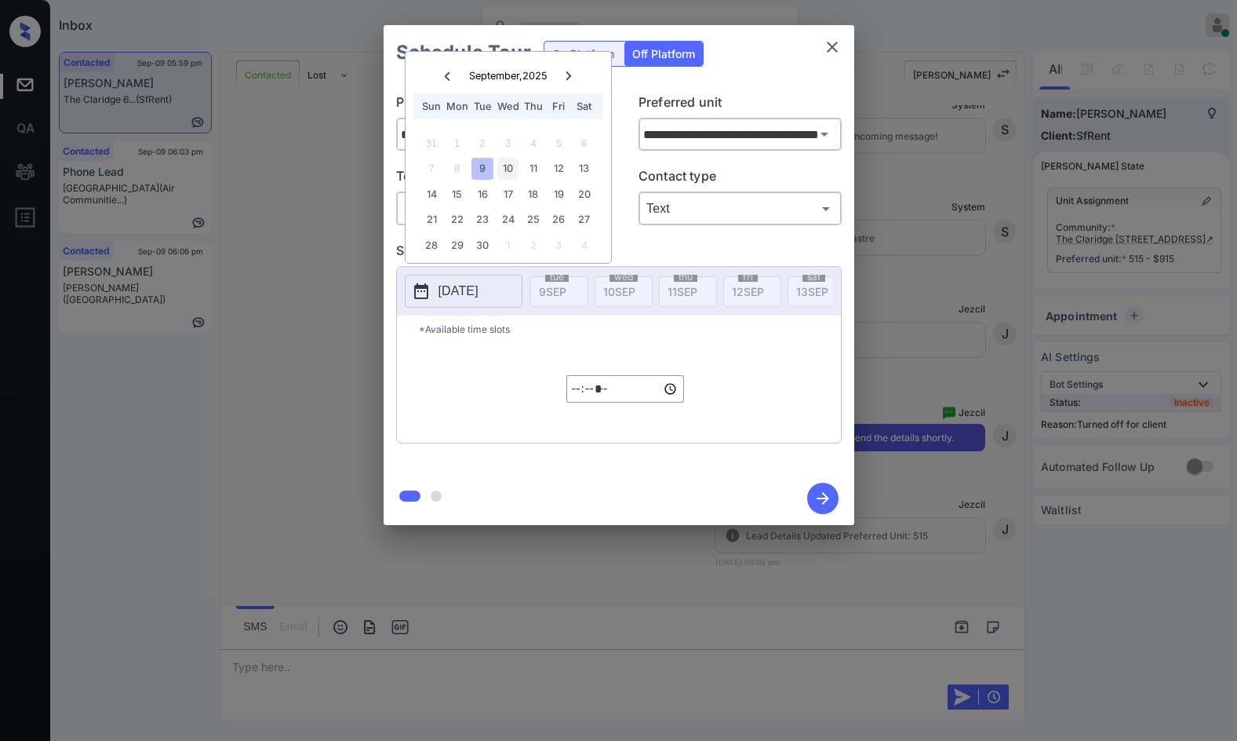
click at [512, 169] on div "10" at bounding box center [507, 168] width 21 height 21
click at [581, 401] on input "*****" at bounding box center [626, 388] width 118 height 27
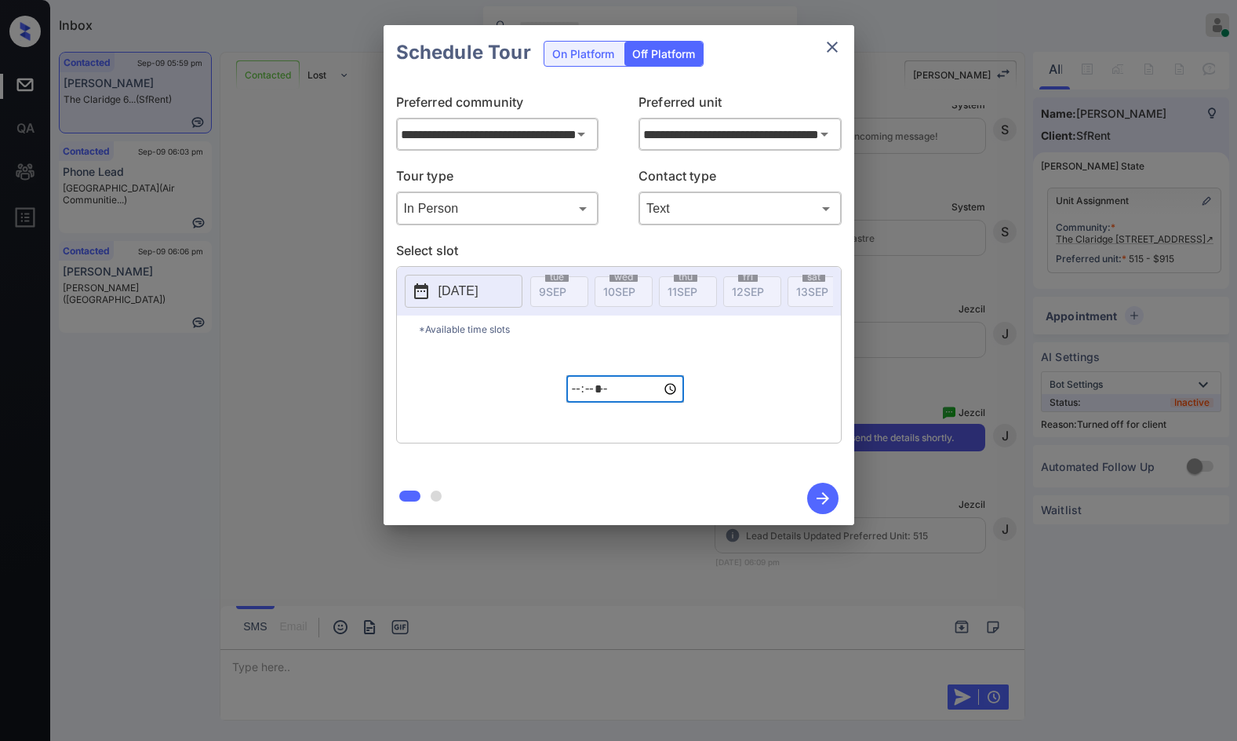
type input "*****"
click at [811, 497] on icon "button" at bounding box center [822, 498] width 31 height 31
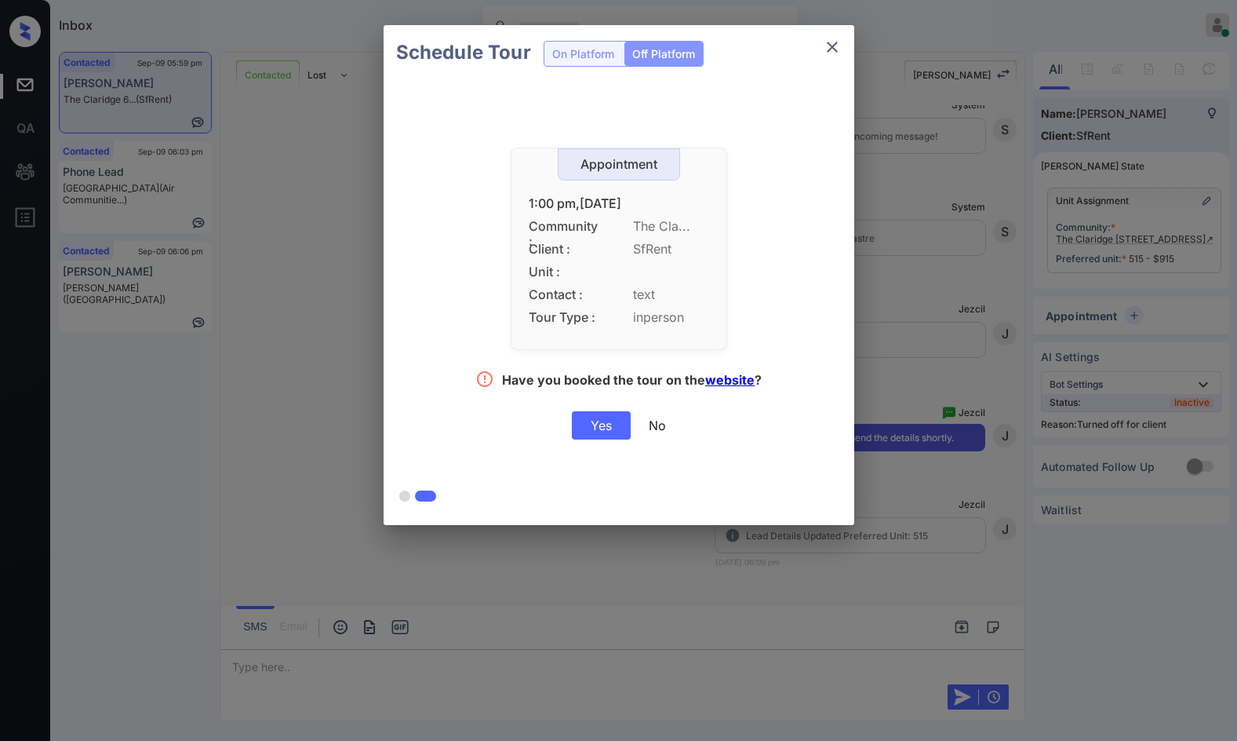
click at [595, 428] on div "Yes" at bounding box center [601, 425] width 59 height 28
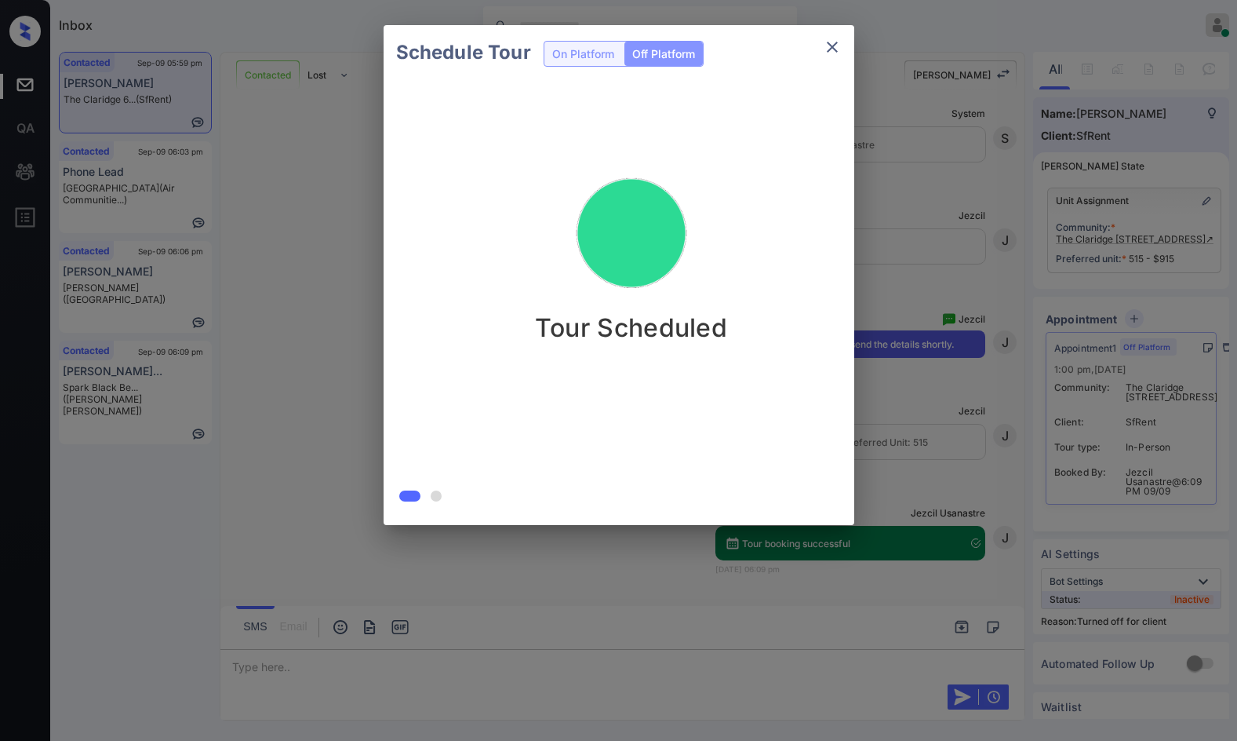
scroll to position [3195, 0]
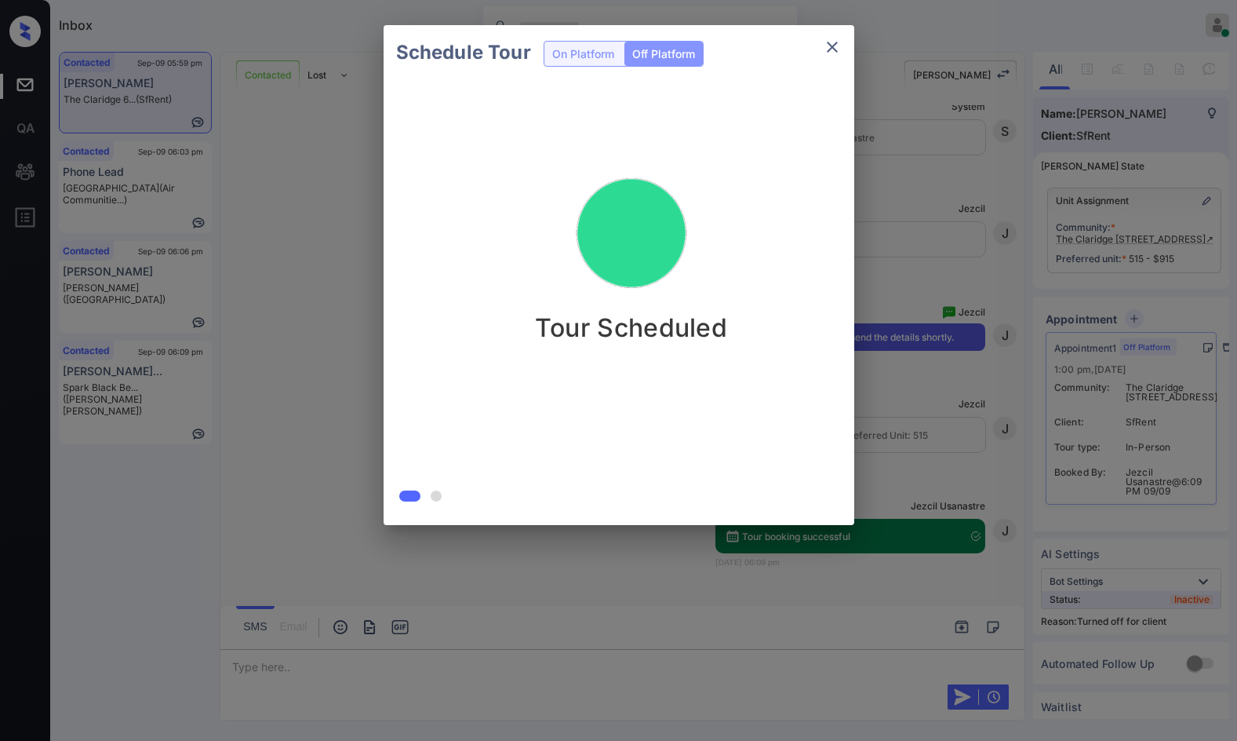
click at [349, 422] on div "Schedule Tour On Platform Off Platform Tour Scheduled" at bounding box center [618, 275] width 1237 height 550
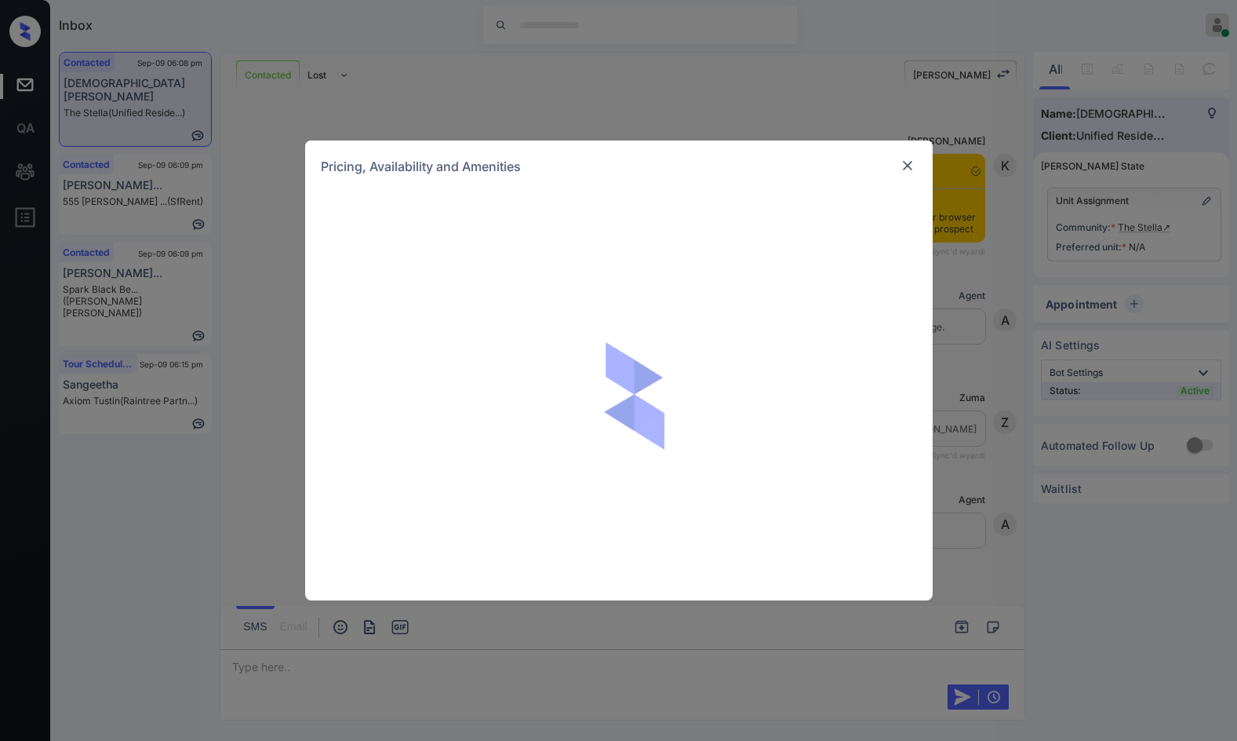
scroll to position [829, 0]
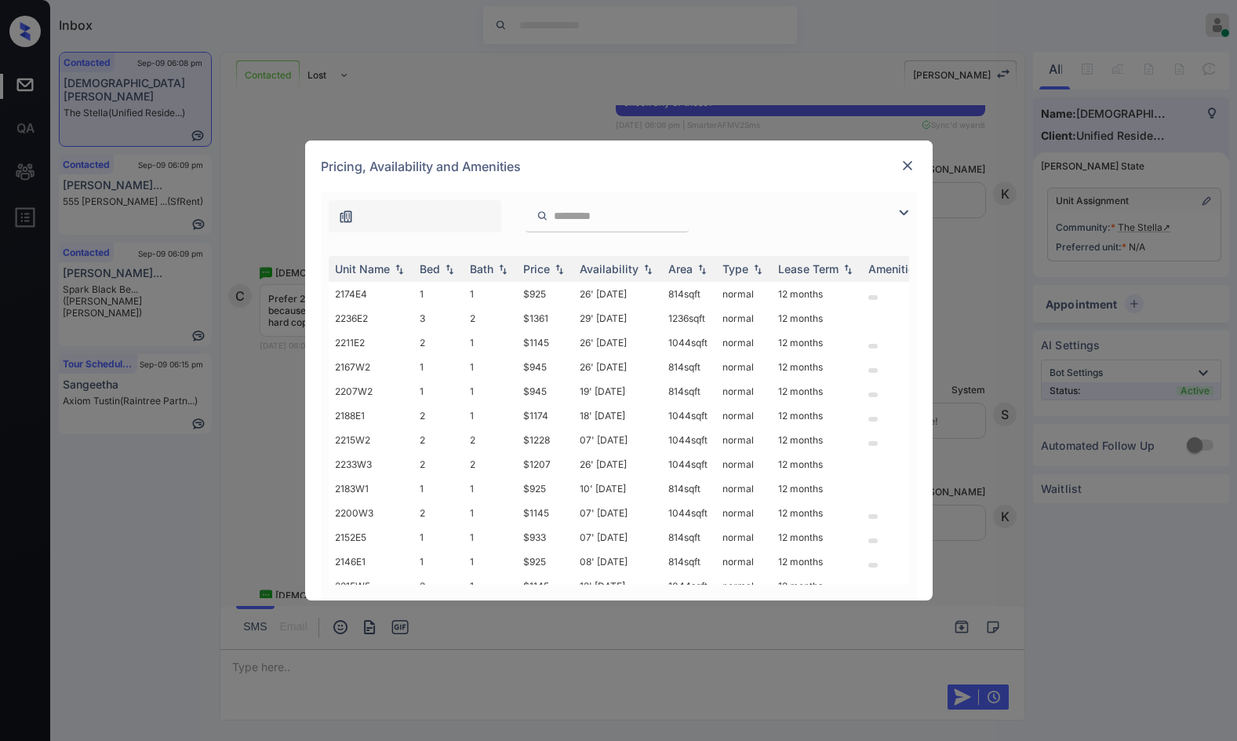
click at [909, 215] on img at bounding box center [904, 212] width 19 height 19
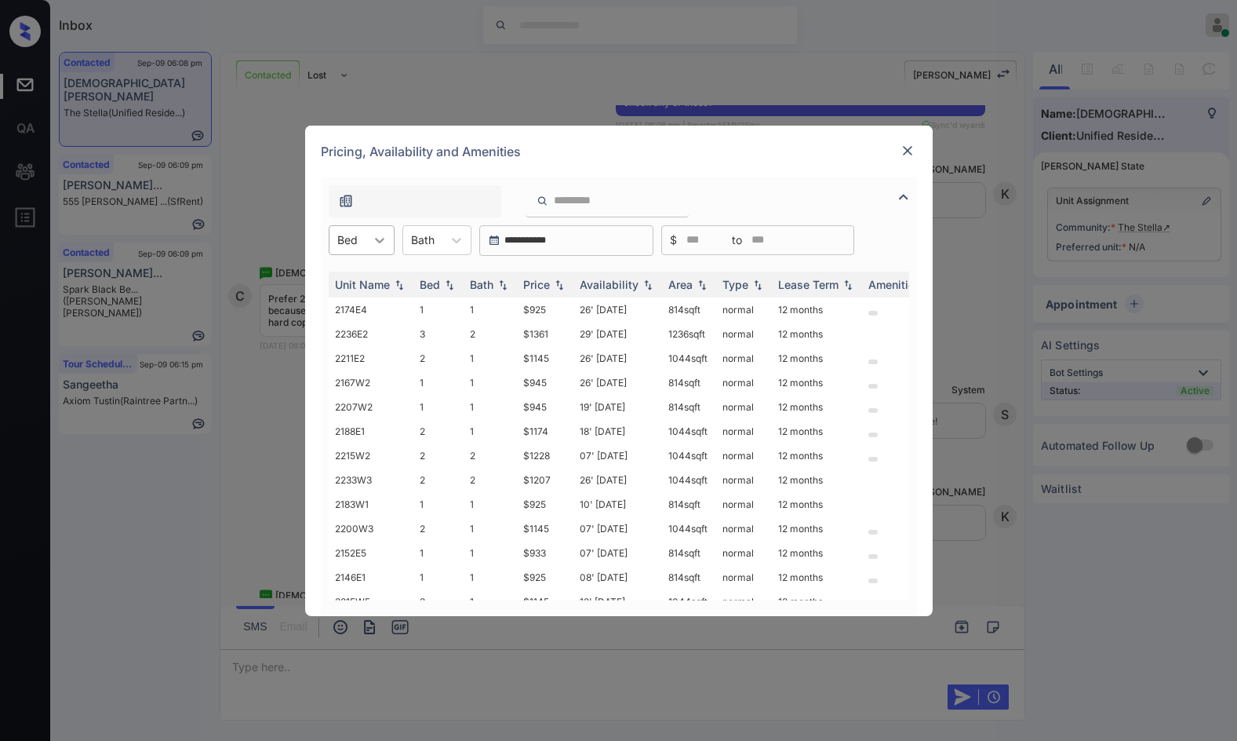
click at [388, 240] on div at bounding box center [380, 240] width 28 height 28
click at [371, 297] on div "2" at bounding box center [362, 307] width 66 height 28
click at [558, 283] on img at bounding box center [560, 284] width 16 height 11
drag, startPoint x: 513, startPoint y: 312, endPoint x: 552, endPoint y: 310, distance: 39.3
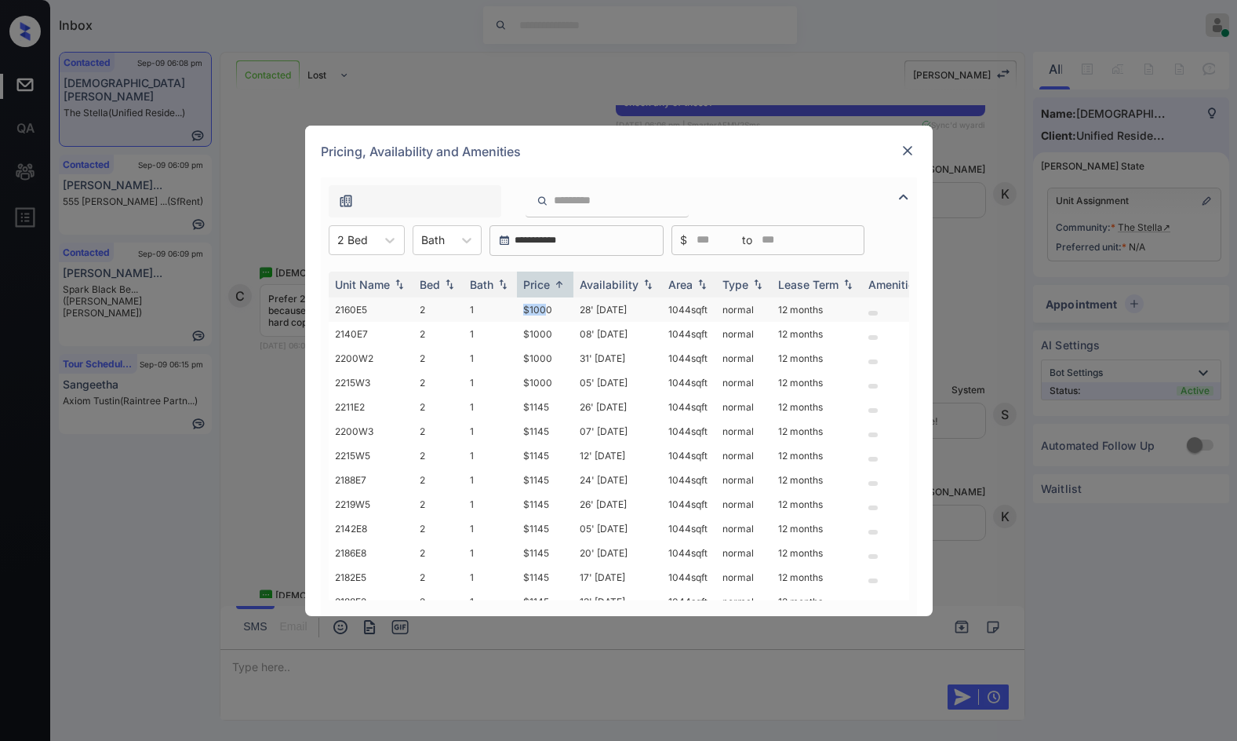
click at [552, 310] on tr "2160E5 2 1 $1000 28' [DATE] sqft normal 12 months" at bounding box center [739, 309] width 820 height 24
click at [554, 310] on td "$1000" at bounding box center [545, 309] width 56 height 24
click at [552, 332] on td "$1000" at bounding box center [545, 334] width 56 height 24
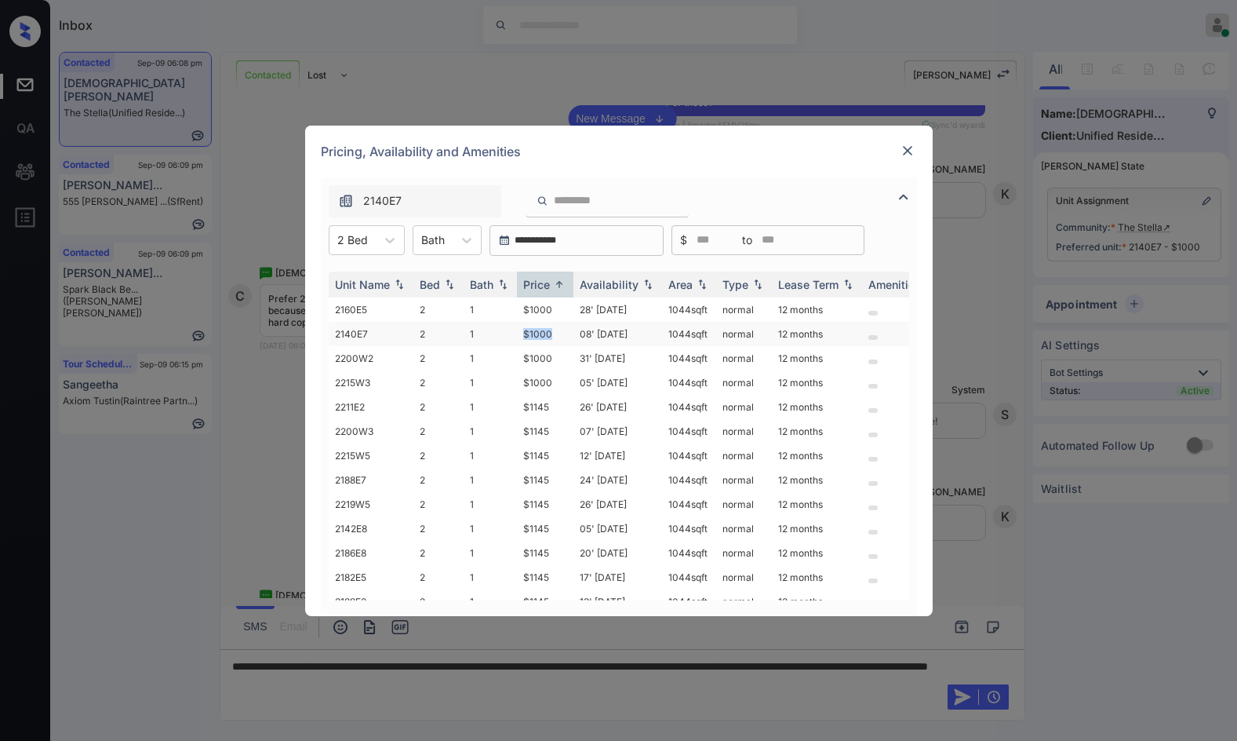
drag, startPoint x: 516, startPoint y: 328, endPoint x: 559, endPoint y: 330, distance: 43.2
click at [559, 330] on tr "2140E7 2 1 $1000 08' [DATE] sqft normal 12 months" at bounding box center [739, 334] width 820 height 24
copy tr "$1000"
click at [371, 247] on div "2 Bed" at bounding box center [353, 239] width 46 height 23
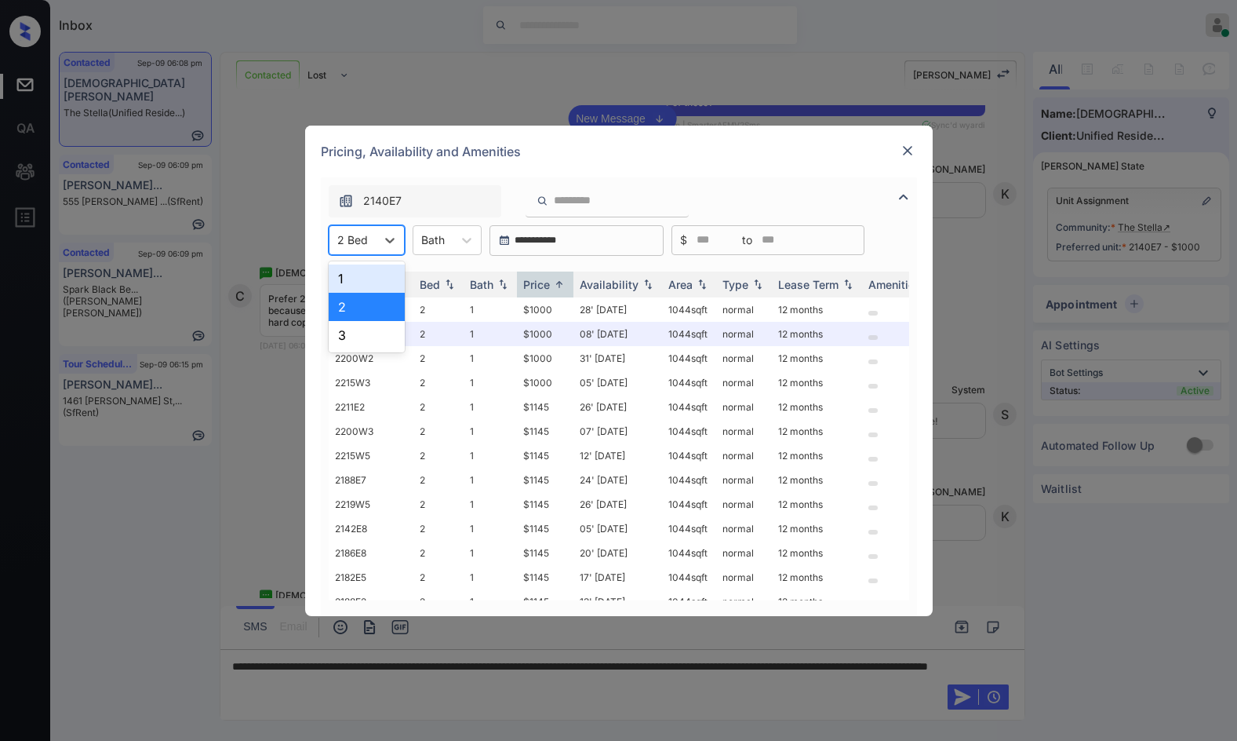
click at [361, 289] on div "1" at bounding box center [367, 278] width 76 height 28
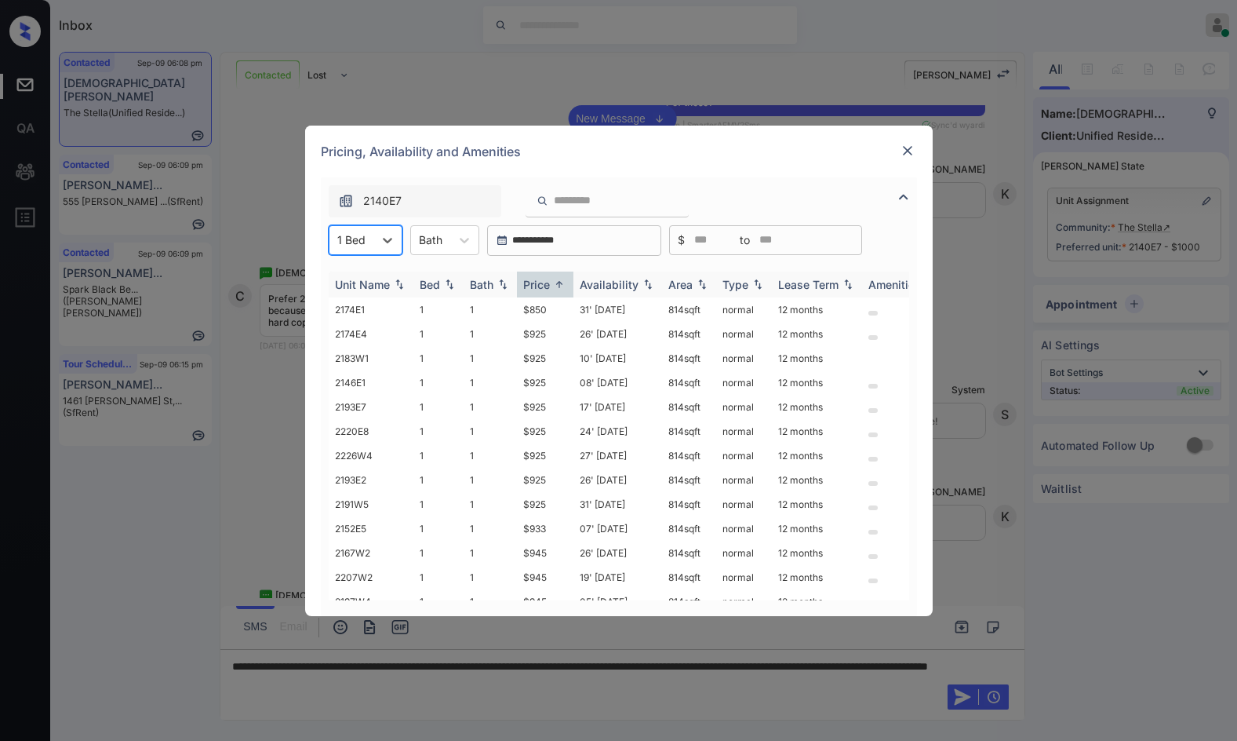
click at [563, 283] on img at bounding box center [560, 285] width 16 height 12
click at [563, 283] on img at bounding box center [560, 284] width 16 height 11
drag, startPoint x: 512, startPoint y: 313, endPoint x: 553, endPoint y: 311, distance: 40.9
click at [553, 311] on tr "2199W4 1 1 $969 14' [DATE] 814 sqft normal 12 months" at bounding box center [739, 309] width 820 height 24
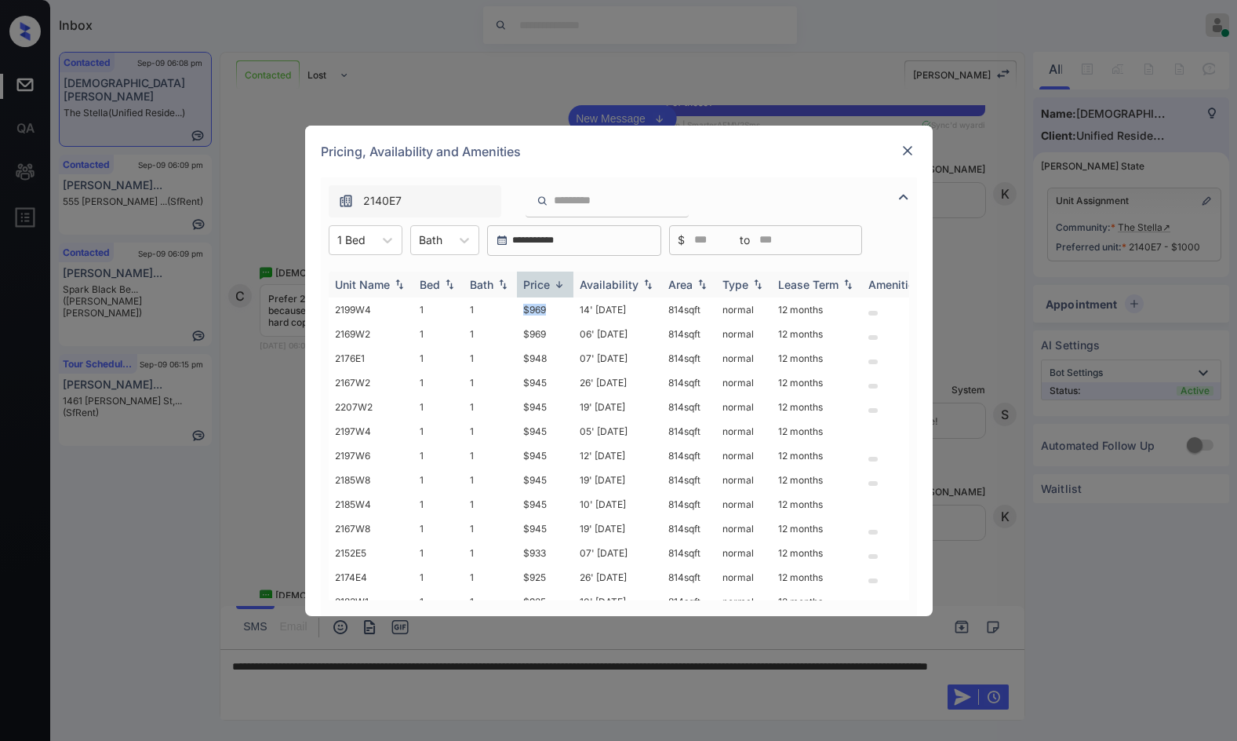
click at [563, 284] on img at bounding box center [560, 285] width 16 height 12
drag, startPoint x: 519, startPoint y: 332, endPoint x: 567, endPoint y: 332, distance: 47.9
click at [567, 332] on td "$925" at bounding box center [545, 334] width 56 height 24
copy td "$925"
click at [281, 468] on div "**********" at bounding box center [618, 370] width 1237 height 741
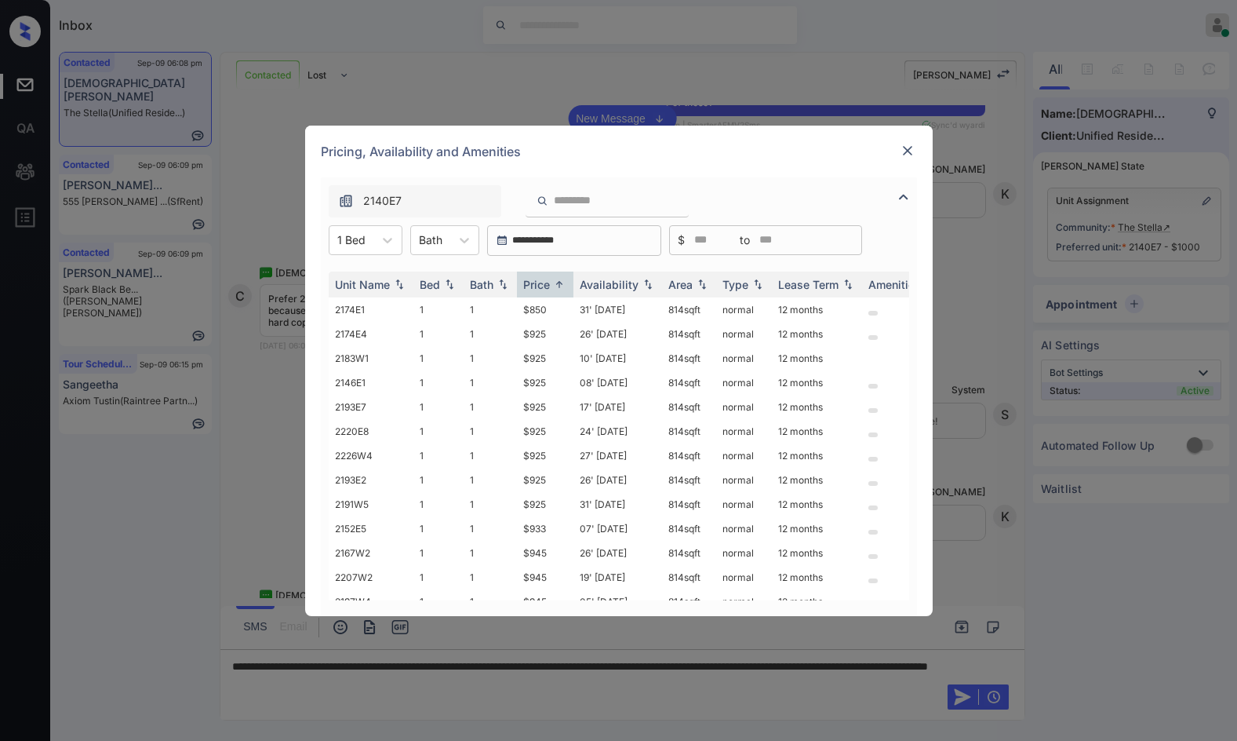
click at [906, 146] on img at bounding box center [908, 151] width 16 height 16
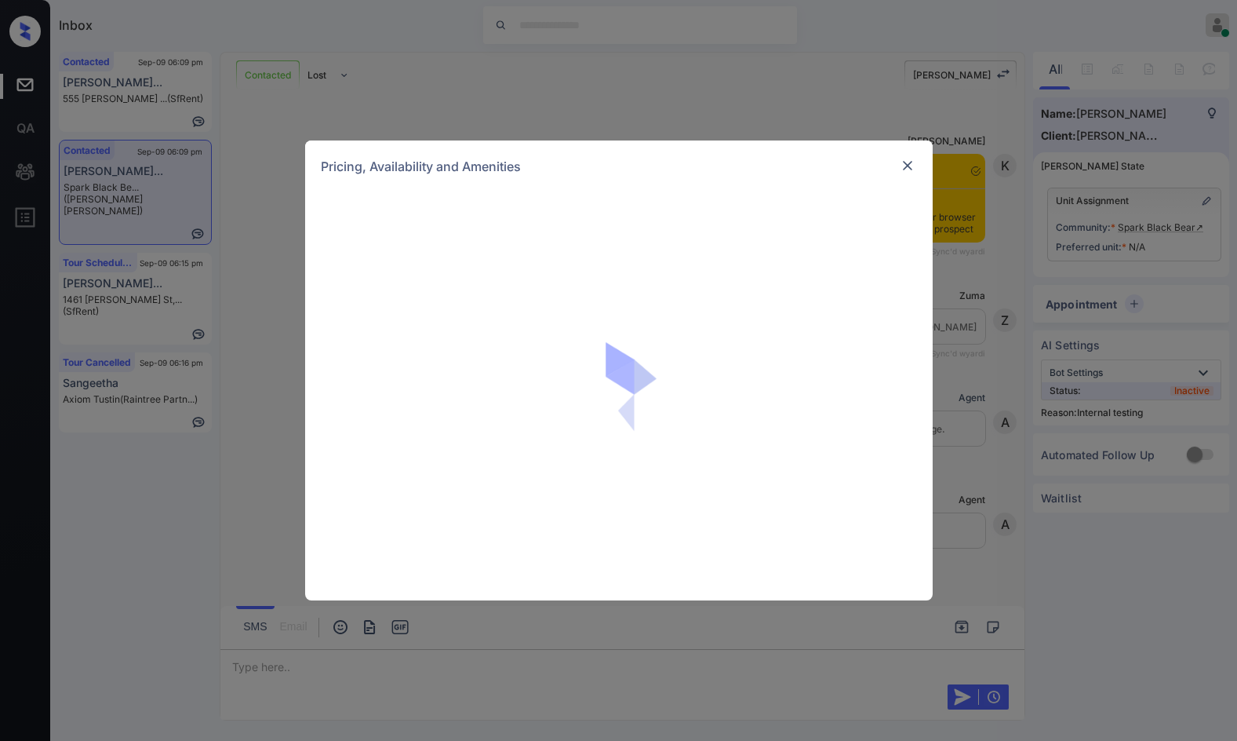
scroll to position [3930, 0]
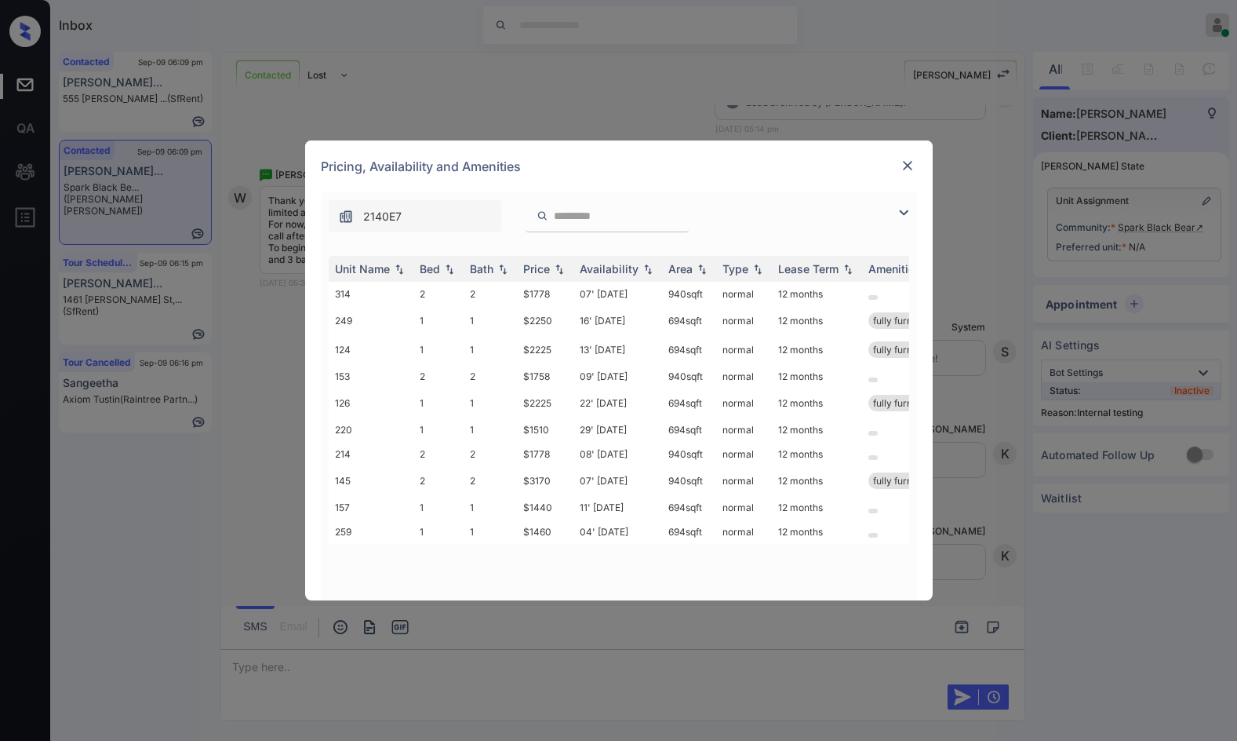
click at [909, 205] on img at bounding box center [904, 212] width 19 height 19
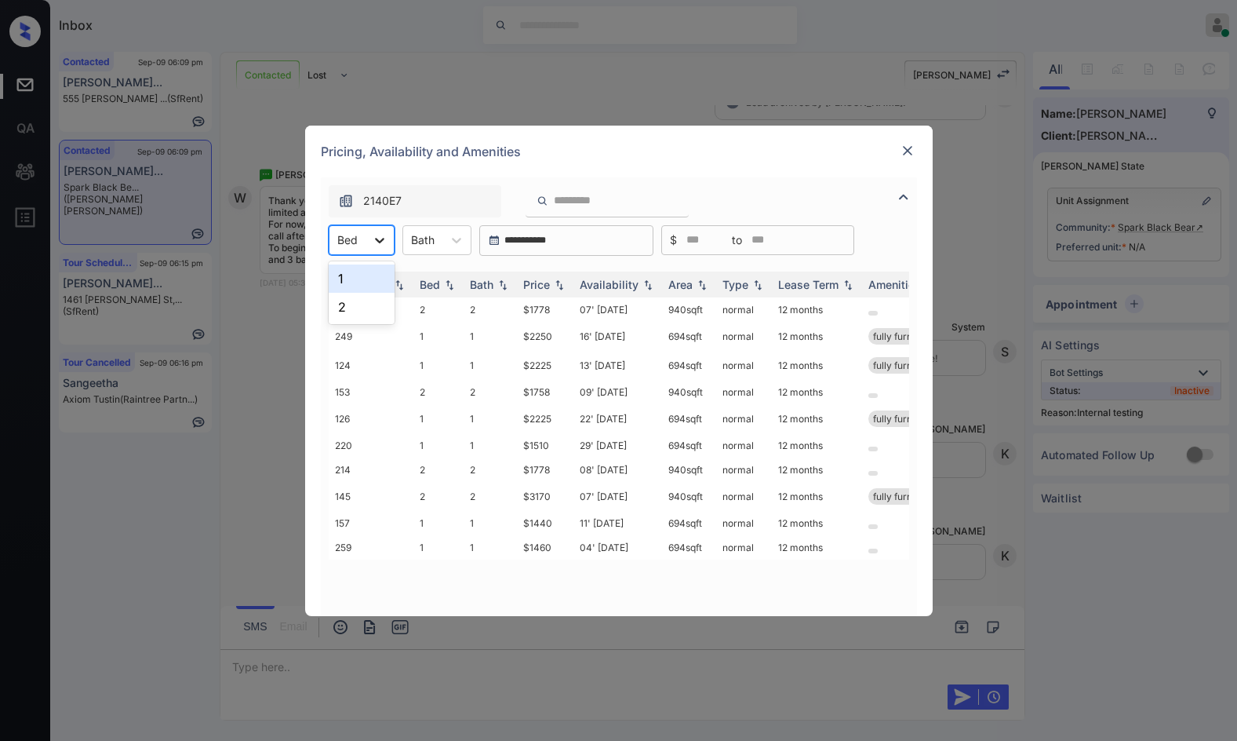
click at [377, 246] on icon at bounding box center [380, 240] width 16 height 16
click at [905, 146] on img at bounding box center [908, 151] width 16 height 16
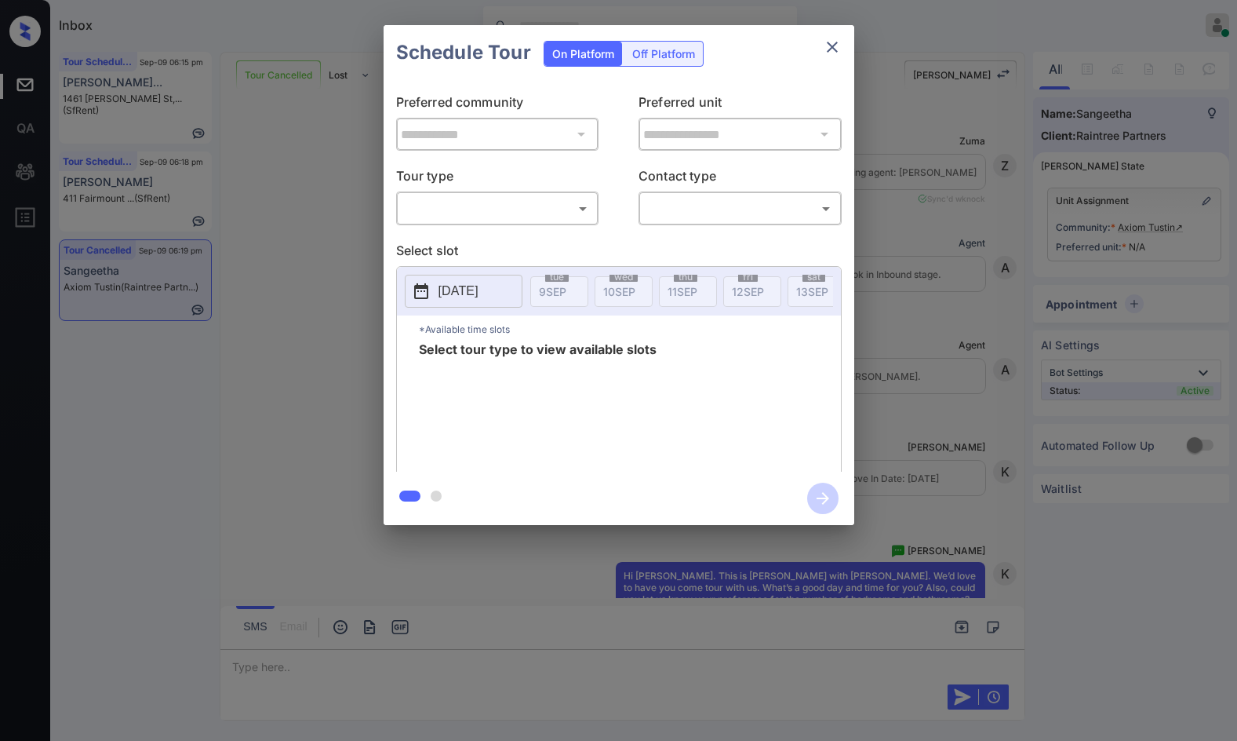
scroll to position [13075, 0]
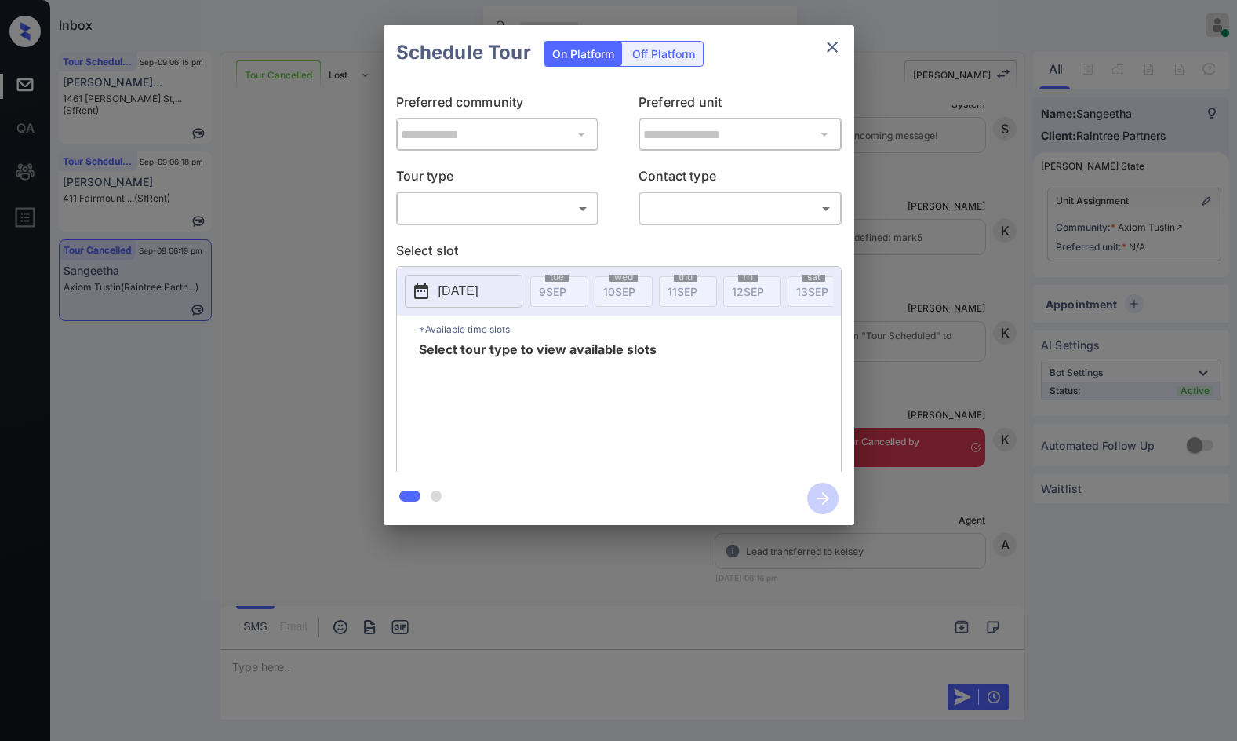
click at [504, 210] on body "Inbox Jezcil Usanastre Online Set yourself offline Set yourself on break Profil…" at bounding box center [618, 370] width 1237 height 741
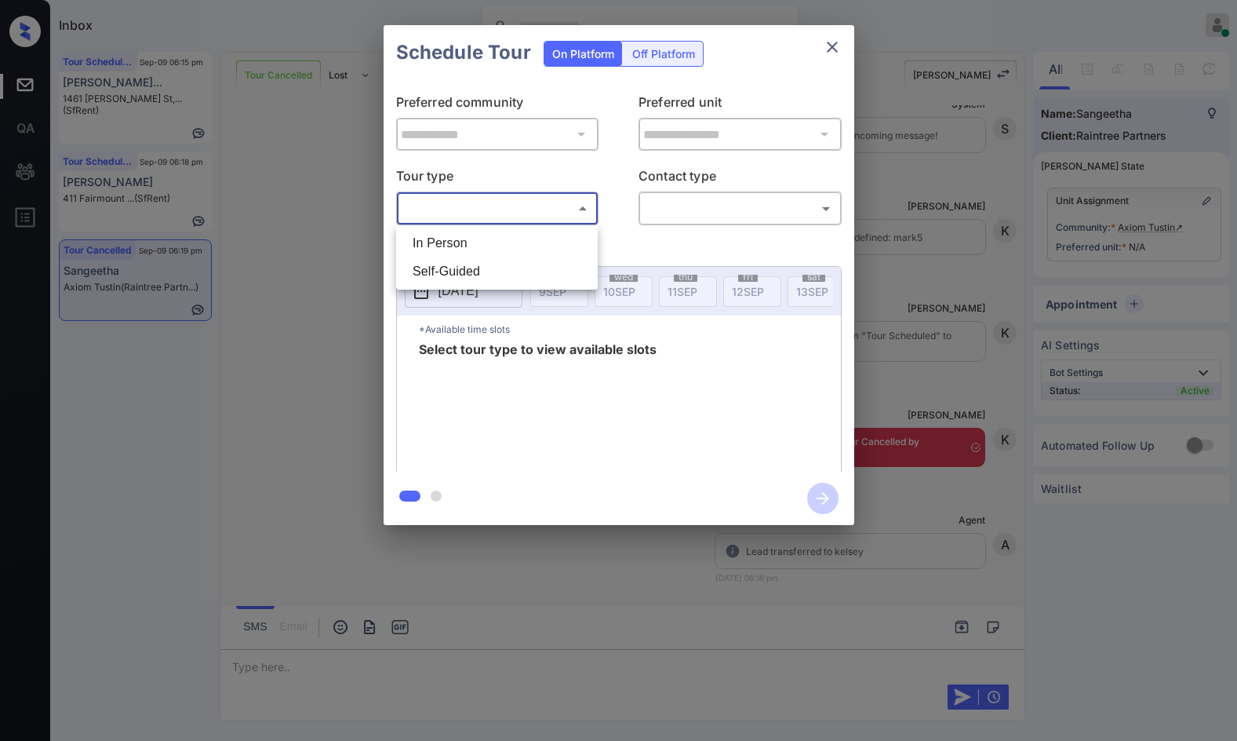
click at [504, 238] on li "In Person" at bounding box center [497, 243] width 194 height 28
type input "********"
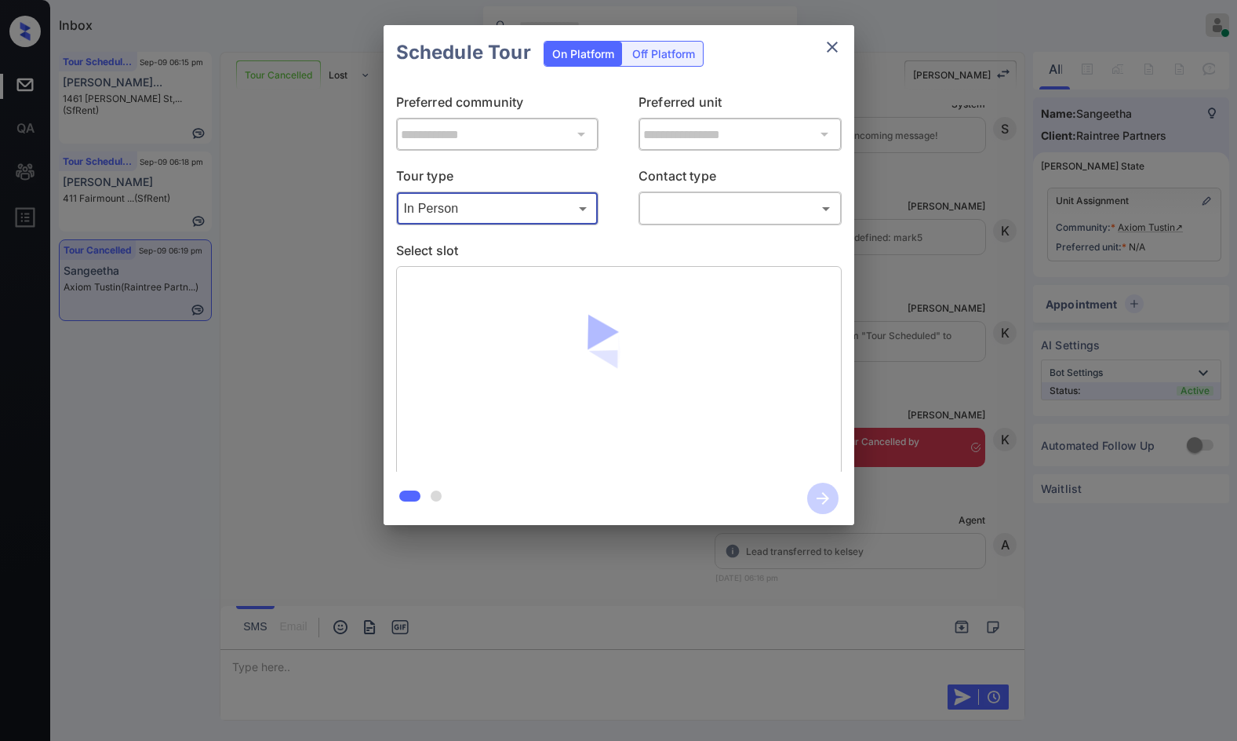
click at [695, 216] on body "Inbox Jezcil Usanastre Online Set yourself offline Set yourself on break Profil…" at bounding box center [618, 370] width 1237 height 741
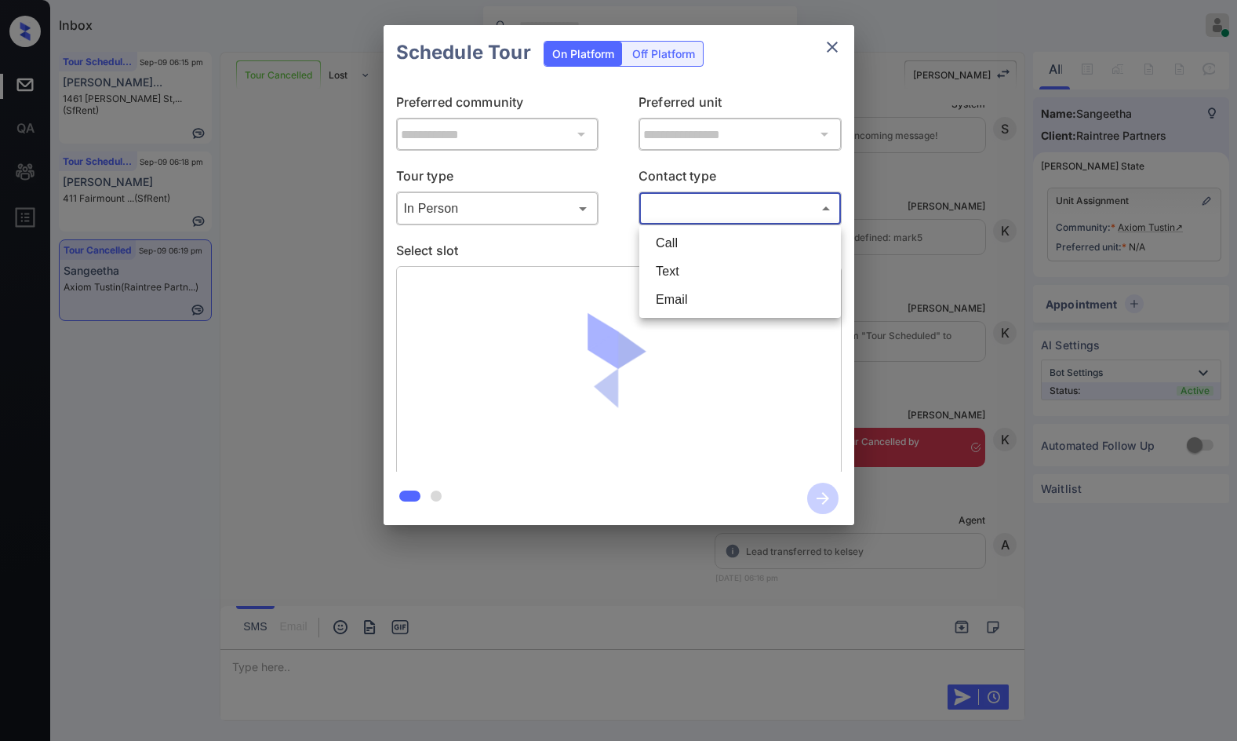
click at [690, 269] on li "Text" at bounding box center [740, 271] width 194 height 28
type input "****"
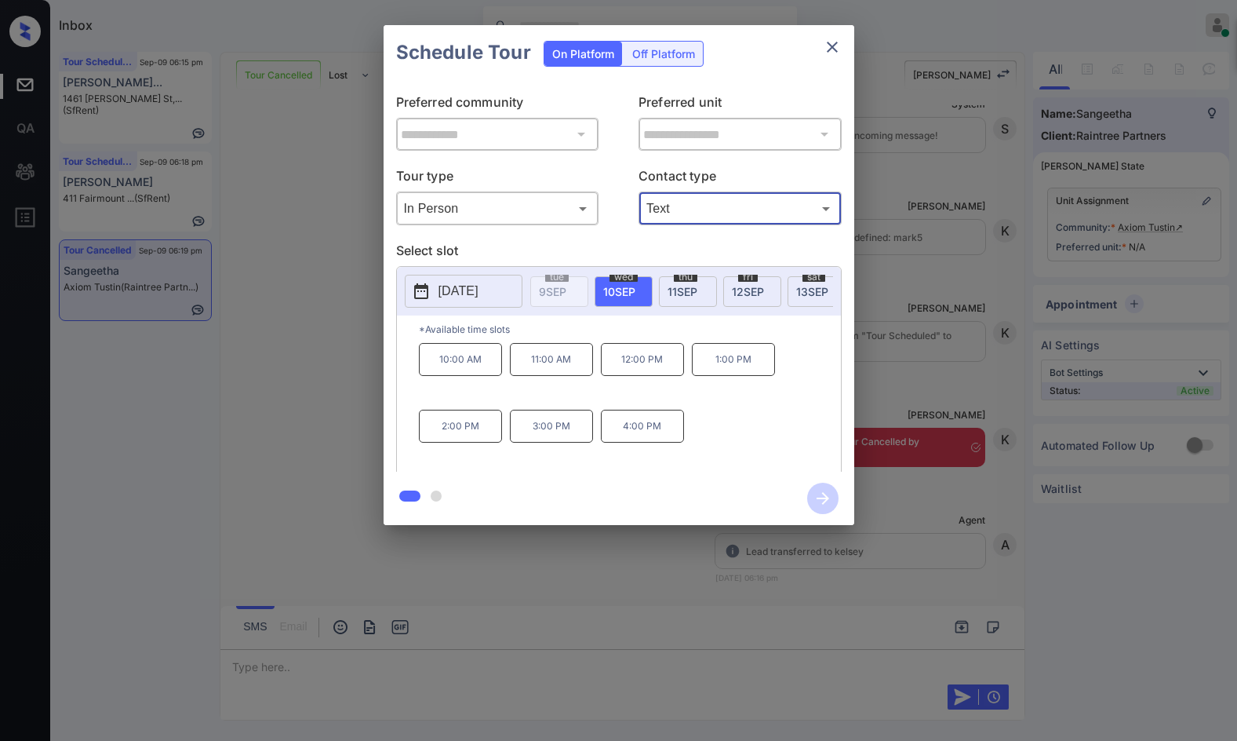
click at [949, 297] on div "**********" at bounding box center [618, 275] width 1237 height 550
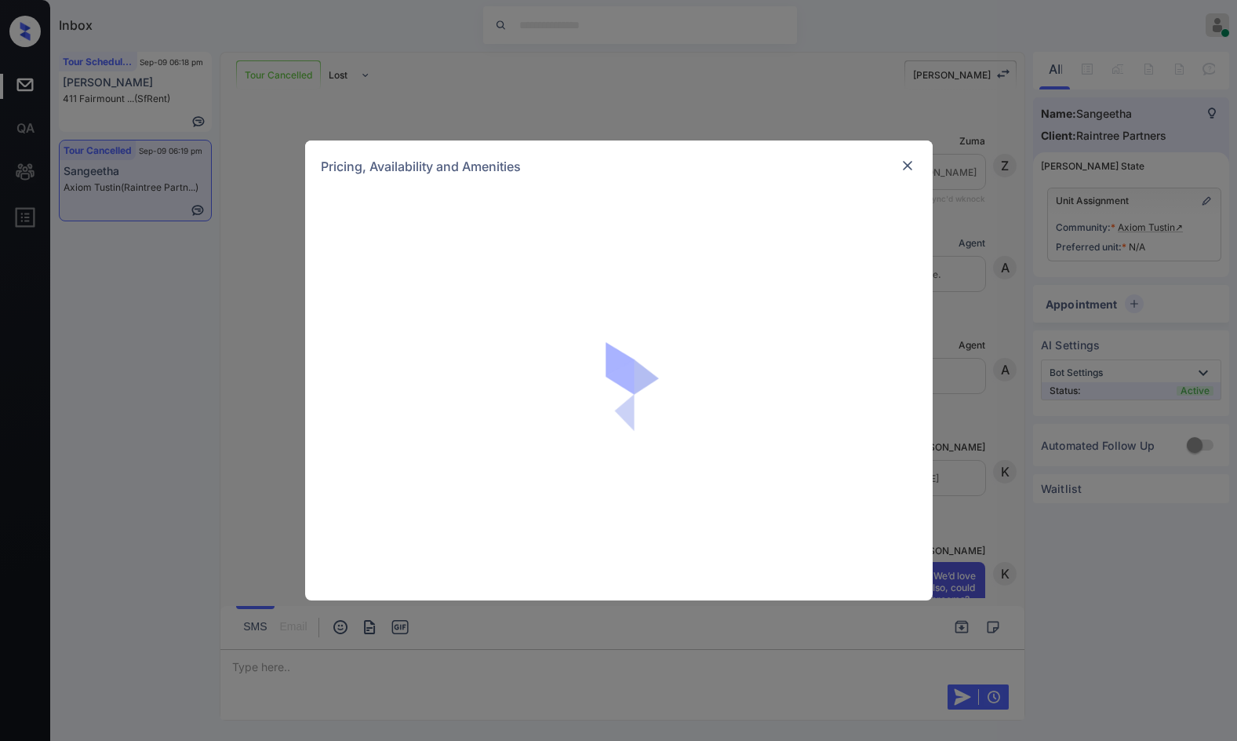
scroll to position [549, 0]
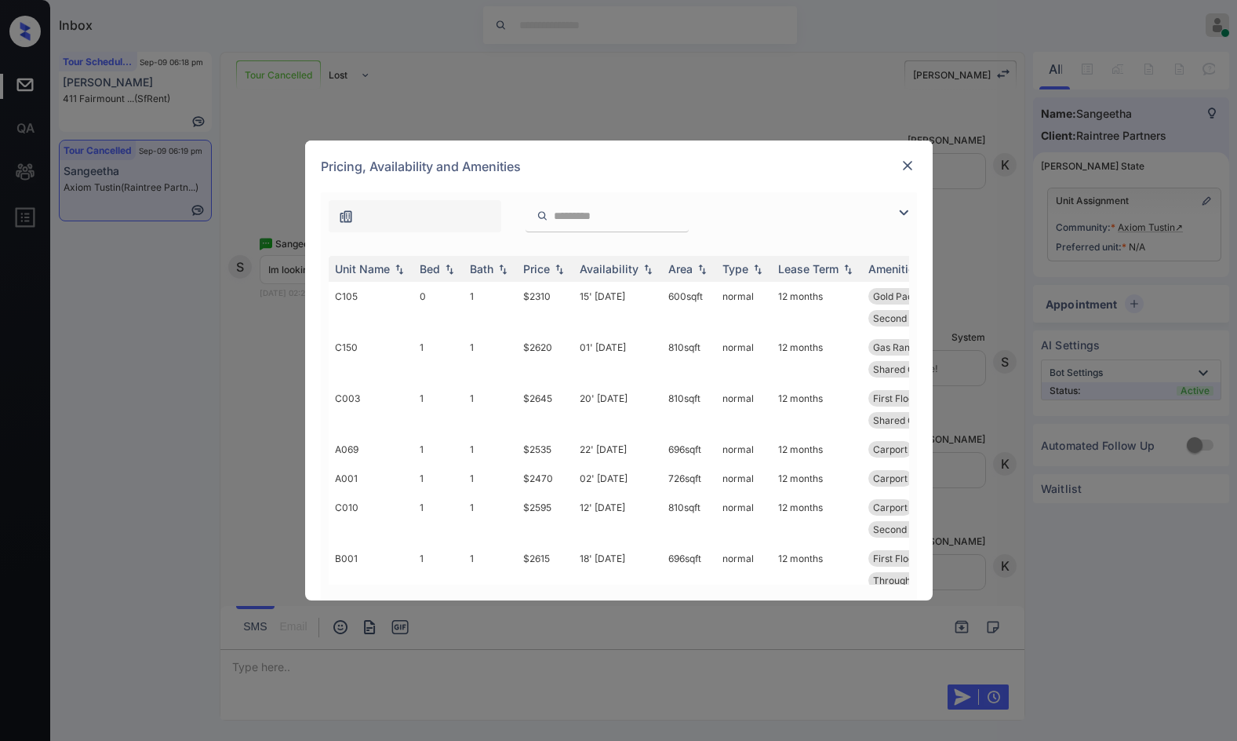
click at [904, 211] on img at bounding box center [904, 212] width 19 height 19
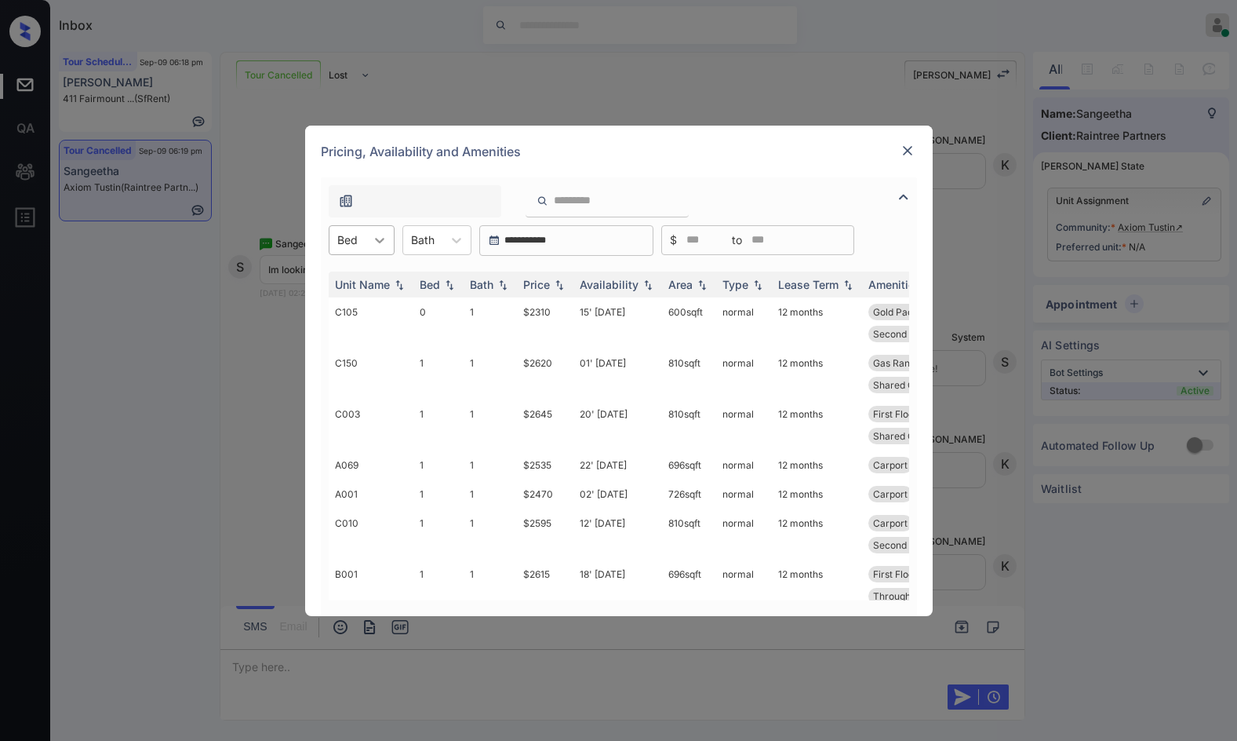
click at [366, 240] on div at bounding box center [380, 240] width 28 height 28
click at [368, 308] on div "1" at bounding box center [362, 307] width 66 height 28
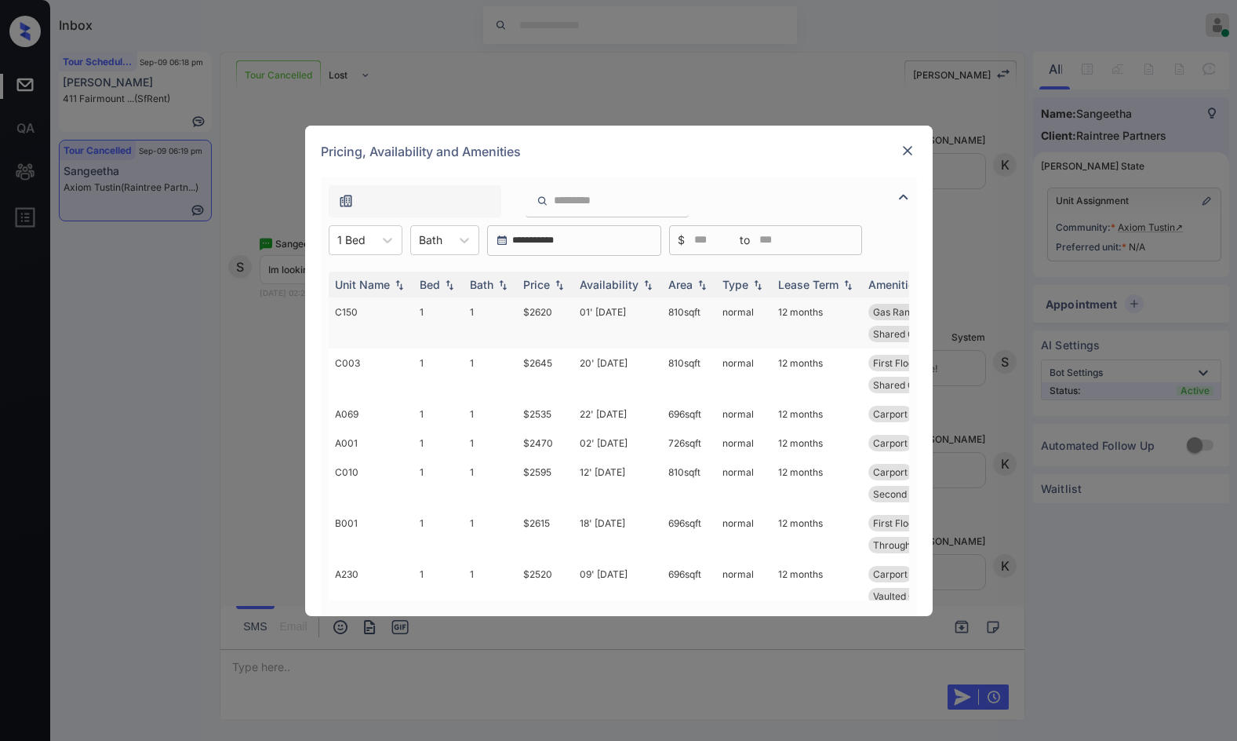
click at [590, 315] on td "01' [DATE]" at bounding box center [618, 322] width 89 height 51
click at [591, 315] on td "01' [DATE]" at bounding box center [618, 322] width 89 height 51
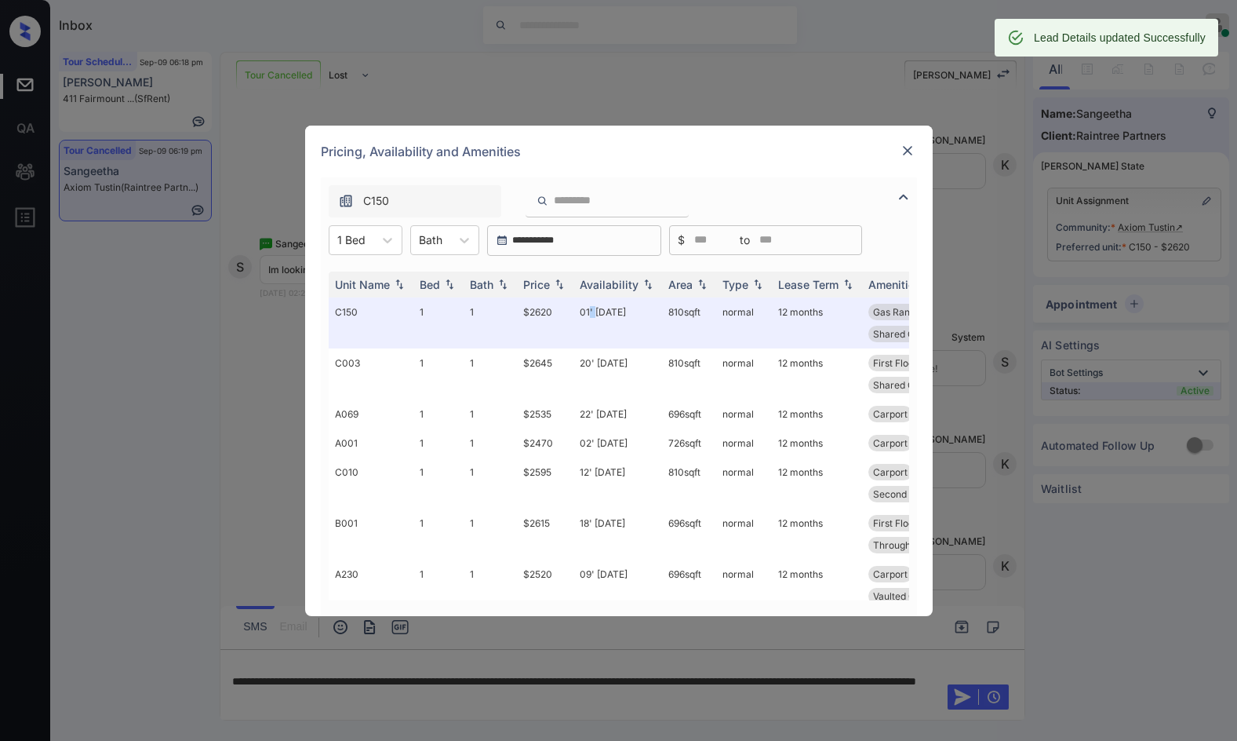
click at [908, 150] on img at bounding box center [908, 151] width 16 height 16
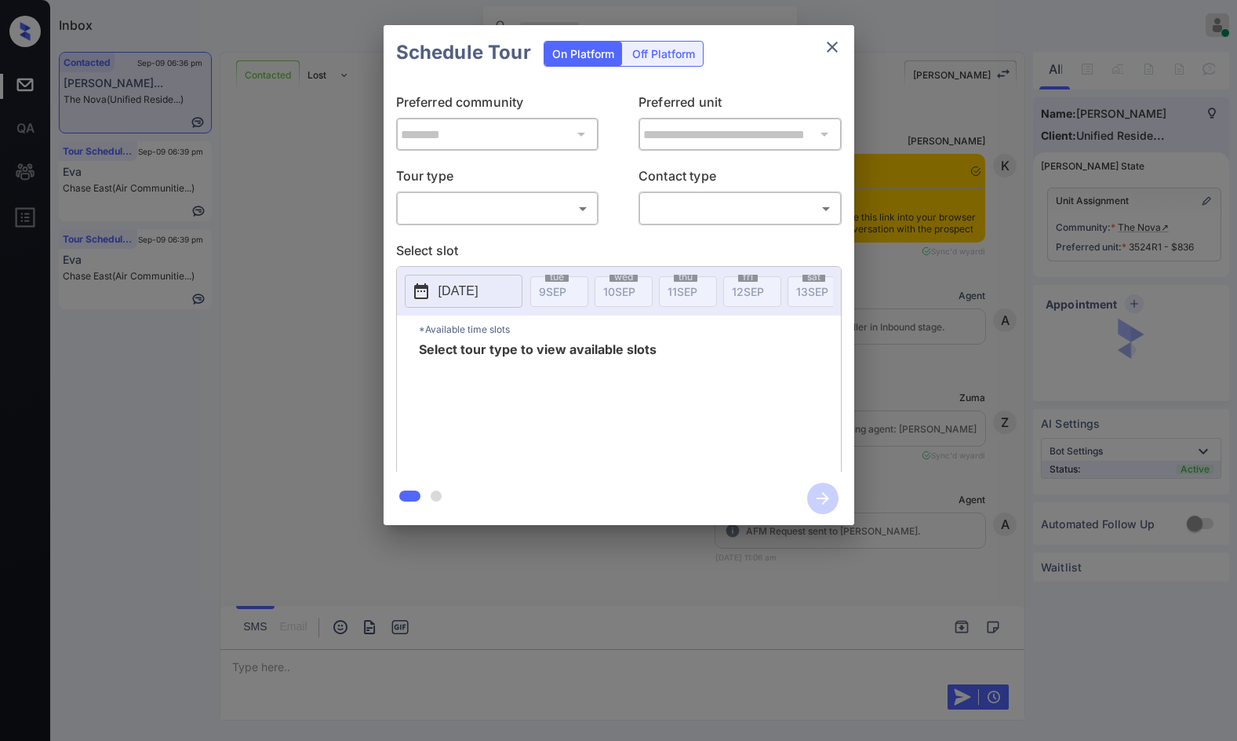
scroll to position [2225, 0]
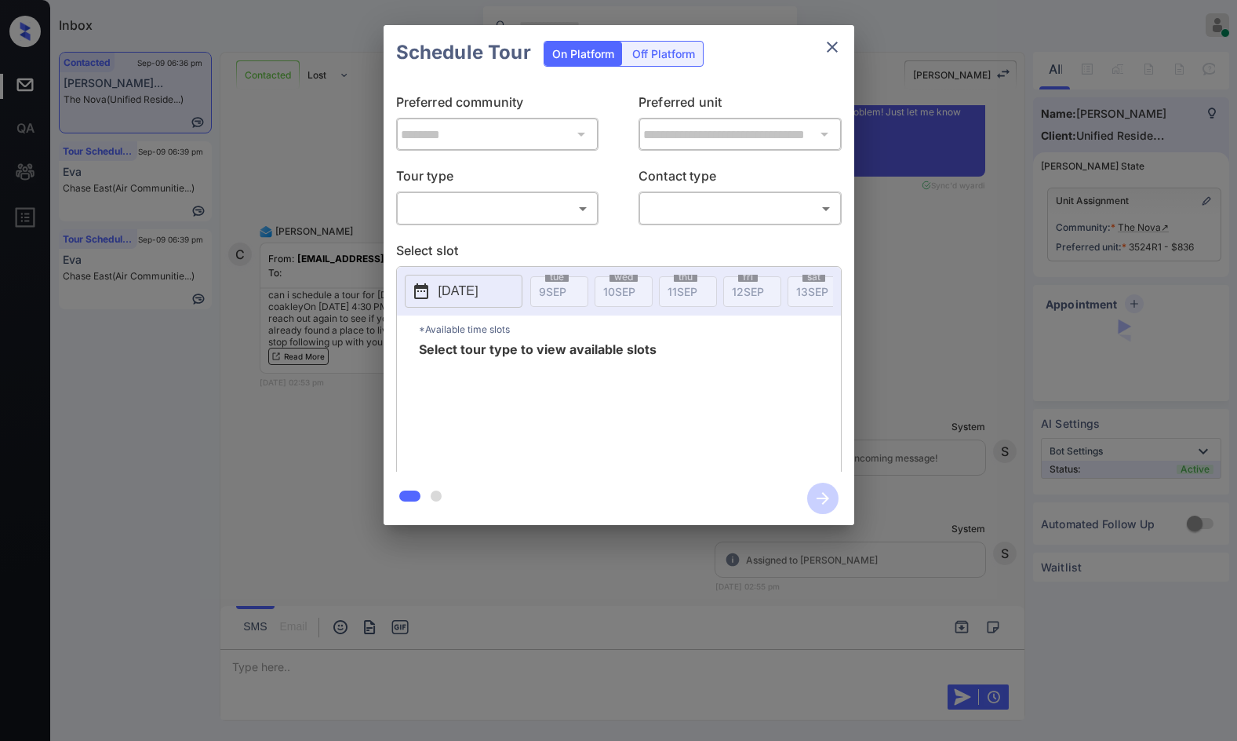
click at [568, 210] on body "Inbox Jezcil Usanastre Online Set yourself offline Set yourself on break Profil…" at bounding box center [618, 370] width 1237 height 741
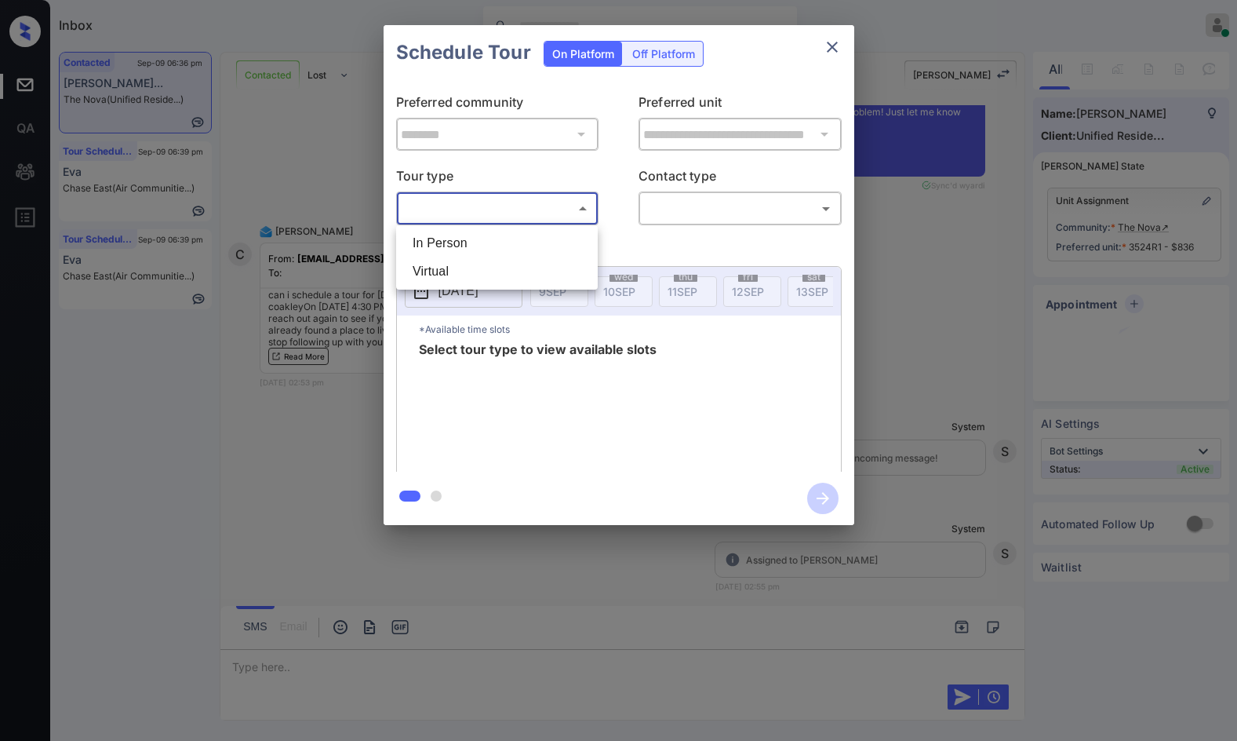
click at [565, 233] on li "In Person" at bounding box center [497, 243] width 194 height 28
type input "********"
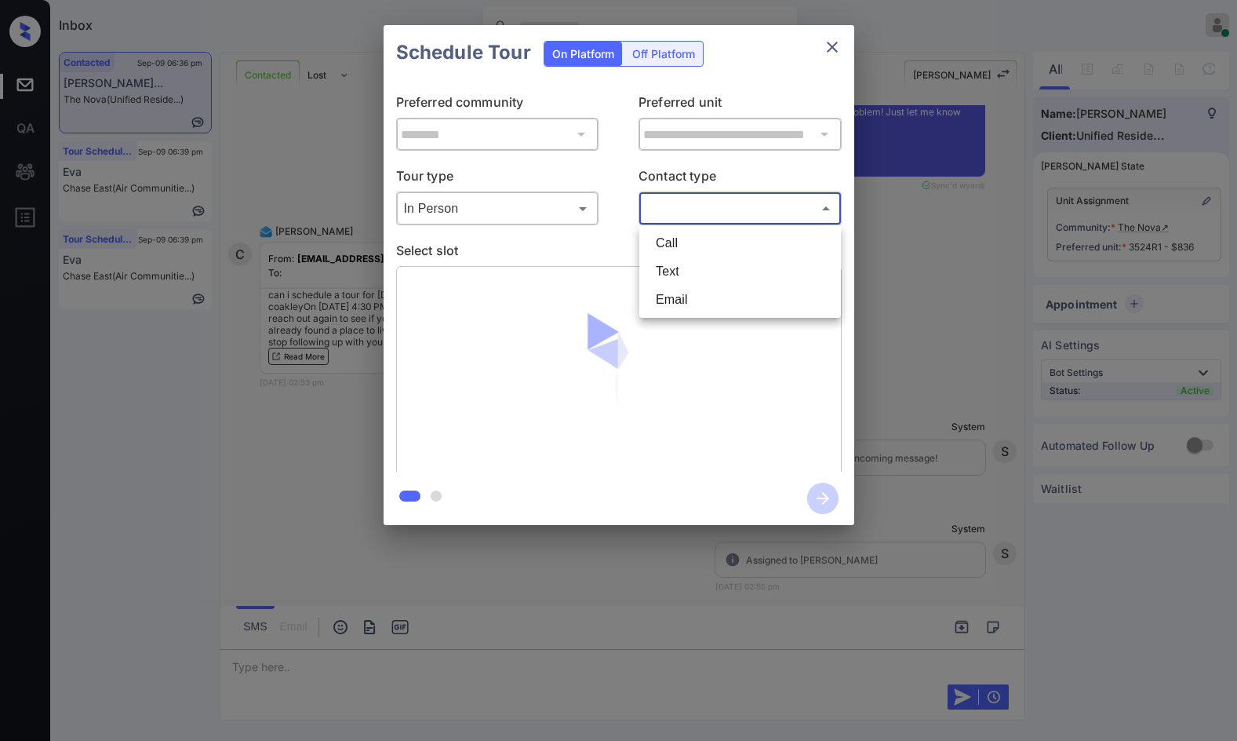
click at [684, 214] on body "Inbox Jezcil Usanastre Online Set yourself offline Set yourself on break Profil…" at bounding box center [618, 370] width 1237 height 741
click at [700, 297] on li "Email" at bounding box center [740, 300] width 194 height 28
type input "*****"
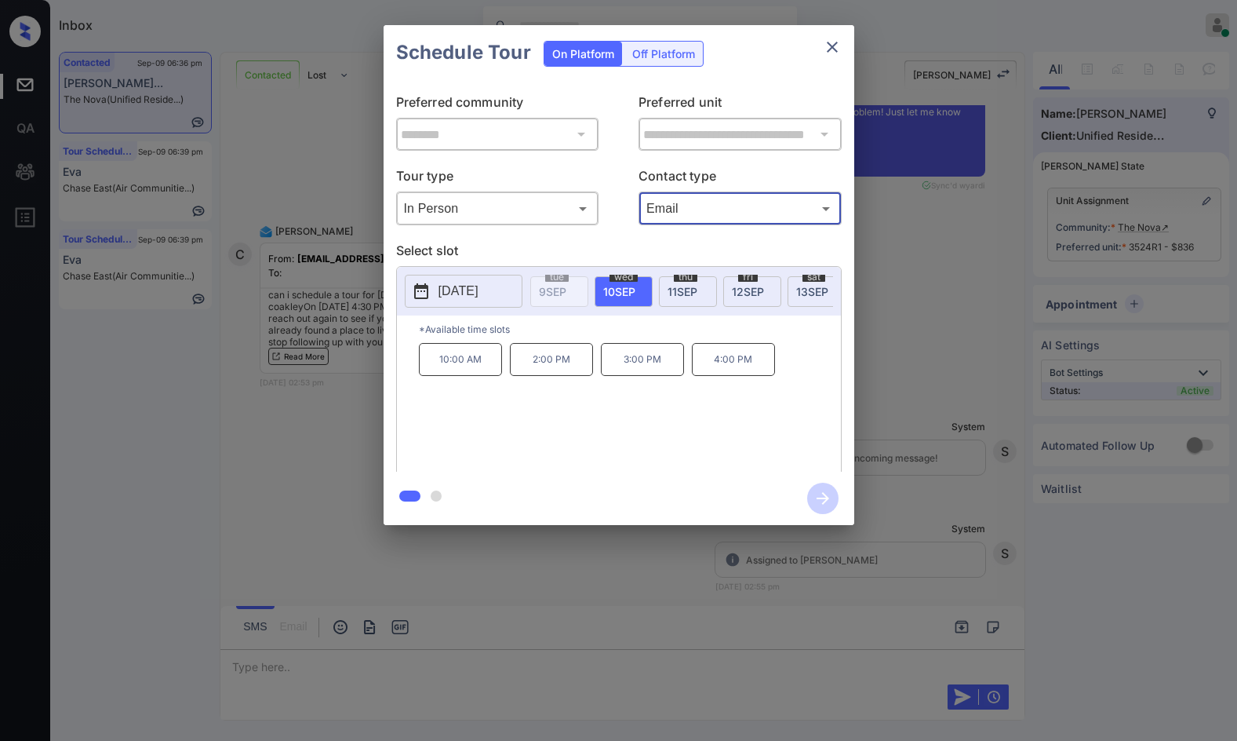
click at [729, 289] on div "[DATE]" at bounding box center [752, 291] width 58 height 31
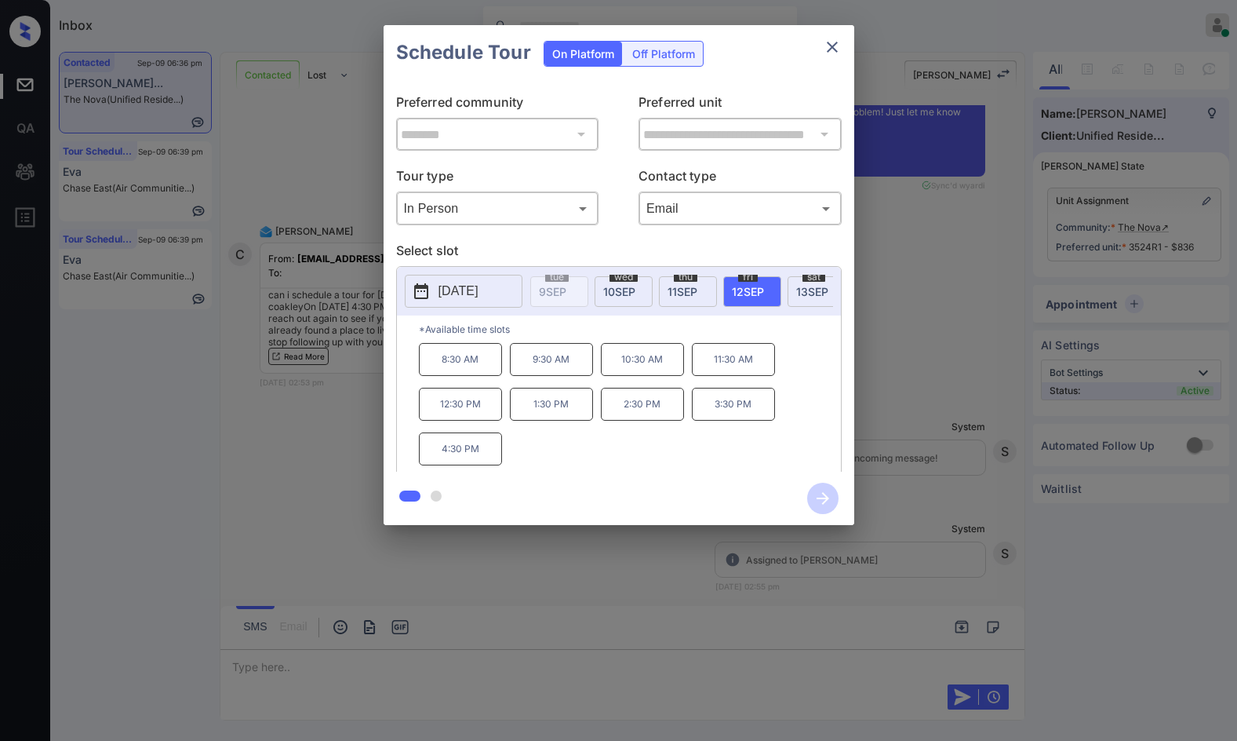
click at [317, 432] on div "**********" at bounding box center [618, 275] width 1237 height 550
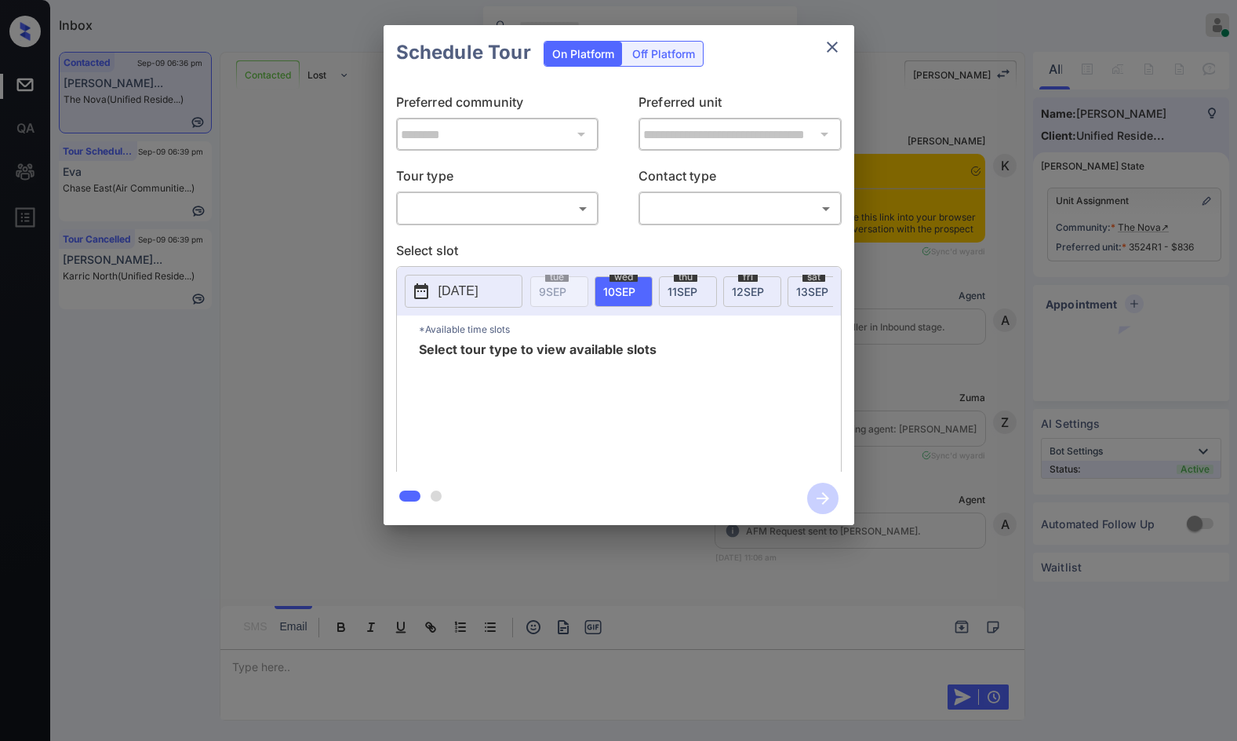
scroll to position [4343, 0]
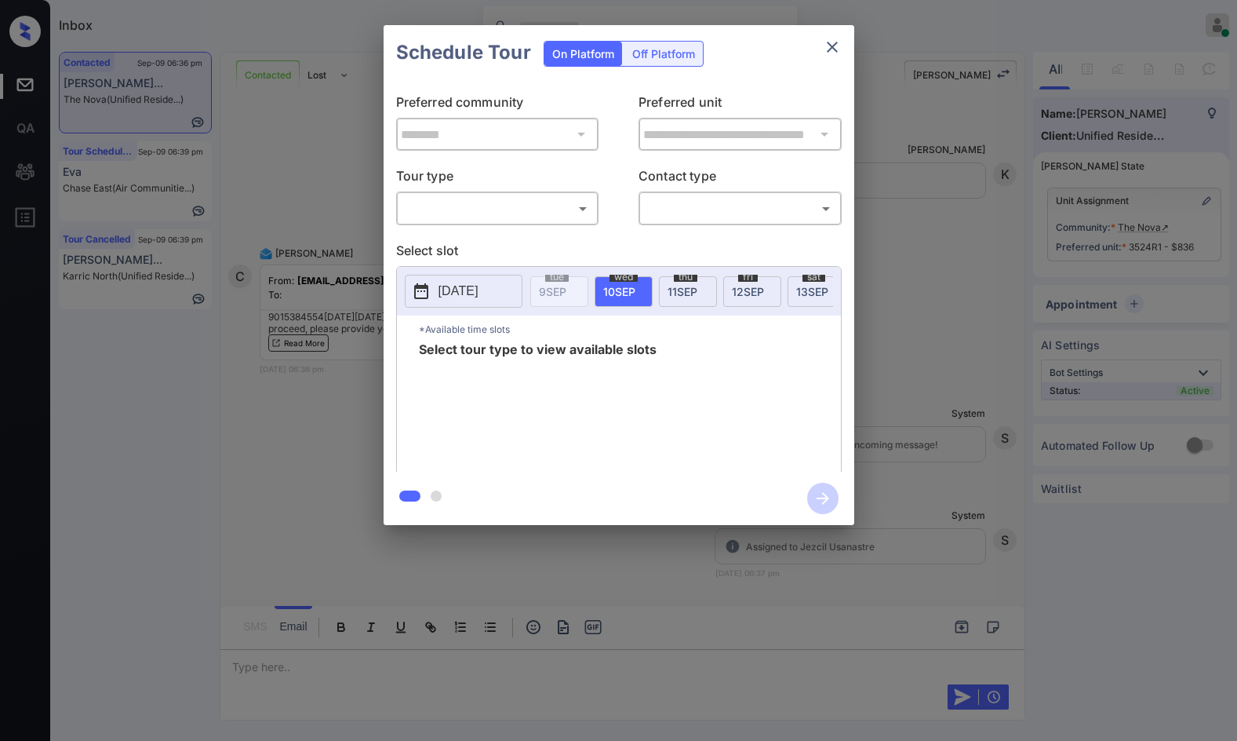
click at [535, 202] on body "Inbox Jezcil Usanastre Online Set yourself offline Set yourself on break Profil…" at bounding box center [618, 370] width 1237 height 741
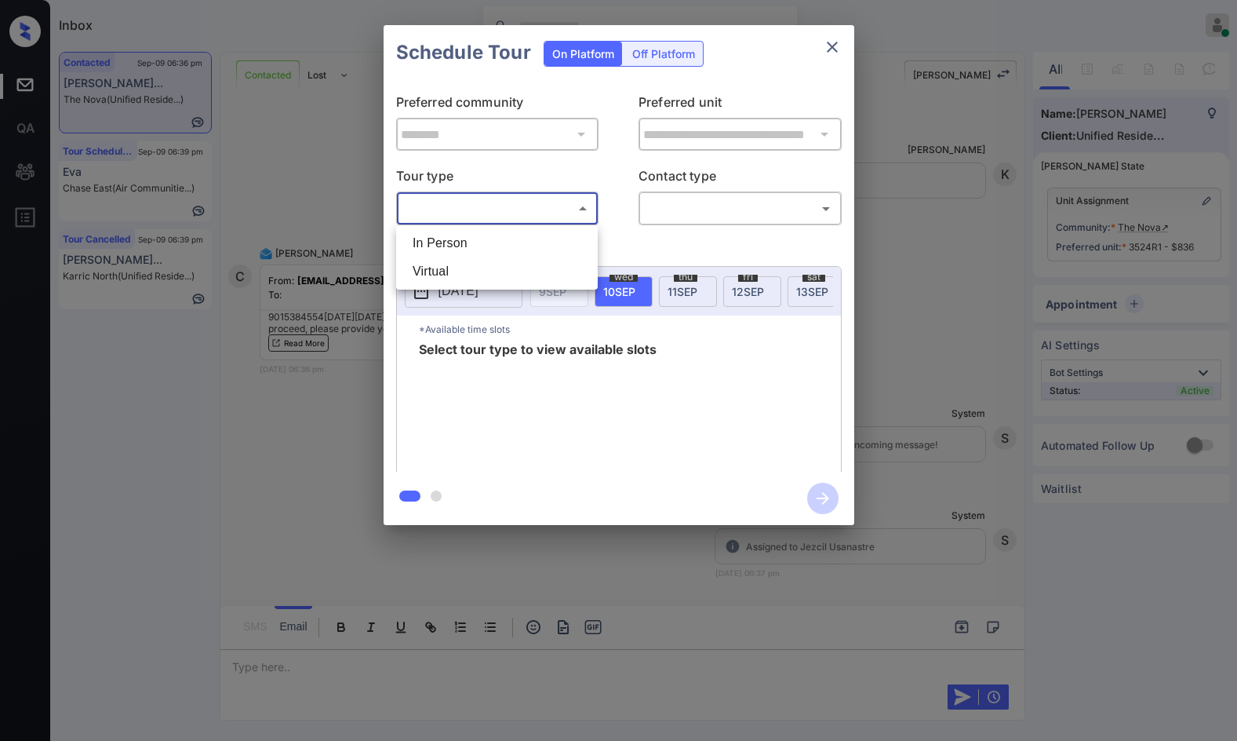
click at [506, 235] on li "In Person" at bounding box center [497, 243] width 194 height 28
type input "********"
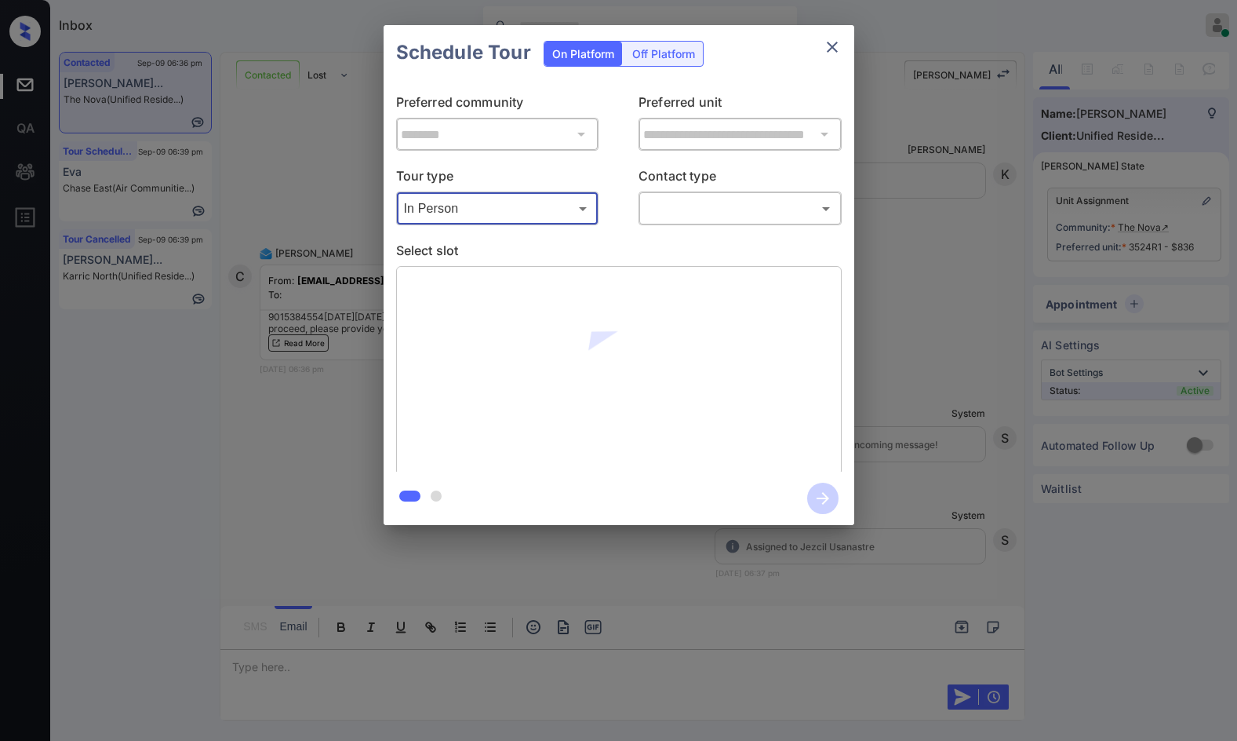
click at [654, 214] on body "Inbox Jezcil Usanastre Online Set yourself offline Set yourself on break Profil…" at bounding box center [618, 370] width 1237 height 741
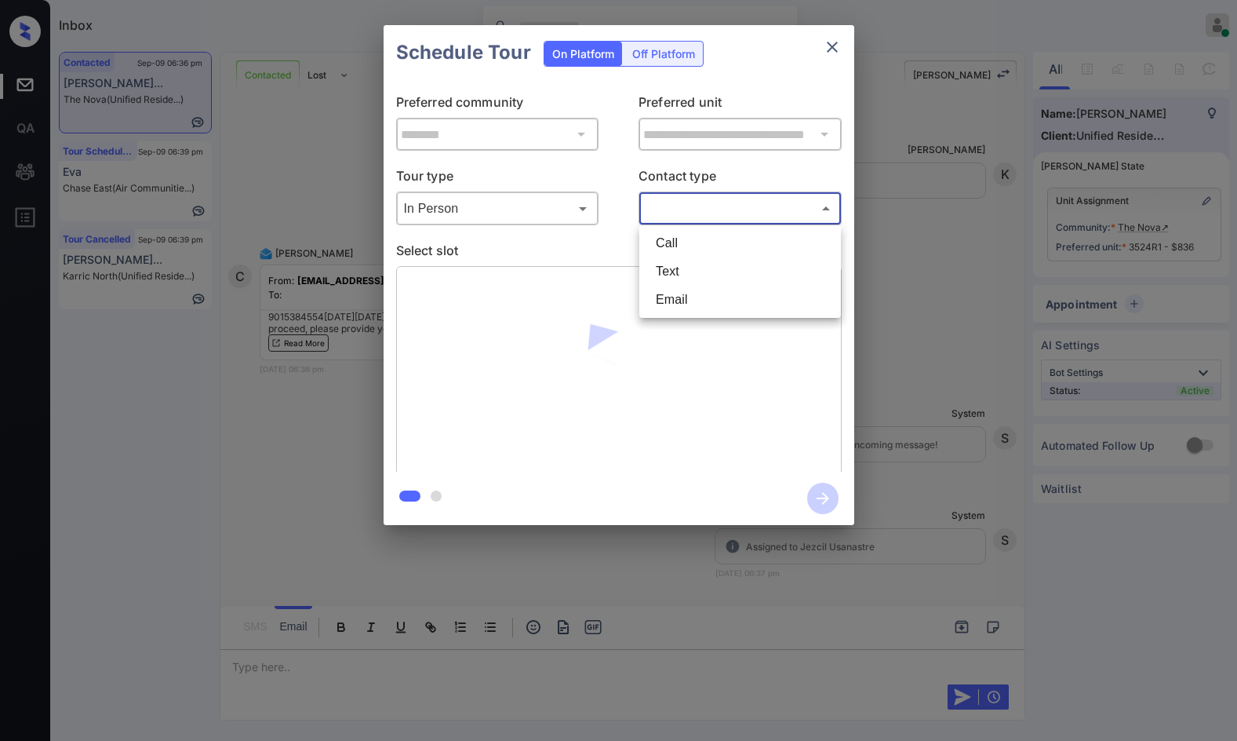
click at [669, 268] on li "Text" at bounding box center [740, 271] width 194 height 28
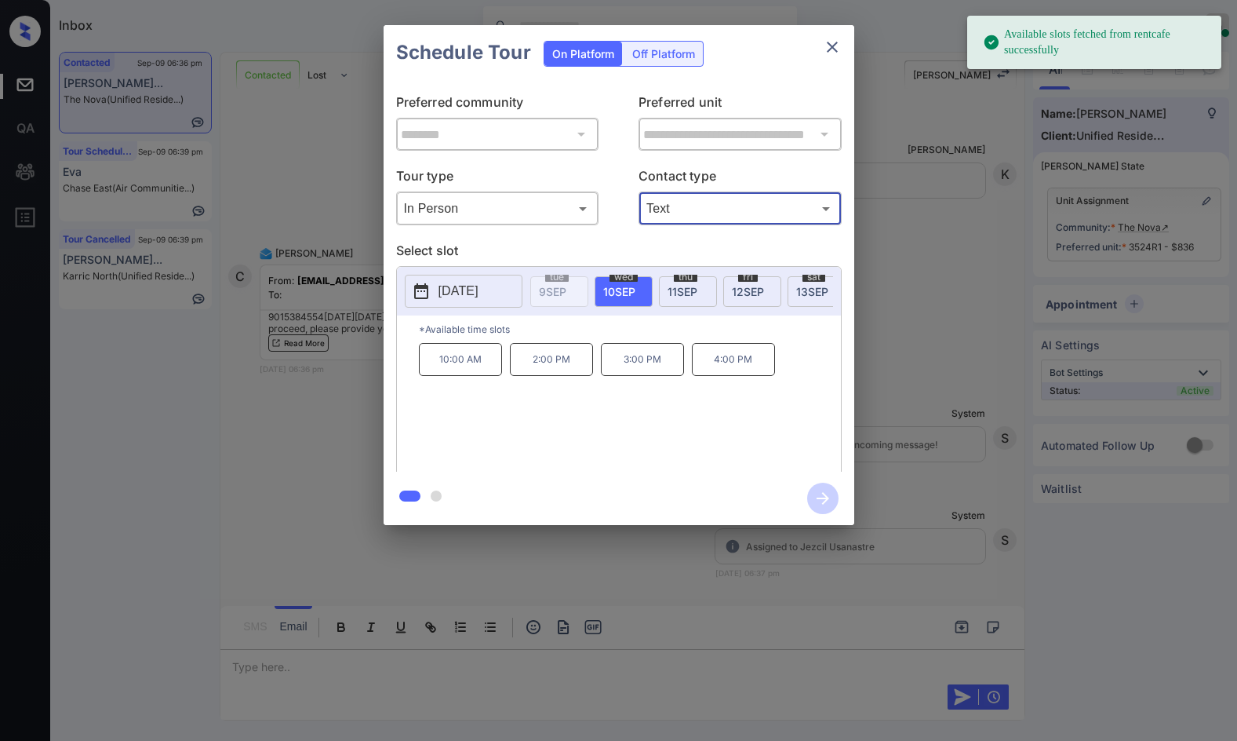
click at [694, 208] on body "Available slots fetched from rentcafe successfully Inbox Jezcil Usanastre Onlin…" at bounding box center [618, 370] width 1237 height 741
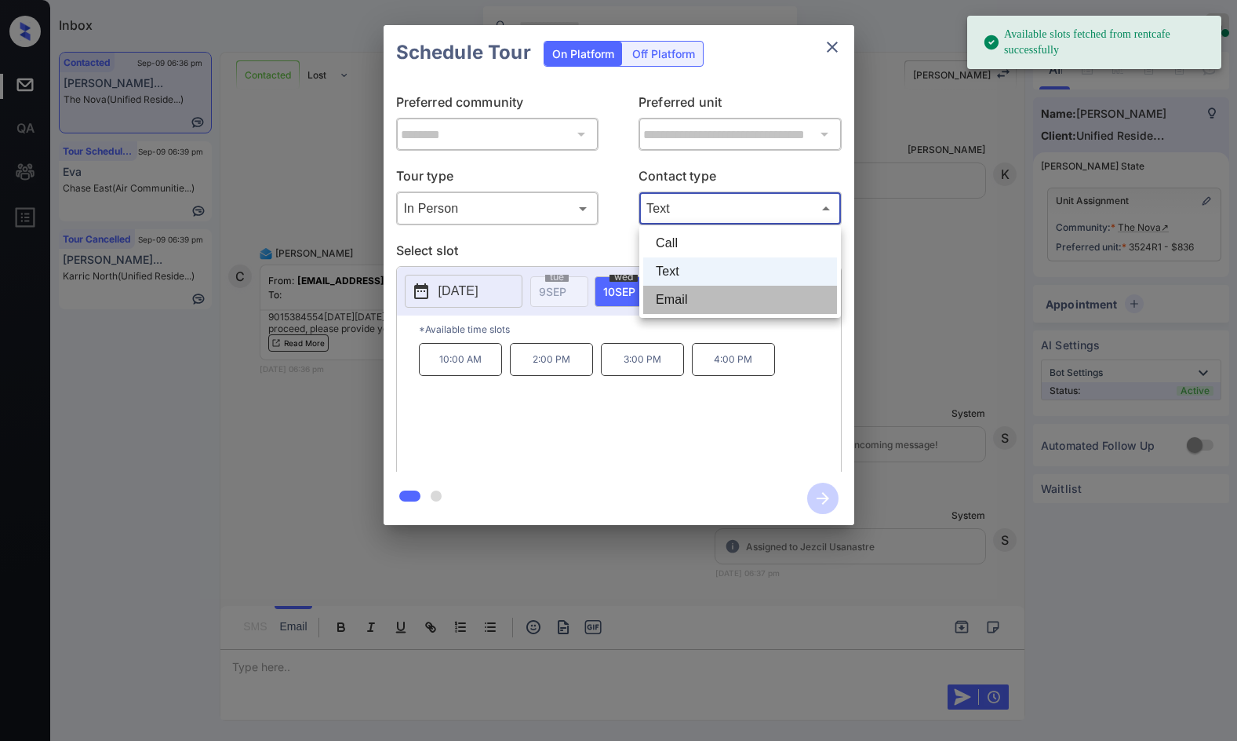
click at [684, 296] on li "Email" at bounding box center [740, 300] width 194 height 28
type input "*****"
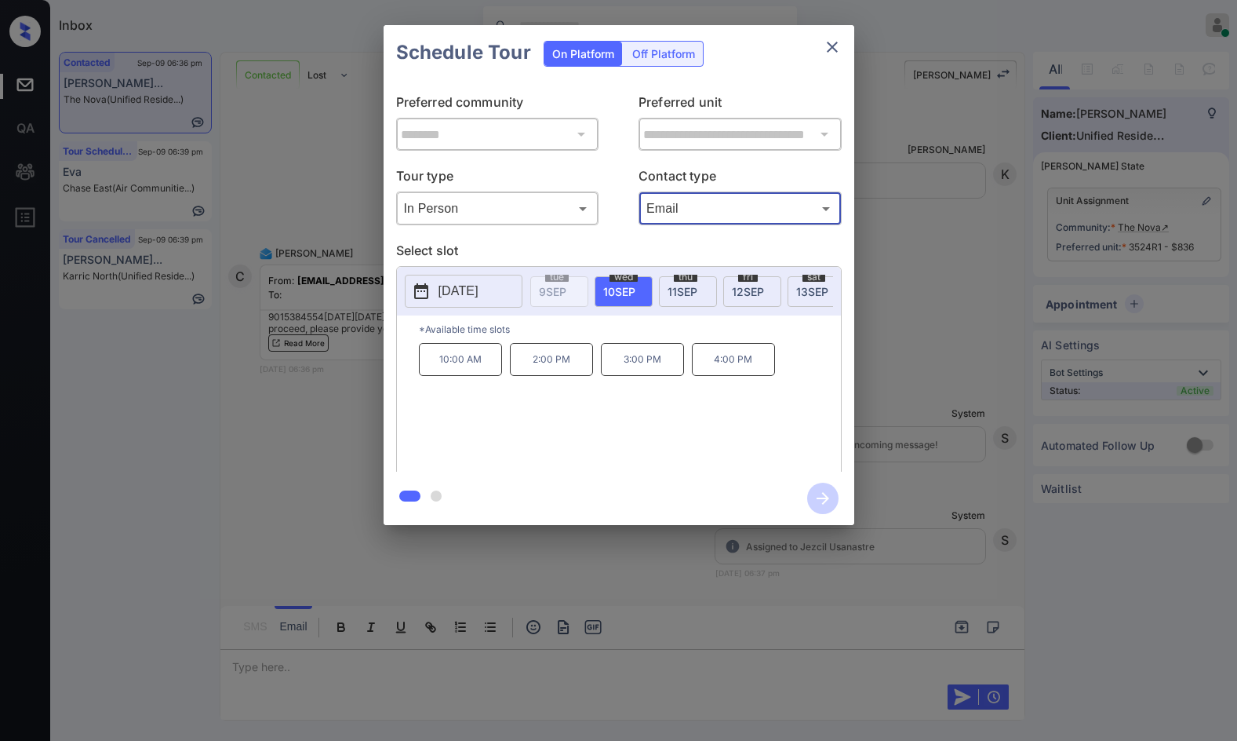
click at [771, 291] on div "[DATE]" at bounding box center [752, 291] width 58 height 31
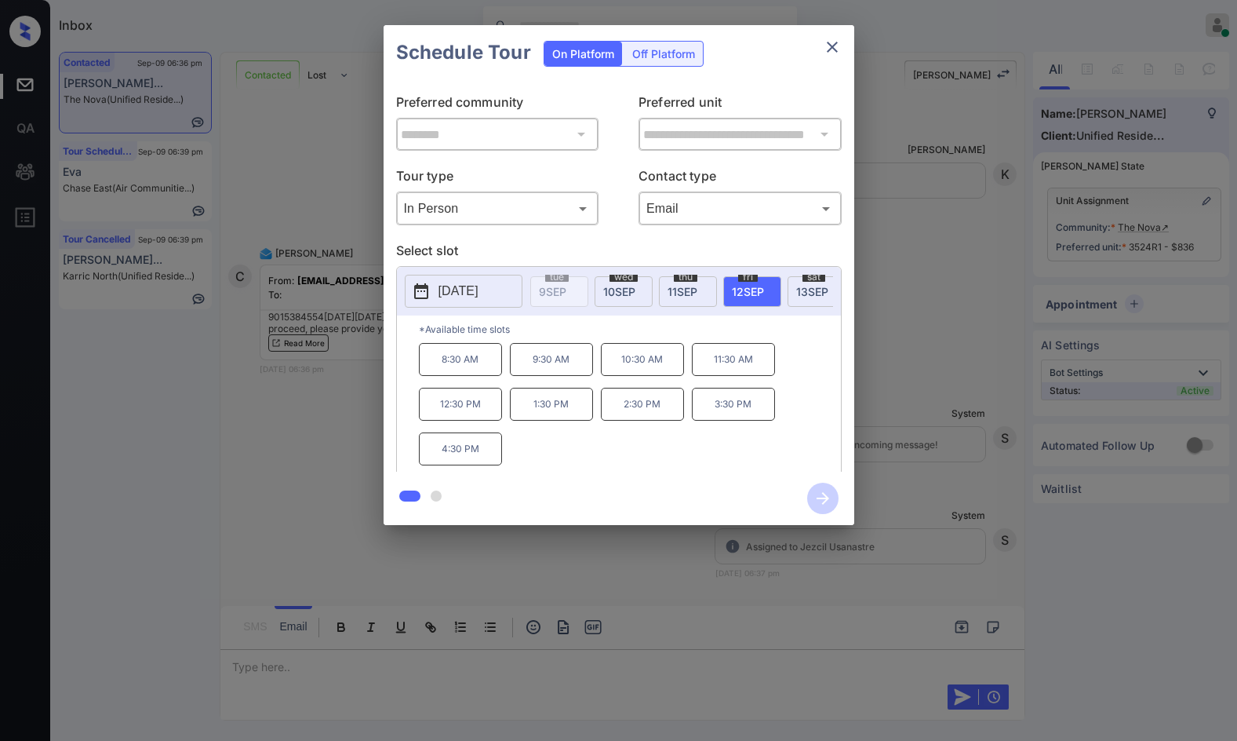
click at [737, 417] on p "3:30 PM" at bounding box center [733, 404] width 83 height 33
click at [818, 496] on icon "button" at bounding box center [822, 498] width 31 height 31
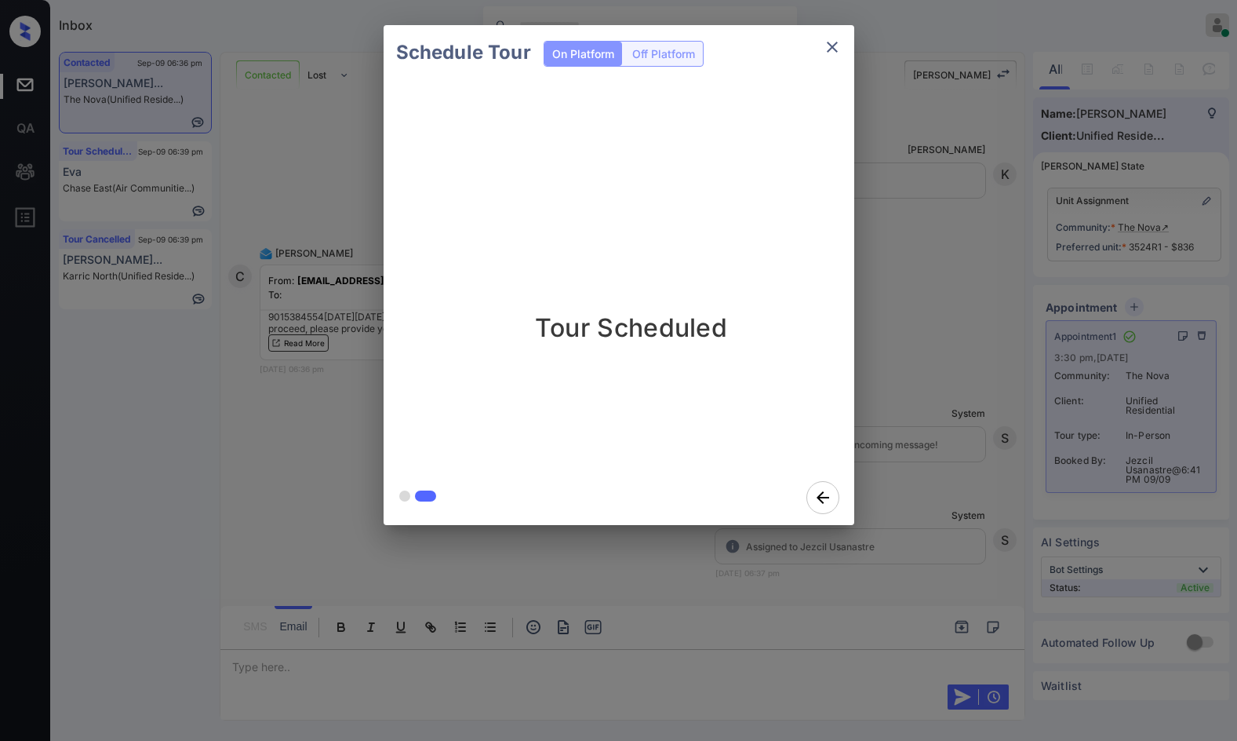
click at [362, 224] on div "Schedule Tour On Platform Off Platform Tour Scheduled" at bounding box center [618, 275] width 1237 height 550
